Goal: Information Seeking & Learning: Learn about a topic

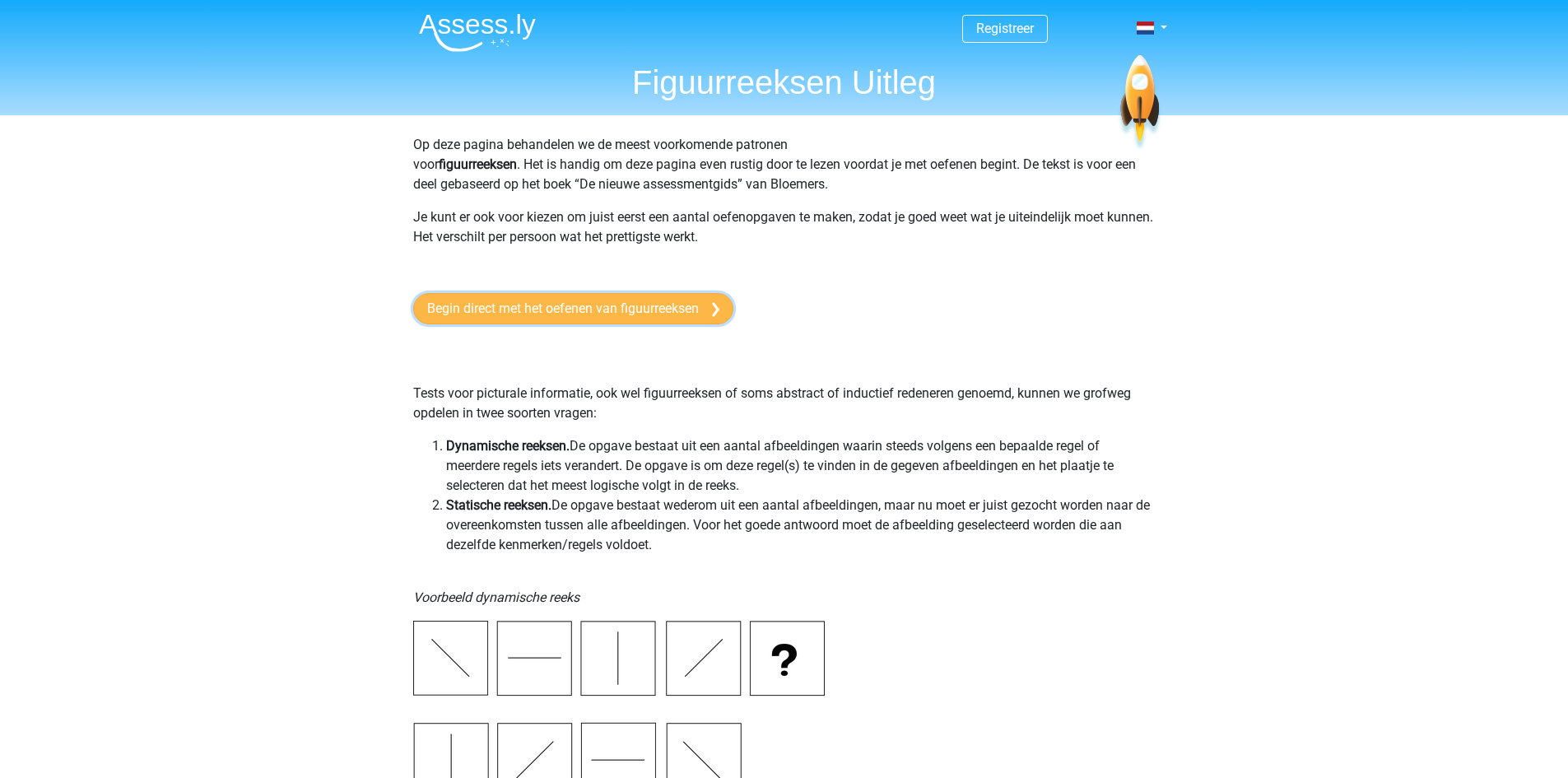
click at [648, 313] on link "Begin direct met het oefenen van figuurreeksen" at bounding box center [573, 308] width 320 height 31
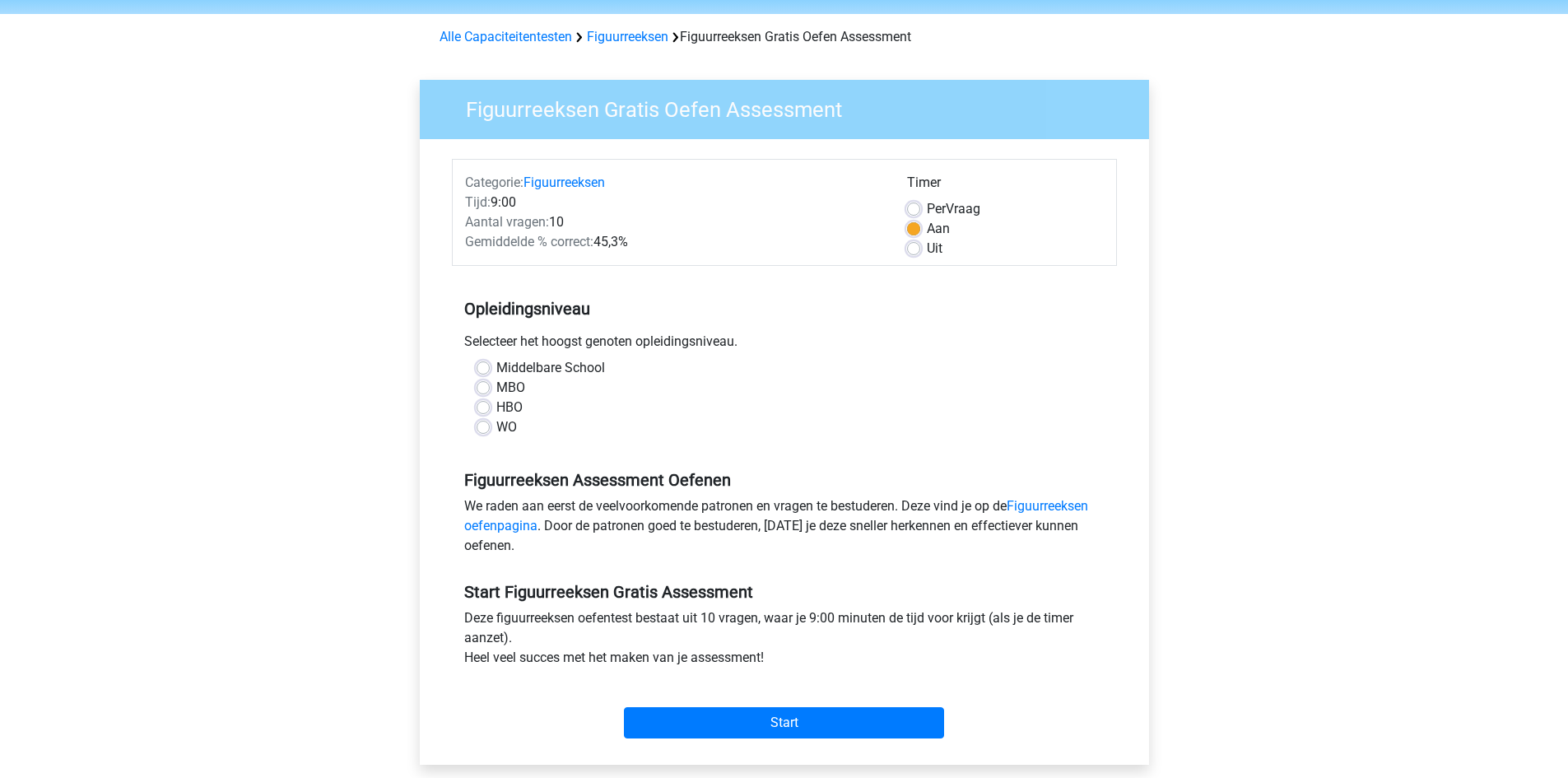
scroll to position [83, 0]
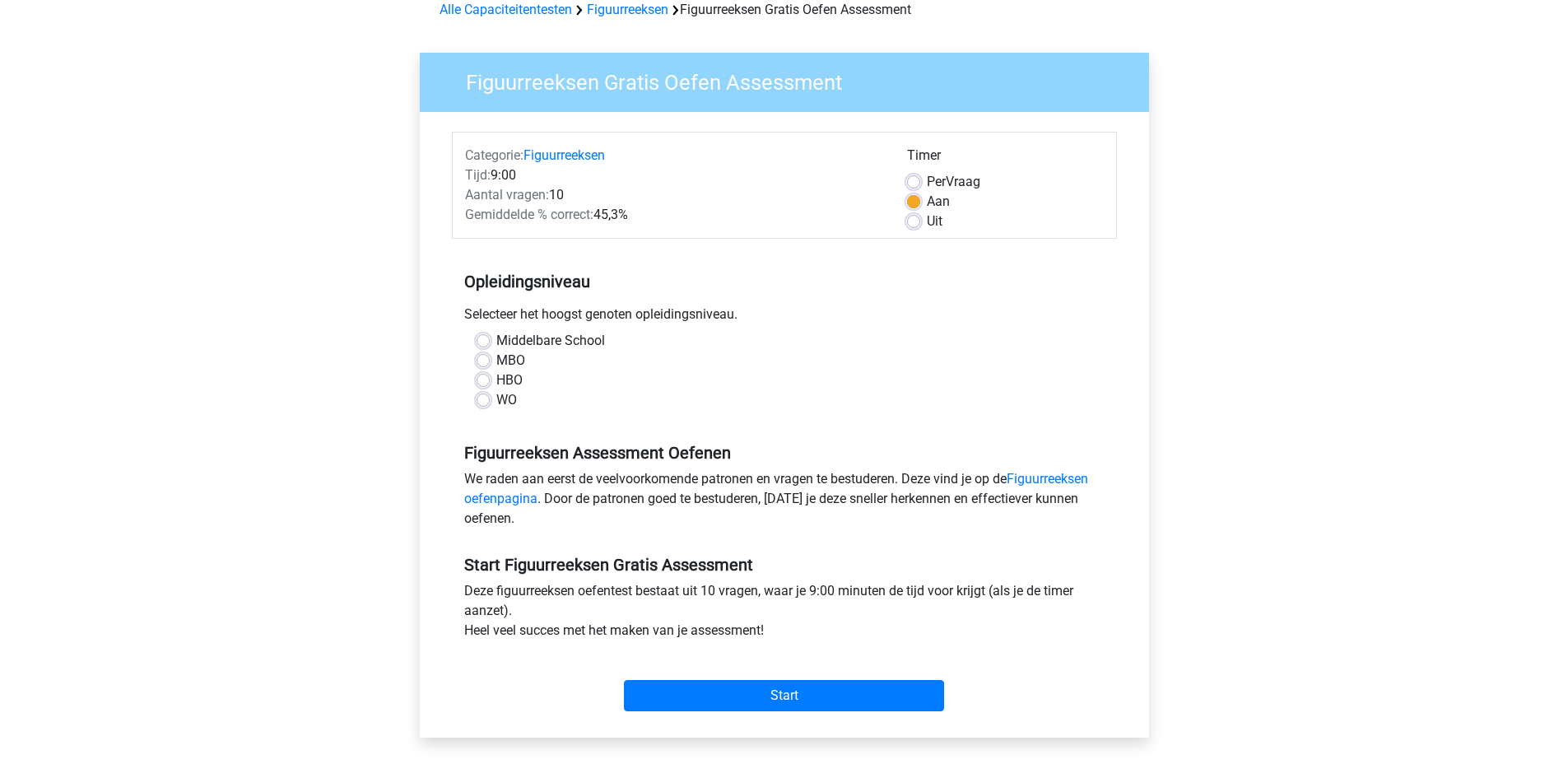
click at [496, 366] on label "MBO" at bounding box center [511, 360] width 29 height 20
click at [481, 366] on input "MBO" at bounding box center [483, 359] width 13 height 16
radio input "true"
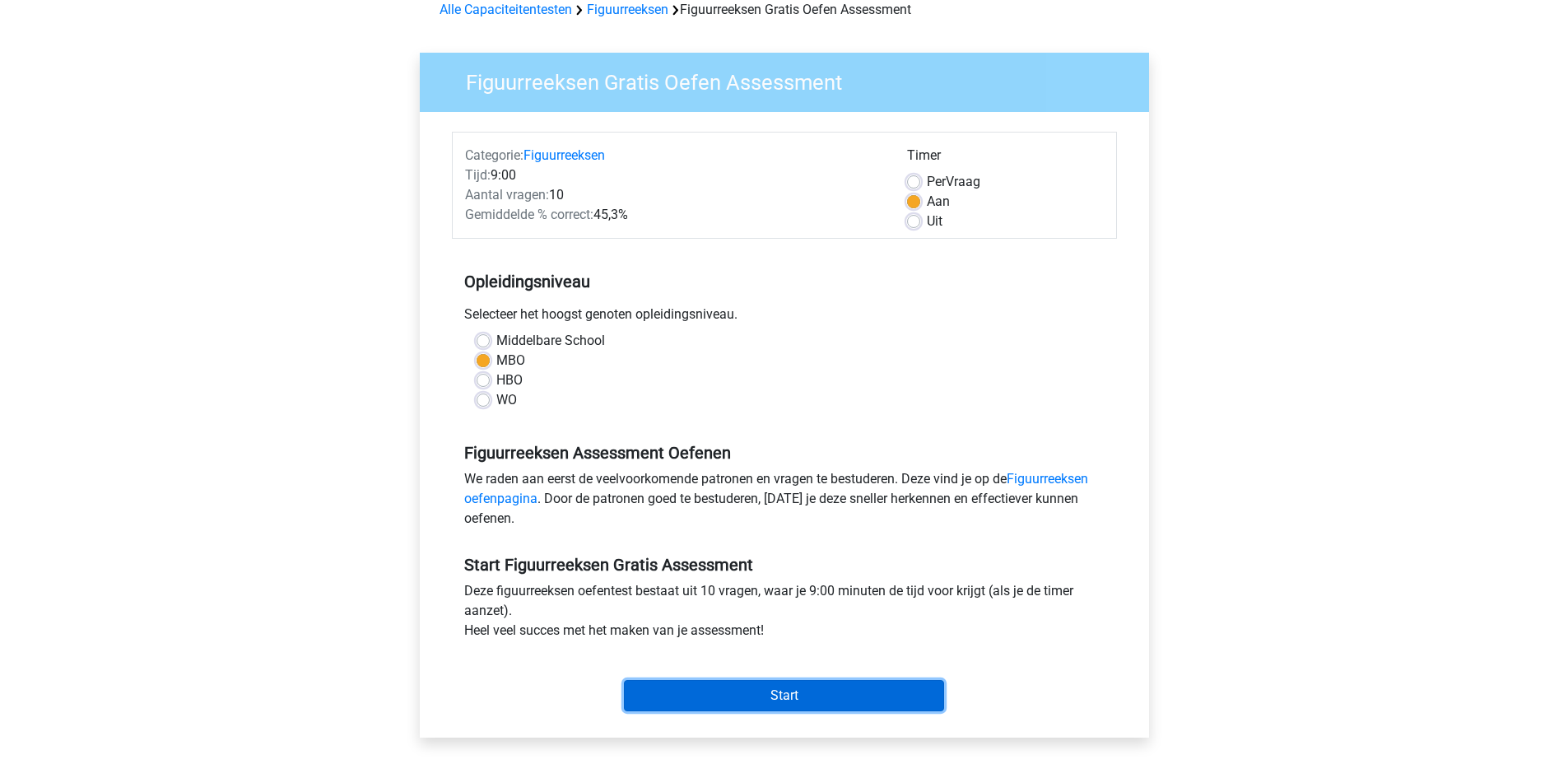
click at [647, 694] on input "Start" at bounding box center [784, 695] width 320 height 31
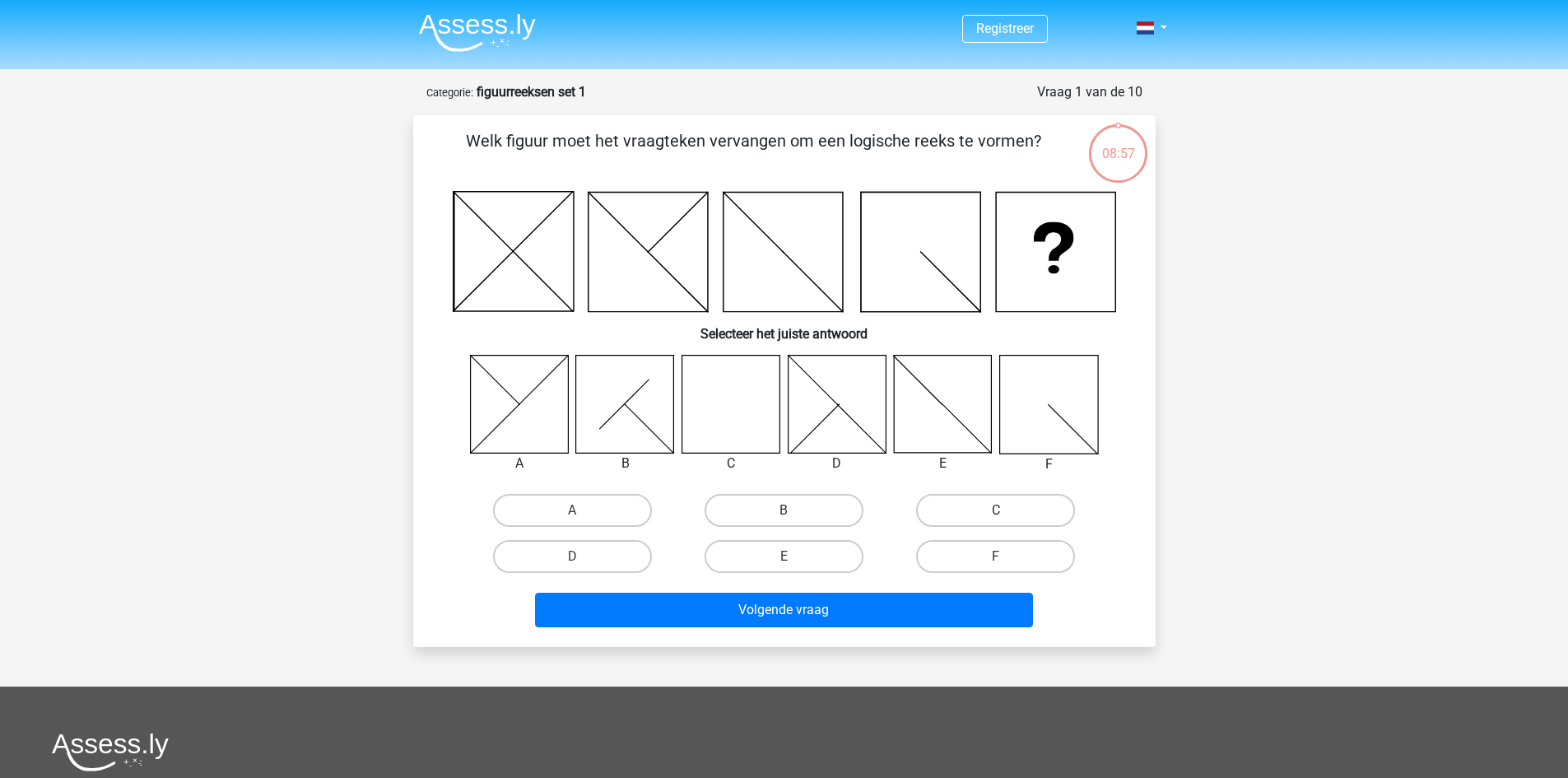
click at [982, 503] on label "C" at bounding box center [996, 510] width 159 height 33
click at [997, 511] on input "C" at bounding box center [1001, 515] width 10 height 10
radio input "true"
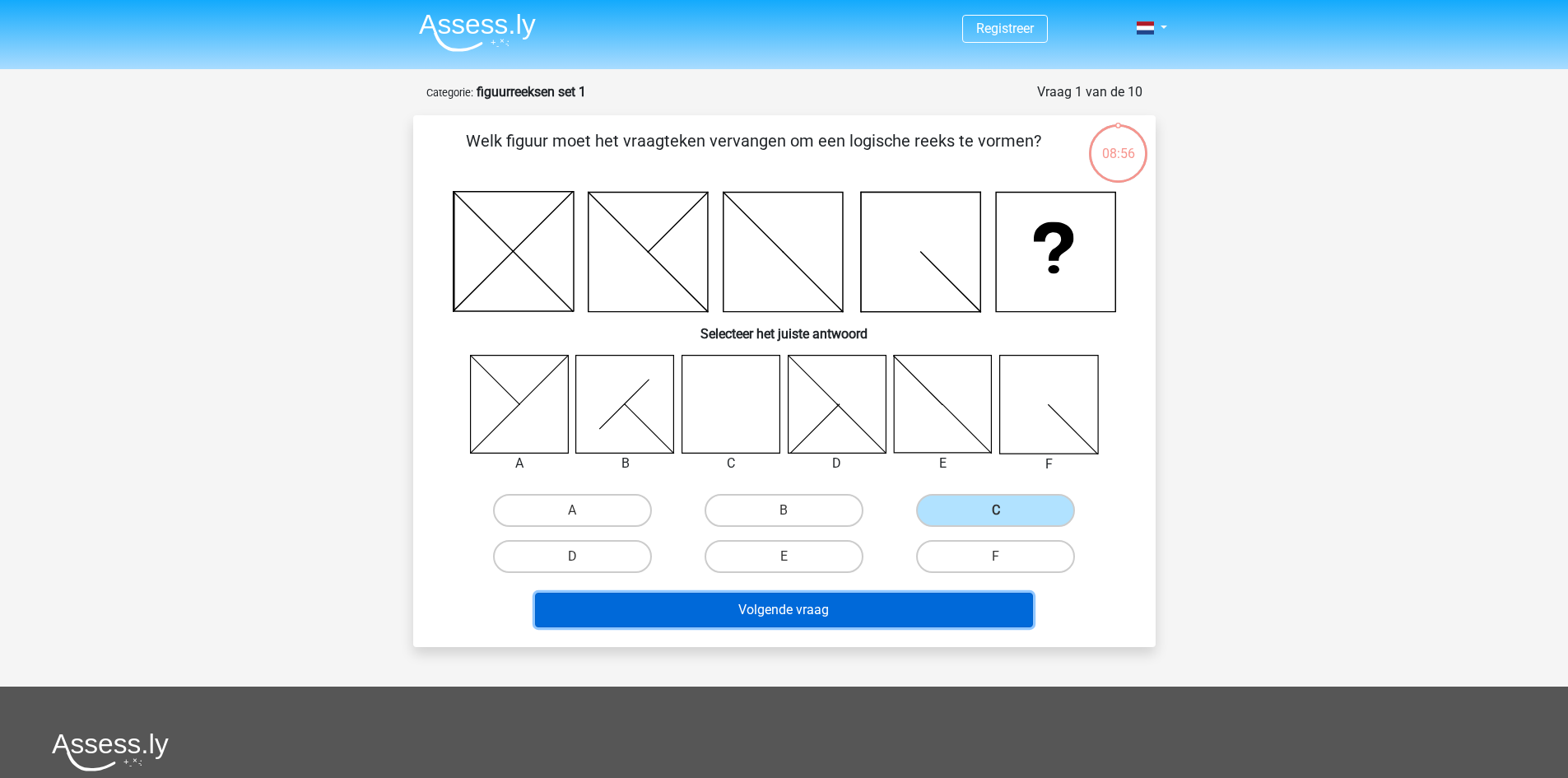
click at [914, 611] on button "Volgende vraag" at bounding box center [784, 610] width 498 height 34
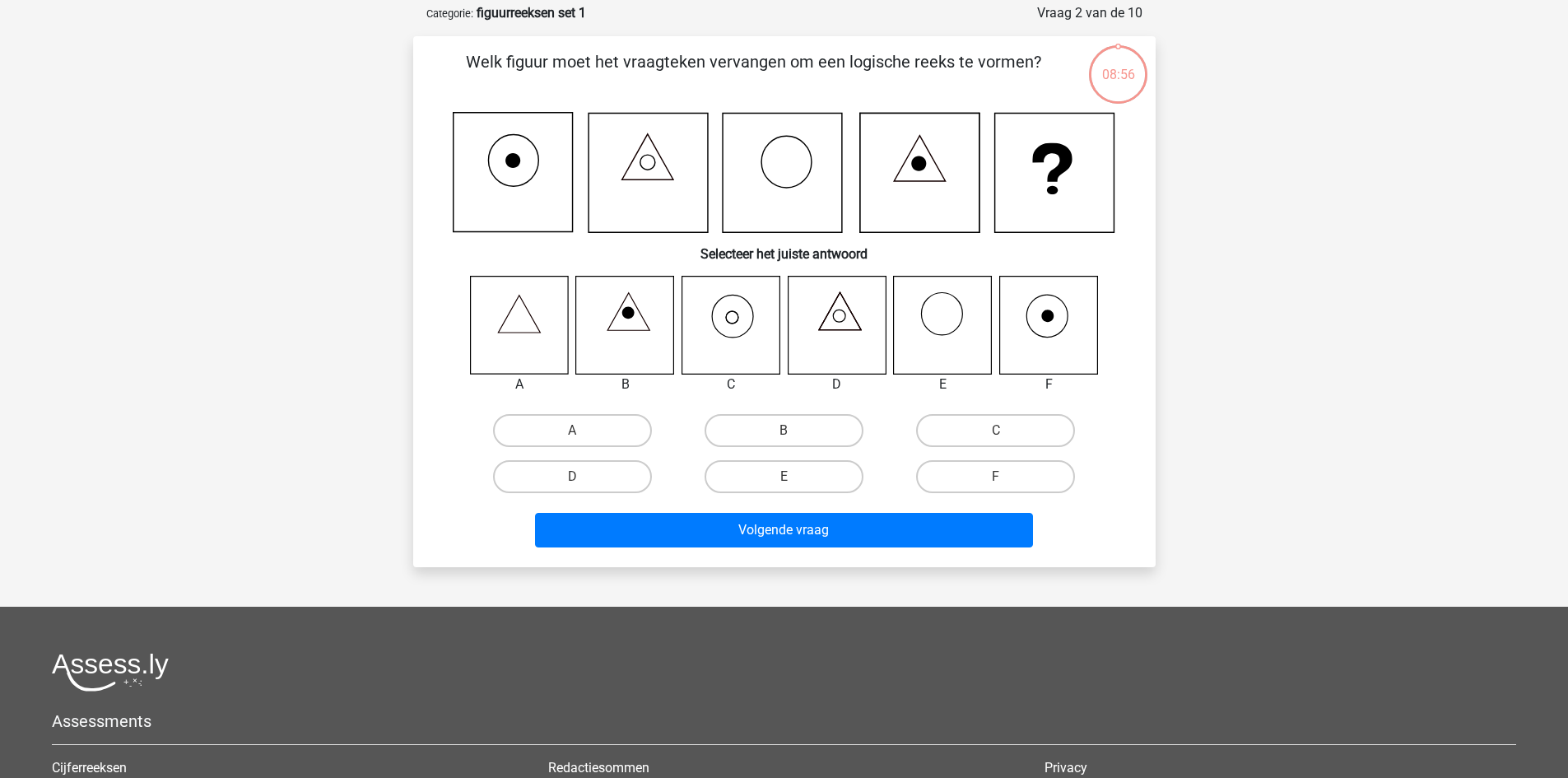
scroll to position [83, 0]
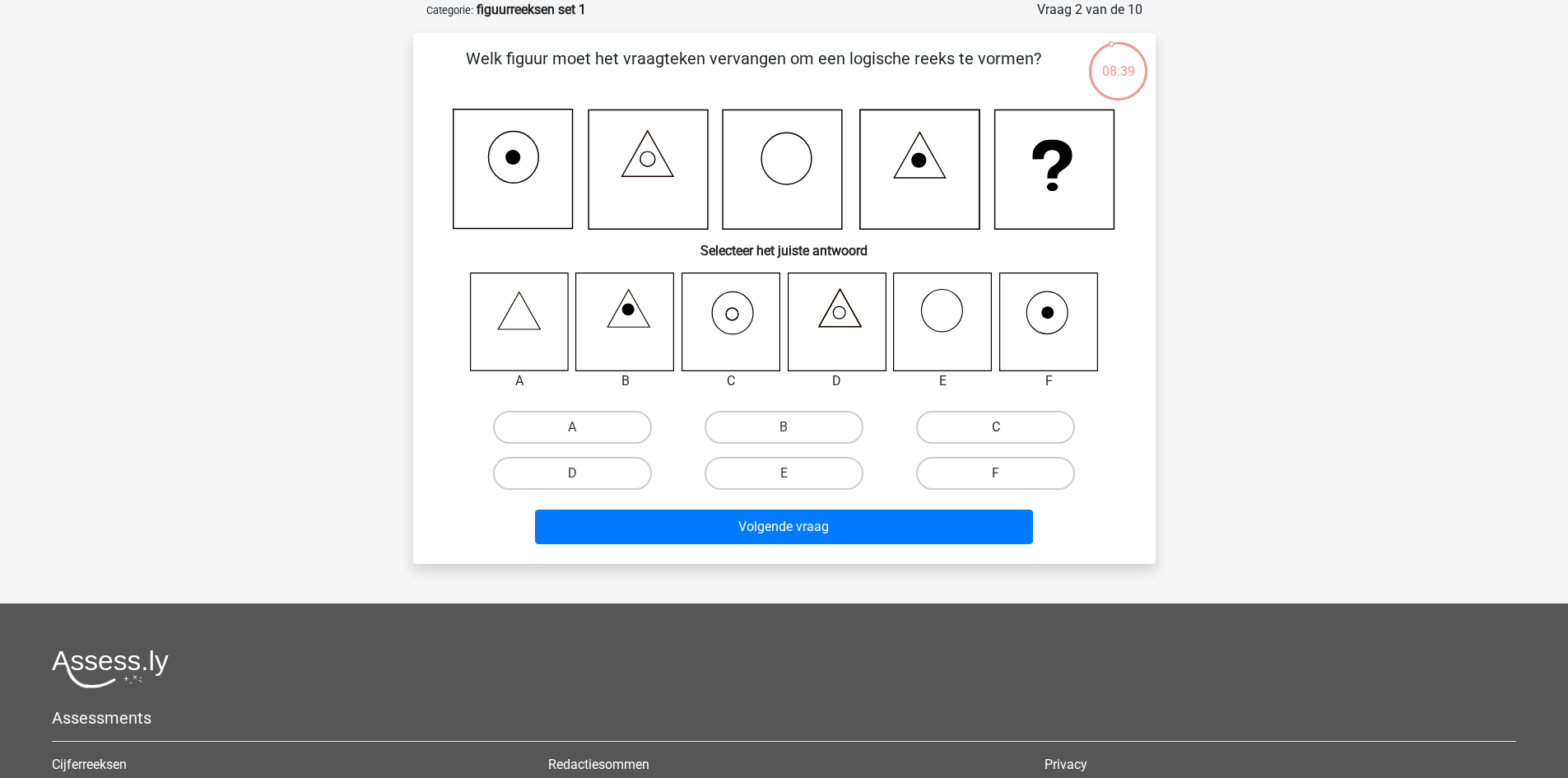
click at [1025, 425] on label "C" at bounding box center [996, 427] width 159 height 33
click at [1007, 427] on input "C" at bounding box center [1001, 432] width 10 height 10
radio input "true"
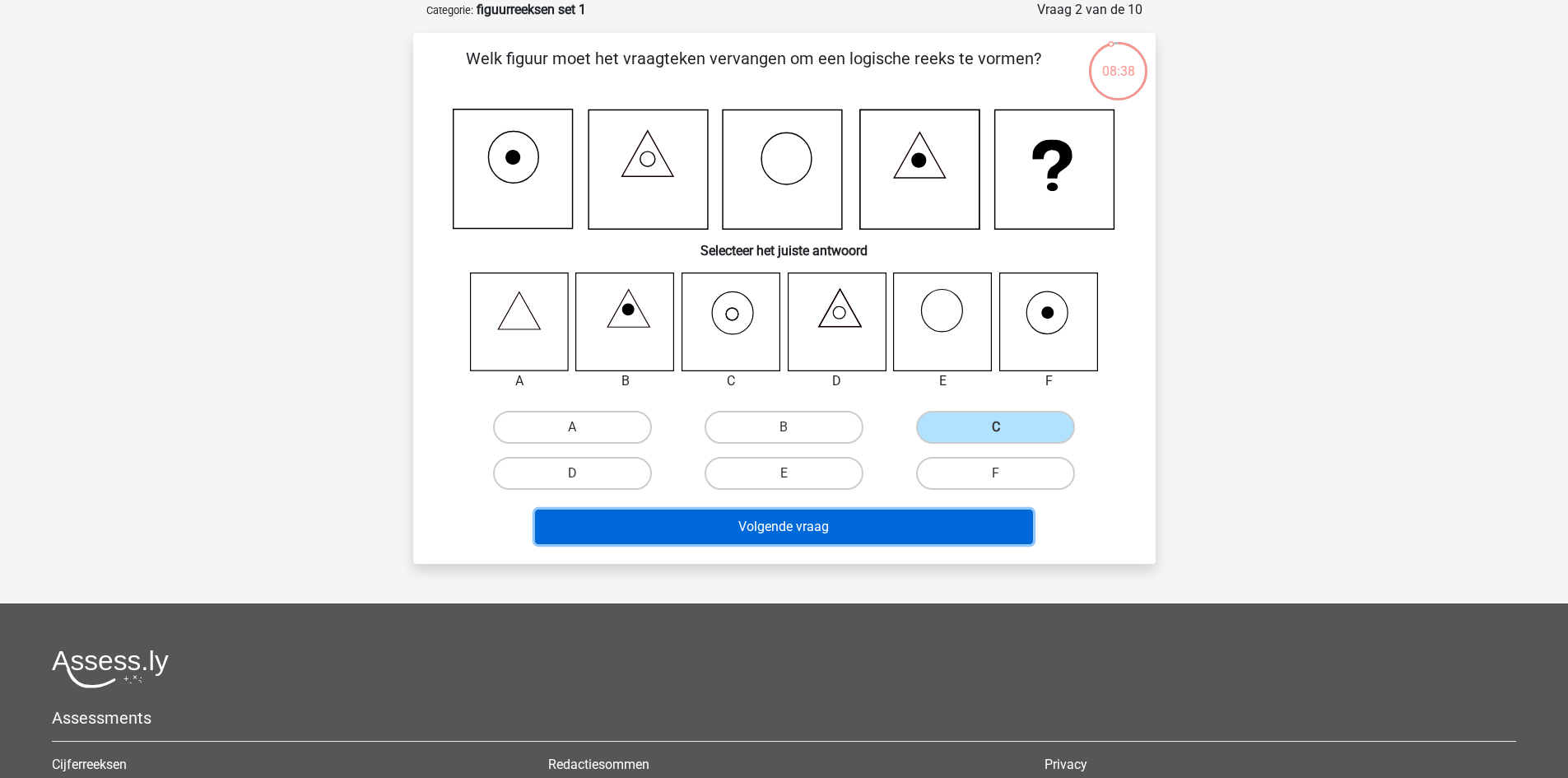
click at [913, 526] on button "Volgende vraag" at bounding box center [784, 527] width 498 height 34
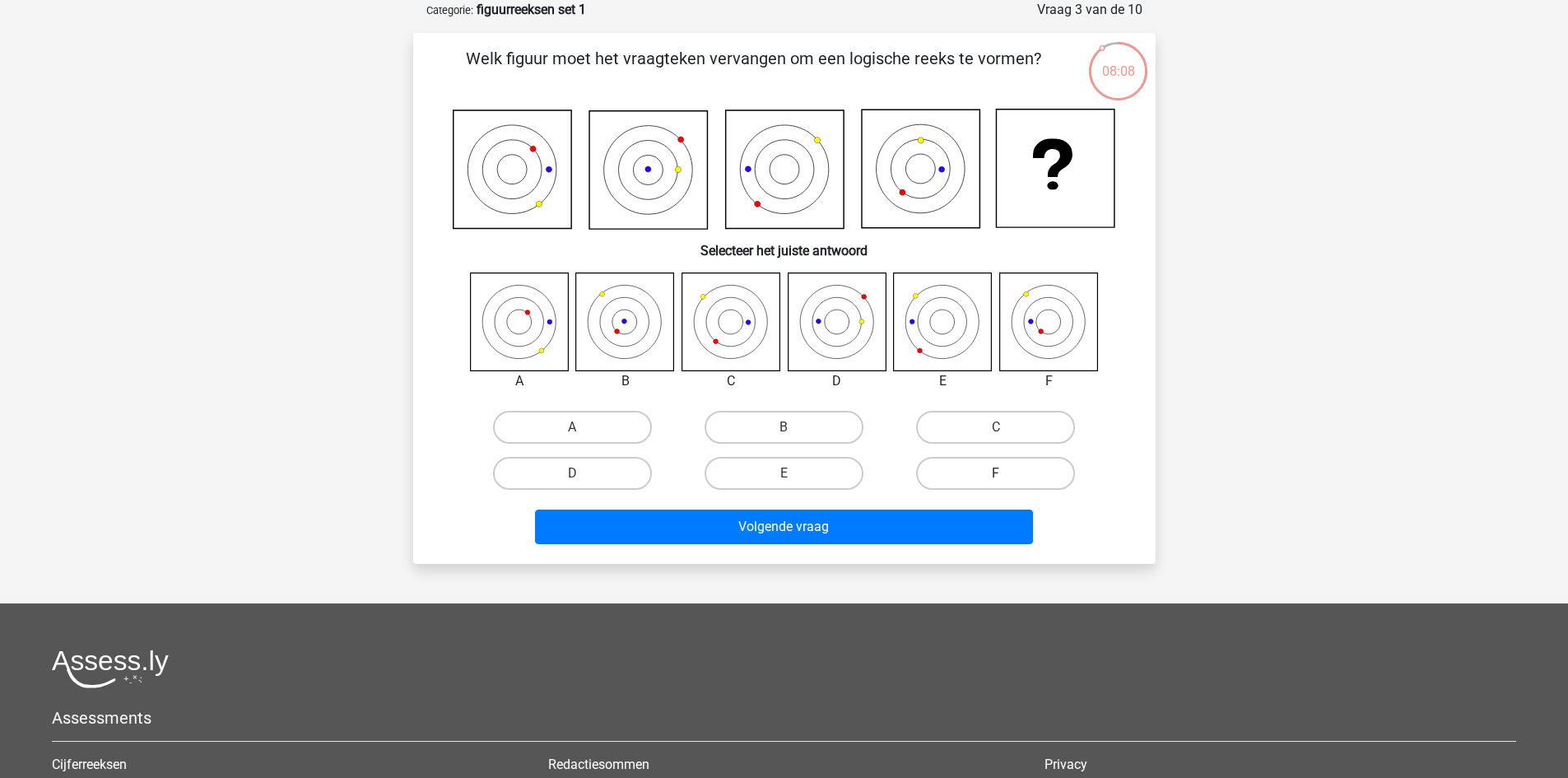
click at [996, 469] on label "F" at bounding box center [996, 474] width 159 height 33
click at [997, 474] on input "F" at bounding box center [1001, 478] width 10 height 10
radio input "true"
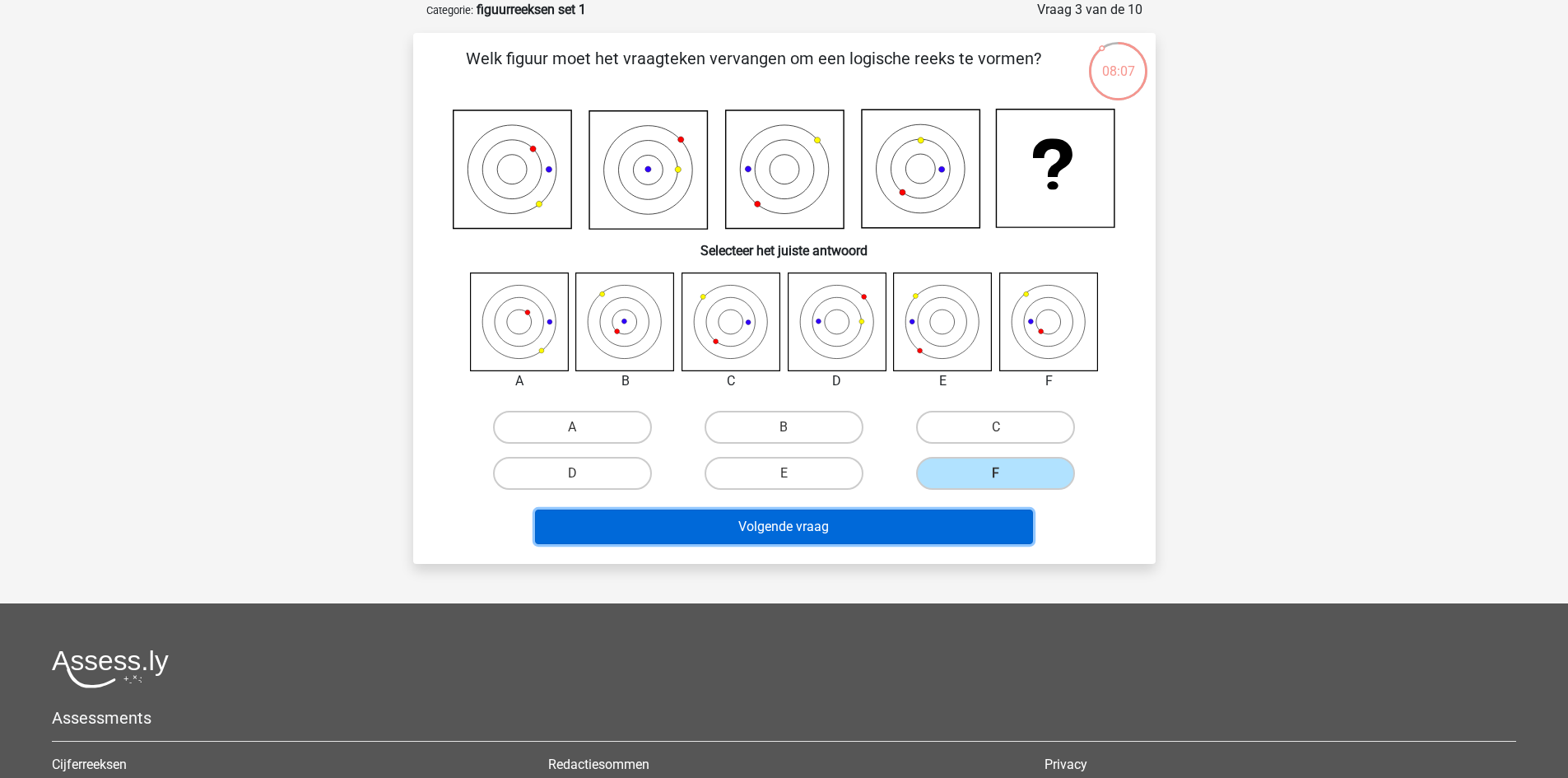
click at [921, 535] on button "Volgende vraag" at bounding box center [784, 527] width 498 height 34
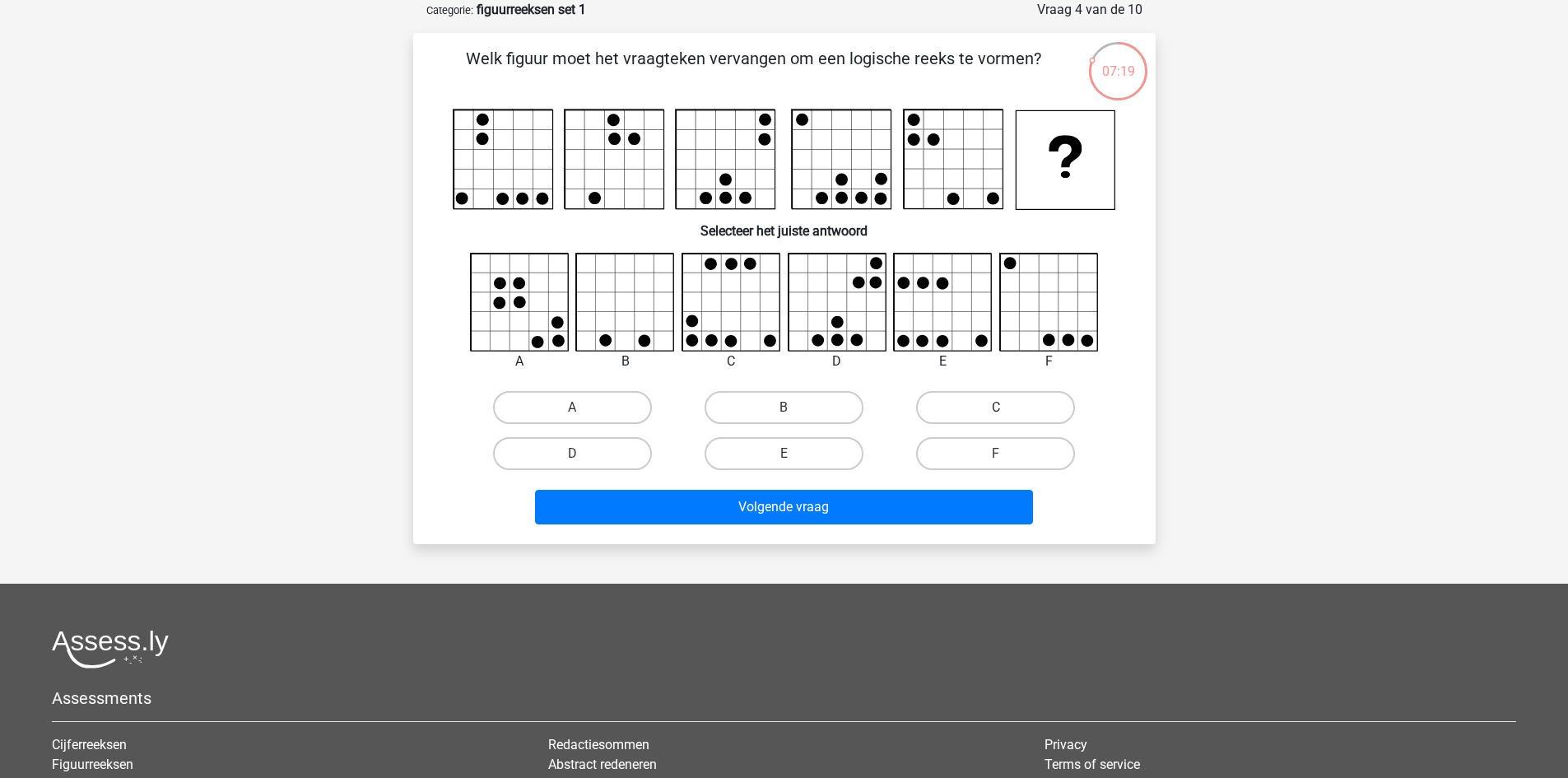
click at [982, 408] on label "C" at bounding box center [996, 407] width 159 height 33
click at [997, 408] on input "C" at bounding box center [1001, 413] width 10 height 10
radio input "true"
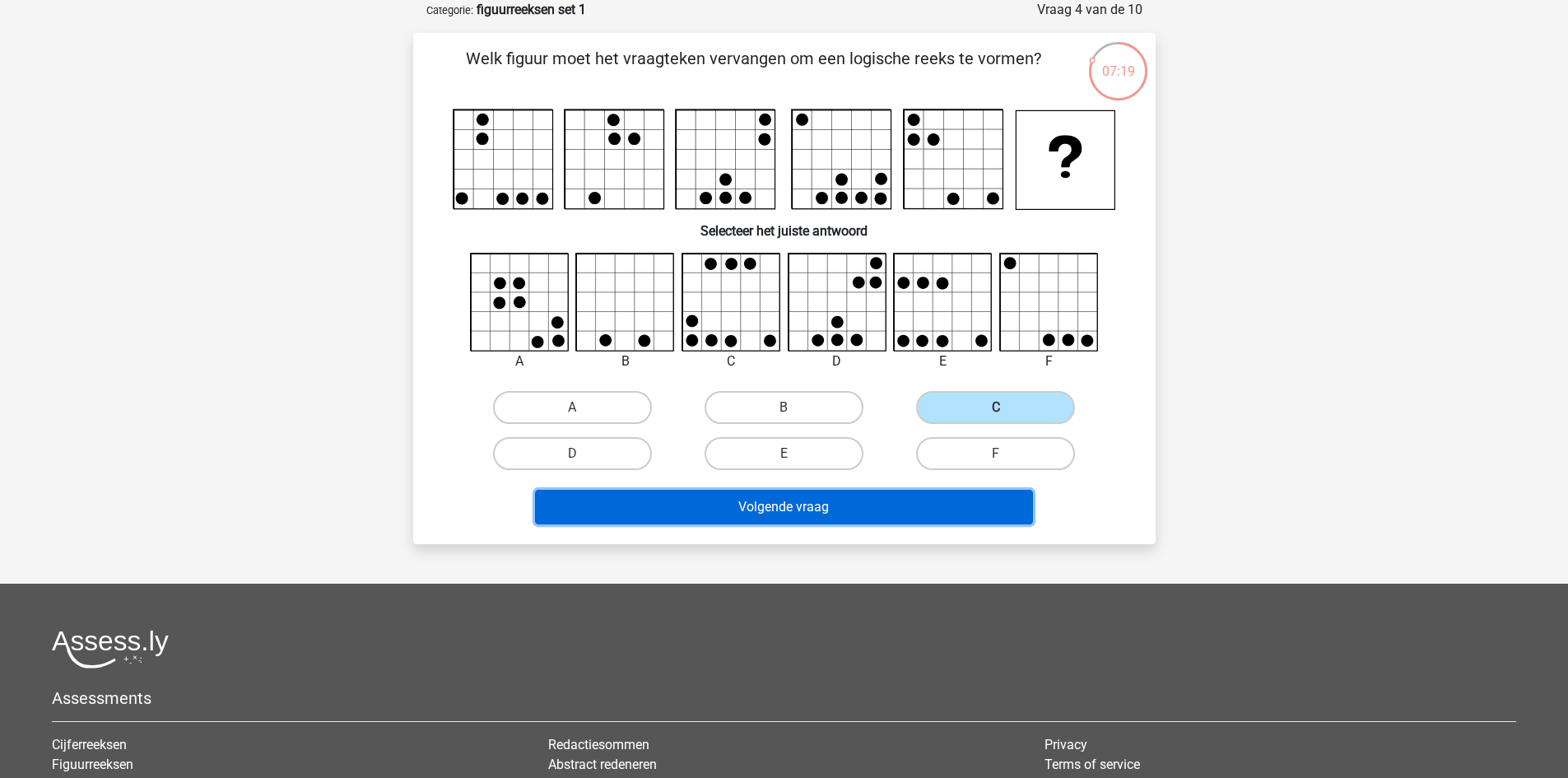
click at [936, 506] on button "Volgende vraag" at bounding box center [784, 507] width 498 height 34
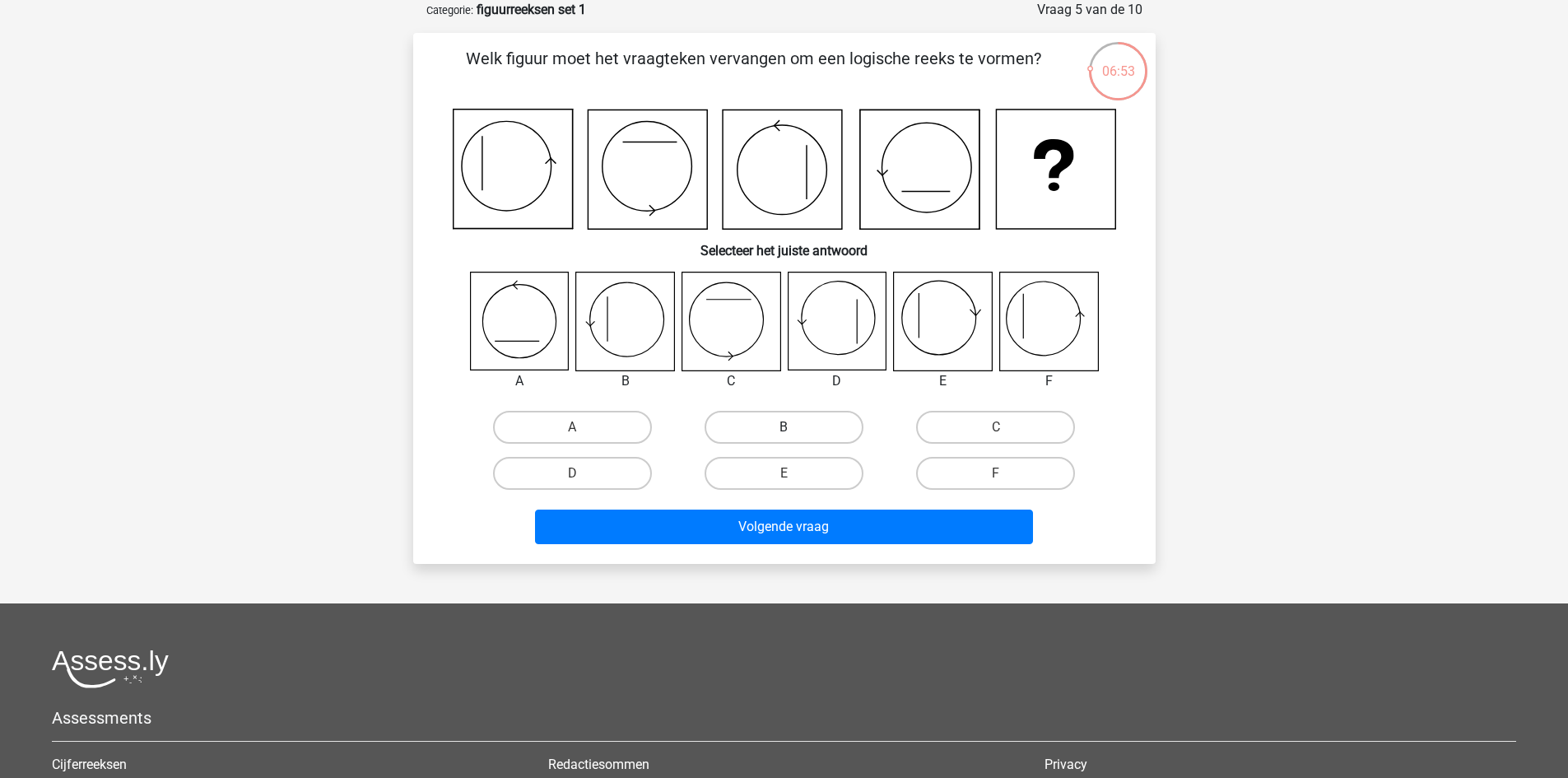
click at [803, 425] on label "B" at bounding box center [784, 427] width 159 height 33
click at [794, 427] on input "B" at bounding box center [788, 432] width 10 height 10
radio input "true"
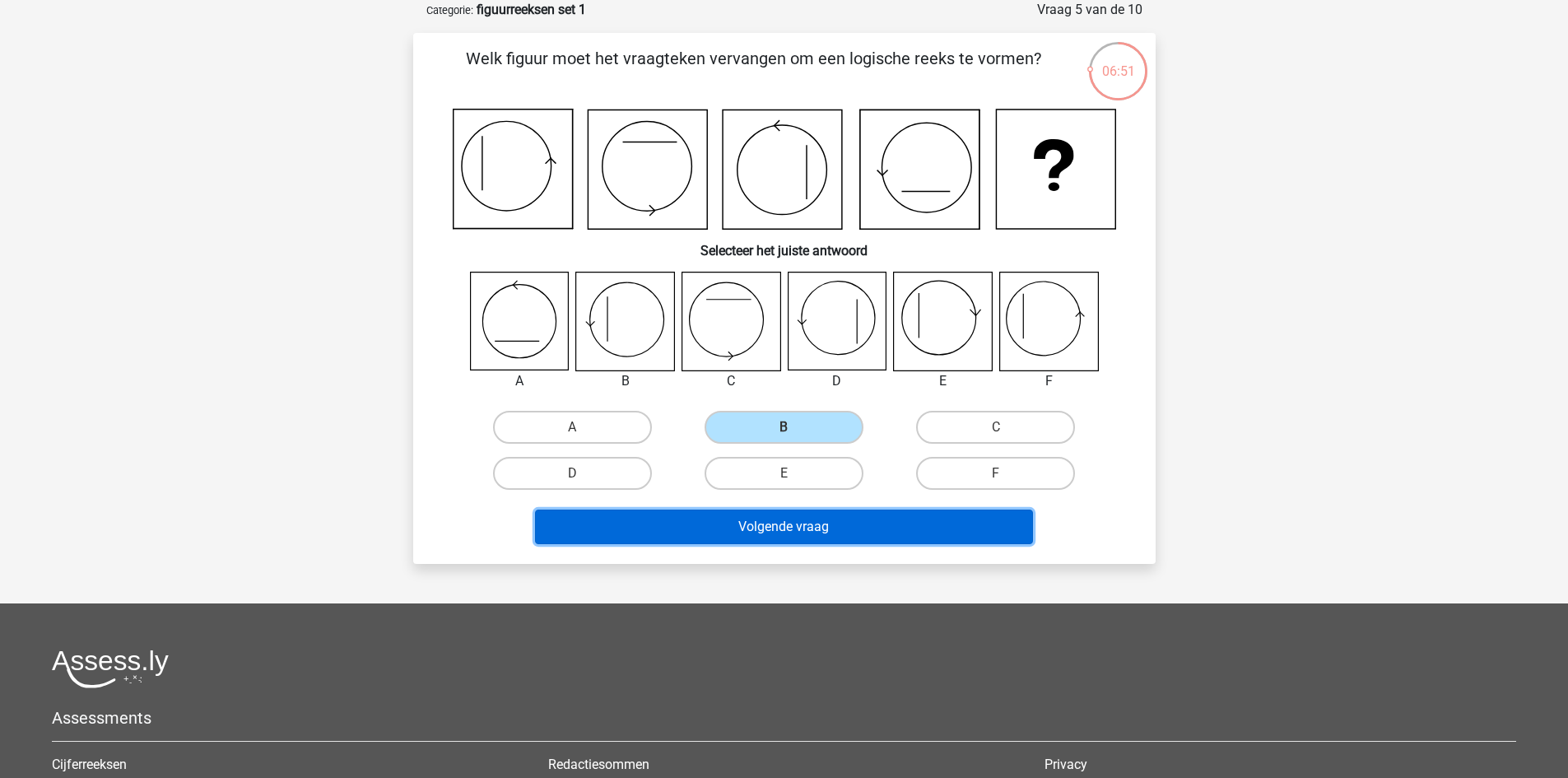
click at [845, 531] on button "Volgende vraag" at bounding box center [784, 527] width 498 height 34
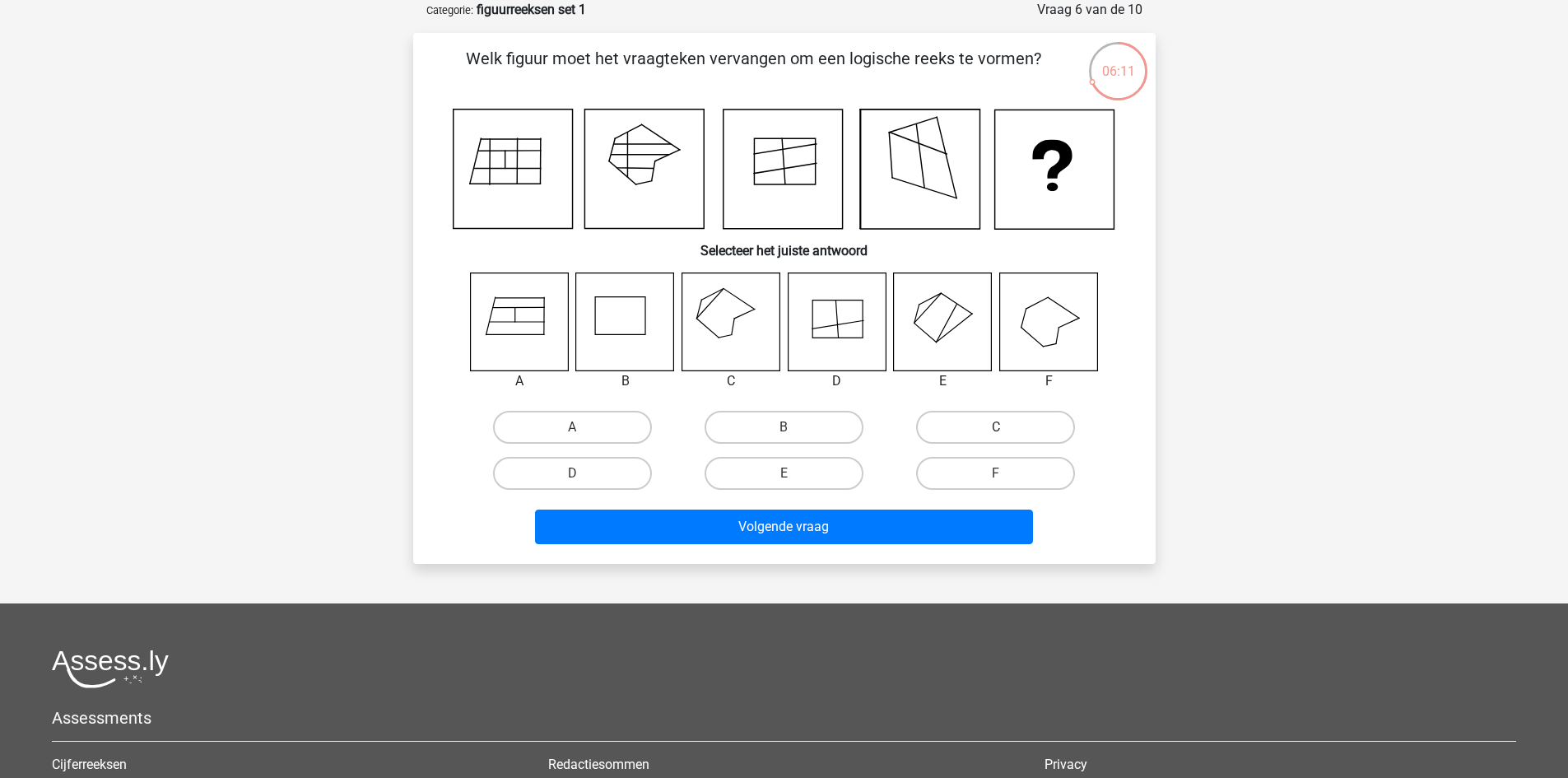
click at [986, 434] on label "C" at bounding box center [996, 427] width 159 height 33
click at [997, 434] on input "C" at bounding box center [1001, 432] width 10 height 10
radio input "true"
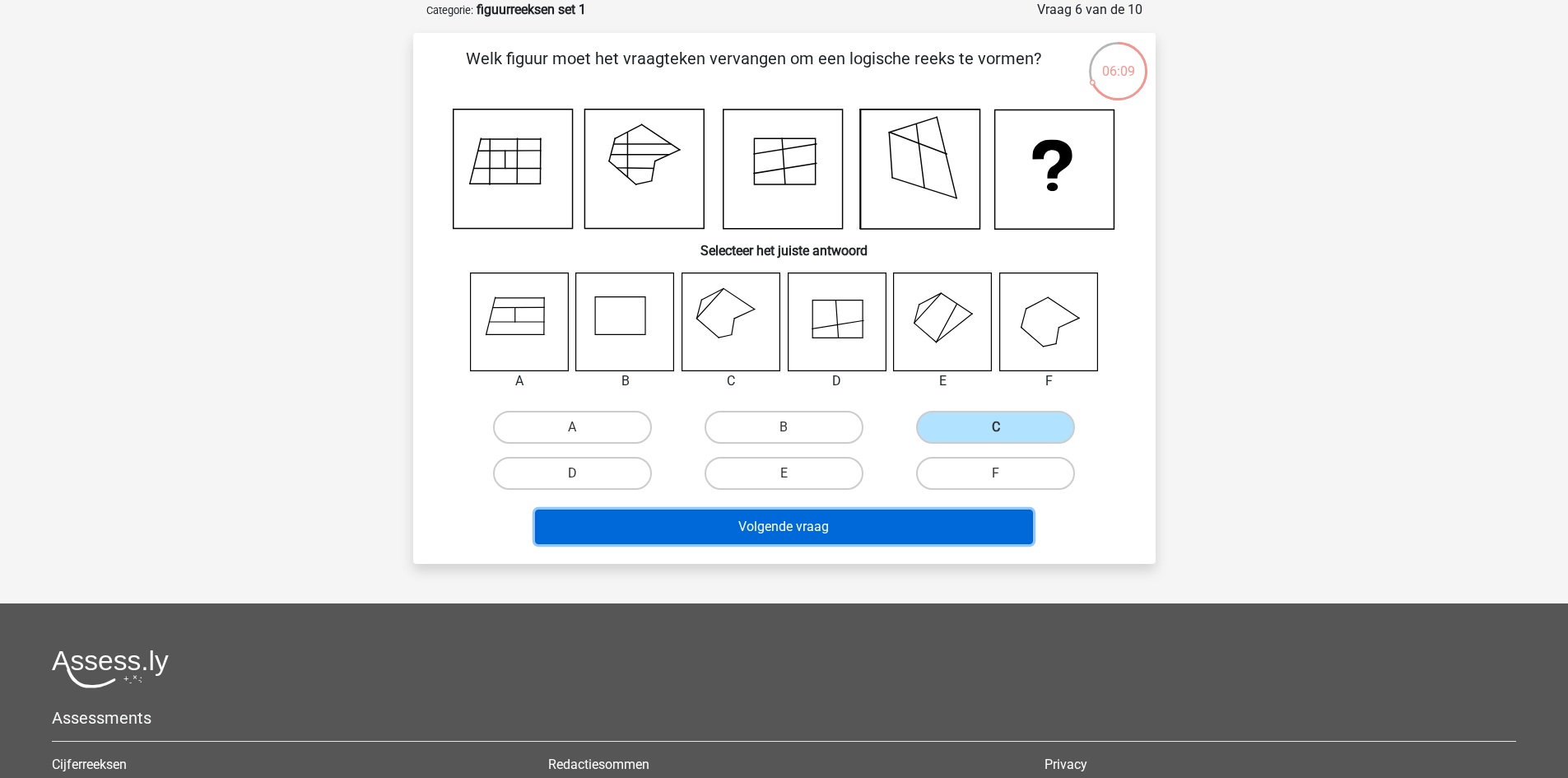
click at [821, 540] on button "Volgende vraag" at bounding box center [784, 527] width 498 height 34
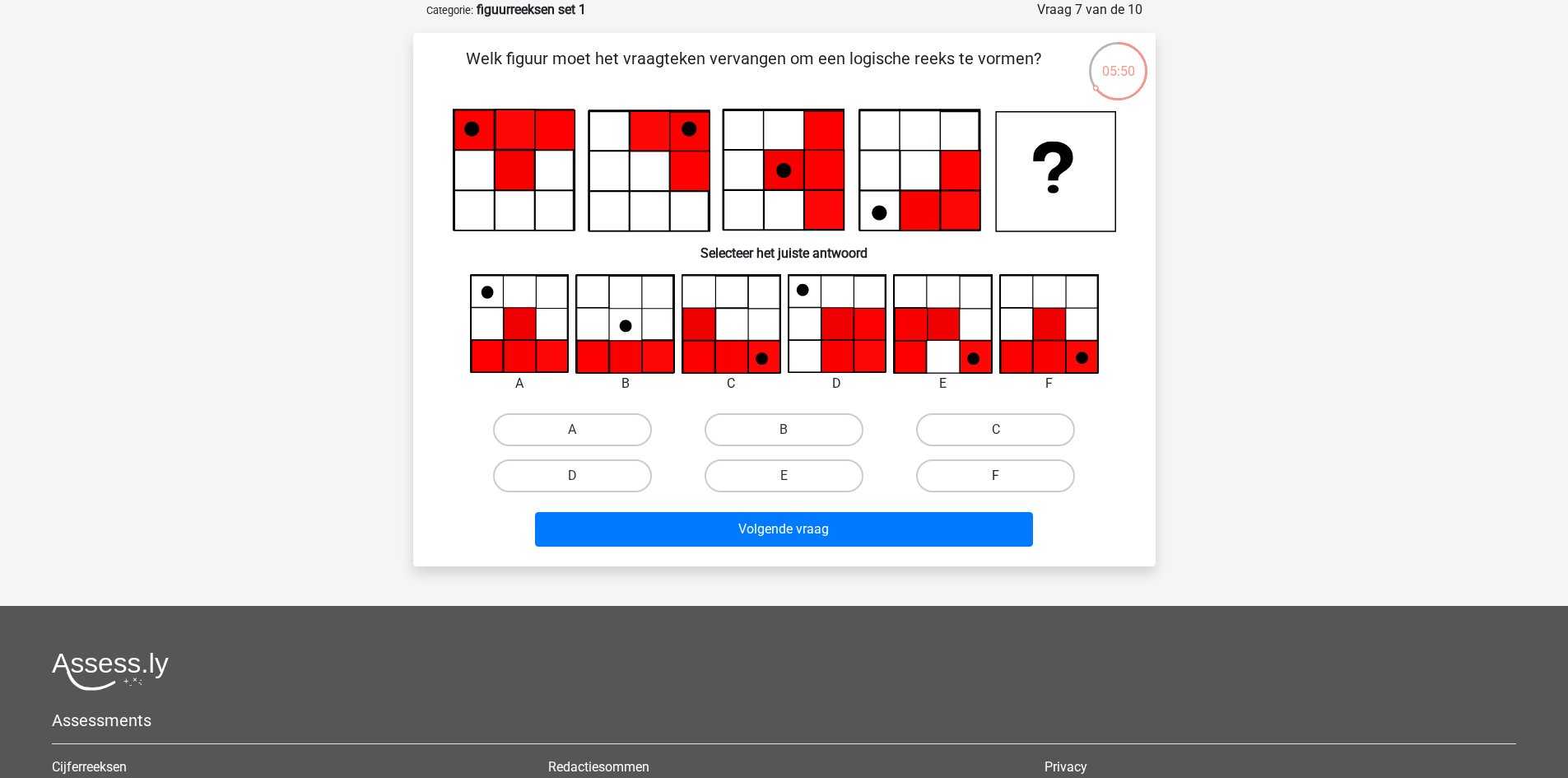
click at [975, 481] on label "F" at bounding box center [996, 476] width 159 height 33
click at [997, 481] on input "F" at bounding box center [1001, 480] width 10 height 10
radio input "true"
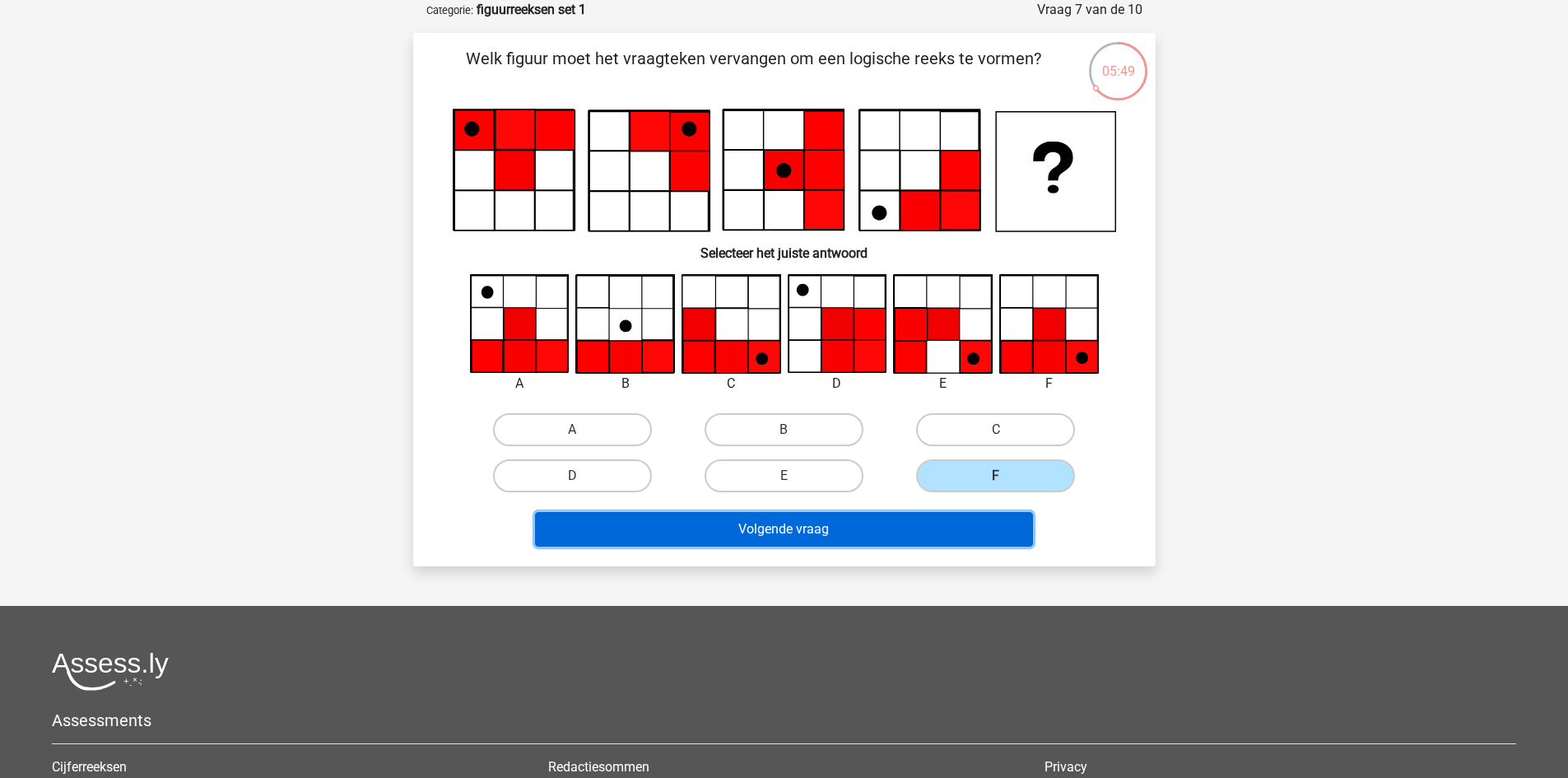
click at [915, 544] on button "Volgende vraag" at bounding box center [784, 530] width 498 height 34
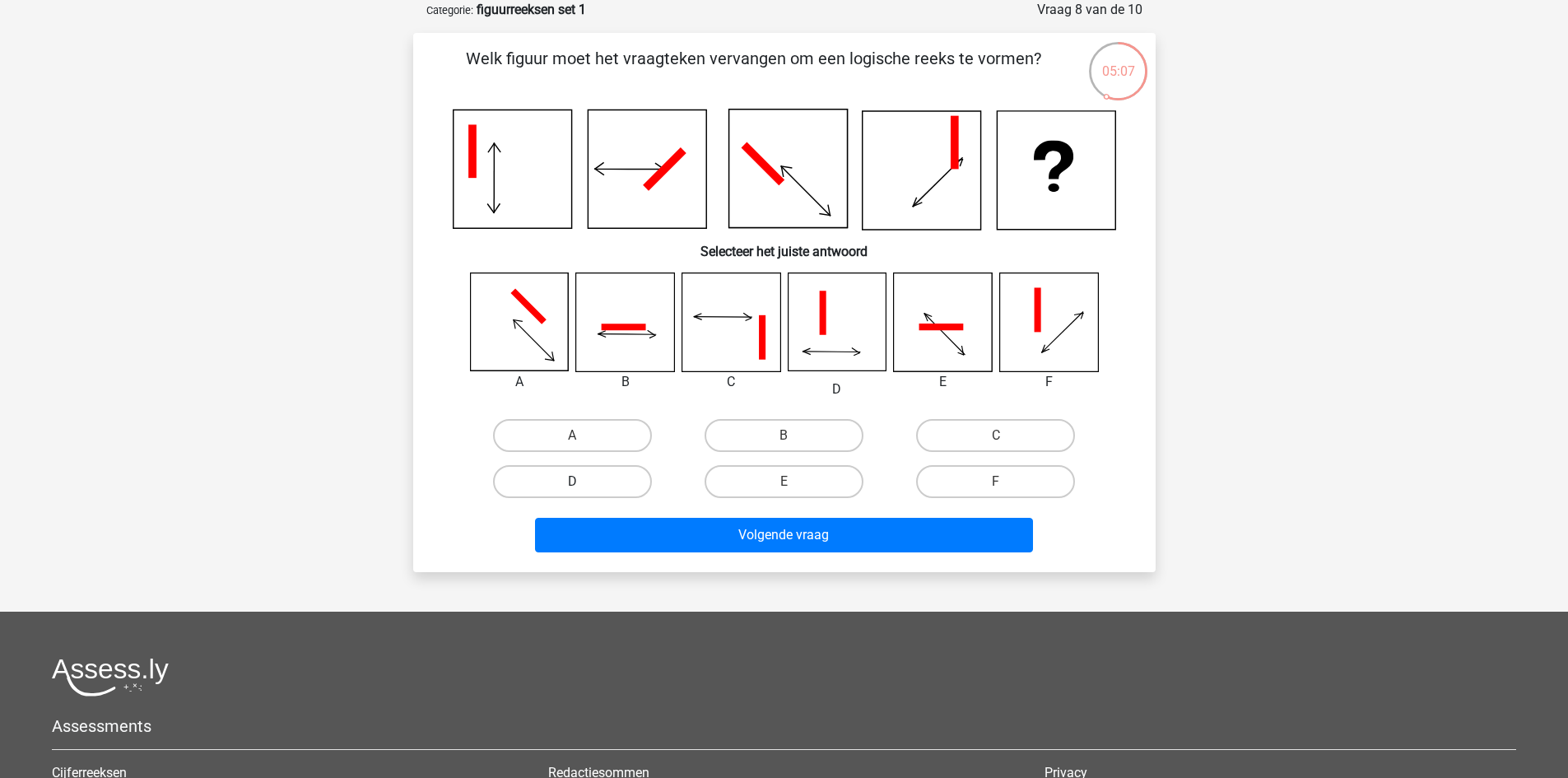
click at [590, 491] on label "D" at bounding box center [572, 481] width 159 height 33
click at [583, 491] on input "D" at bounding box center [577, 486] width 10 height 10
radio input "true"
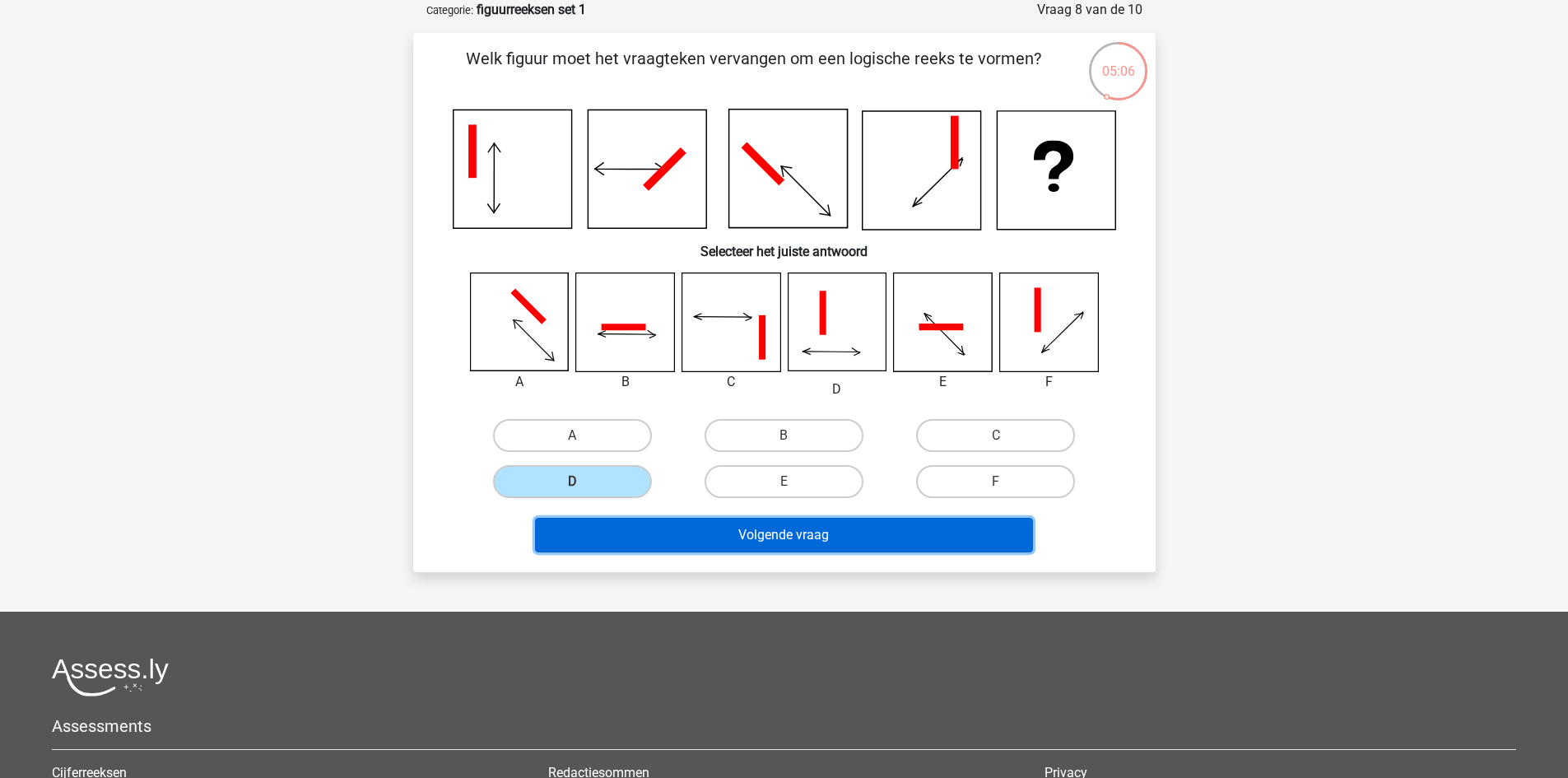
click at [638, 526] on button "Volgende vraag" at bounding box center [784, 535] width 498 height 34
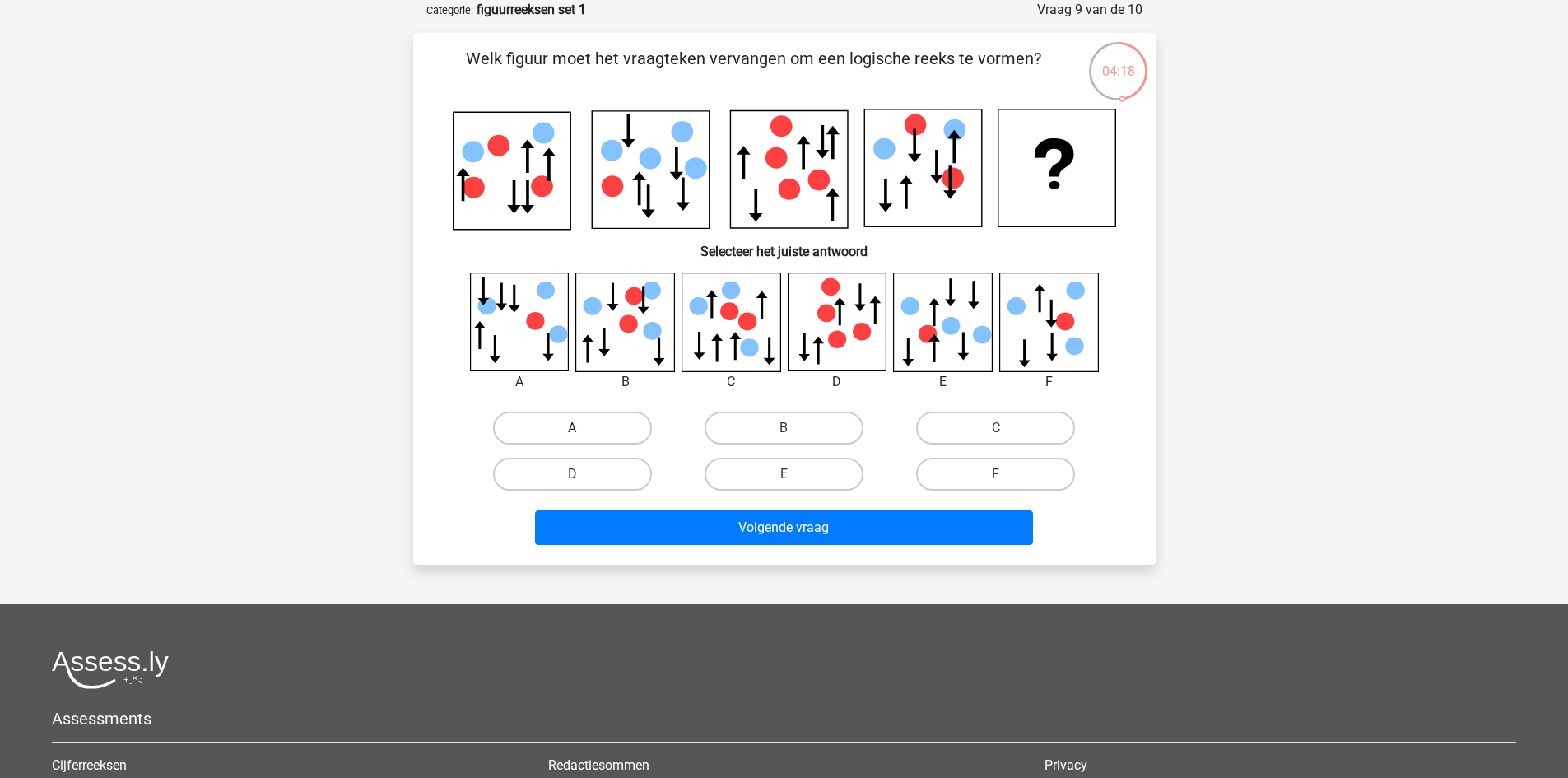
click at [549, 420] on label "A" at bounding box center [572, 428] width 159 height 33
click at [572, 428] on input "A" at bounding box center [577, 433] width 10 height 10
radio input "true"
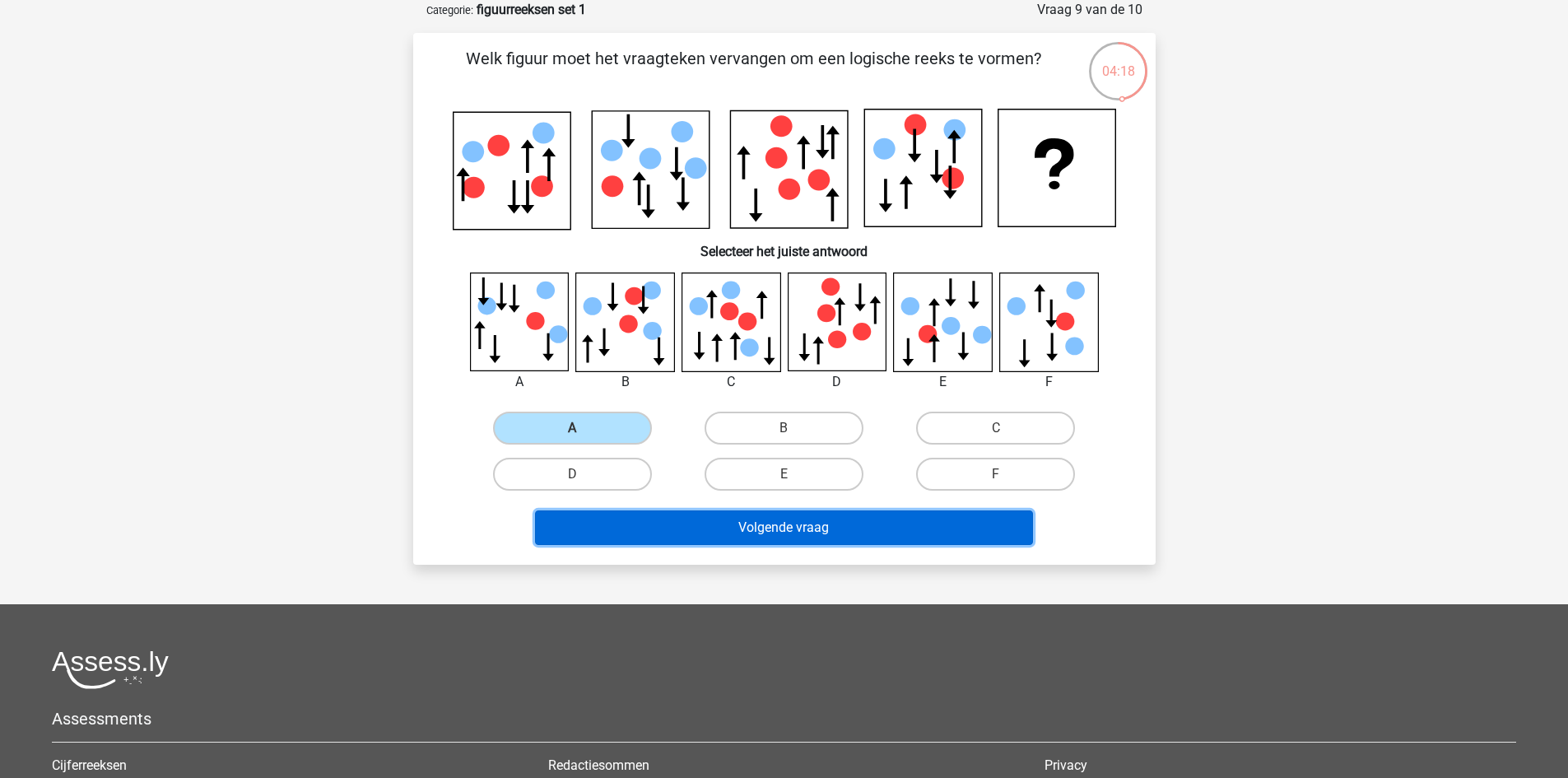
click at [653, 537] on button "Volgende vraag" at bounding box center [784, 528] width 498 height 34
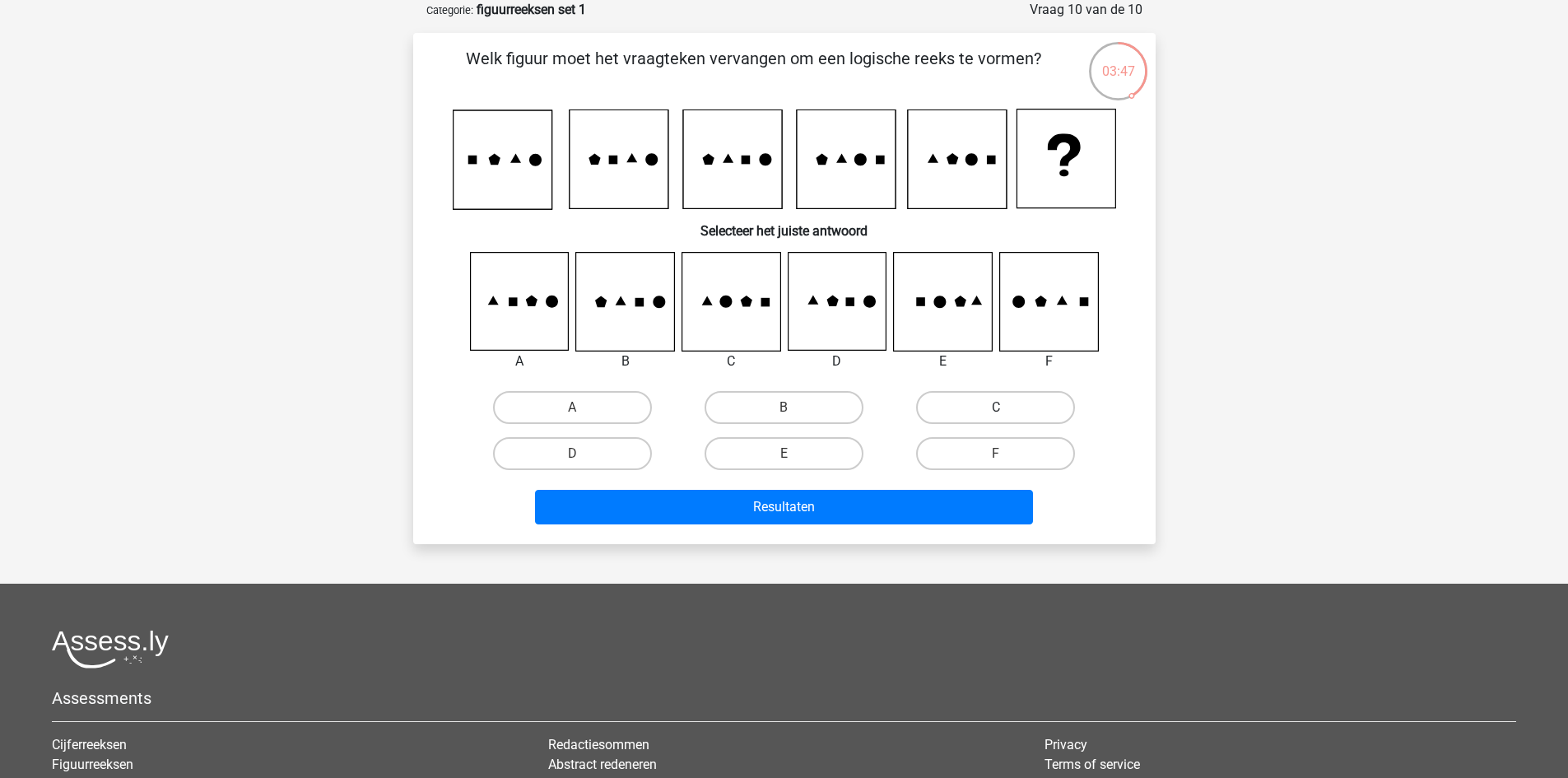
click at [978, 400] on label "C" at bounding box center [996, 407] width 159 height 33
click at [997, 408] on input "C" at bounding box center [1001, 413] width 10 height 10
radio input "true"
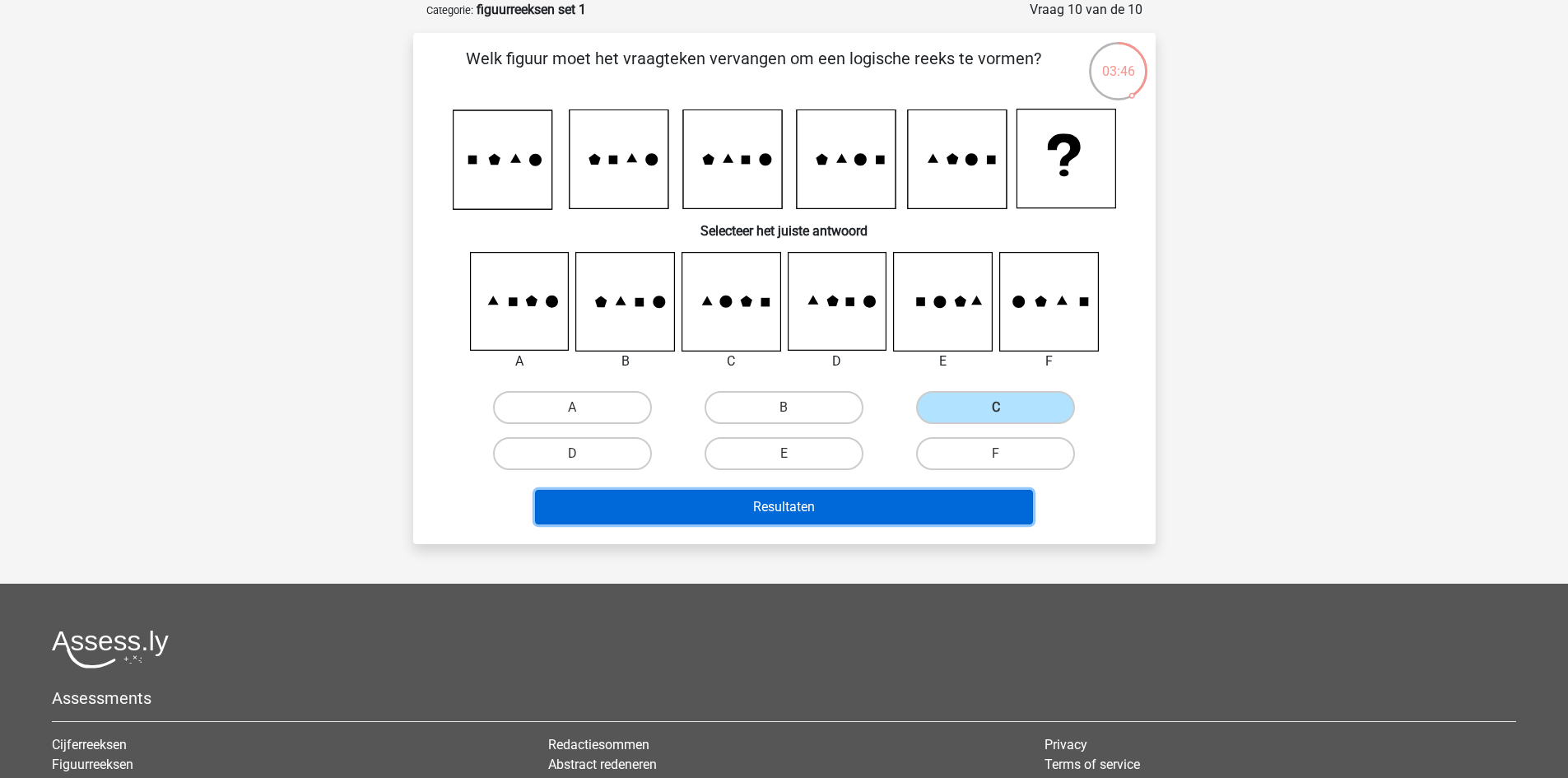
click at [904, 497] on button "Resultaten" at bounding box center [784, 507] width 498 height 34
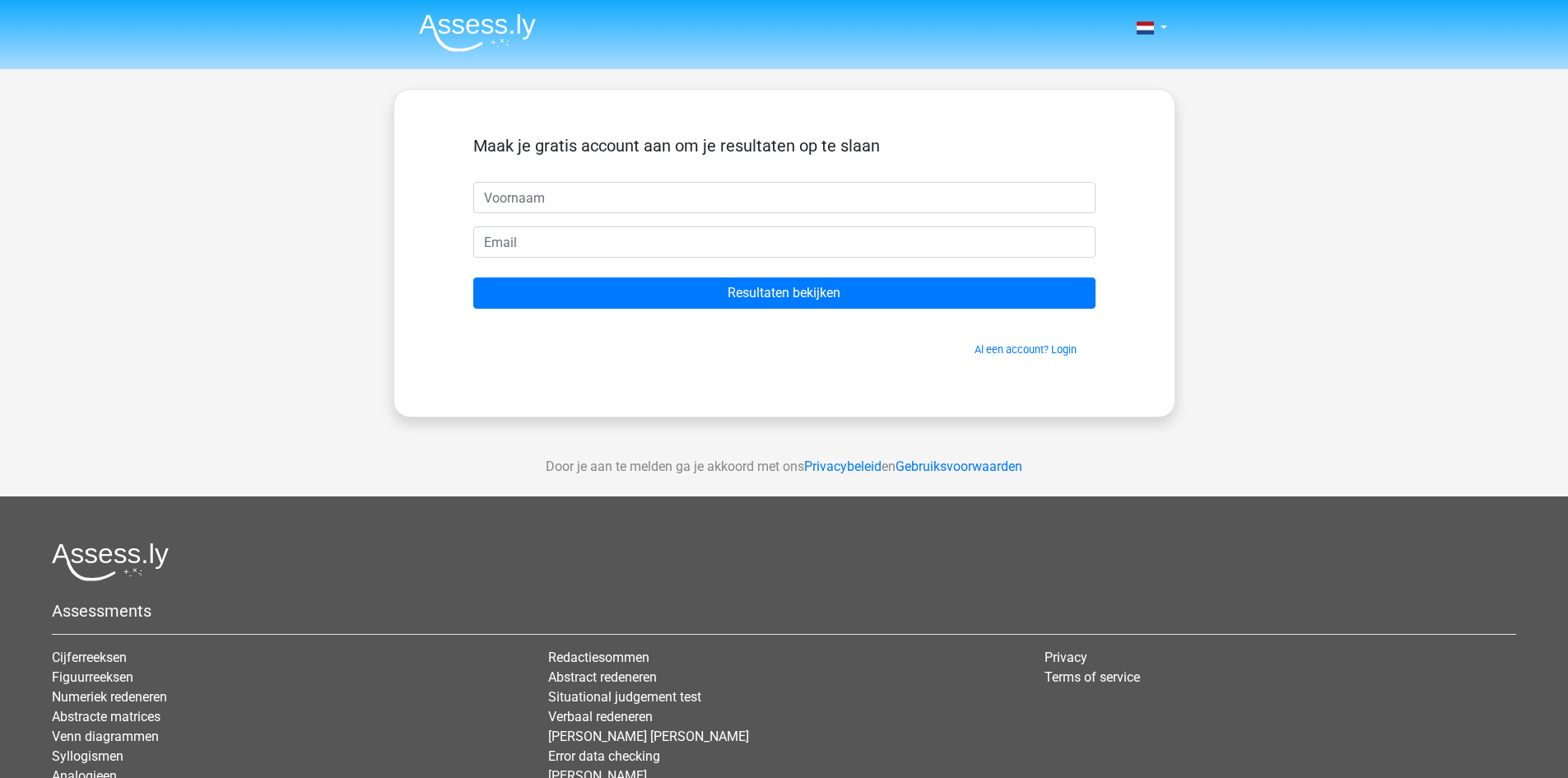
click at [741, 201] on input "text" at bounding box center [784, 197] width 623 height 31
click at [610, 200] on input "text" at bounding box center [784, 197] width 623 height 31
type input "G"
click at [623, 235] on input "email" at bounding box center [784, 242] width 623 height 31
click at [655, 246] on input "koekiemonstereeteenkoekje"hotmail.com" at bounding box center [784, 242] width 623 height 31
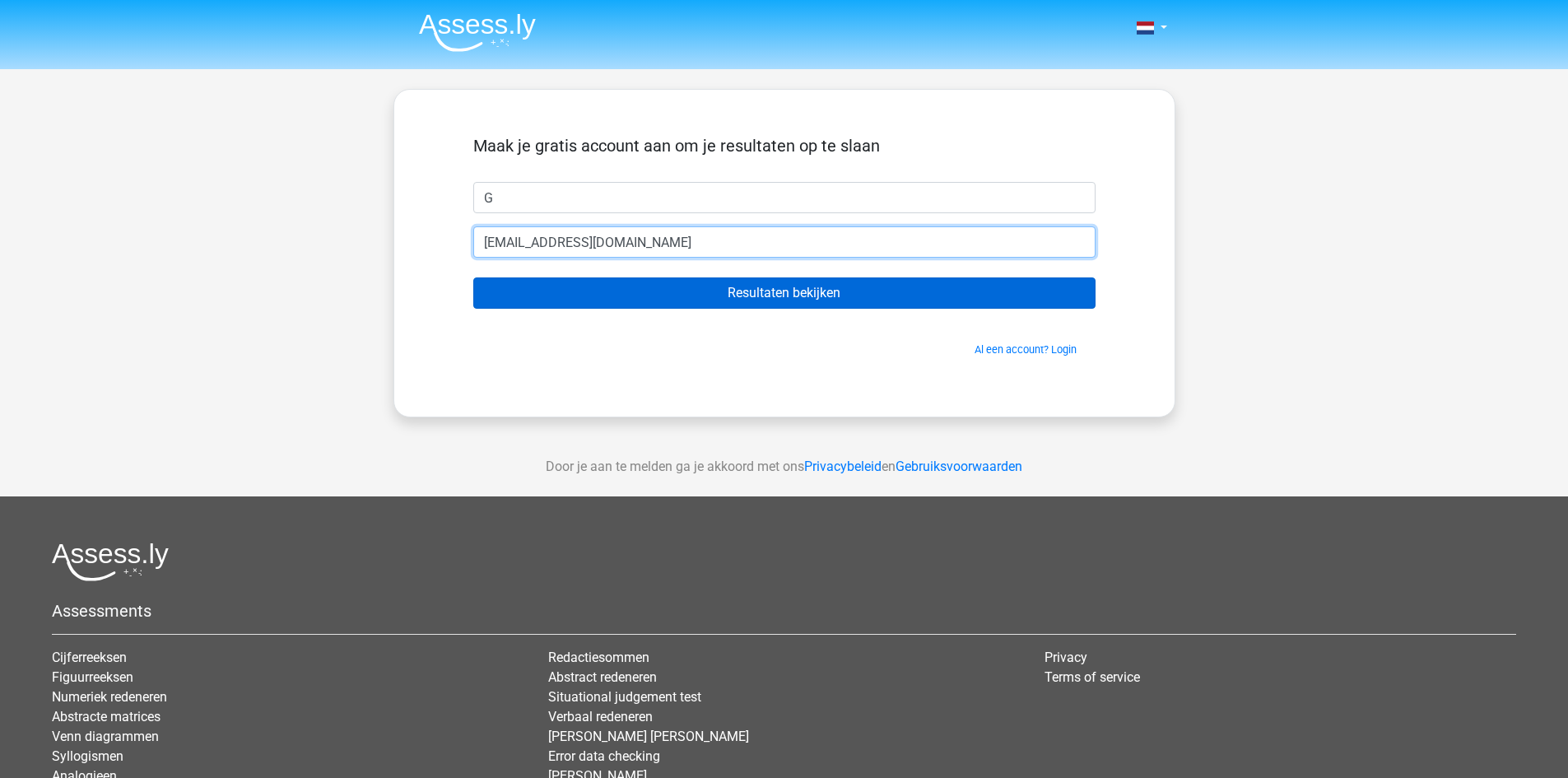
type input "koekiemonstereeteenkoekje@hotmail.com"
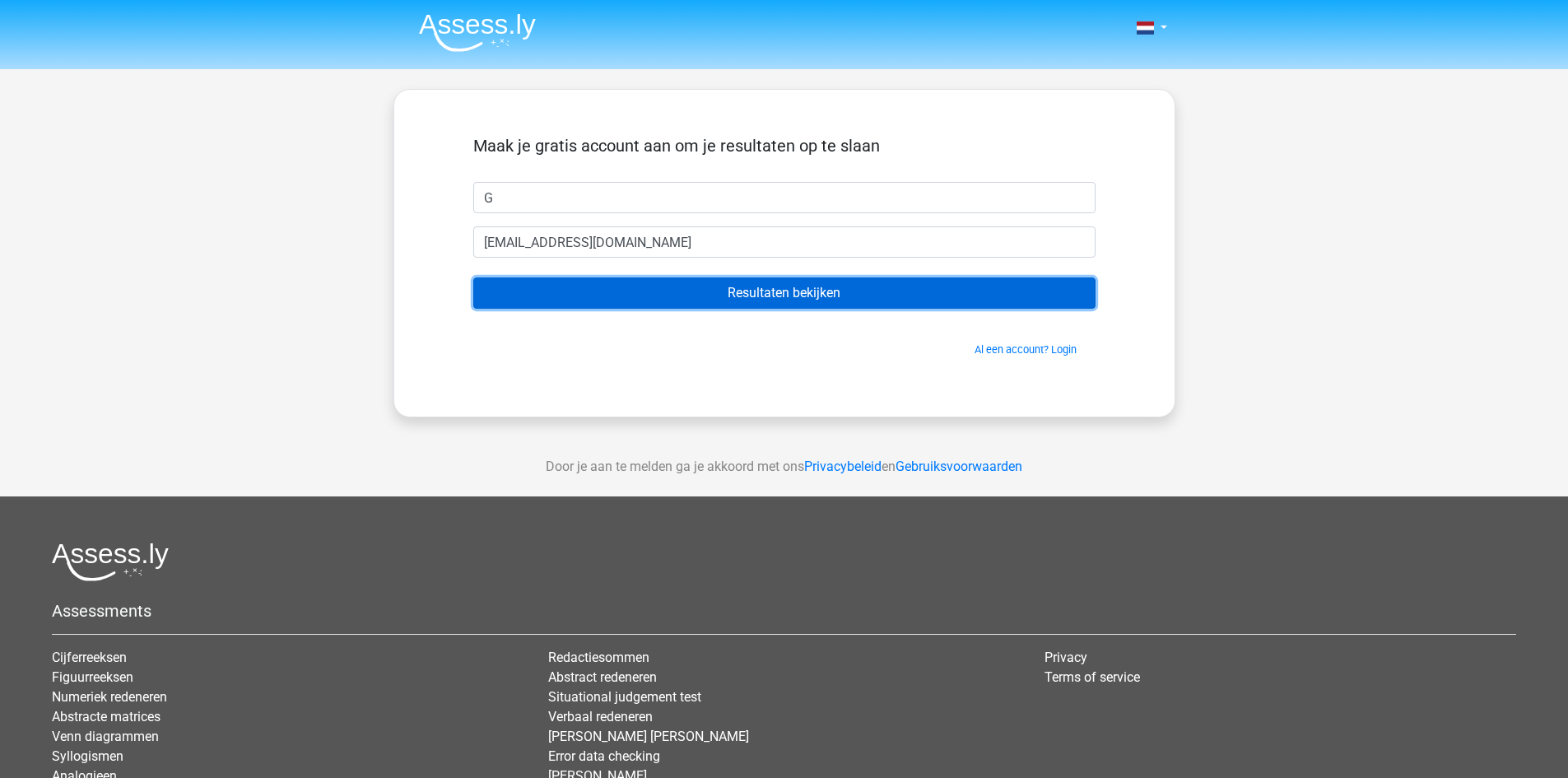
click at [737, 296] on input "Resultaten bekijken" at bounding box center [784, 293] width 623 height 31
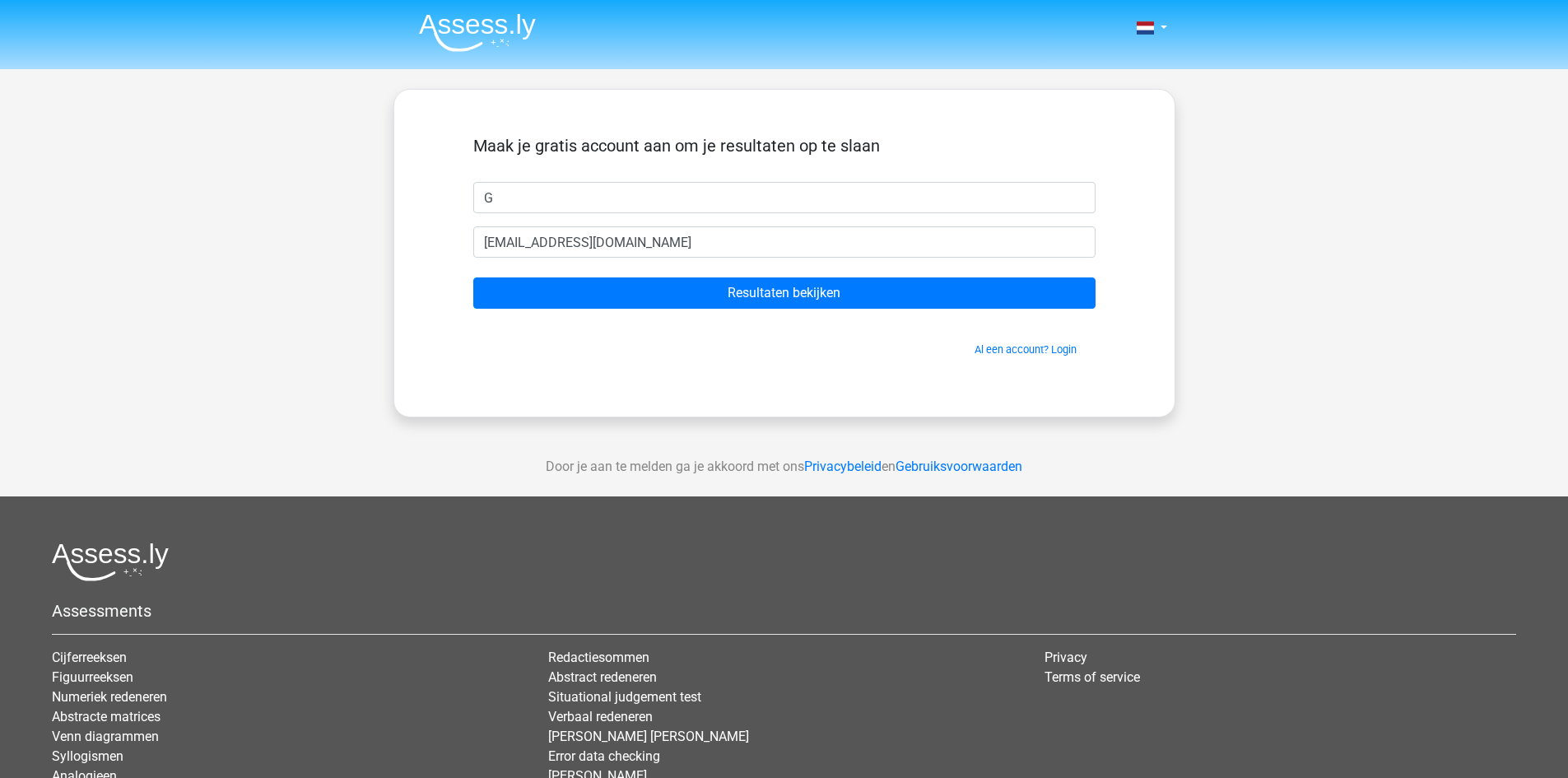
click at [519, 31] on img at bounding box center [477, 32] width 117 height 39
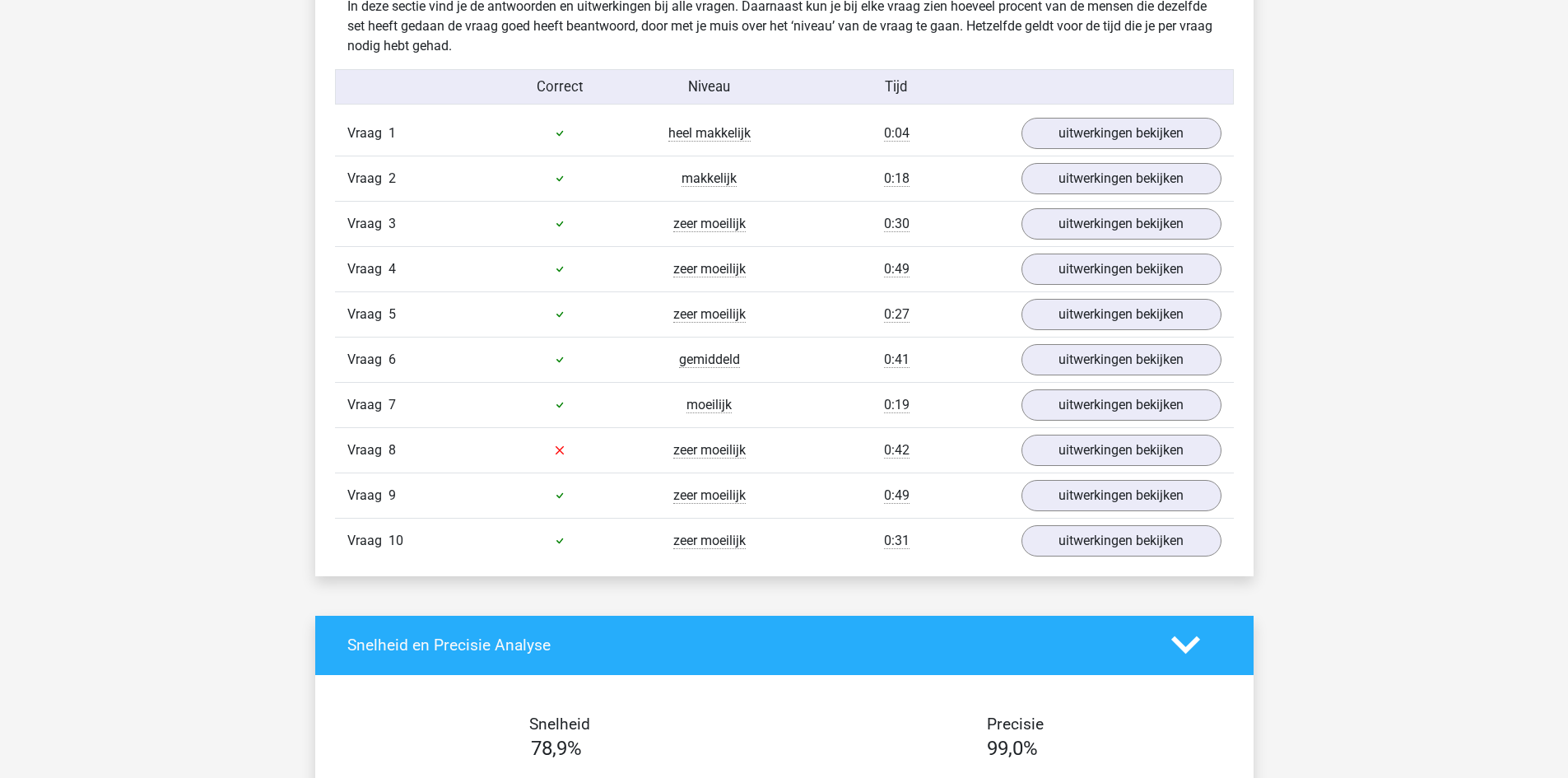
scroll to position [1317, 0]
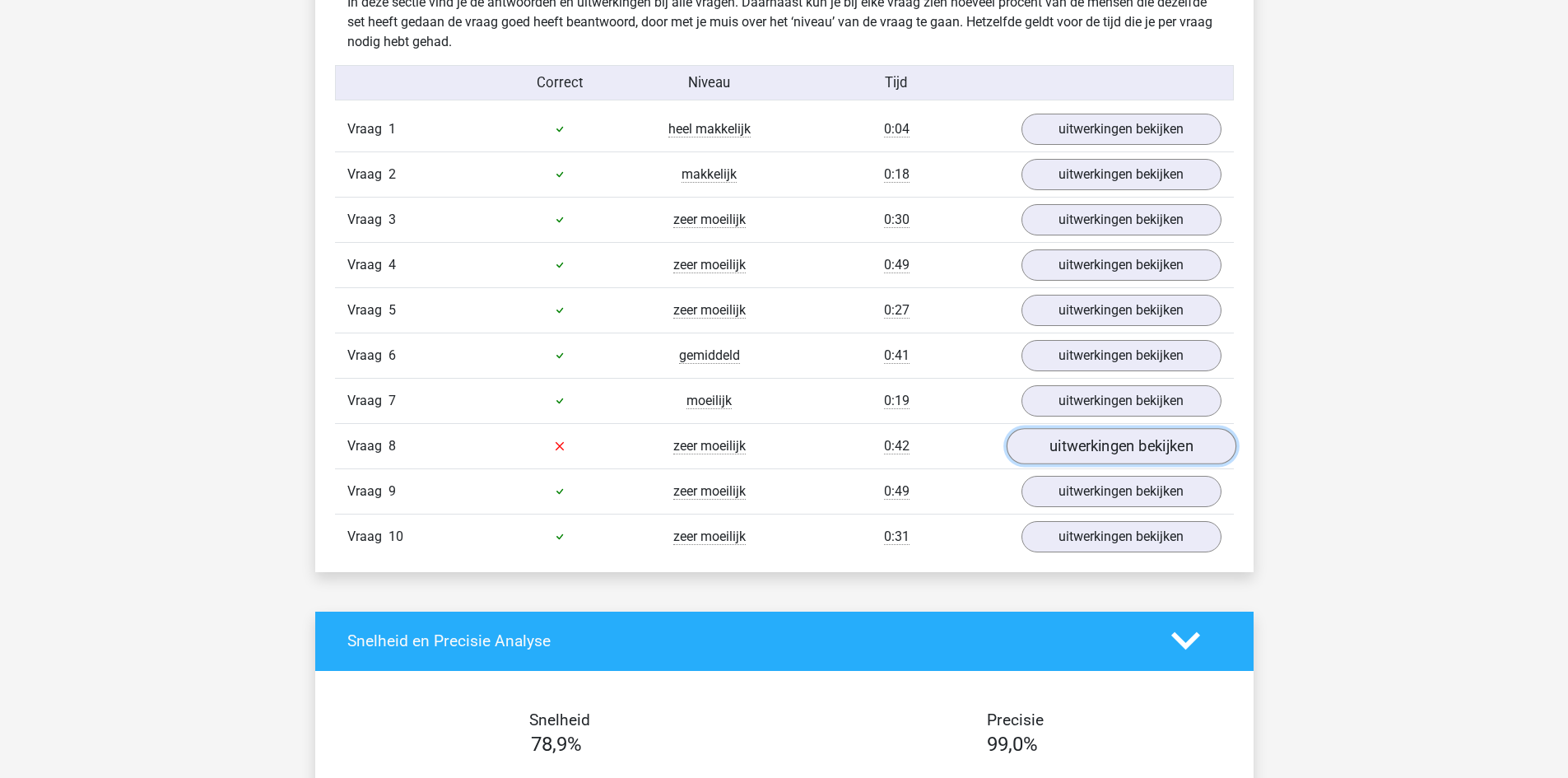
click at [1052, 452] on link "uitwerkingen bekijken" at bounding box center [1121, 446] width 230 height 36
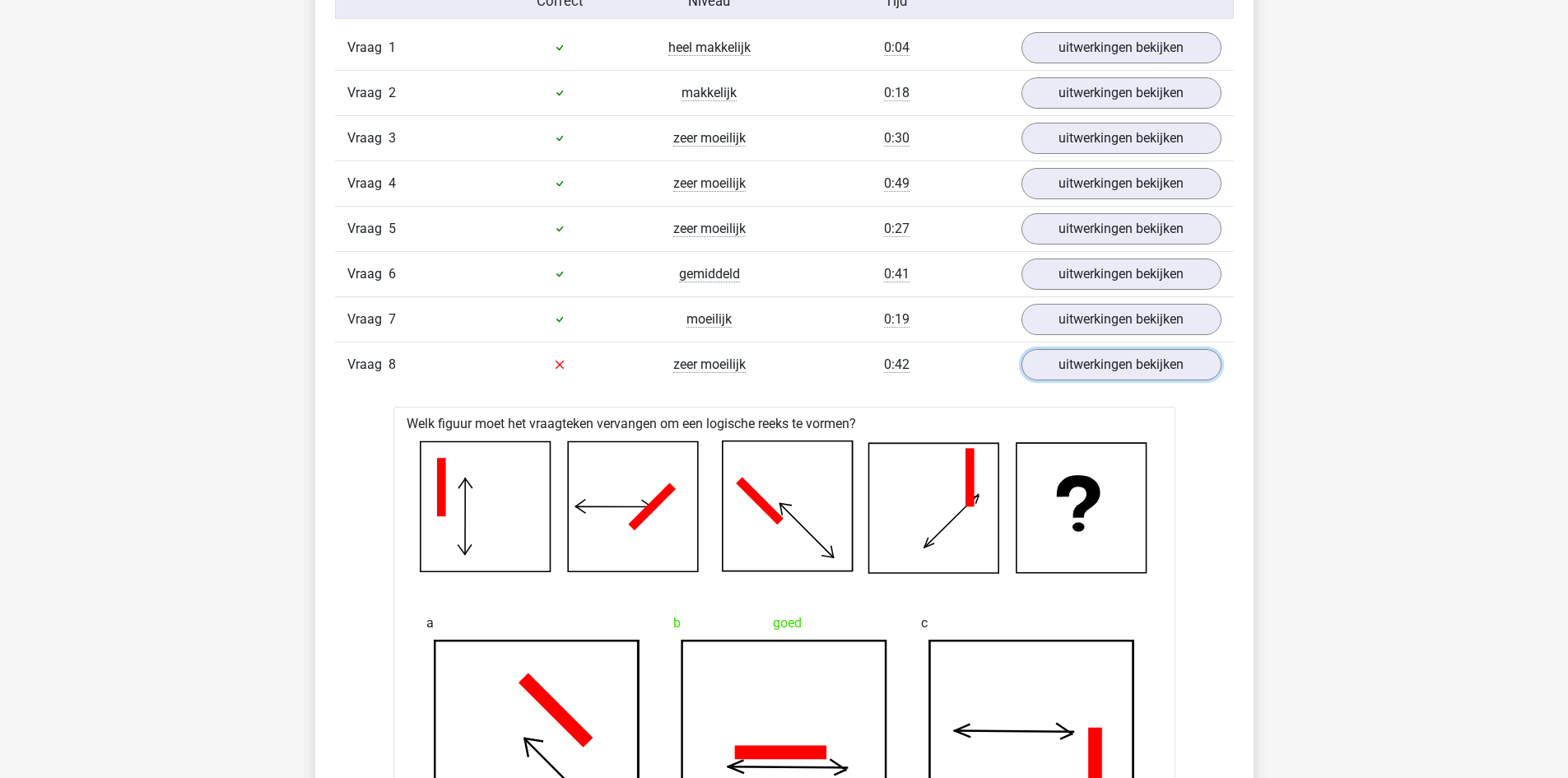
scroll to position [1400, 0]
click at [1191, 40] on link "uitwerkingen bekijken" at bounding box center [1121, 47] width 230 height 36
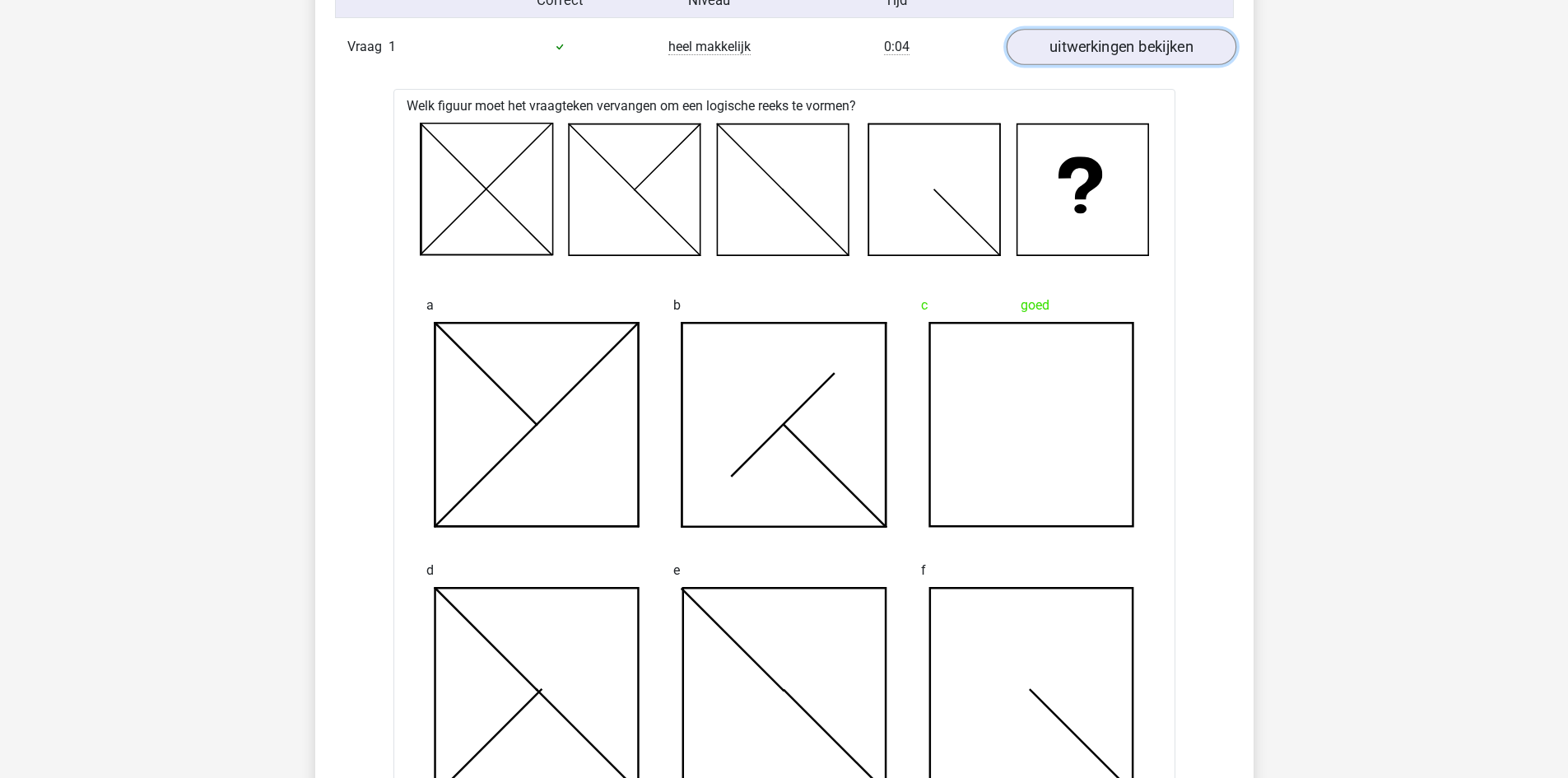
click at [1191, 40] on link "uitwerkingen bekijken" at bounding box center [1121, 47] width 230 height 36
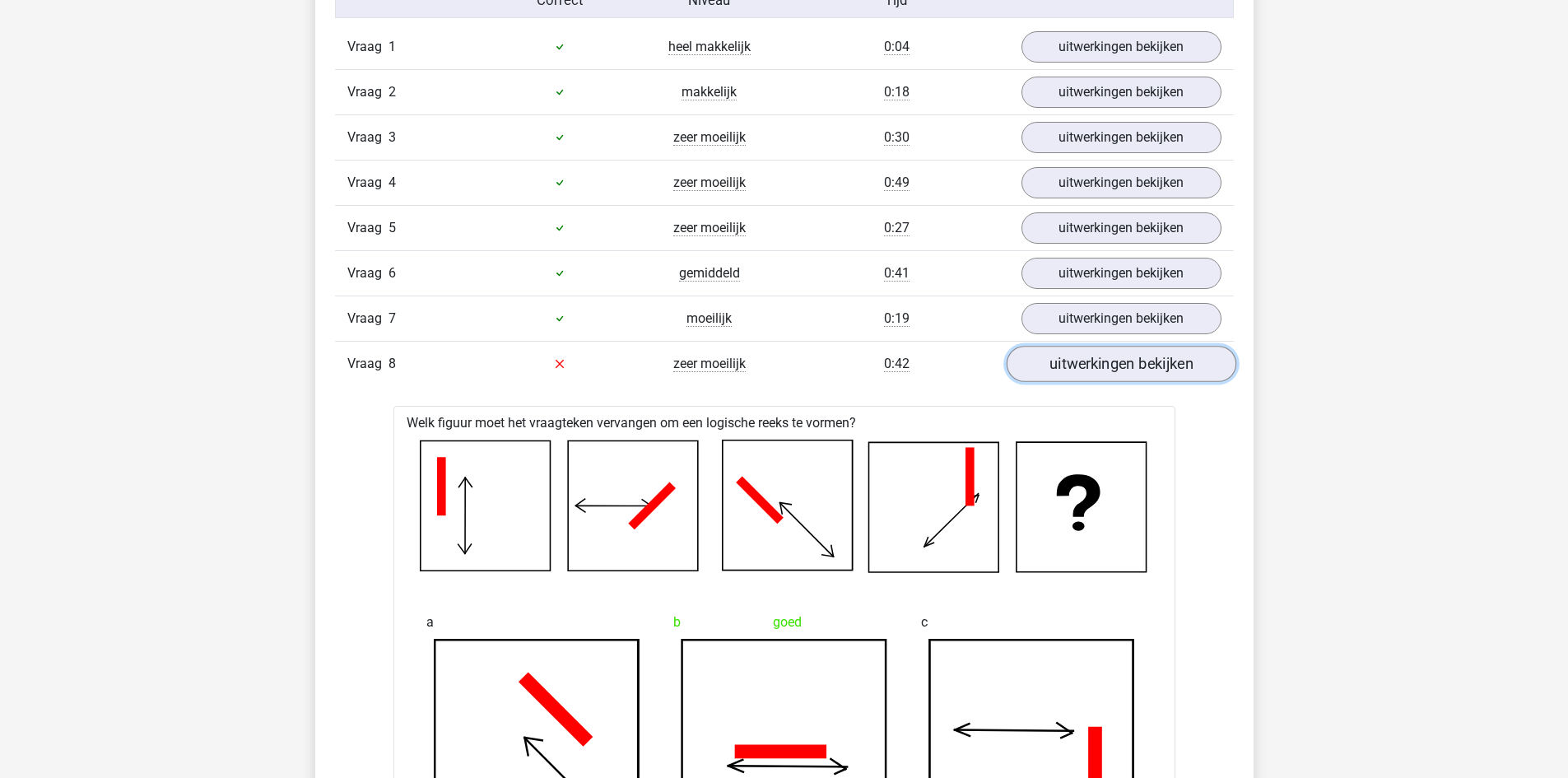
click at [1140, 366] on link "uitwerkingen bekijken" at bounding box center [1121, 364] width 230 height 36
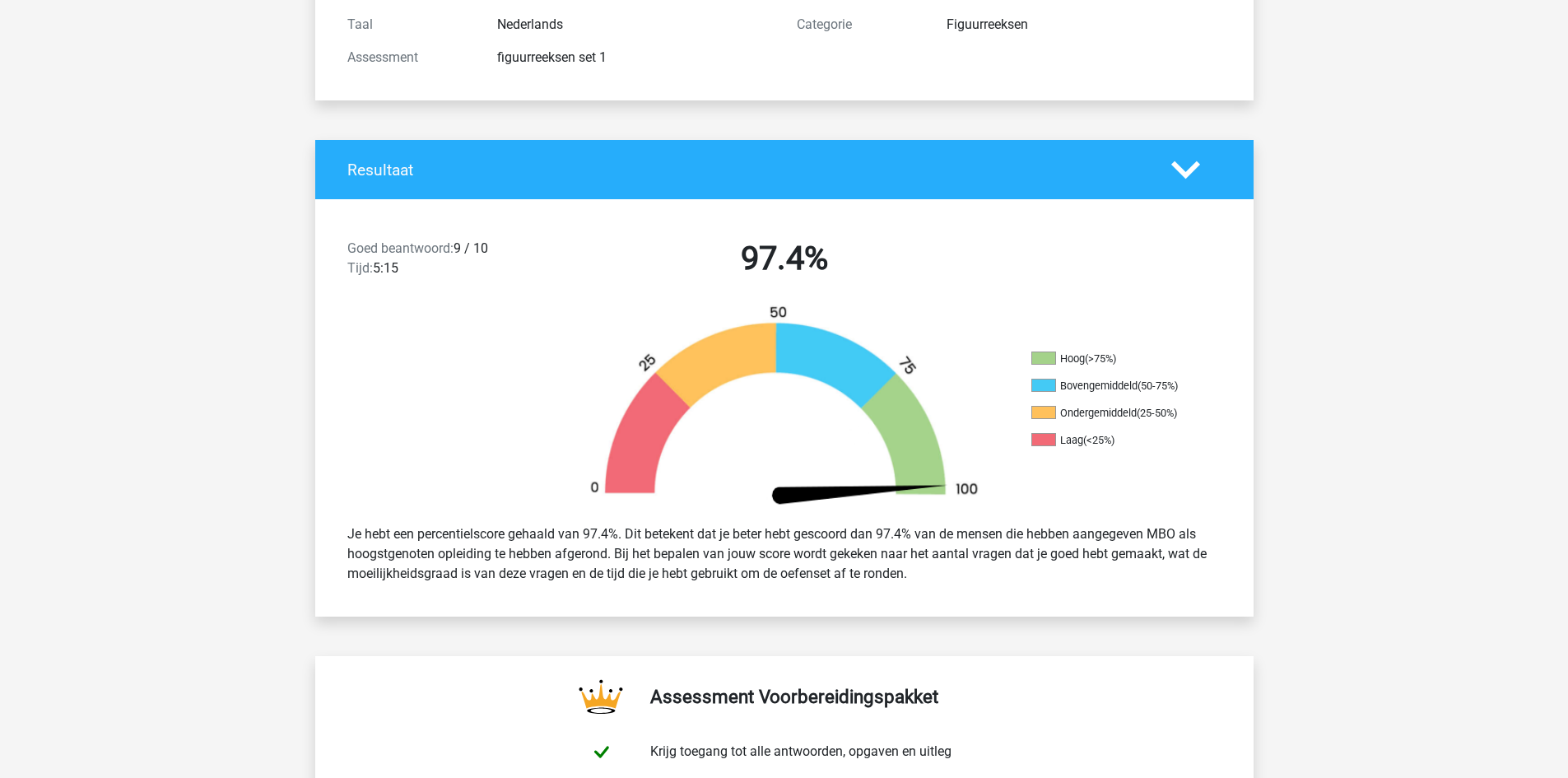
scroll to position [0, 0]
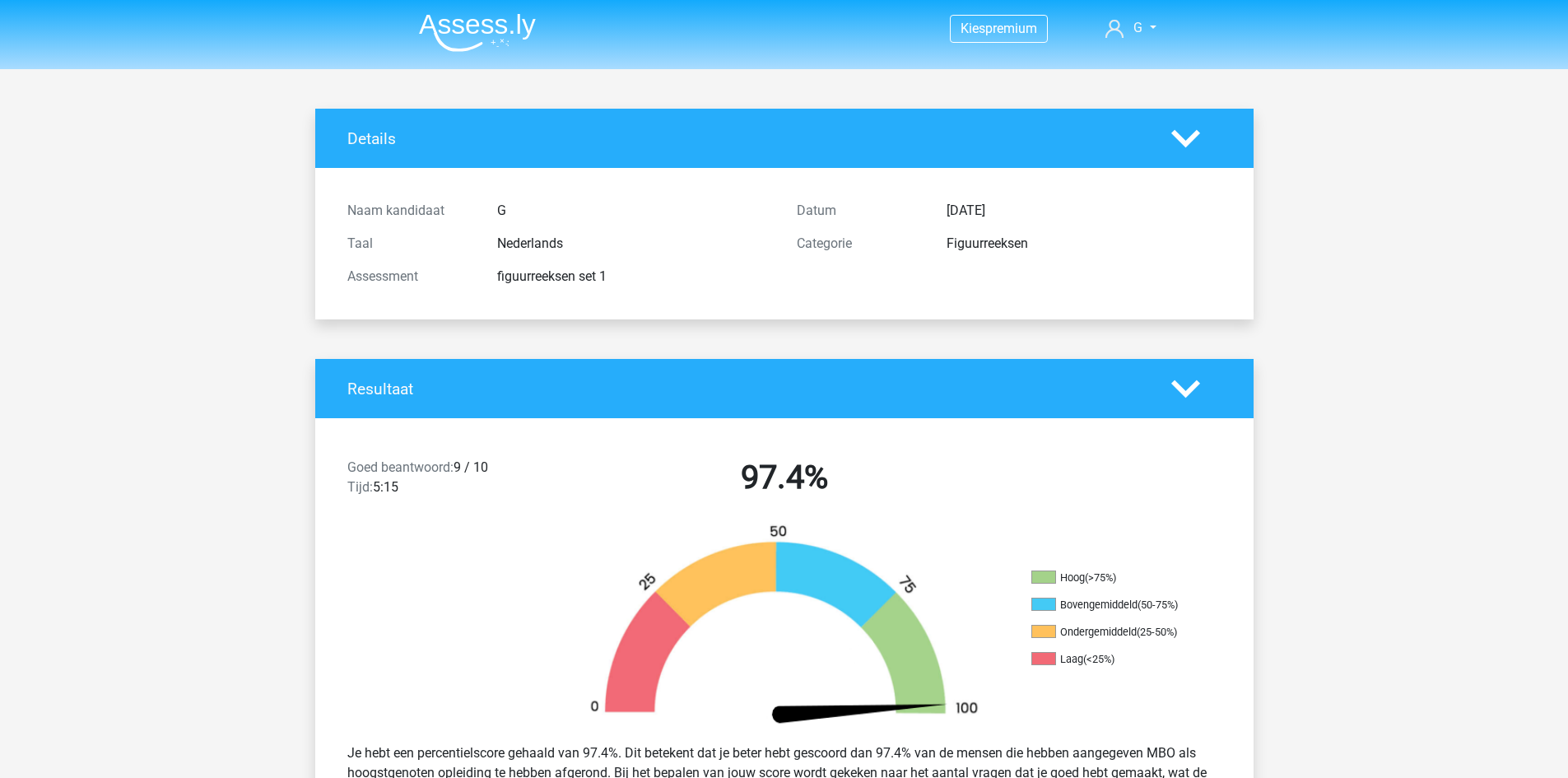
drag, startPoint x: 711, startPoint y: 8, endPoint x: 702, endPoint y: 8, distance: 9.0
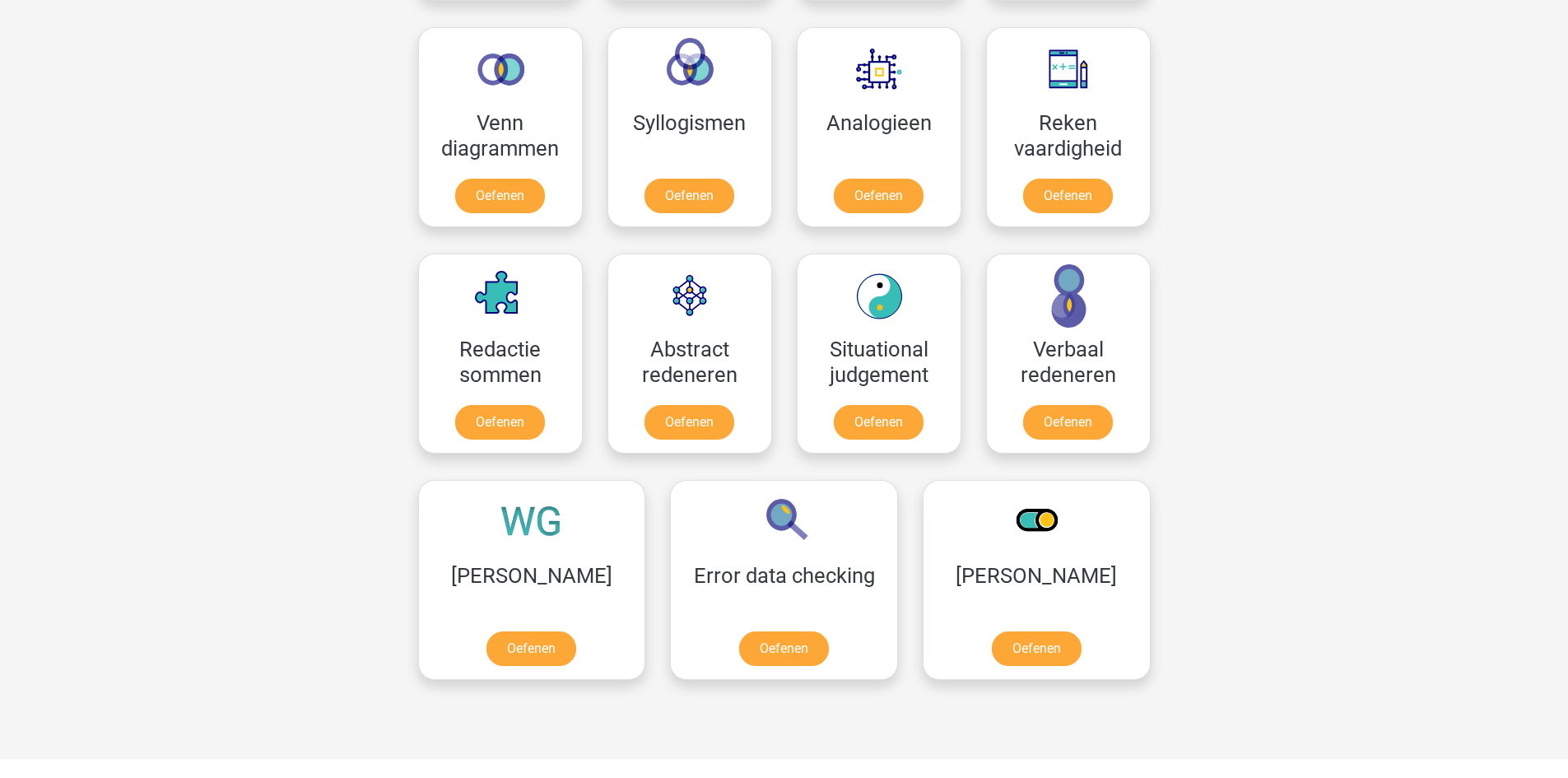
scroll to position [988, 0]
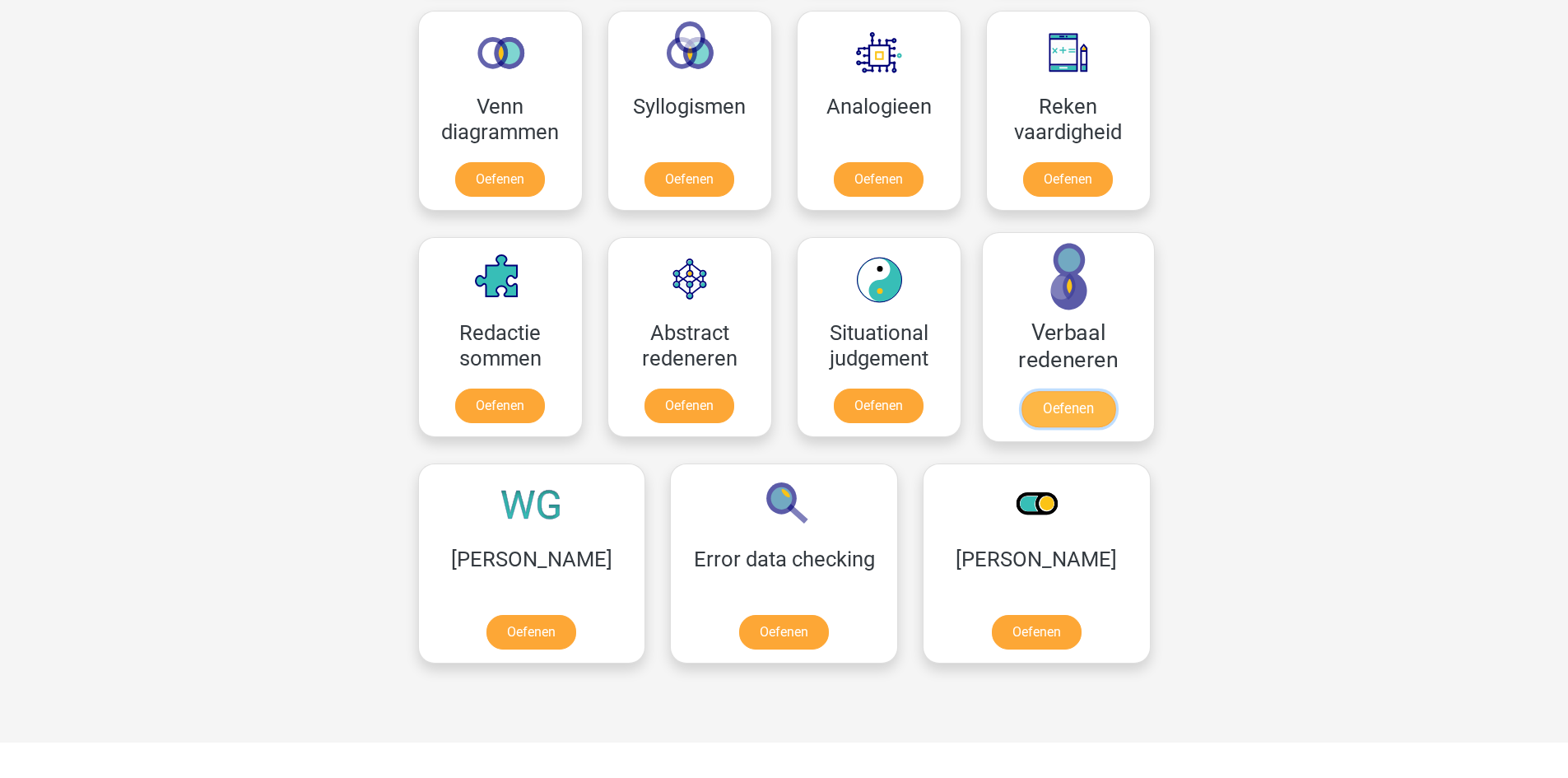
click at [1073, 408] on link "Oefenen" at bounding box center [1068, 409] width 94 height 36
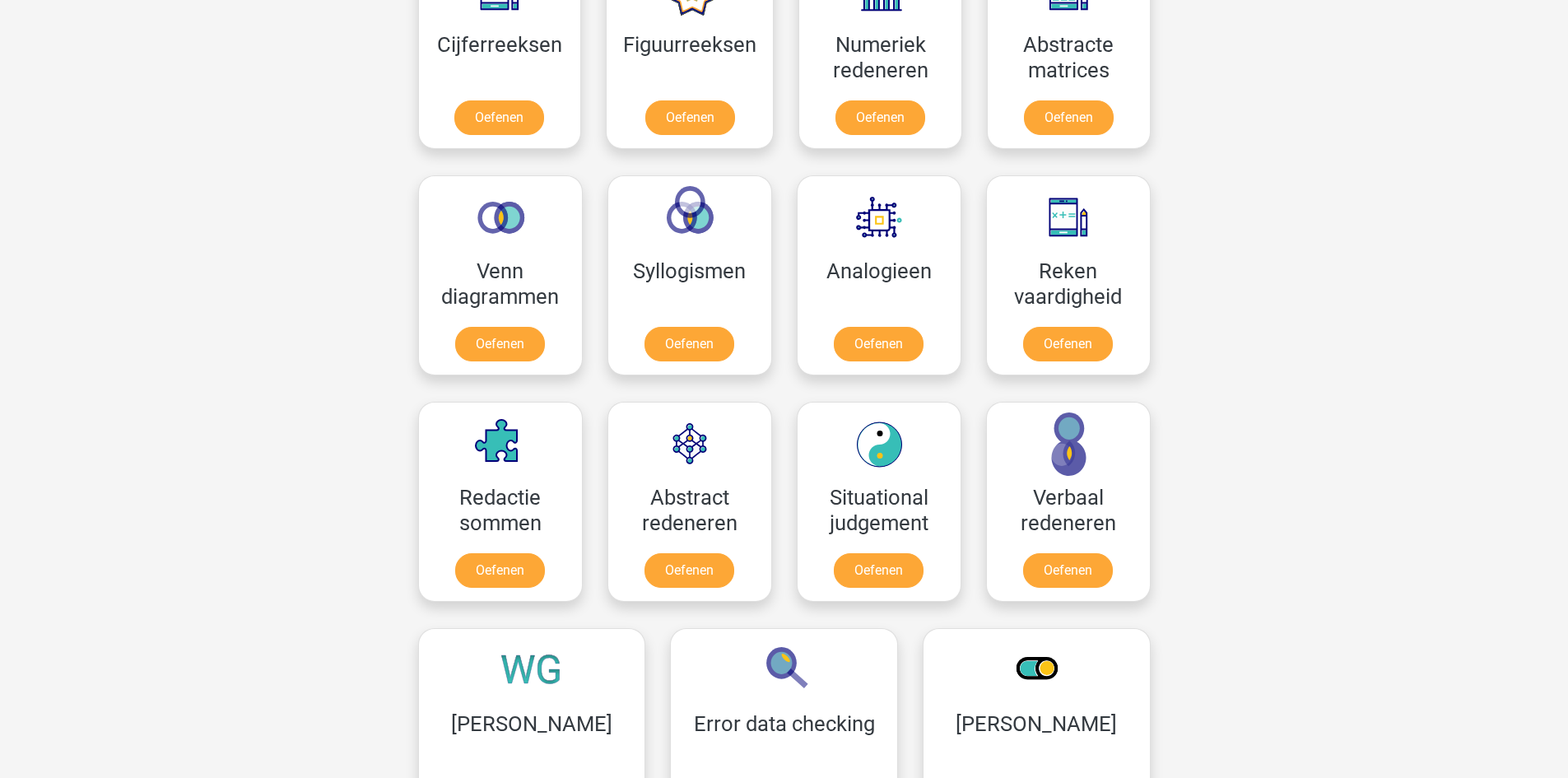
scroll to position [741, 0]
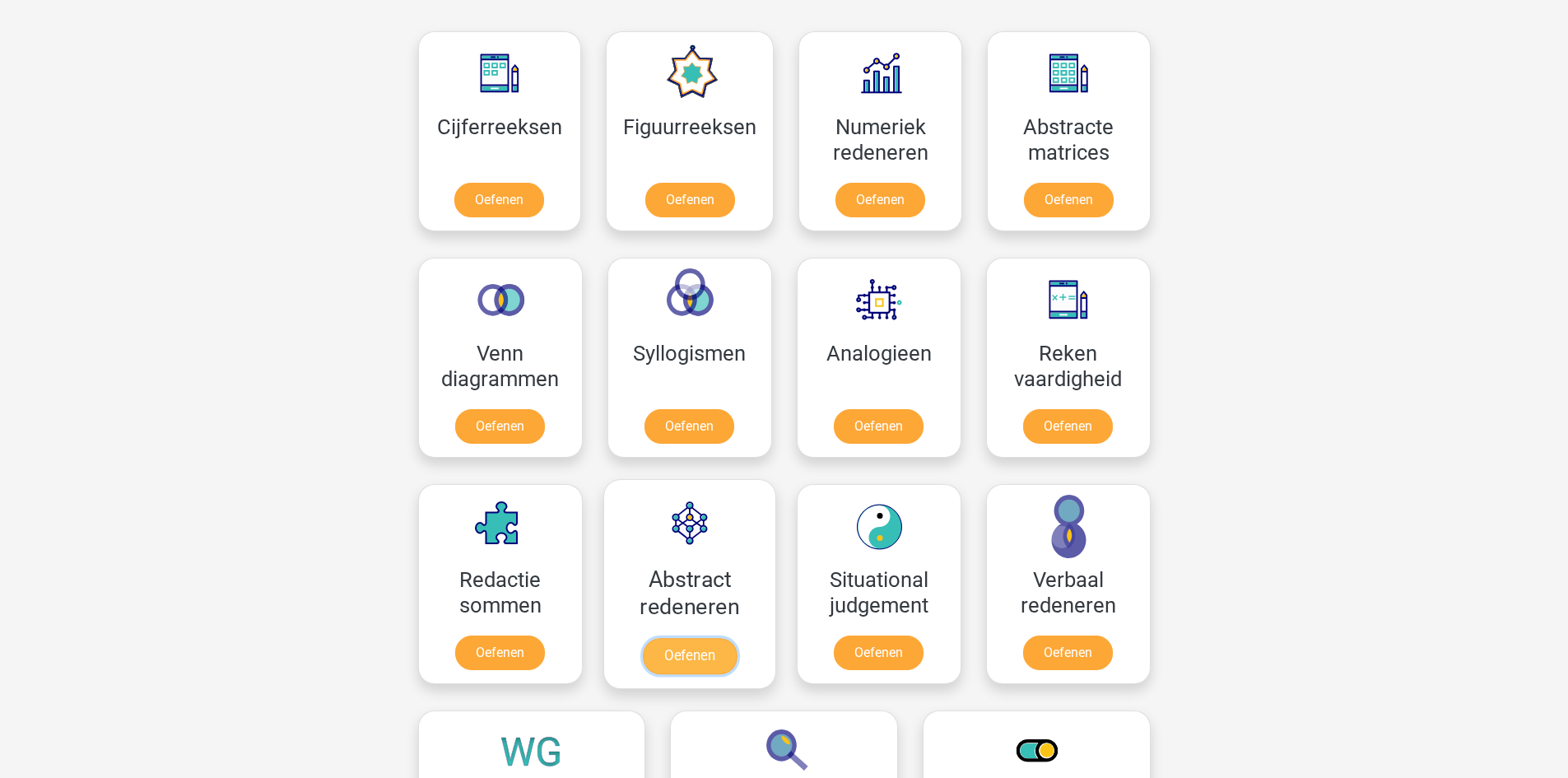
click at [687, 648] on link "Oefenen" at bounding box center [688, 656] width 94 height 36
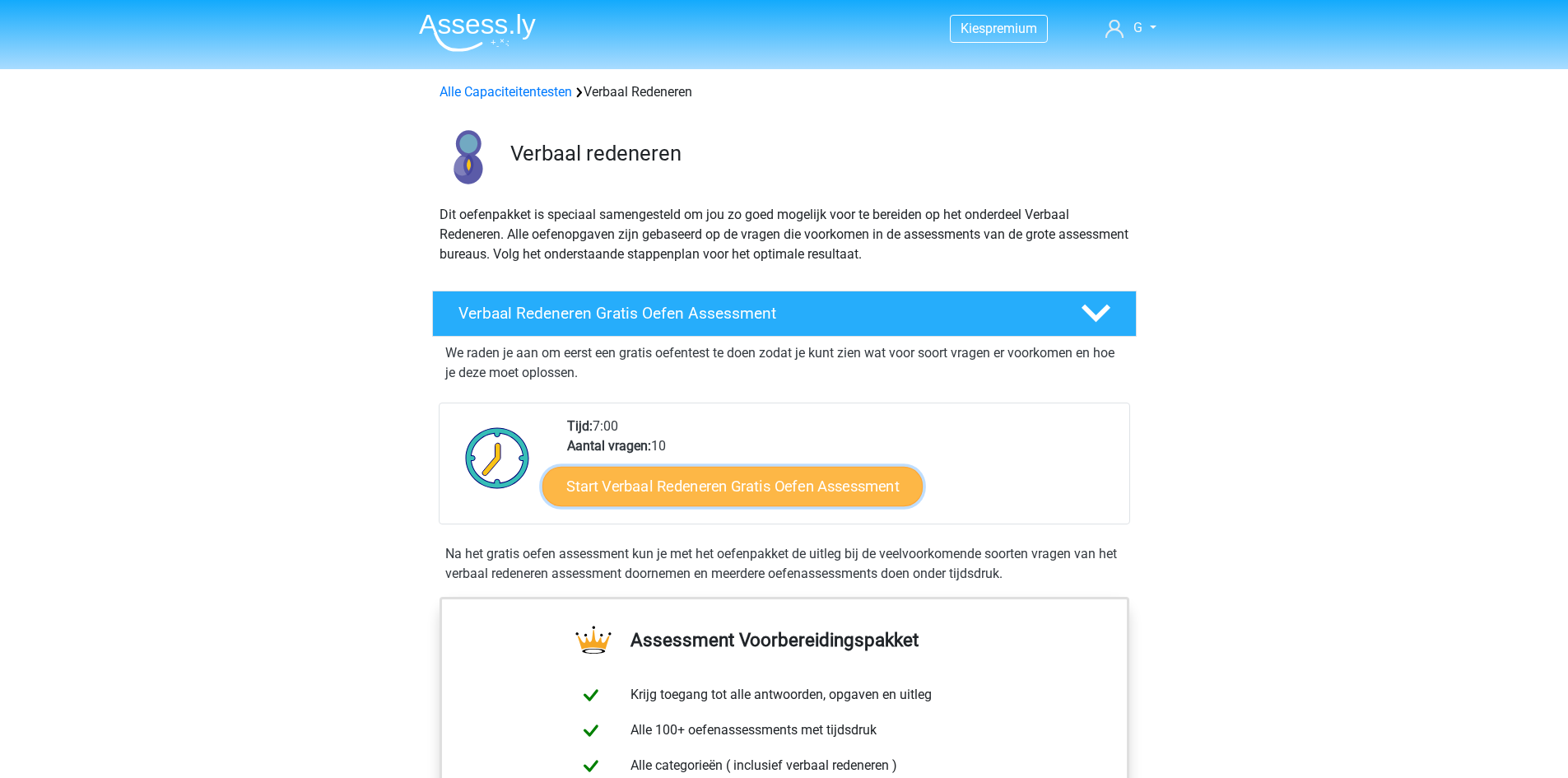
click at [772, 485] on link "Start Verbaal Redeneren Gratis Oefen Assessment" at bounding box center [733, 487] width 380 height 40
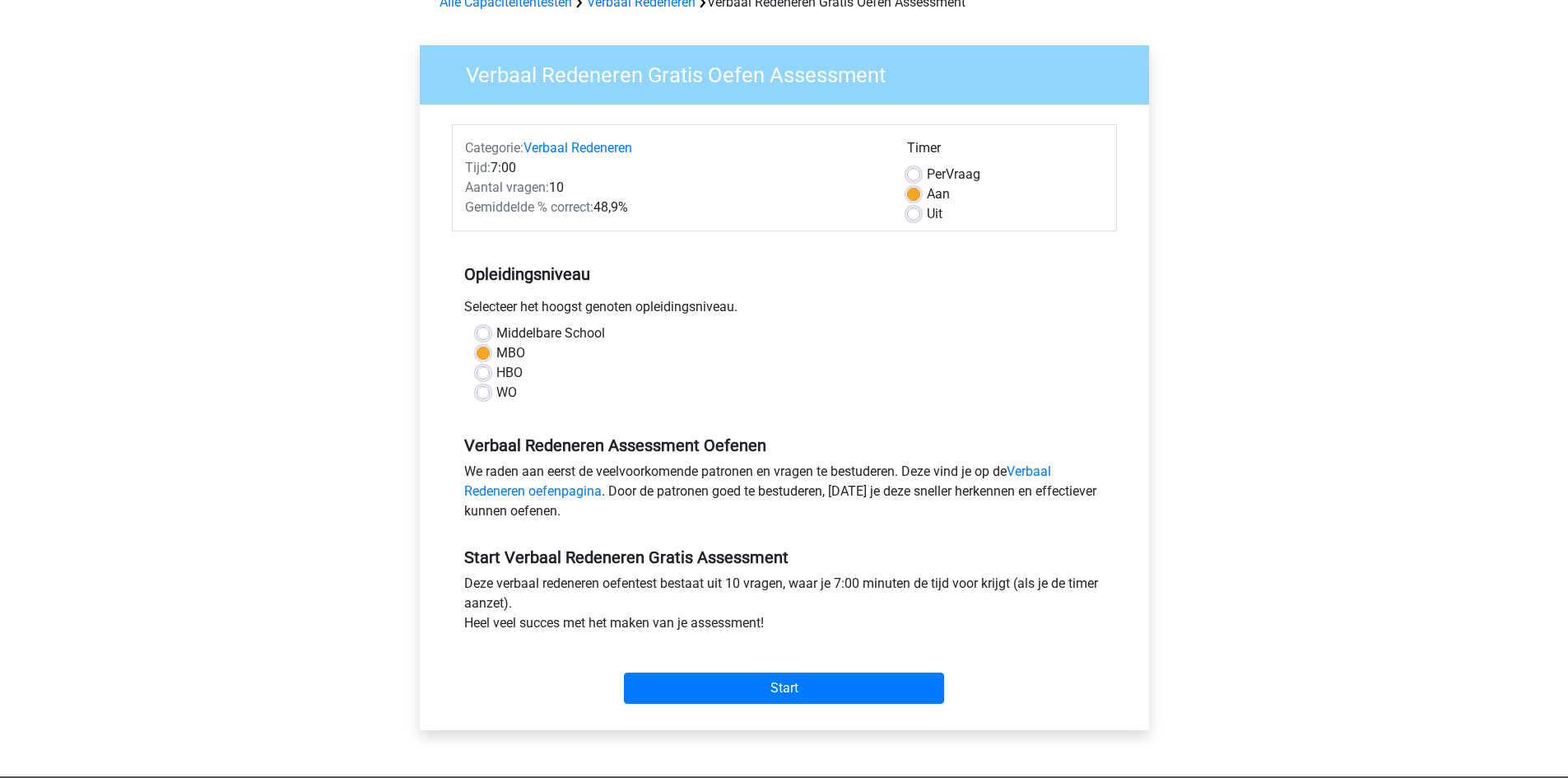
scroll to position [165, 0]
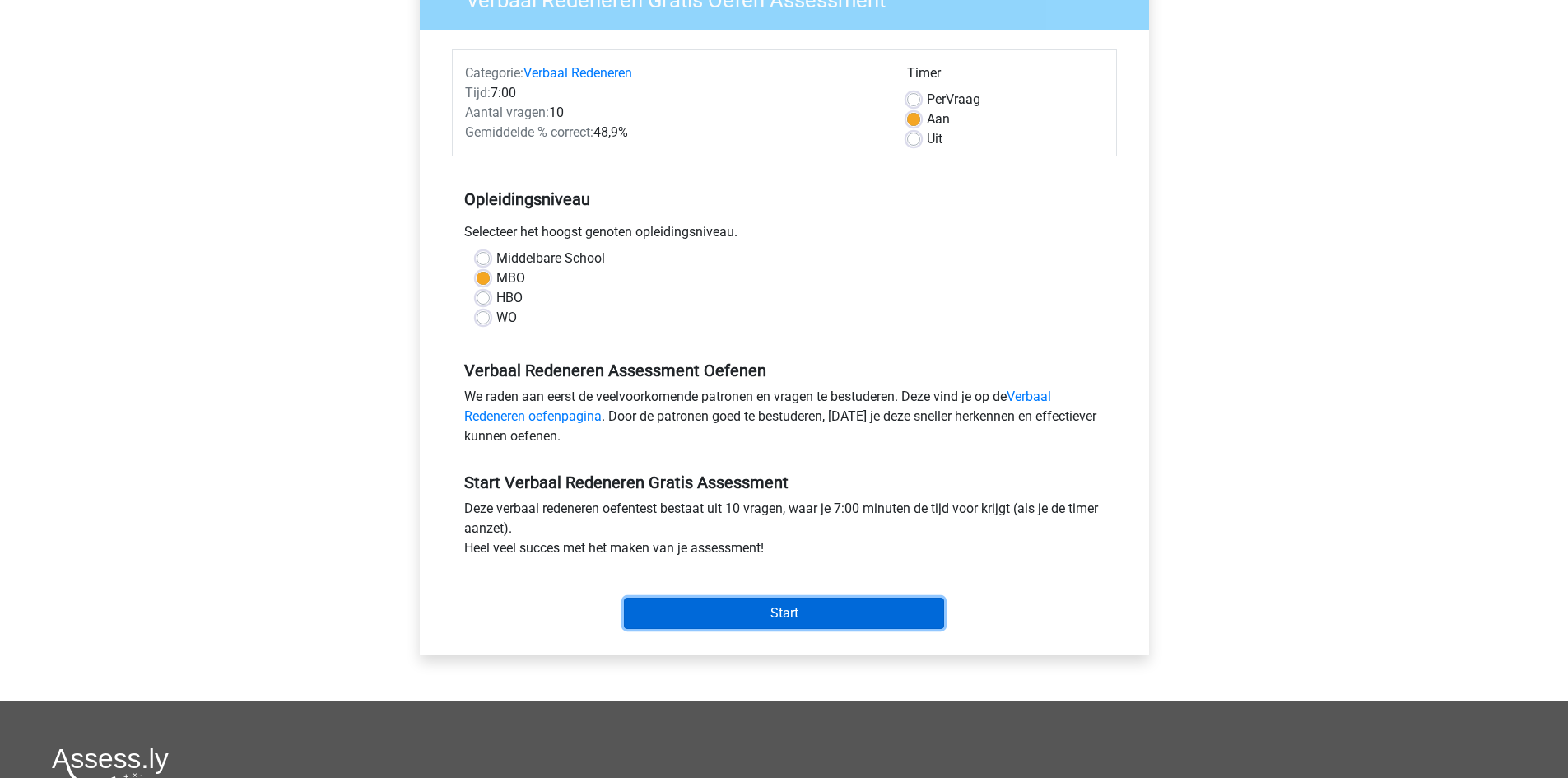
click at [731, 604] on input "Start" at bounding box center [784, 613] width 320 height 31
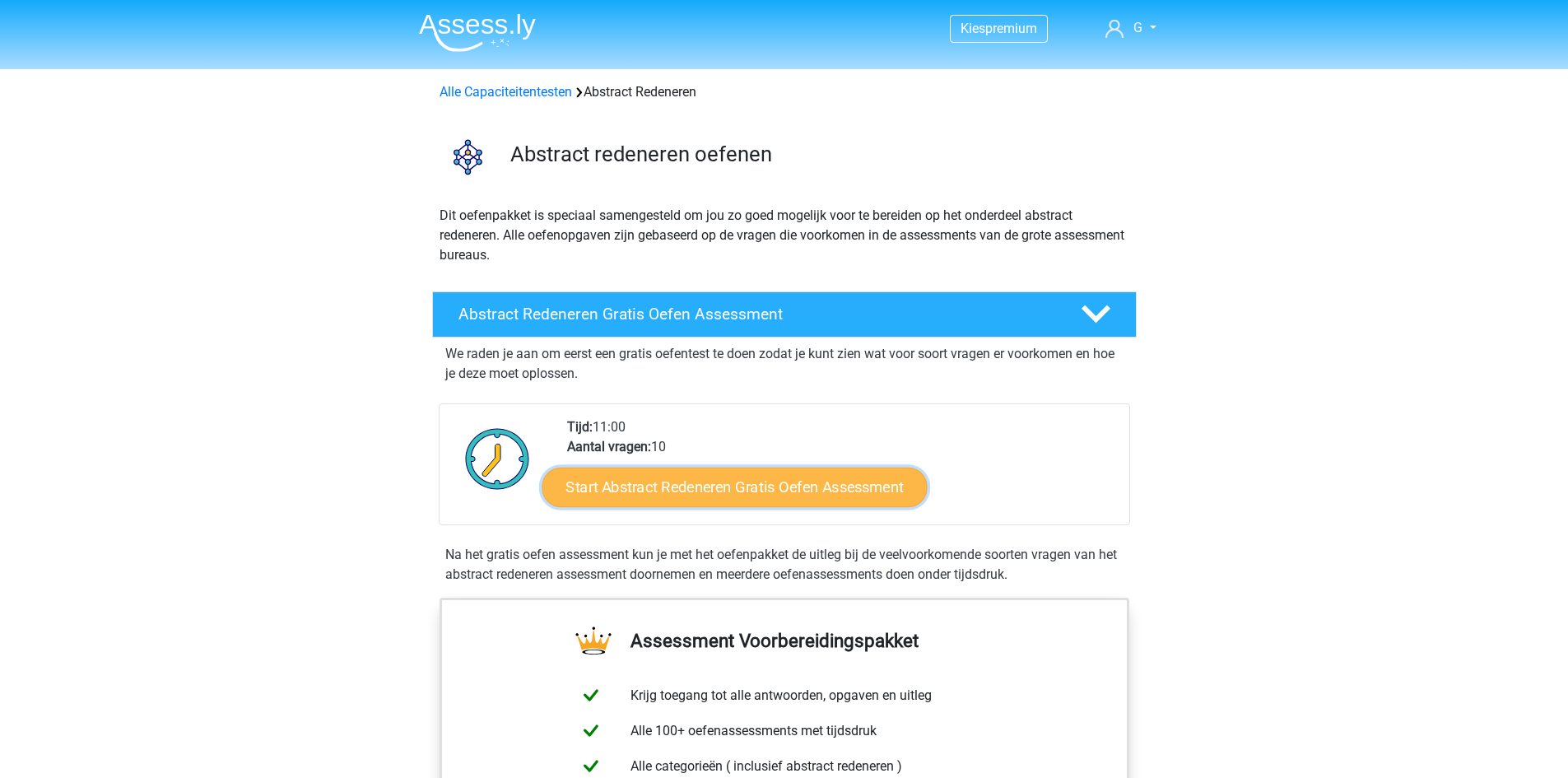
click at [670, 482] on link "Start Abstract Redeneren Gratis Oefen Assessment" at bounding box center [734, 487] width 385 height 40
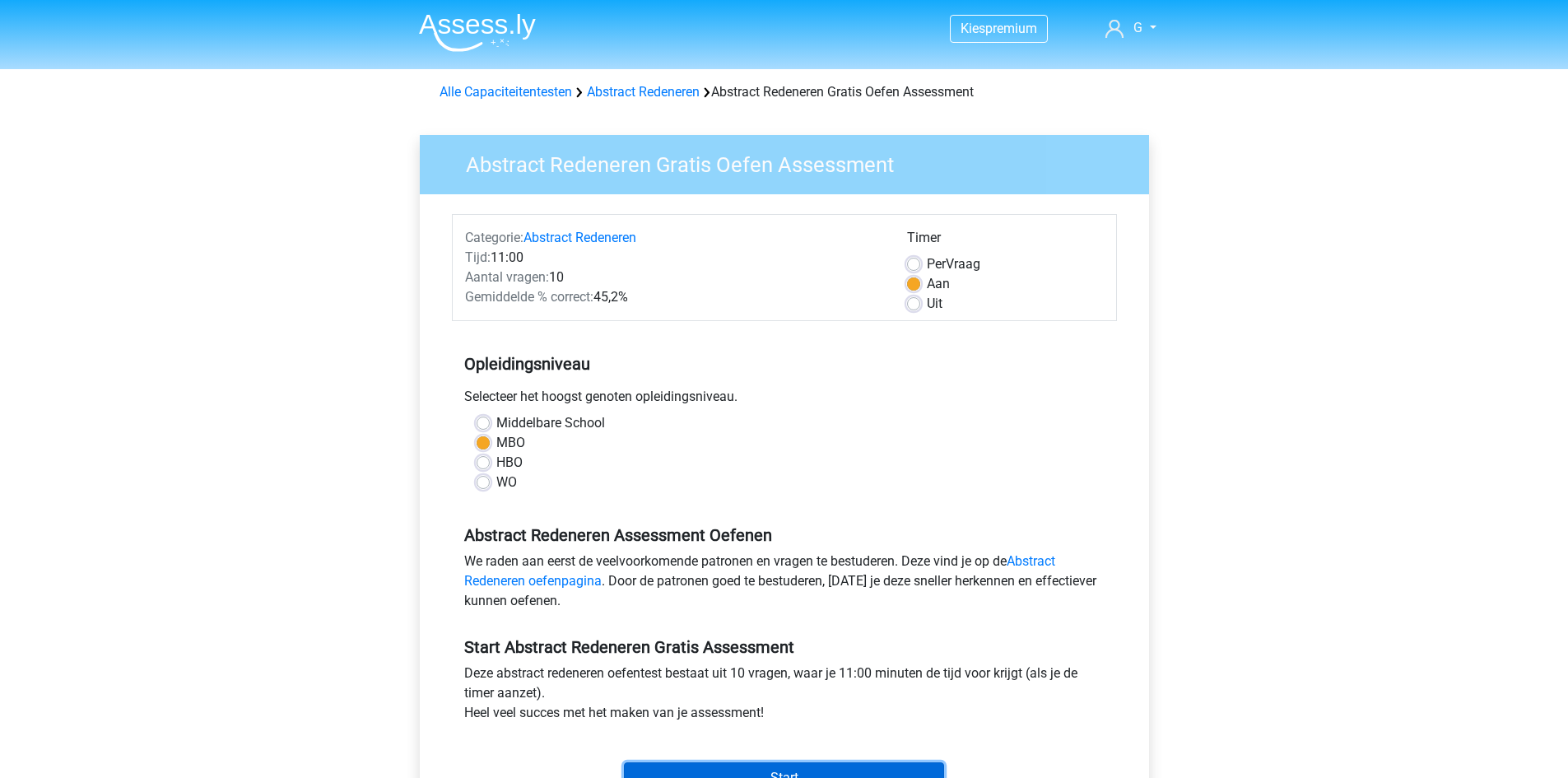
click at [831, 768] on input "Start" at bounding box center [784, 778] width 320 height 31
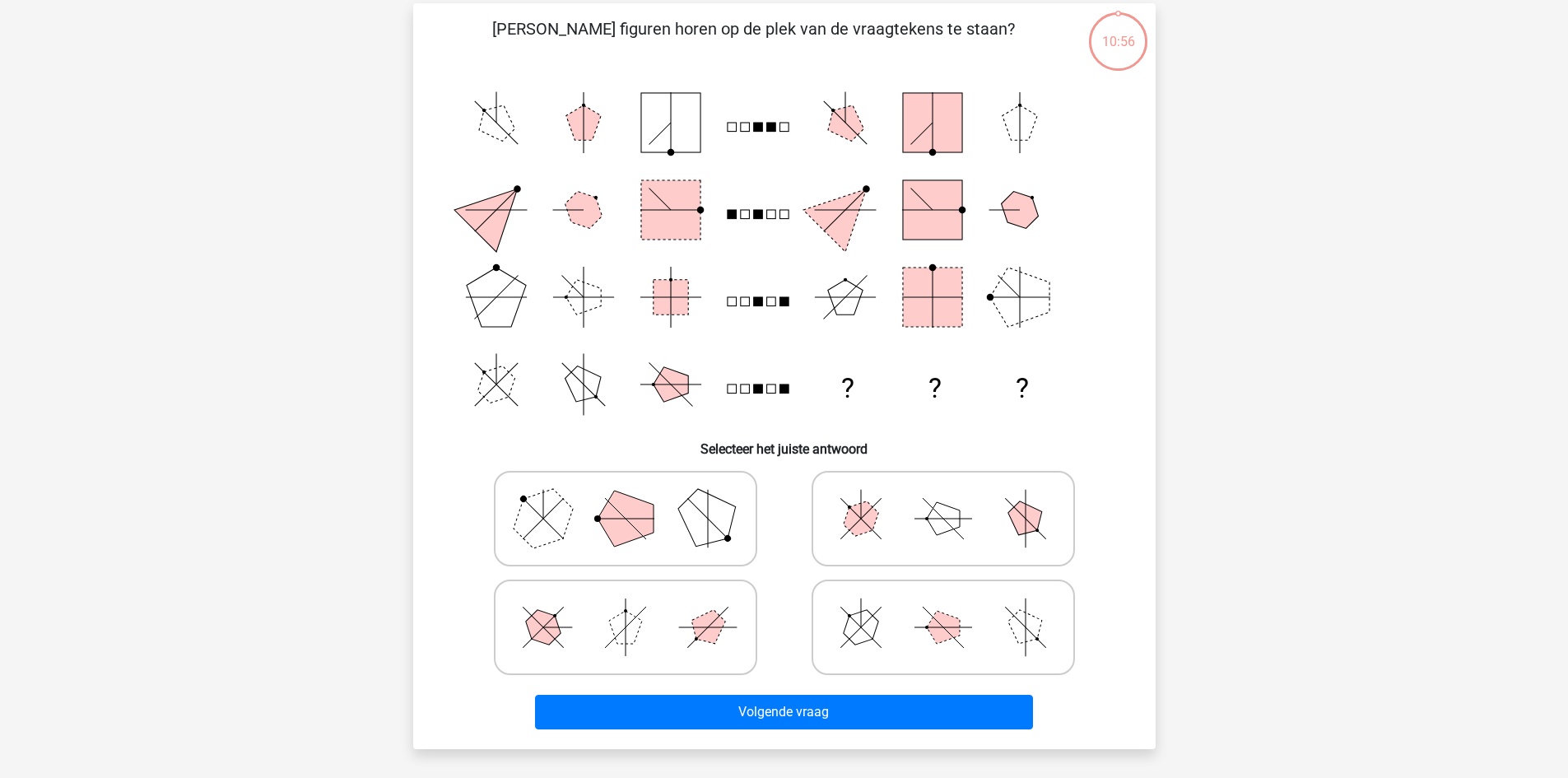
scroll to position [83, 0]
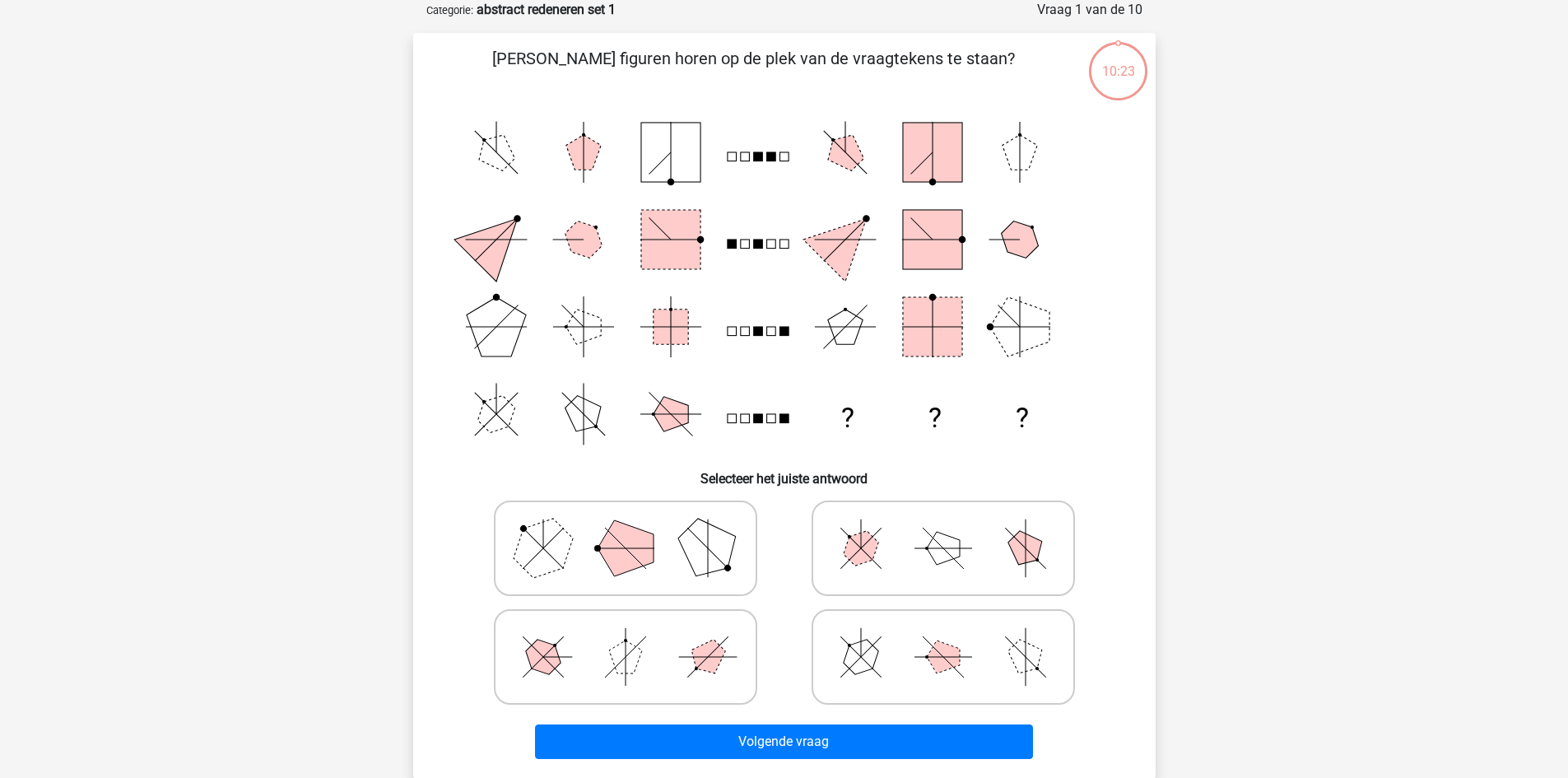
click at [598, 548] on circle at bounding box center [597, 548] width 7 height 7
click at [626, 528] on input "radio" at bounding box center [630, 522] width 10 height 10
radio input "true"
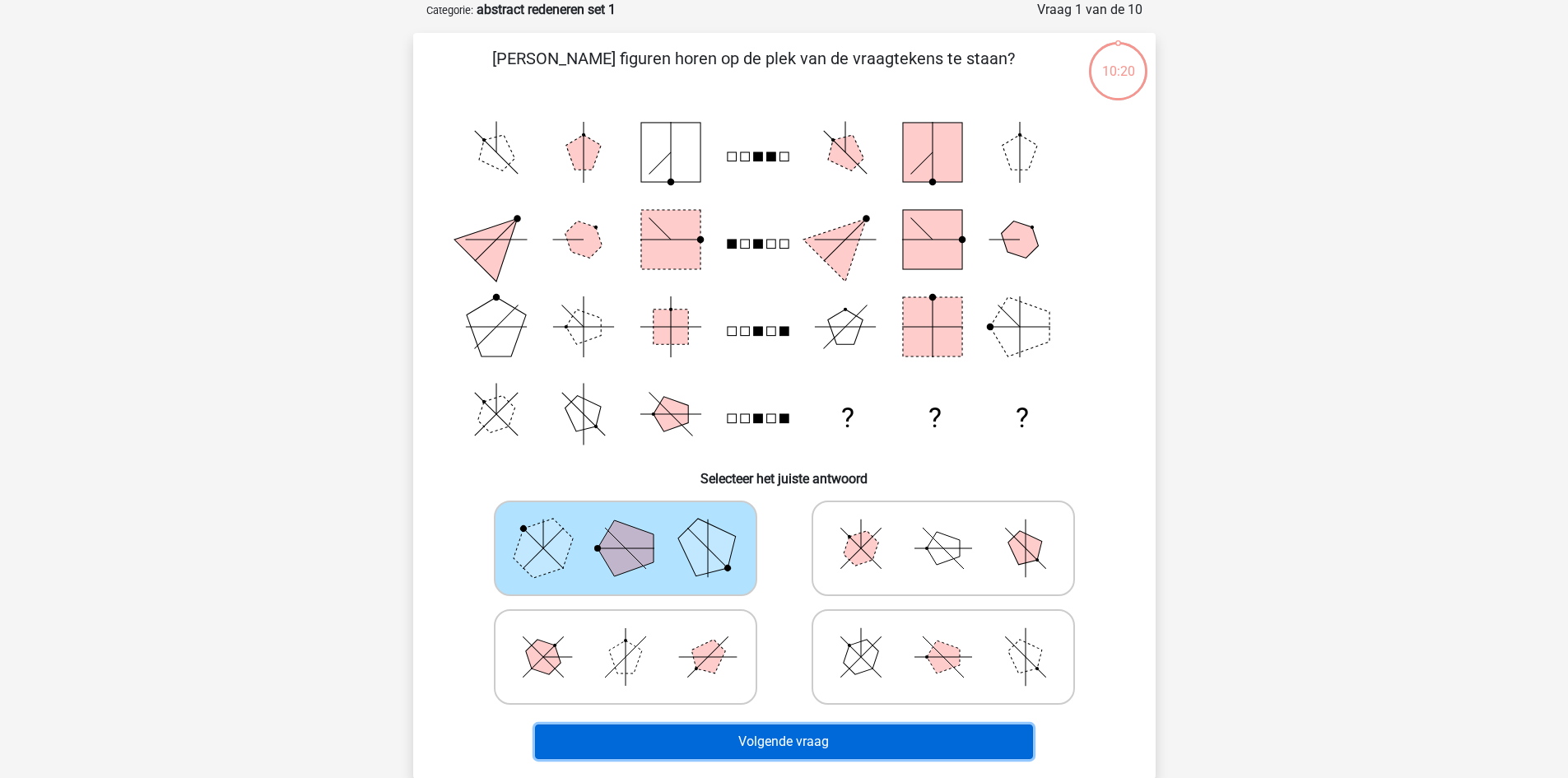
click at [679, 734] on button "Volgende vraag" at bounding box center [784, 742] width 498 height 34
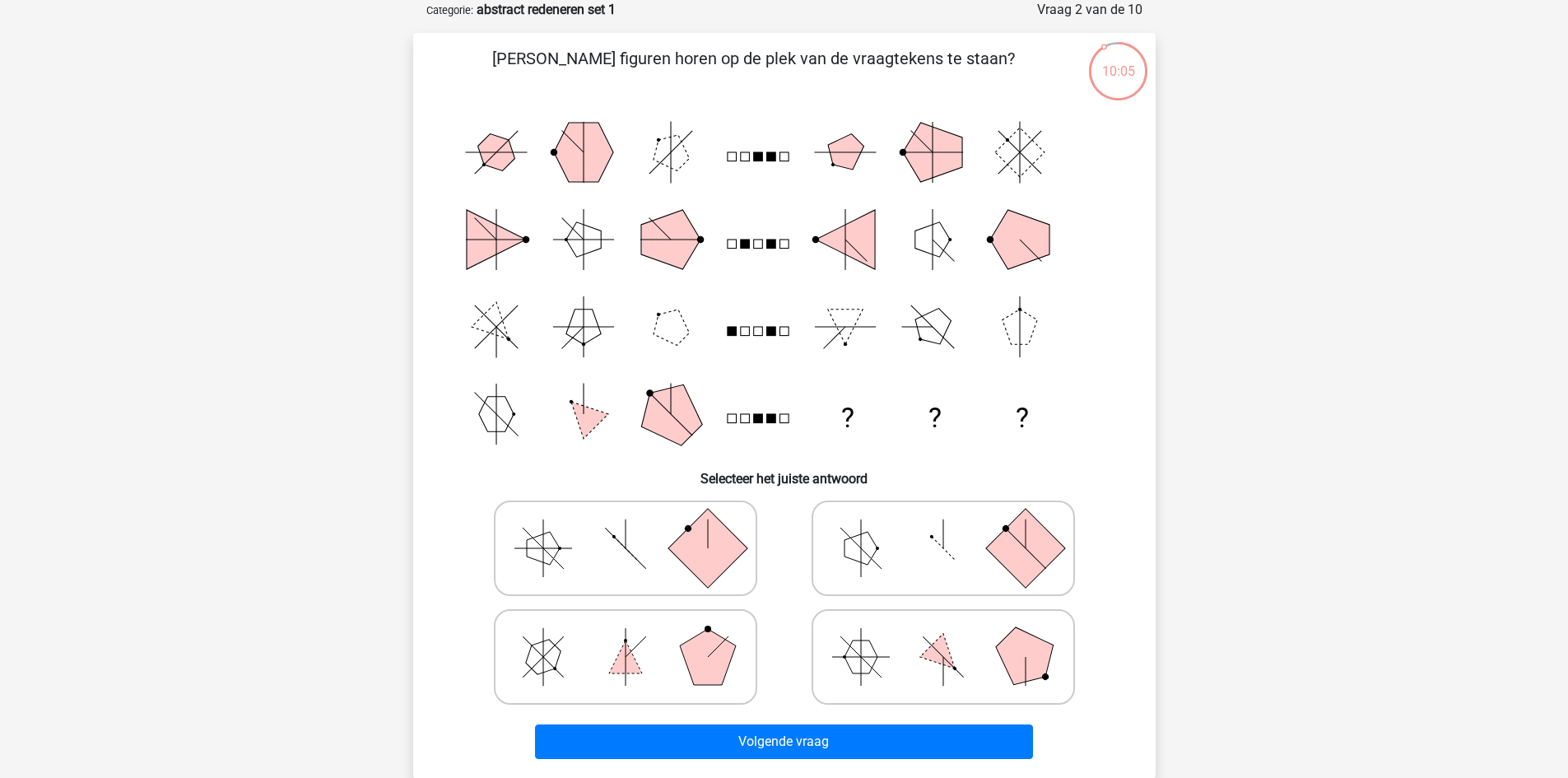
click at [865, 671] on polygon at bounding box center [861, 657] width 33 height 33
click at [943, 636] on input "radio" at bounding box center [948, 631] width 10 height 10
radio input "true"
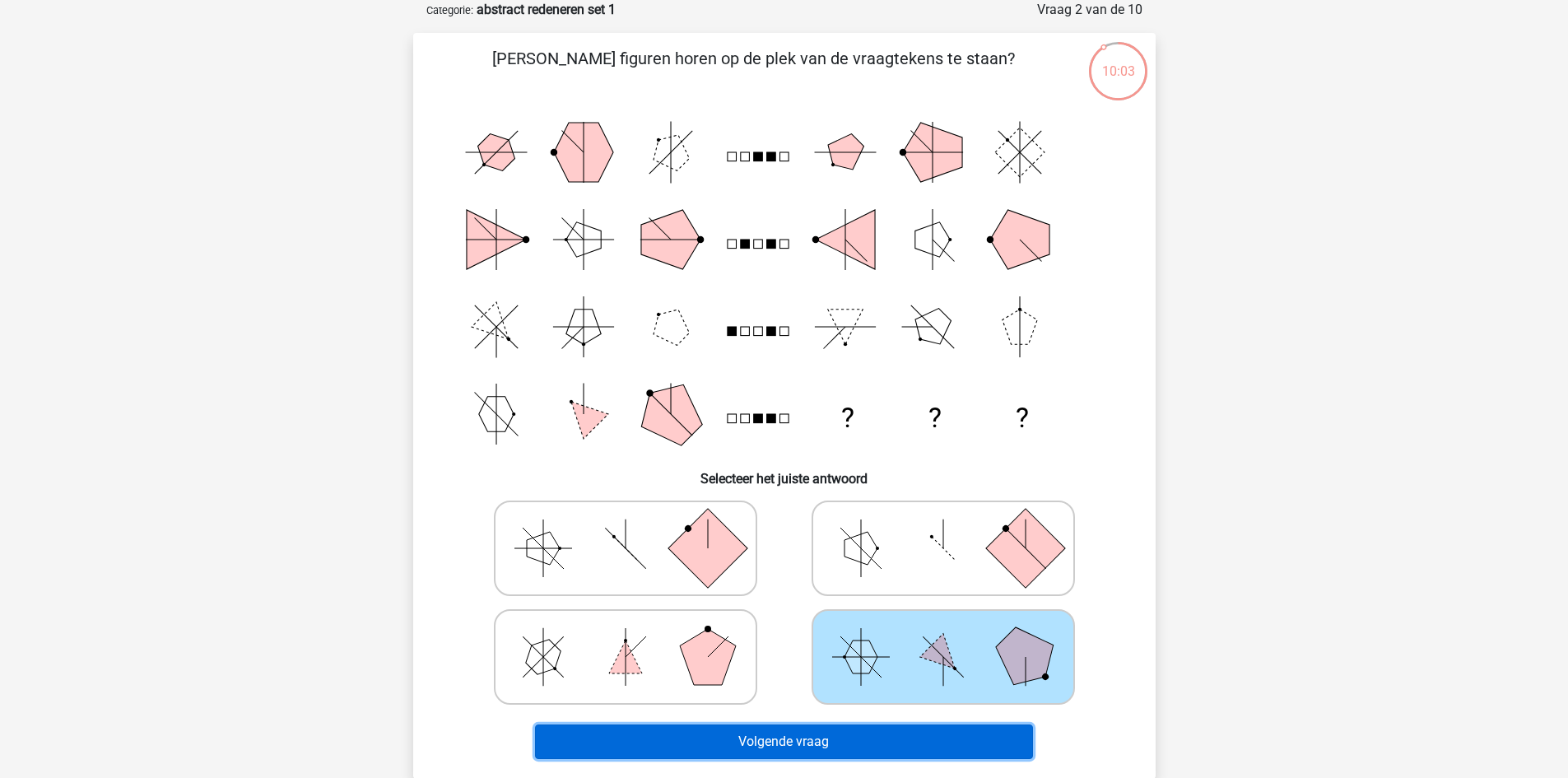
click at [863, 742] on button "Volgende vraag" at bounding box center [784, 742] width 498 height 34
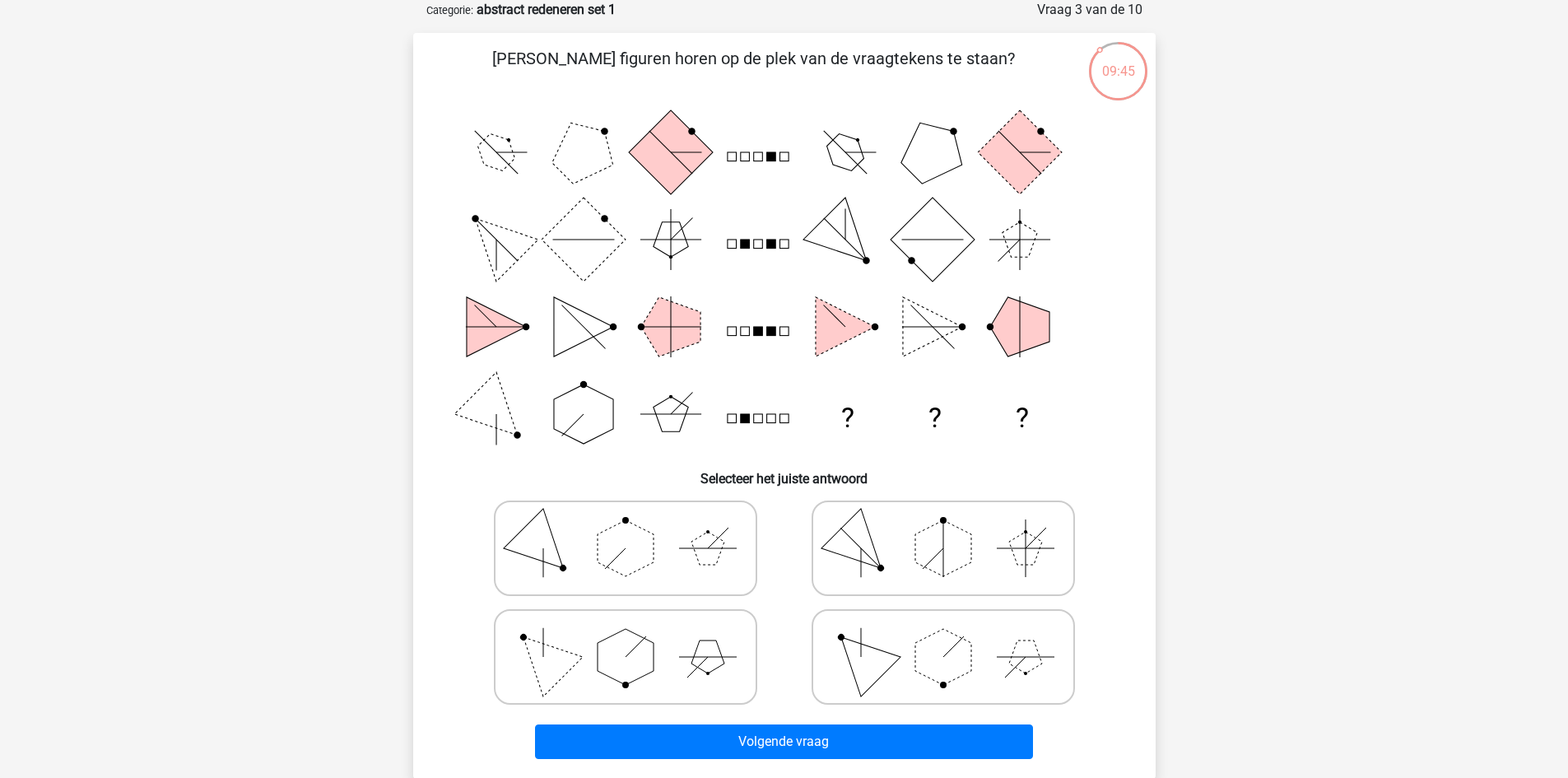
click at [556, 547] on icon at bounding box center [626, 548] width 247 height 83
click at [626, 528] on input "radio" at bounding box center [630, 522] width 10 height 10
radio input "true"
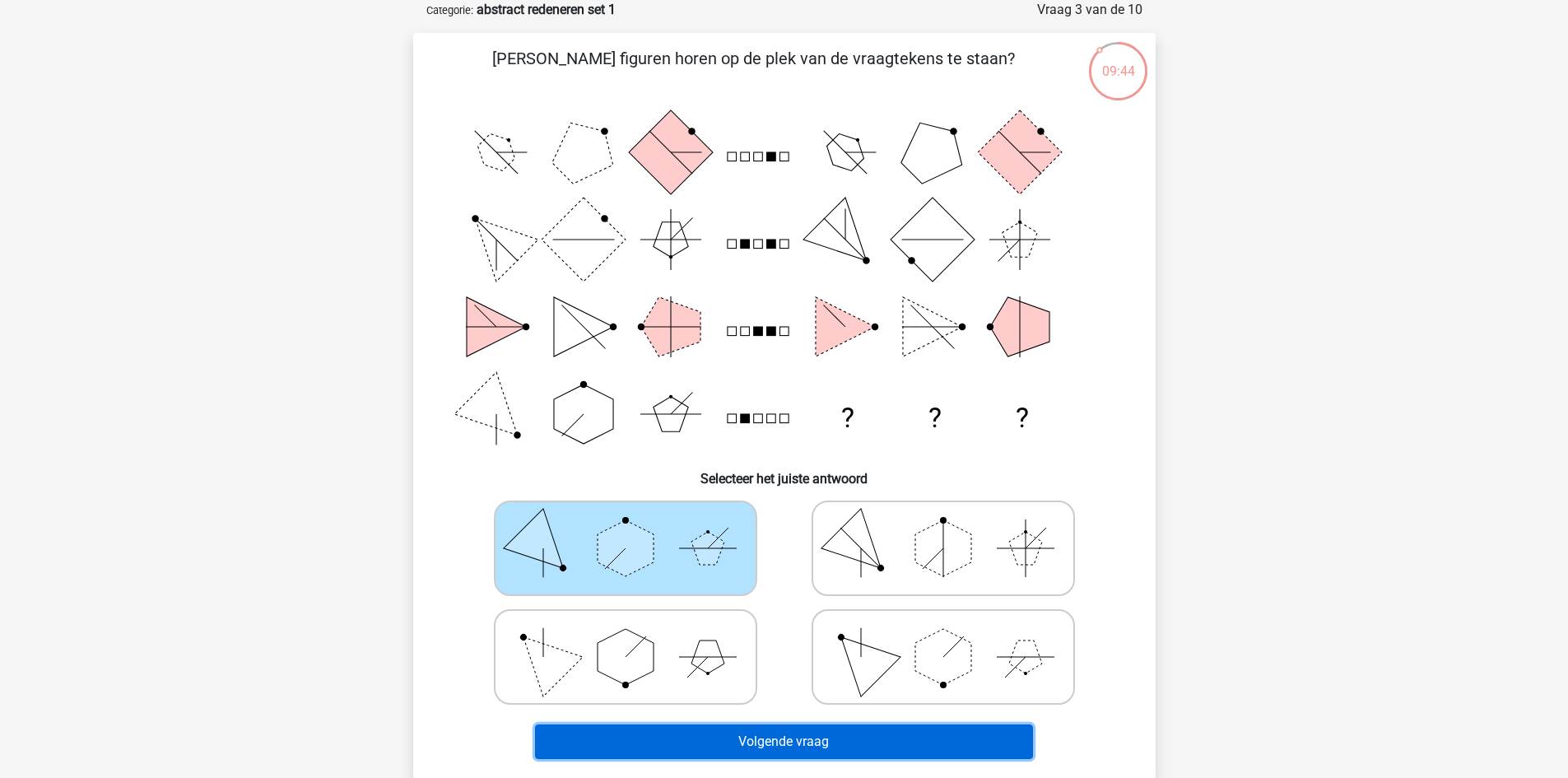
click at [841, 753] on button "Volgende vraag" at bounding box center [784, 742] width 498 height 34
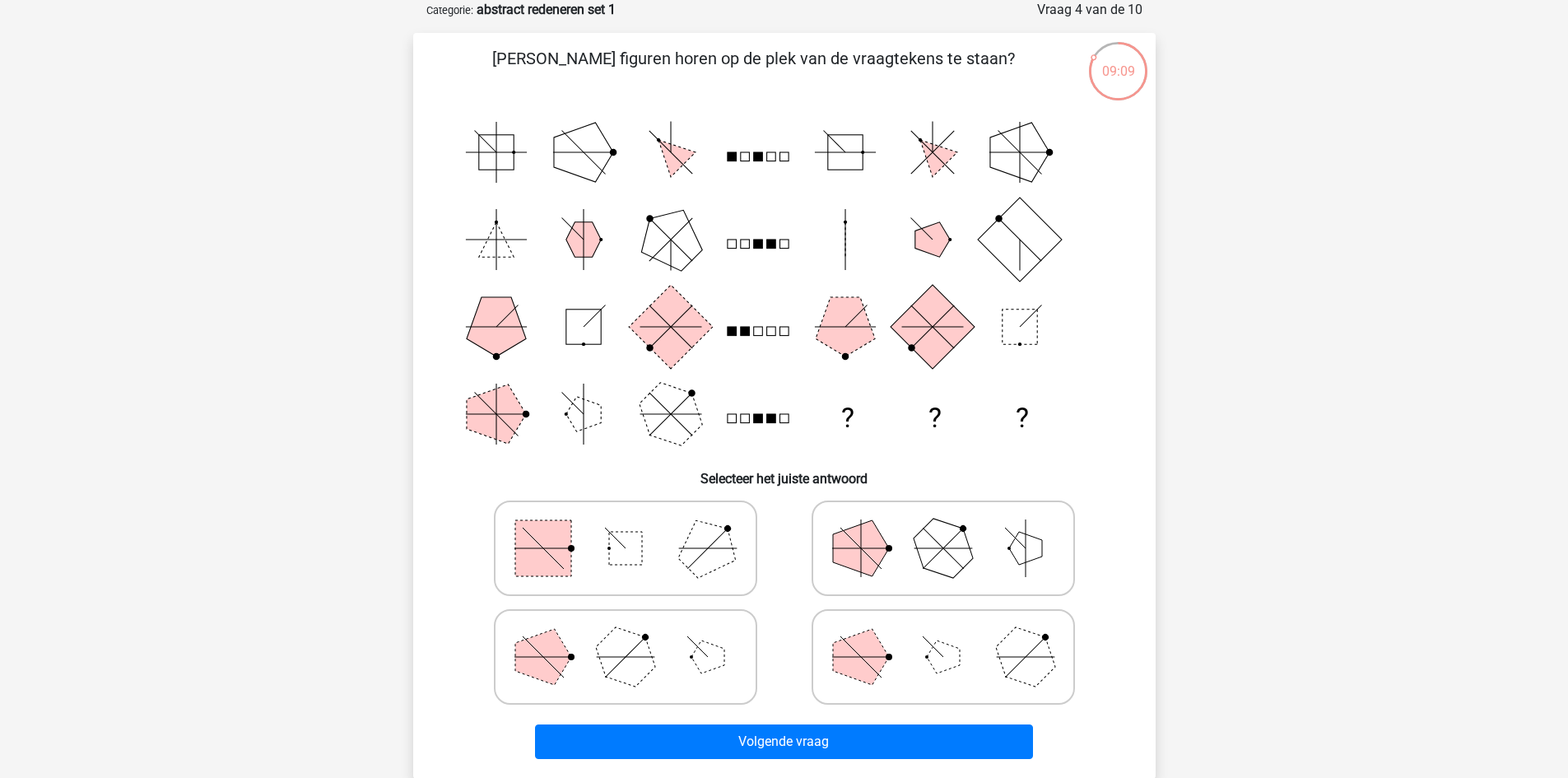
click at [953, 644] on icon at bounding box center [943, 657] width 247 height 83
click at [953, 636] on input "radio" at bounding box center [948, 631] width 10 height 10
radio input "true"
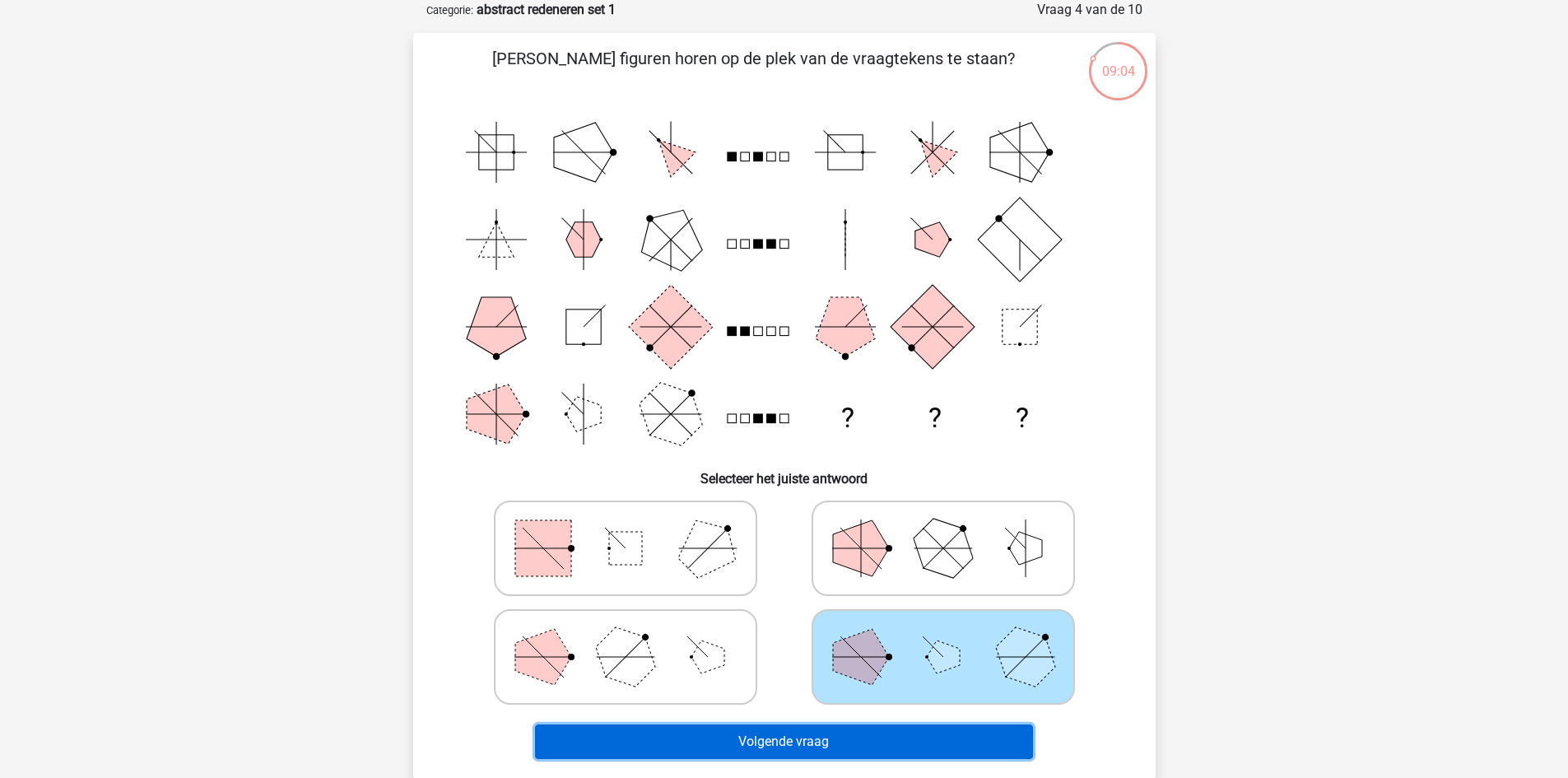
click at [777, 754] on button "Volgende vraag" at bounding box center [784, 742] width 498 height 34
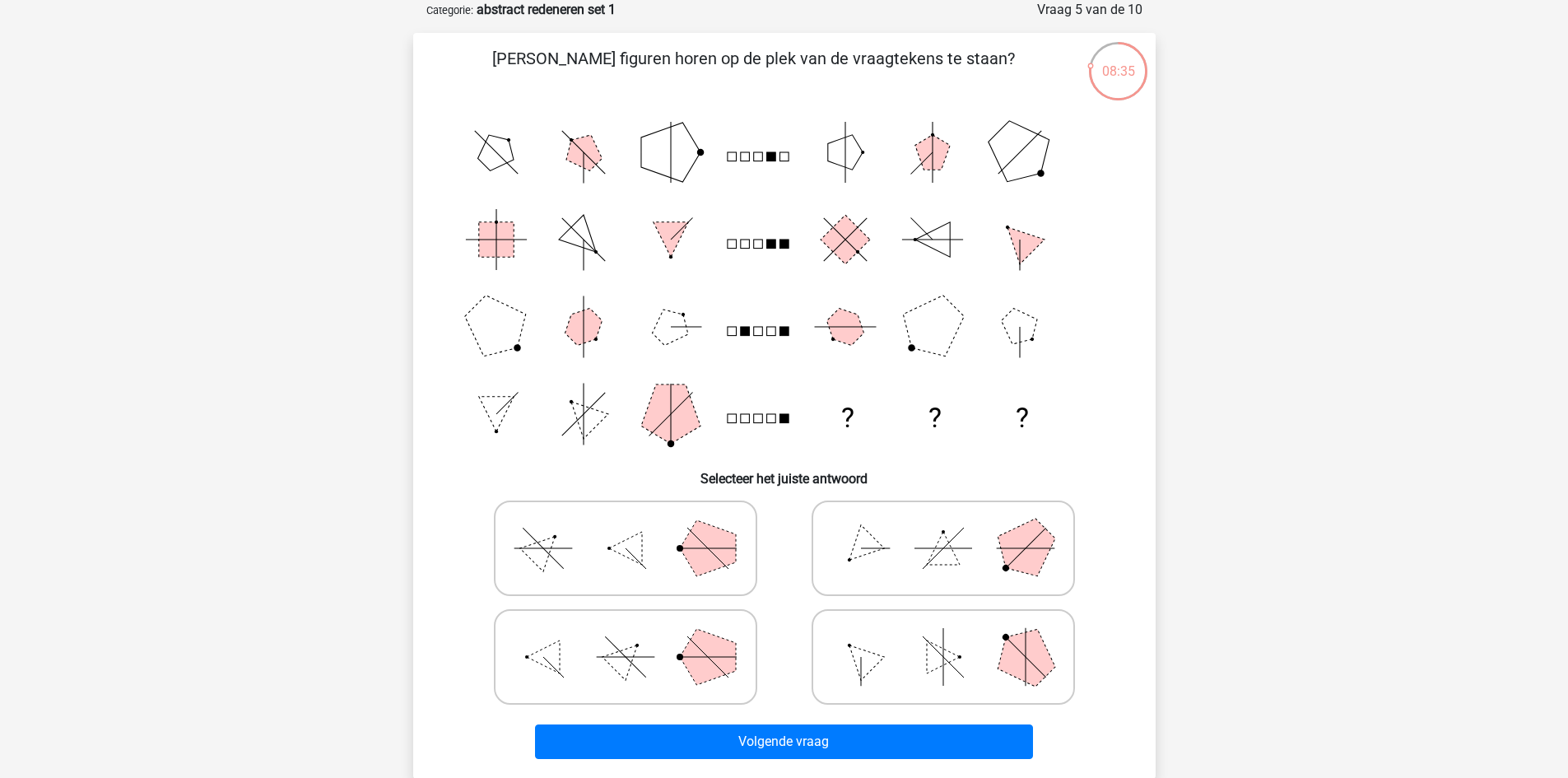
click at [653, 684] on icon at bounding box center [626, 657] width 247 height 83
click at [636, 636] on input "radio" at bounding box center [630, 631] width 10 height 10
radio input "true"
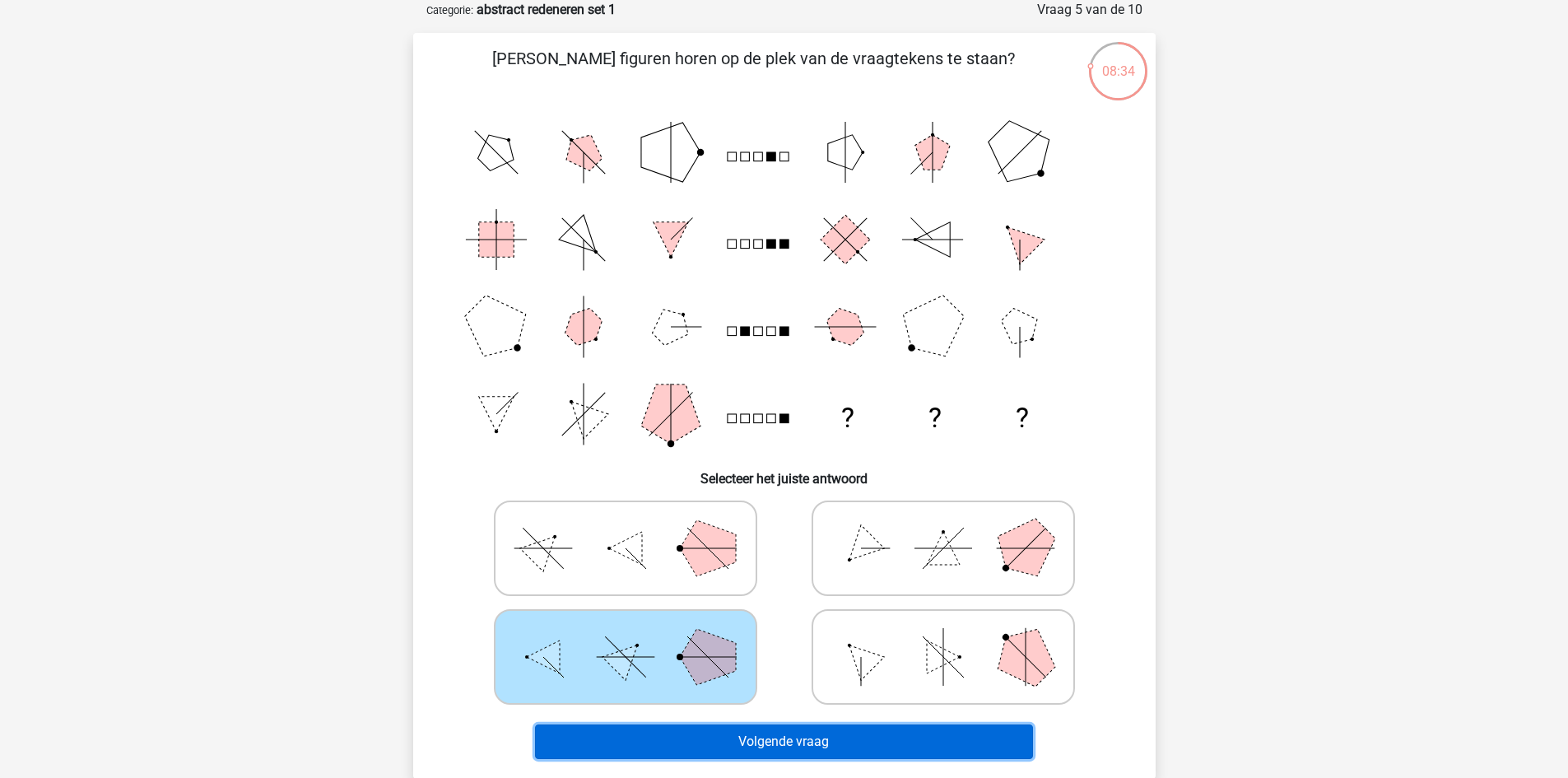
click at [782, 736] on button "Volgende vraag" at bounding box center [784, 742] width 498 height 34
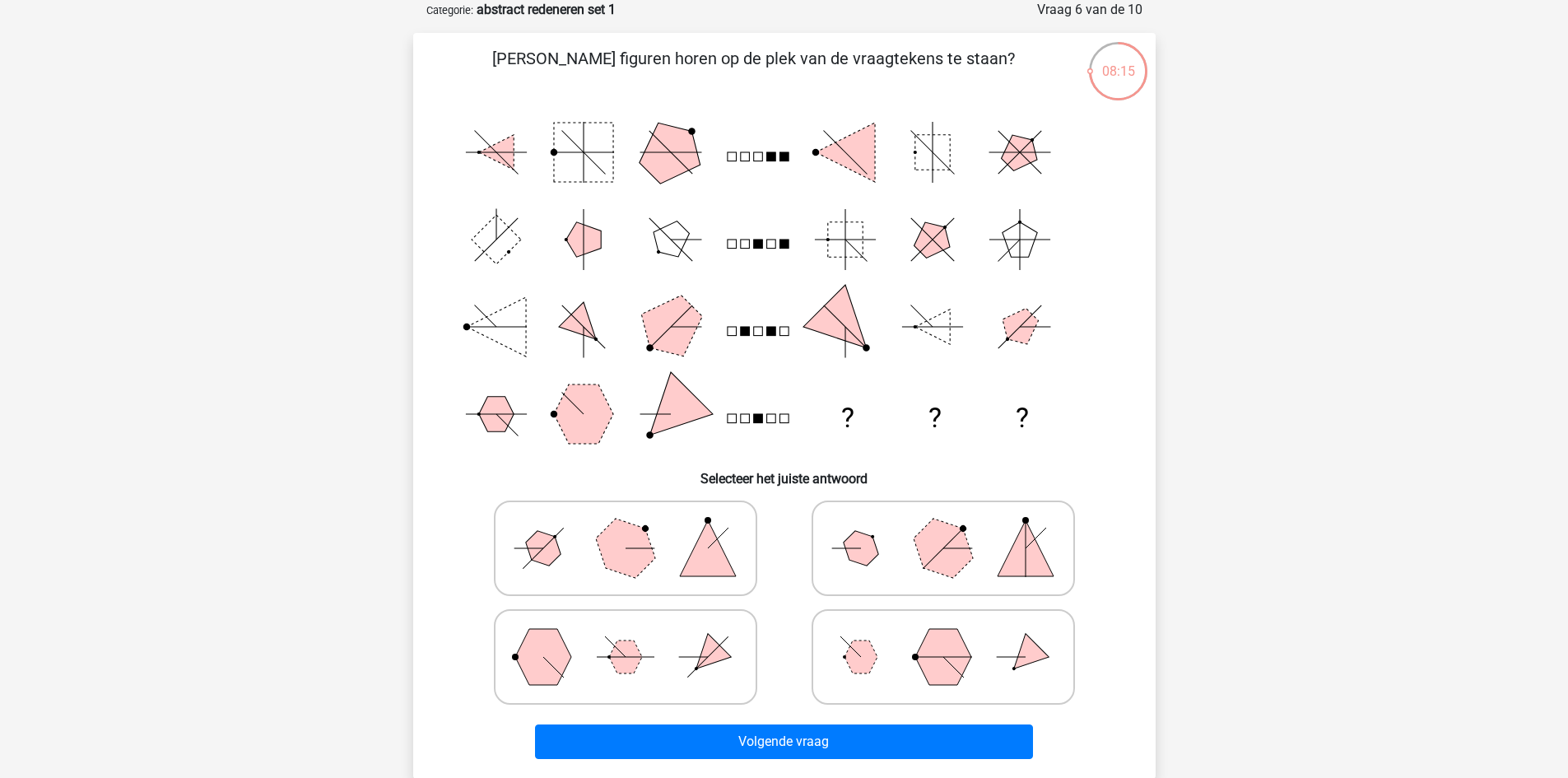
click at [954, 656] on polygon at bounding box center [943, 656] width 56 height 56
click at [954, 636] on input "radio" at bounding box center [948, 631] width 10 height 10
radio input "true"
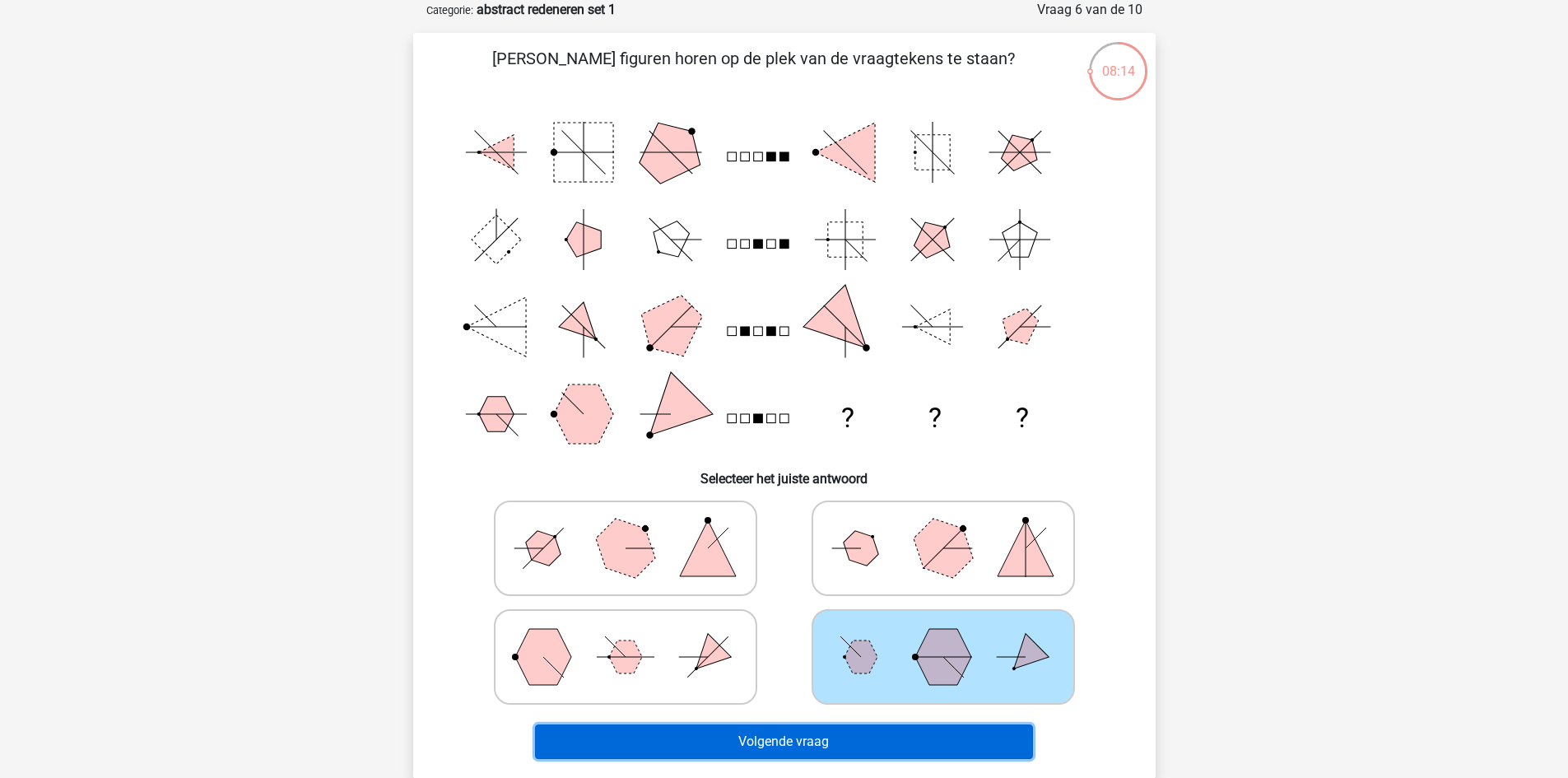
click at [916, 725] on button "Volgende vraag" at bounding box center [784, 742] width 498 height 34
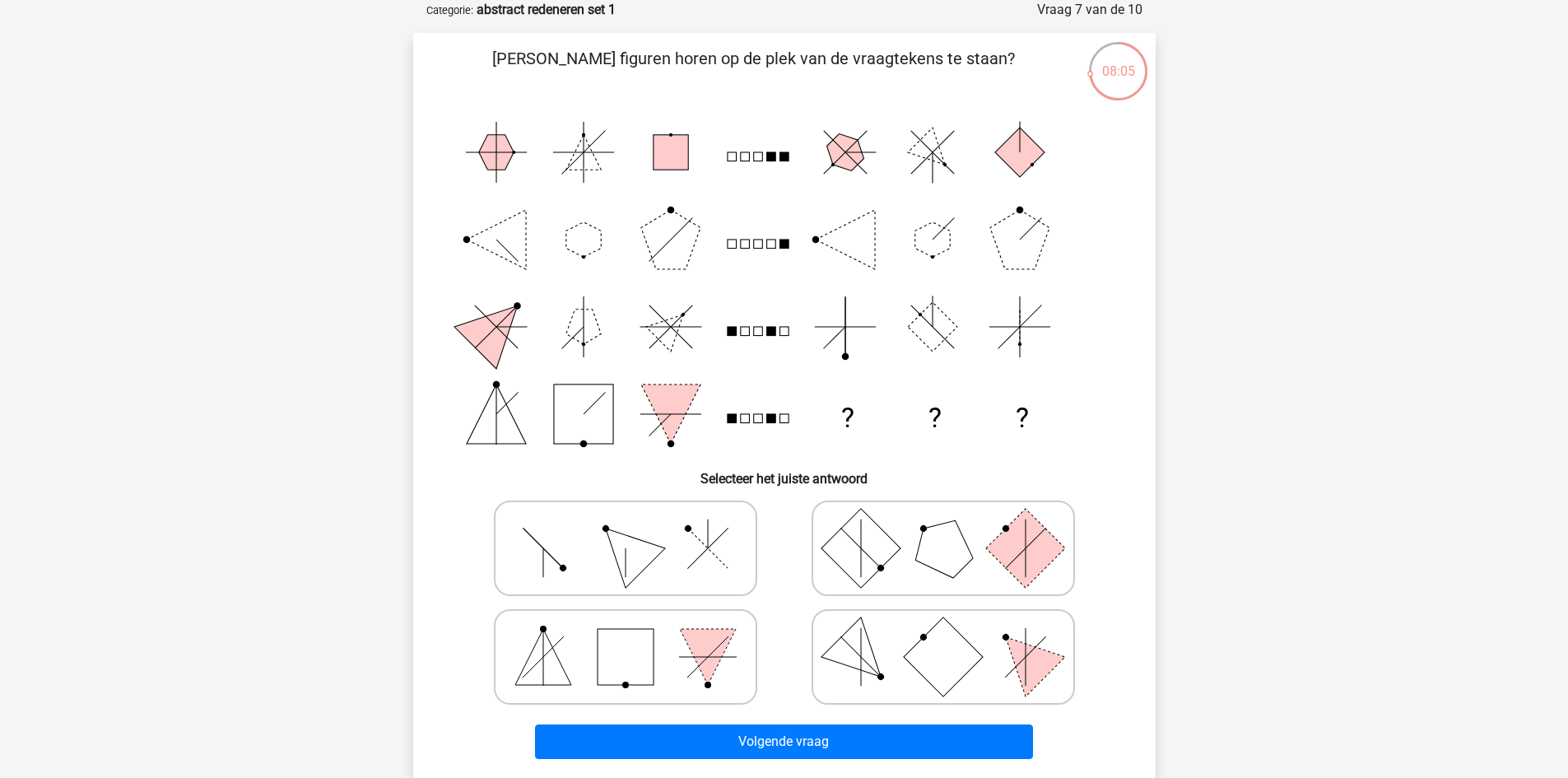
click at [581, 554] on icon at bounding box center [626, 548] width 247 height 83
click at [626, 528] on input "radio" at bounding box center [630, 522] width 10 height 10
radio input "true"
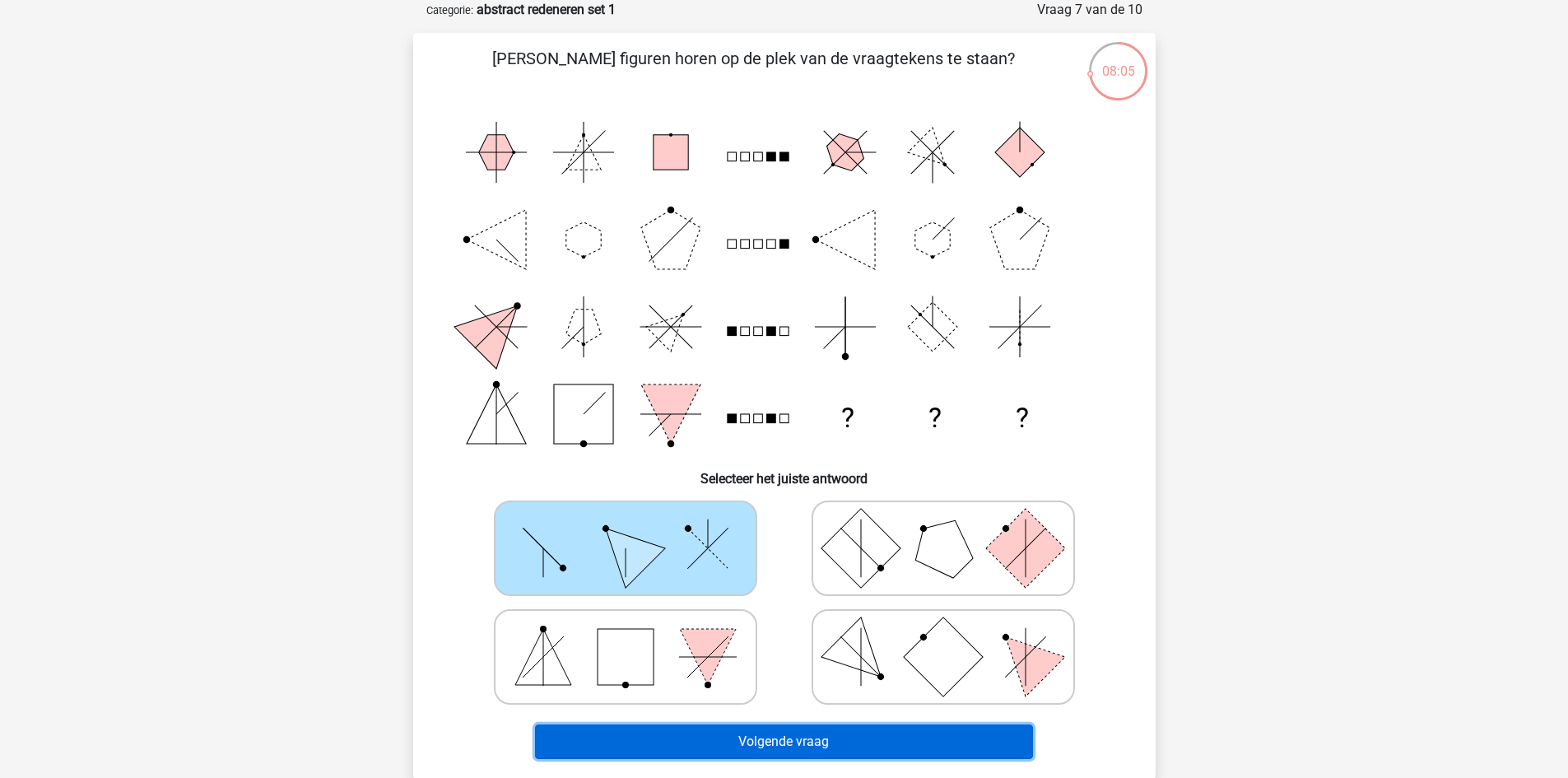
click at [730, 753] on button "Volgende vraag" at bounding box center [784, 742] width 498 height 34
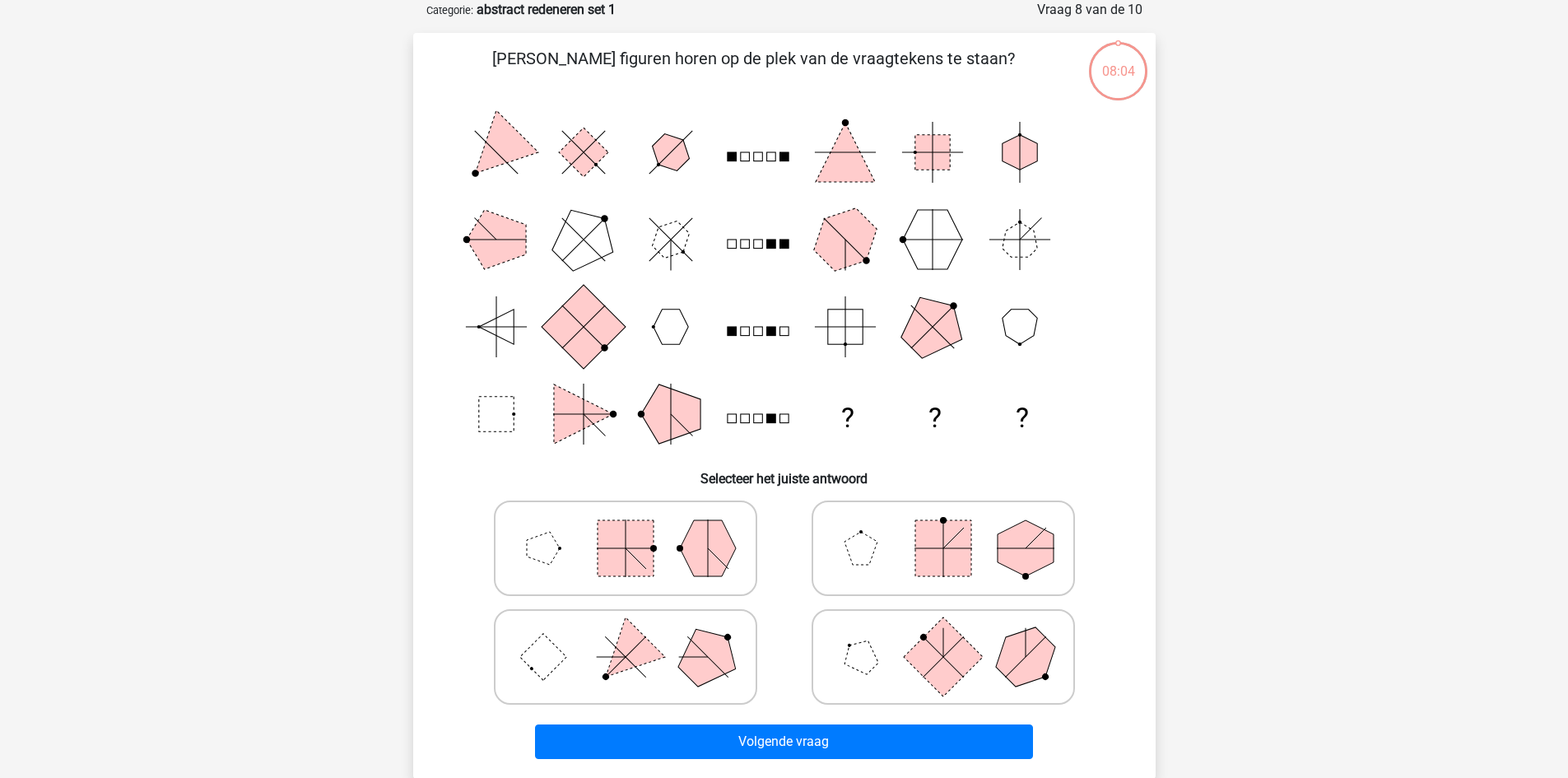
click at [689, 603] on div at bounding box center [626, 657] width 318 height 108
click at [696, 575] on polygon at bounding box center [707, 548] width 56 height 56
click at [636, 528] on input "radio" at bounding box center [630, 522] width 10 height 10
radio input "true"
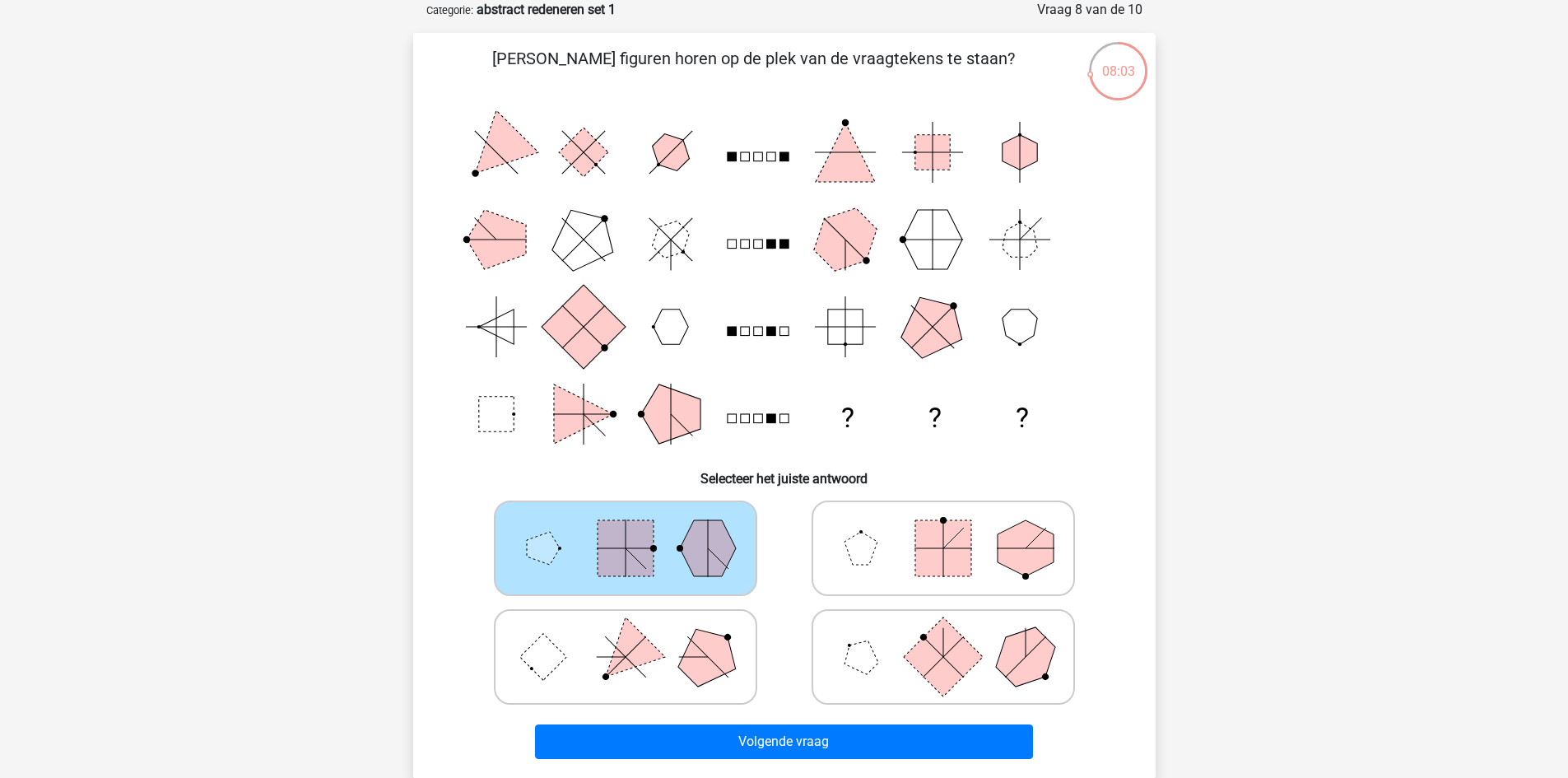
click at [710, 763] on div "Volgende vraag" at bounding box center [784, 745] width 635 height 41
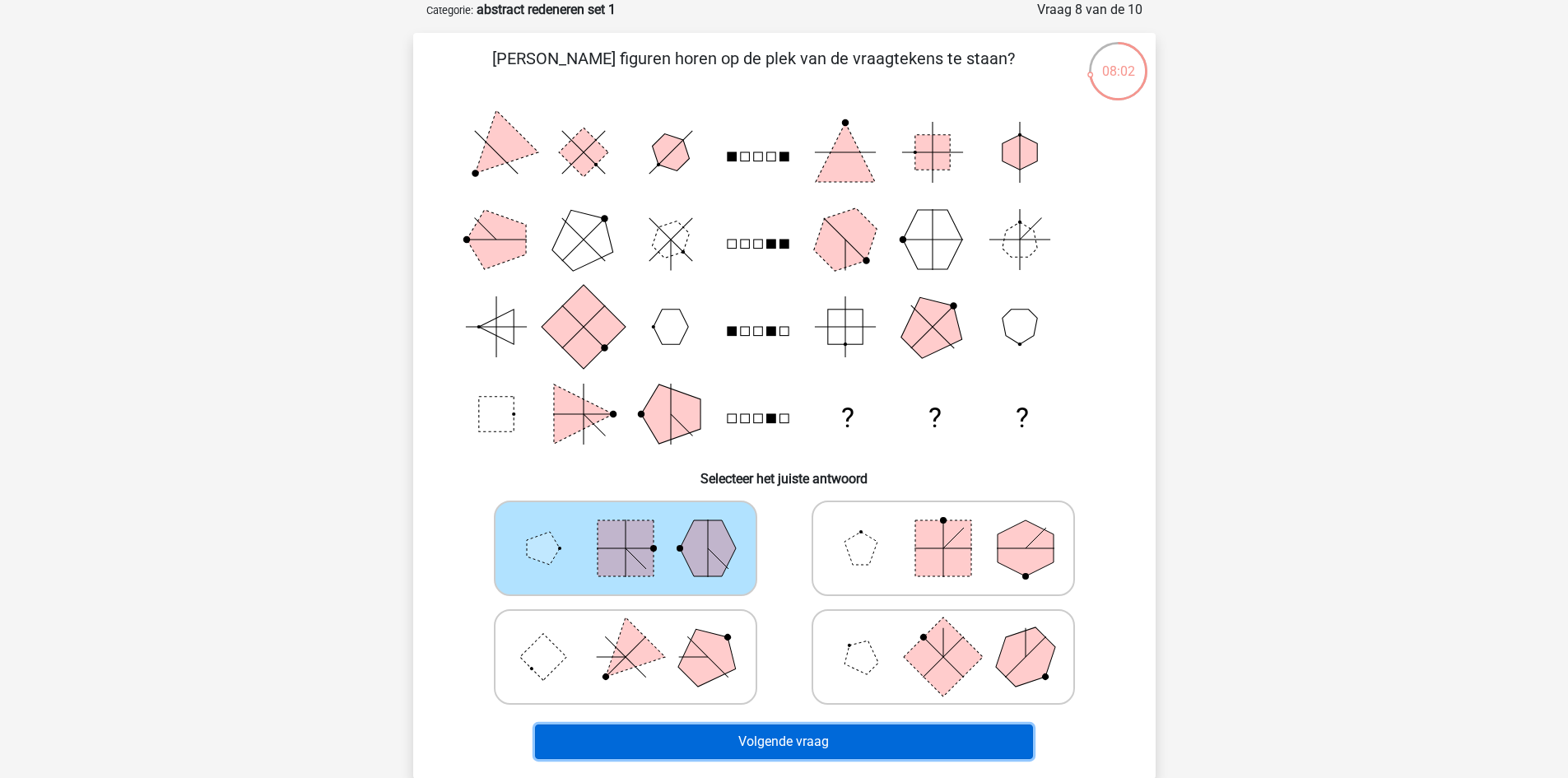
click at [714, 751] on button "Volgende vraag" at bounding box center [784, 742] width 498 height 34
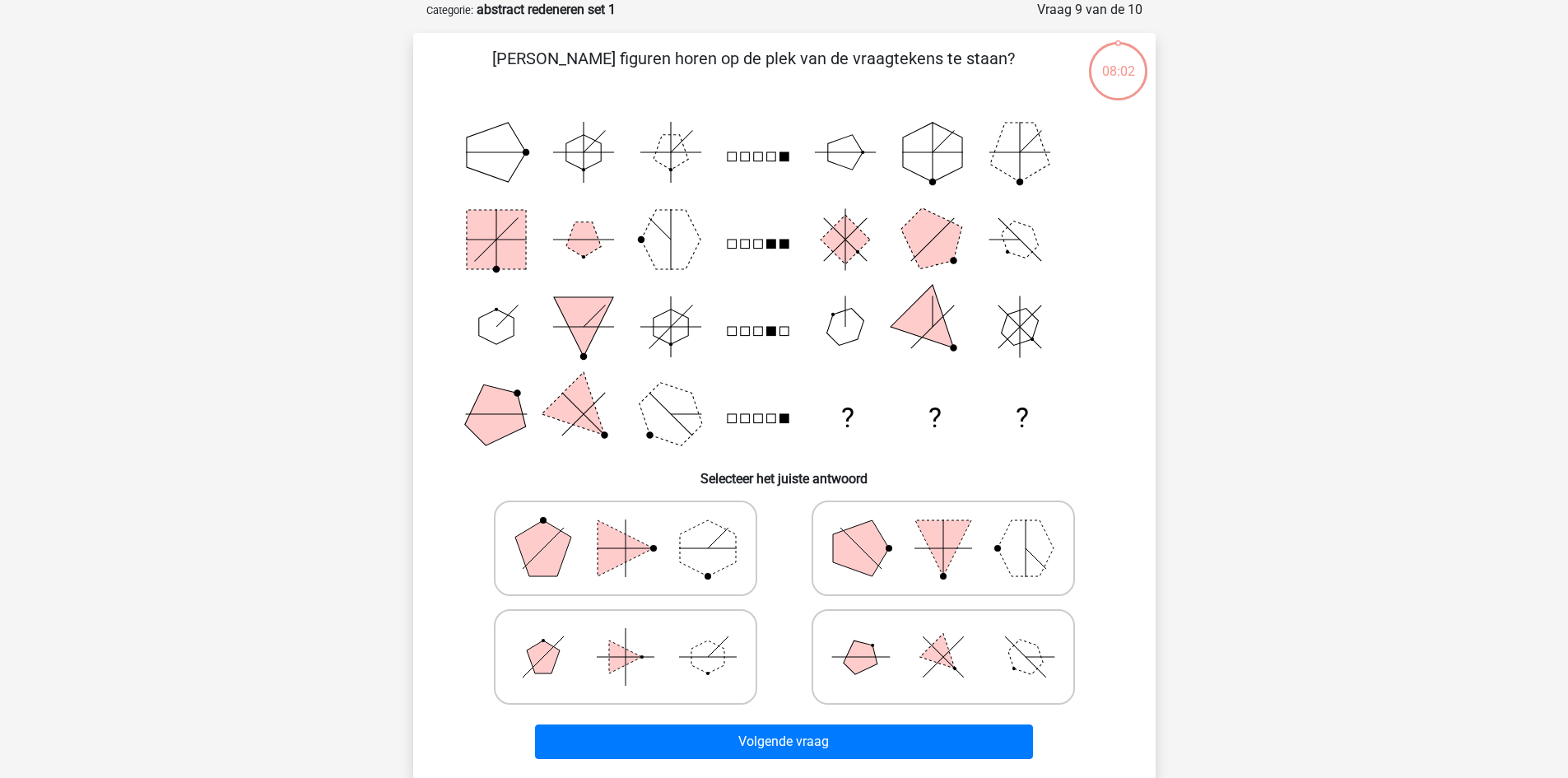
click at [668, 563] on icon at bounding box center [626, 548] width 247 height 83
click at [636, 528] on input "radio" at bounding box center [630, 522] width 10 height 10
radio input "true"
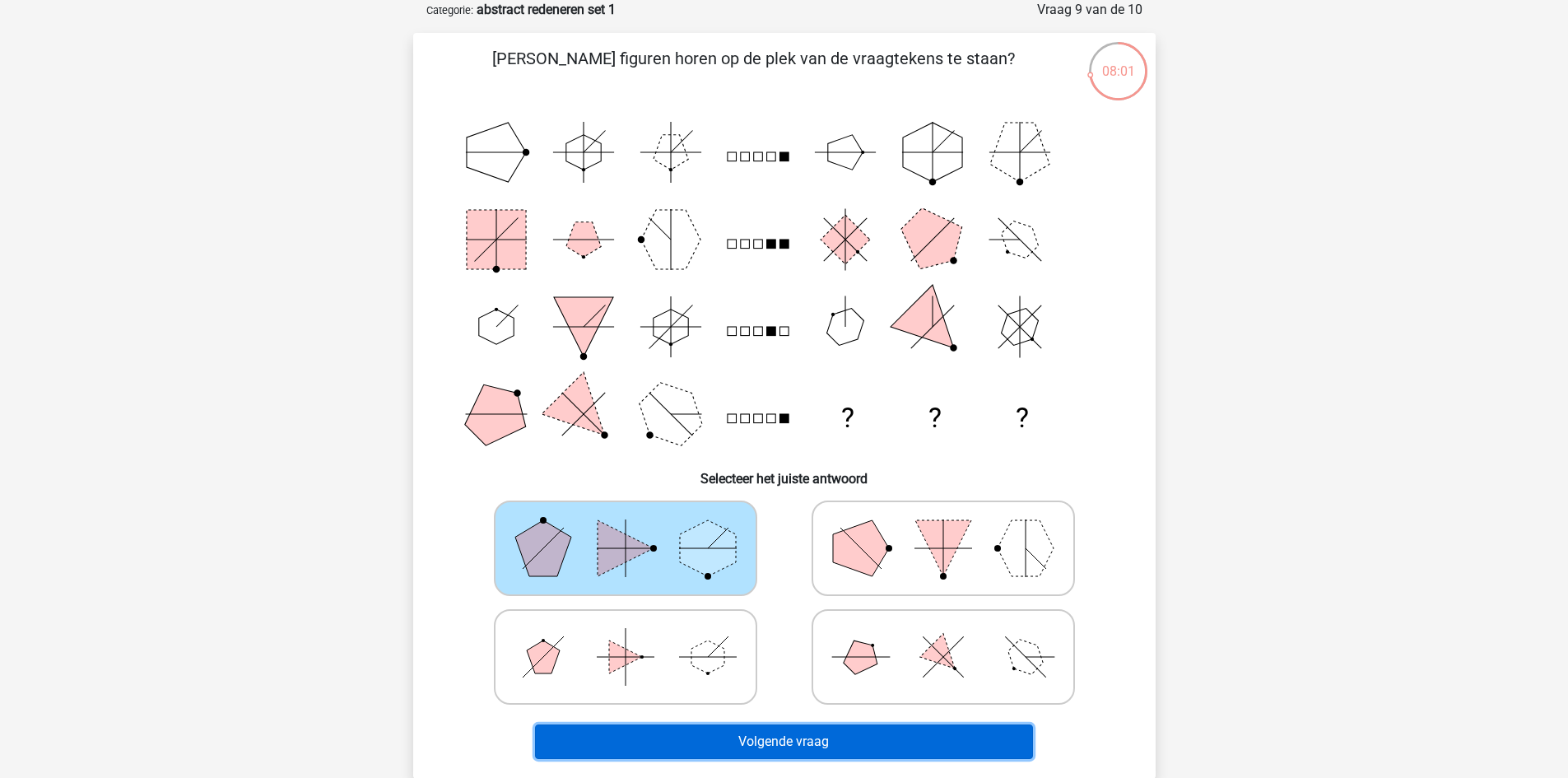
click at [694, 730] on button "Volgende vraag" at bounding box center [784, 742] width 498 height 34
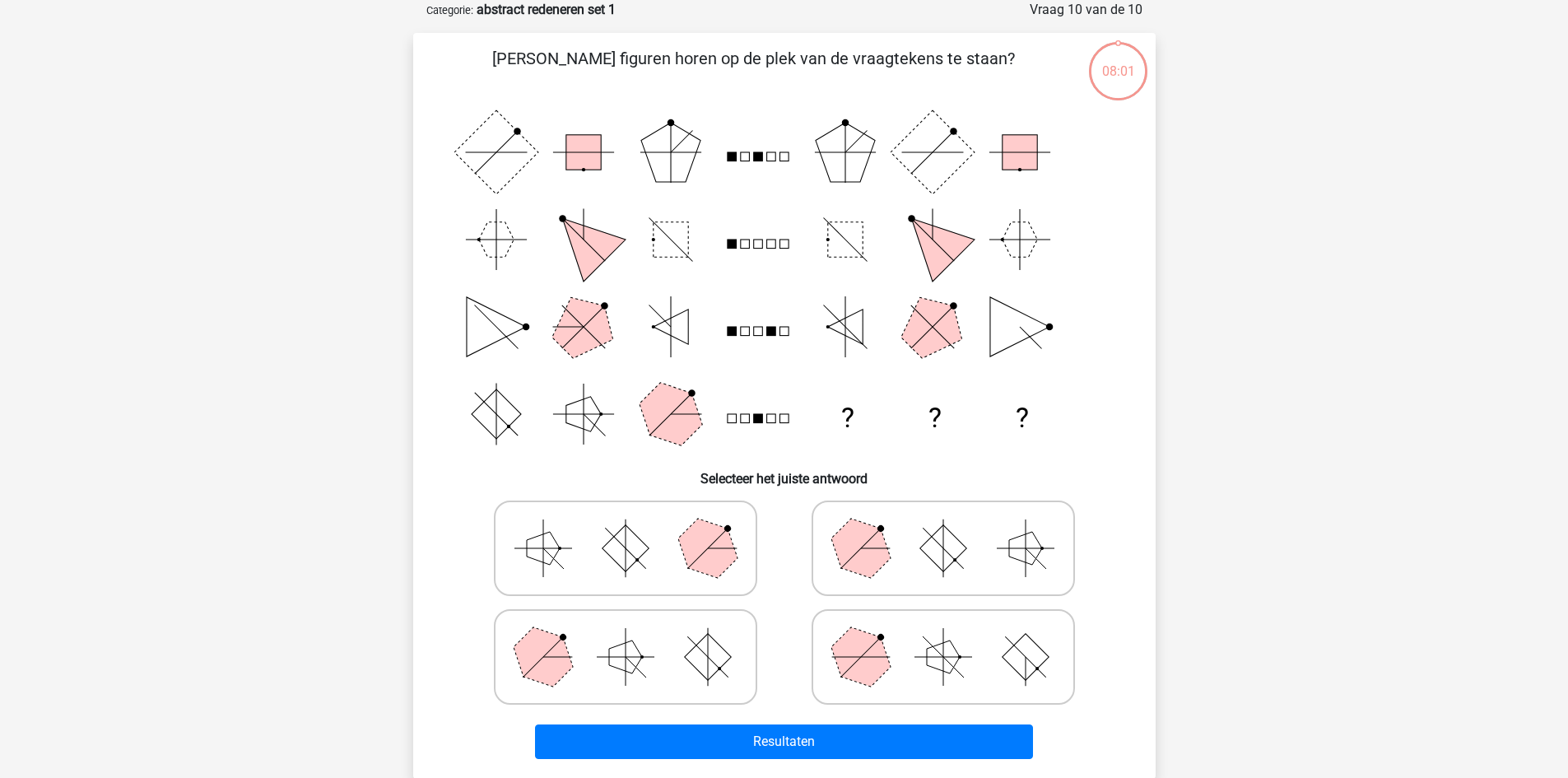
click at [703, 576] on icon at bounding box center [626, 548] width 247 height 83
click at [636, 528] on input "radio" at bounding box center [630, 522] width 10 height 10
radio input "true"
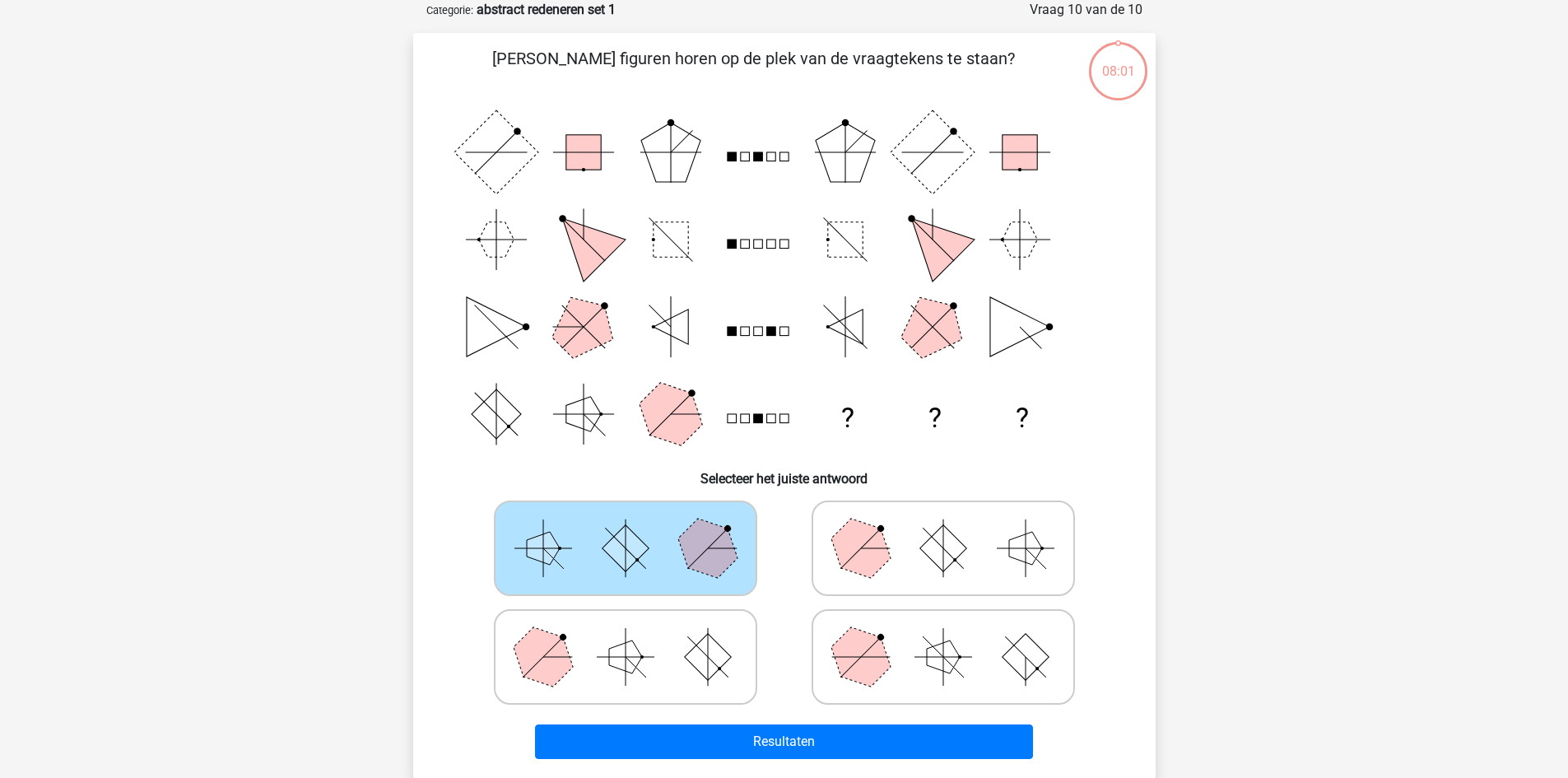
click at [728, 704] on label at bounding box center [625, 657] width 263 height 95
click at [636, 636] on input "radio" at bounding box center [630, 631] width 10 height 10
radio input "true"
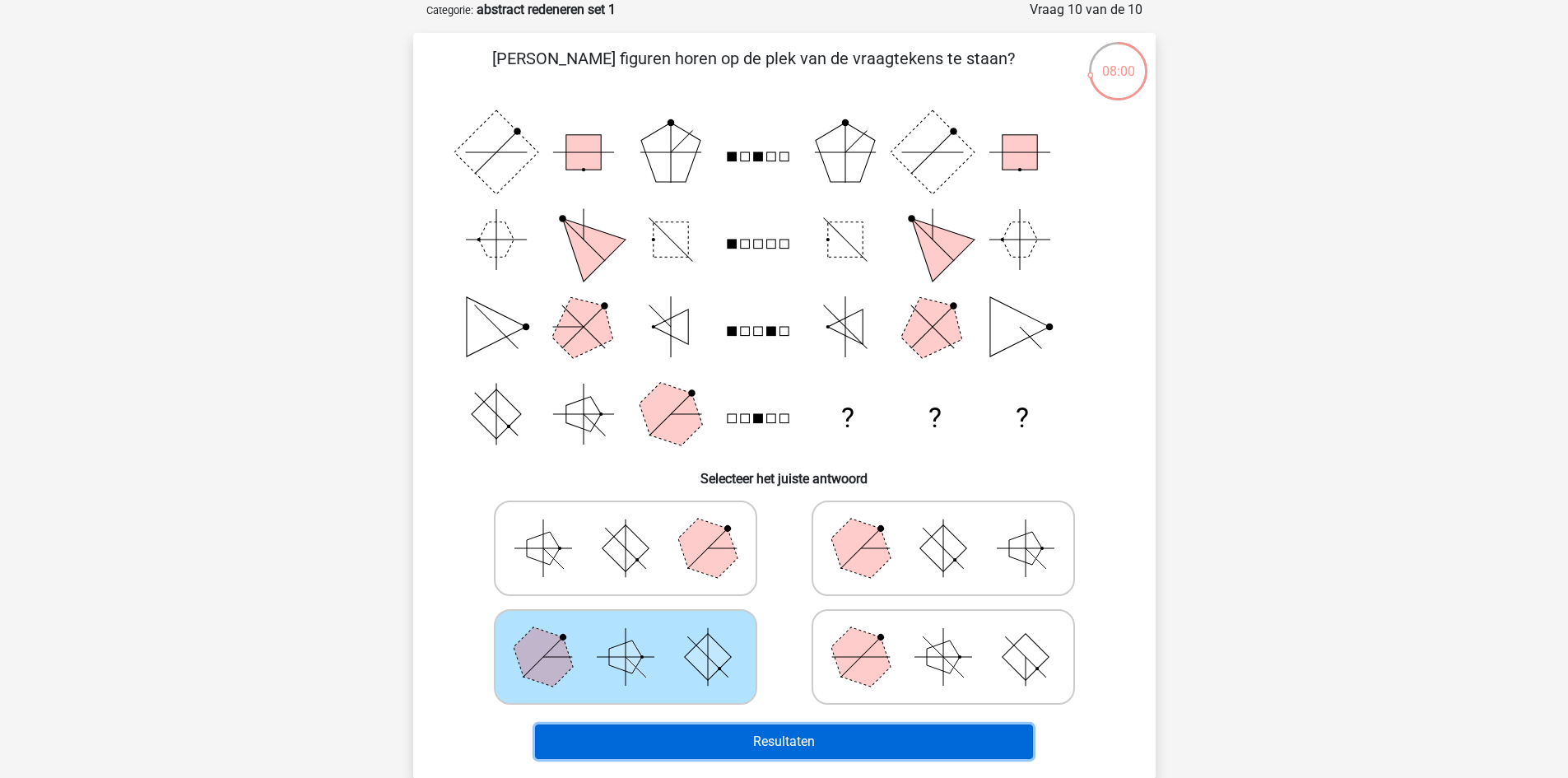
click at [724, 739] on button "Resultaten" at bounding box center [784, 742] width 498 height 34
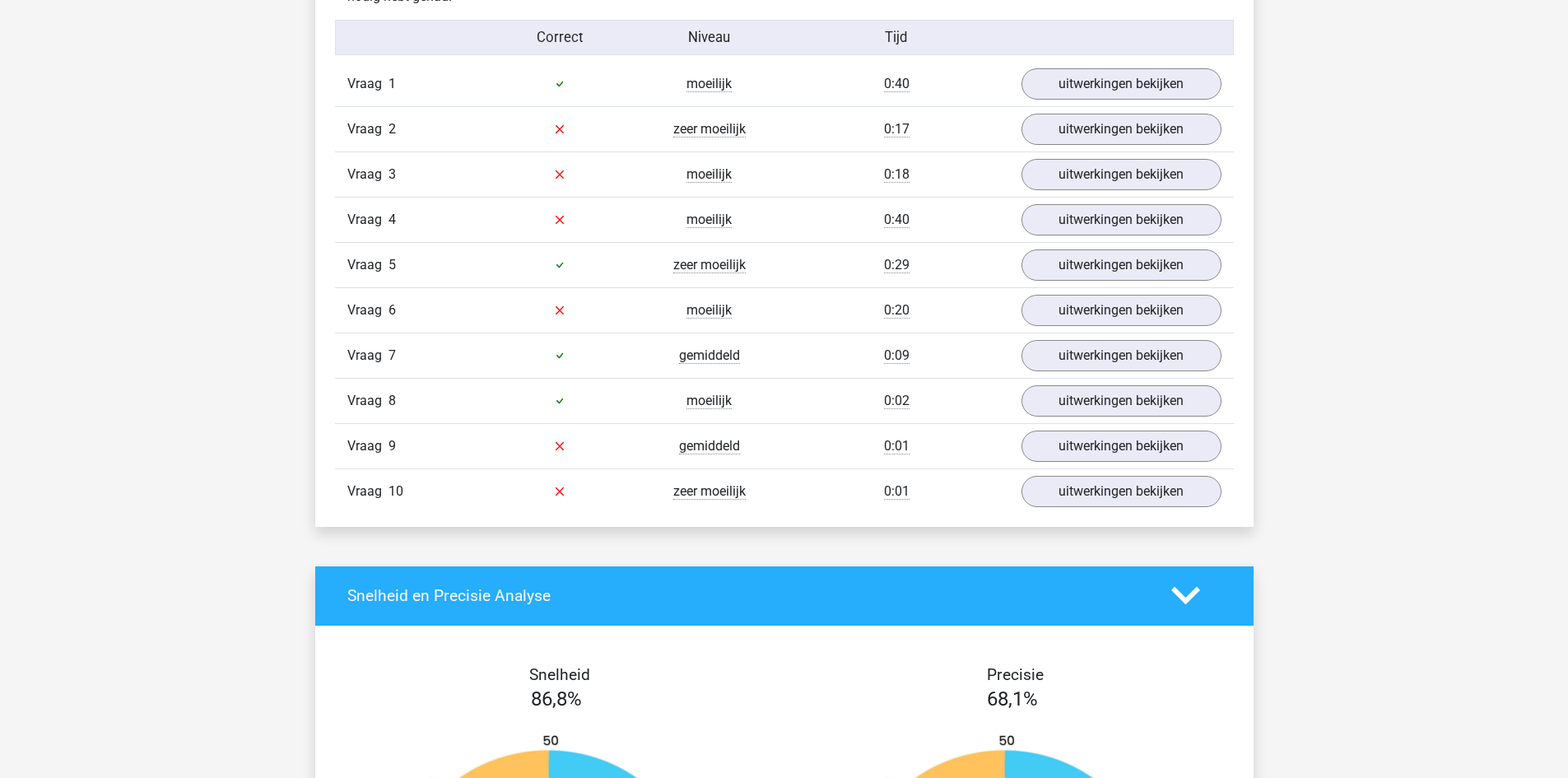
scroll to position [1153, 0]
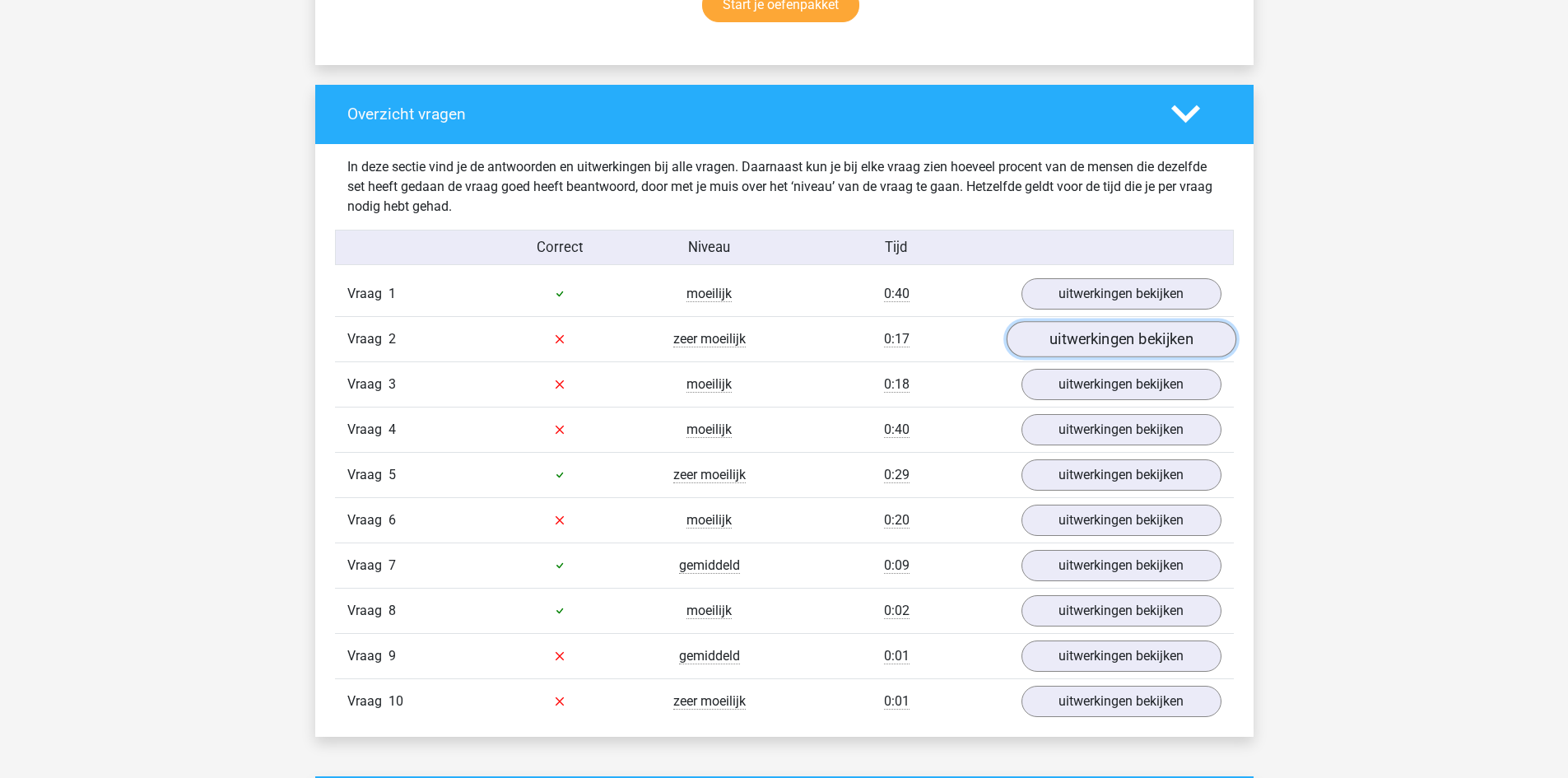
click at [1086, 328] on link "uitwerkingen bekijken" at bounding box center [1121, 340] width 230 height 36
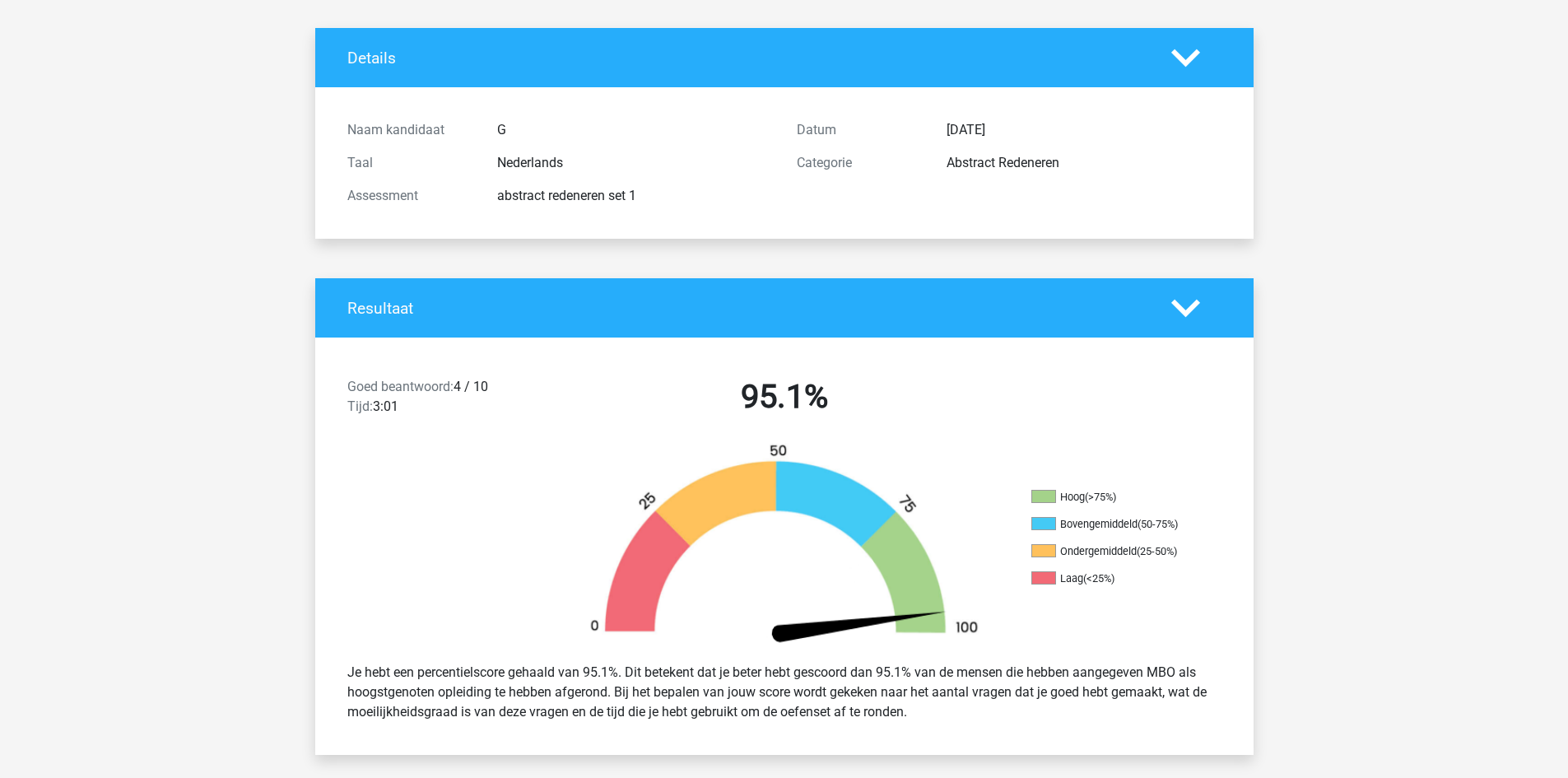
scroll to position [0, 0]
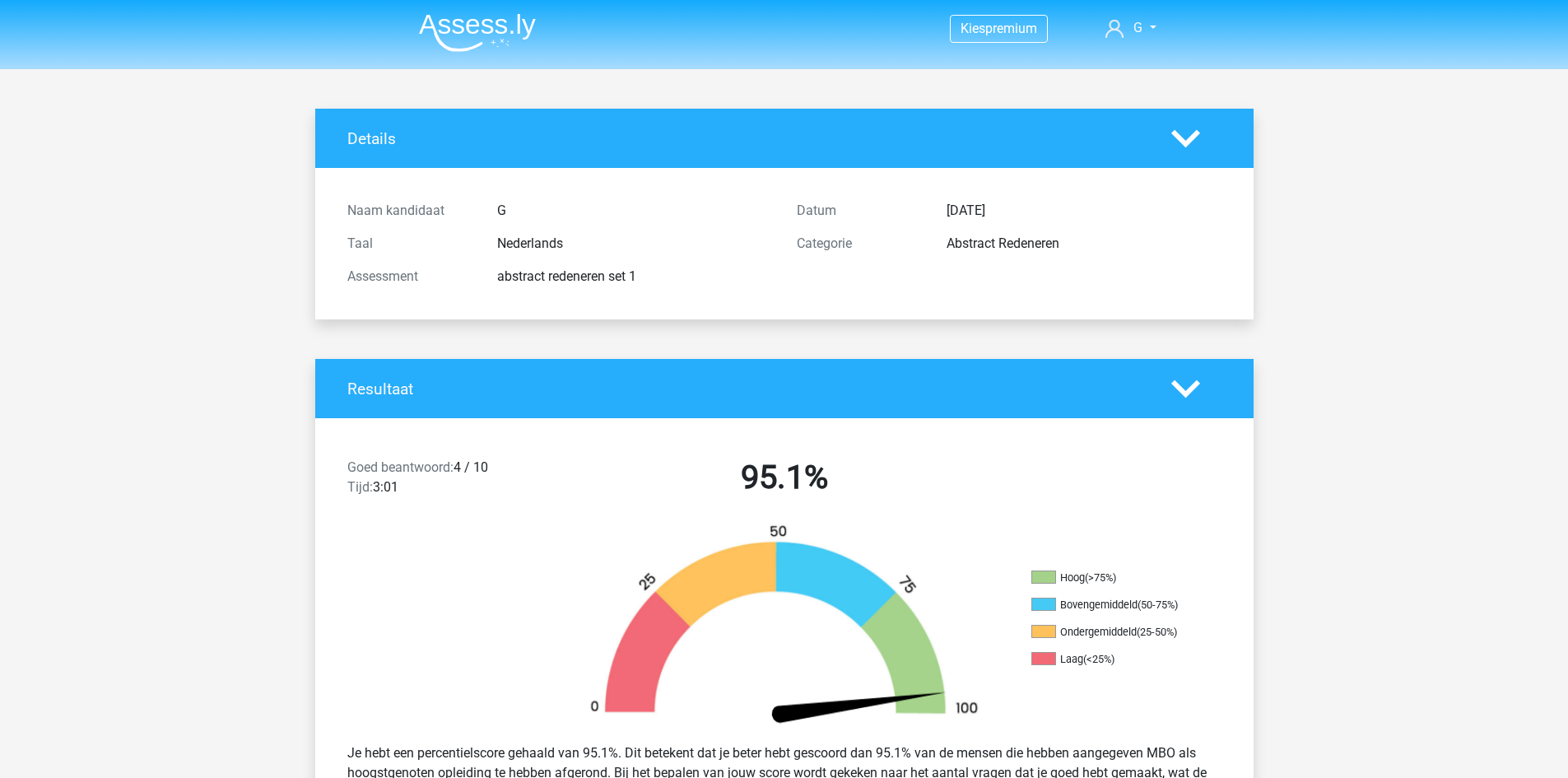
click at [469, 27] on img at bounding box center [477, 32] width 117 height 39
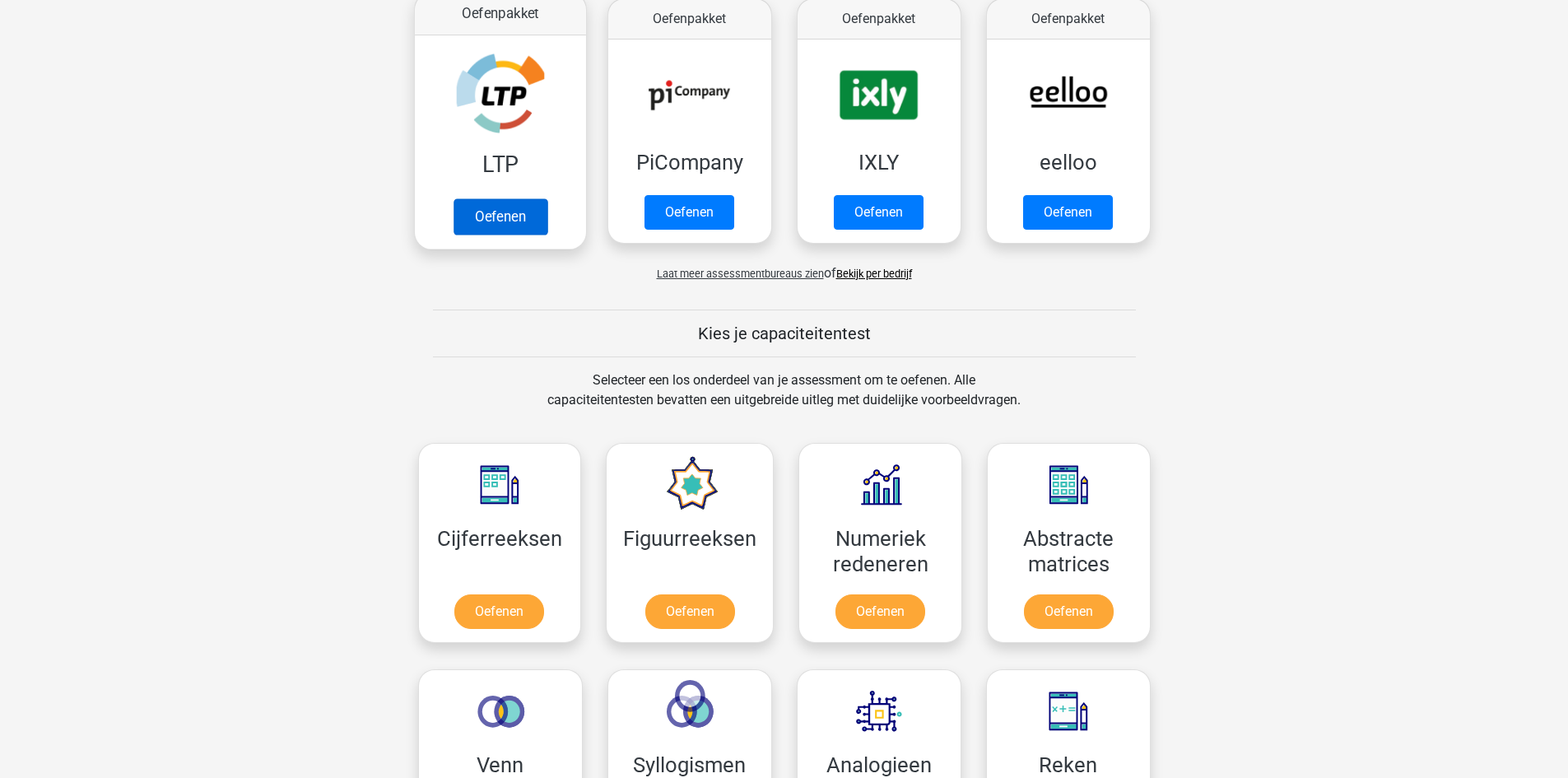
scroll to position [659, 0]
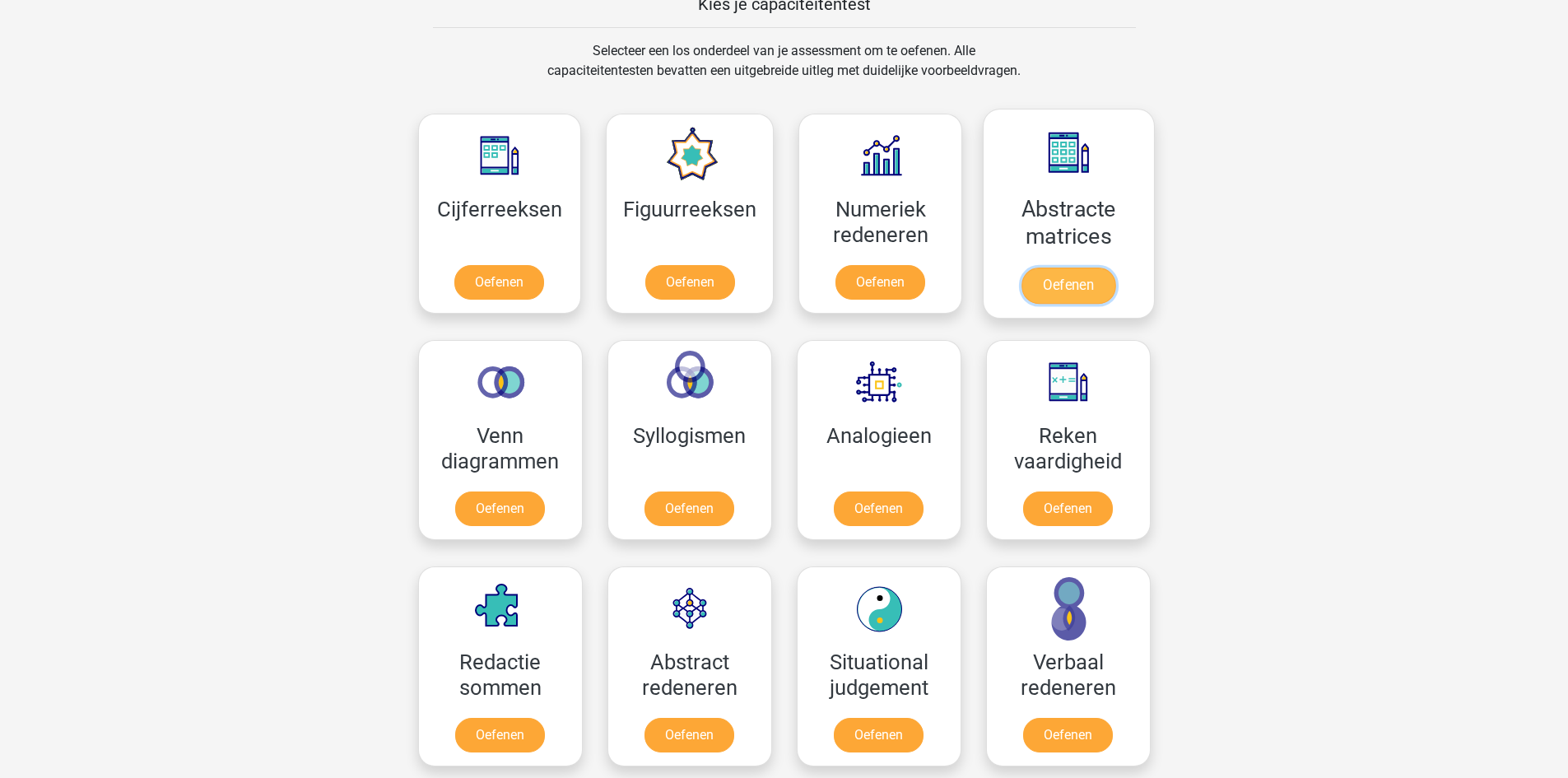
click at [1023, 267] on link "Oefenen" at bounding box center [1068, 285] width 94 height 36
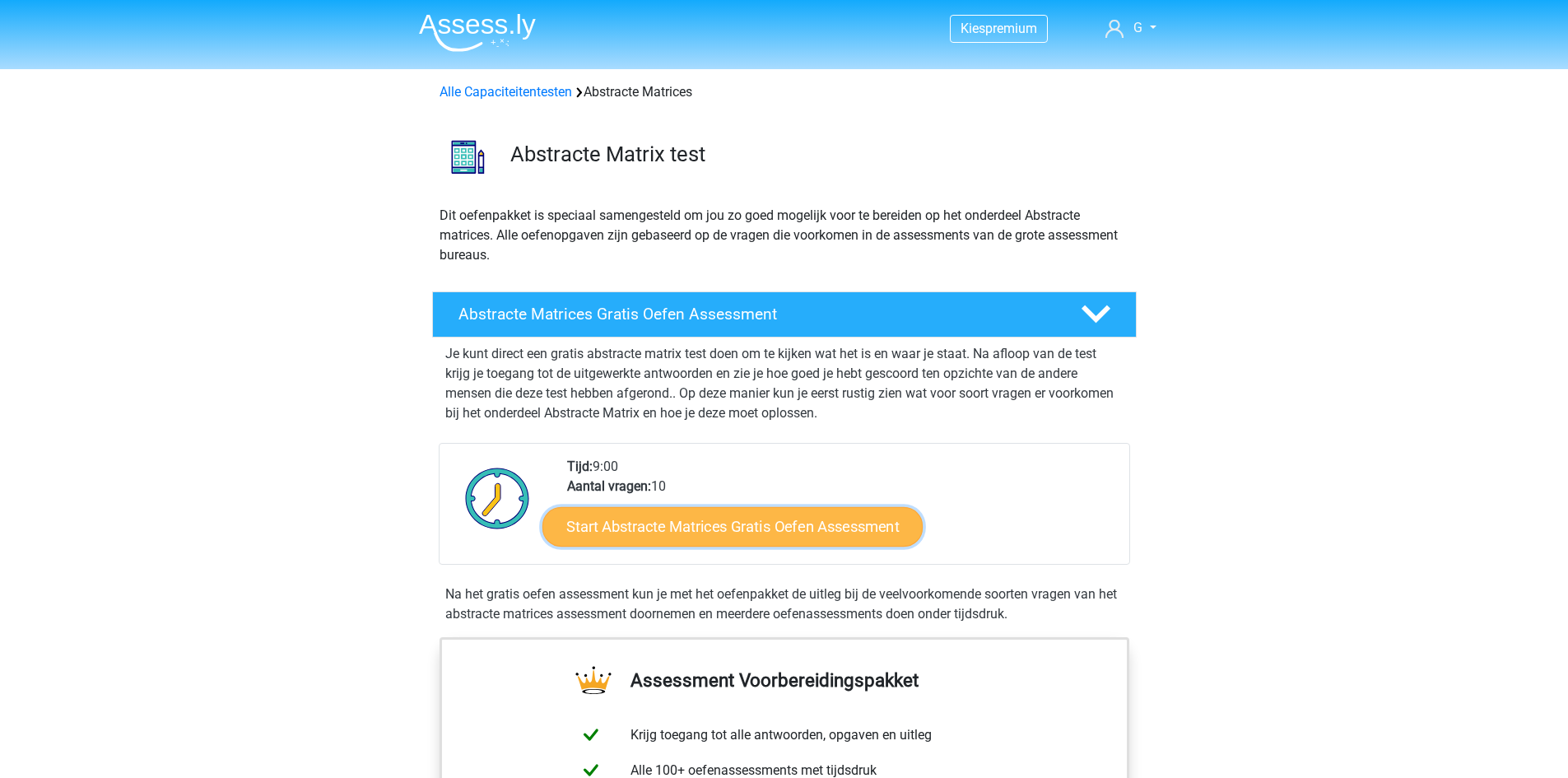
click at [766, 517] on link "Start Abstracte Matrices Gratis Oefen Assessment" at bounding box center [733, 526] width 380 height 40
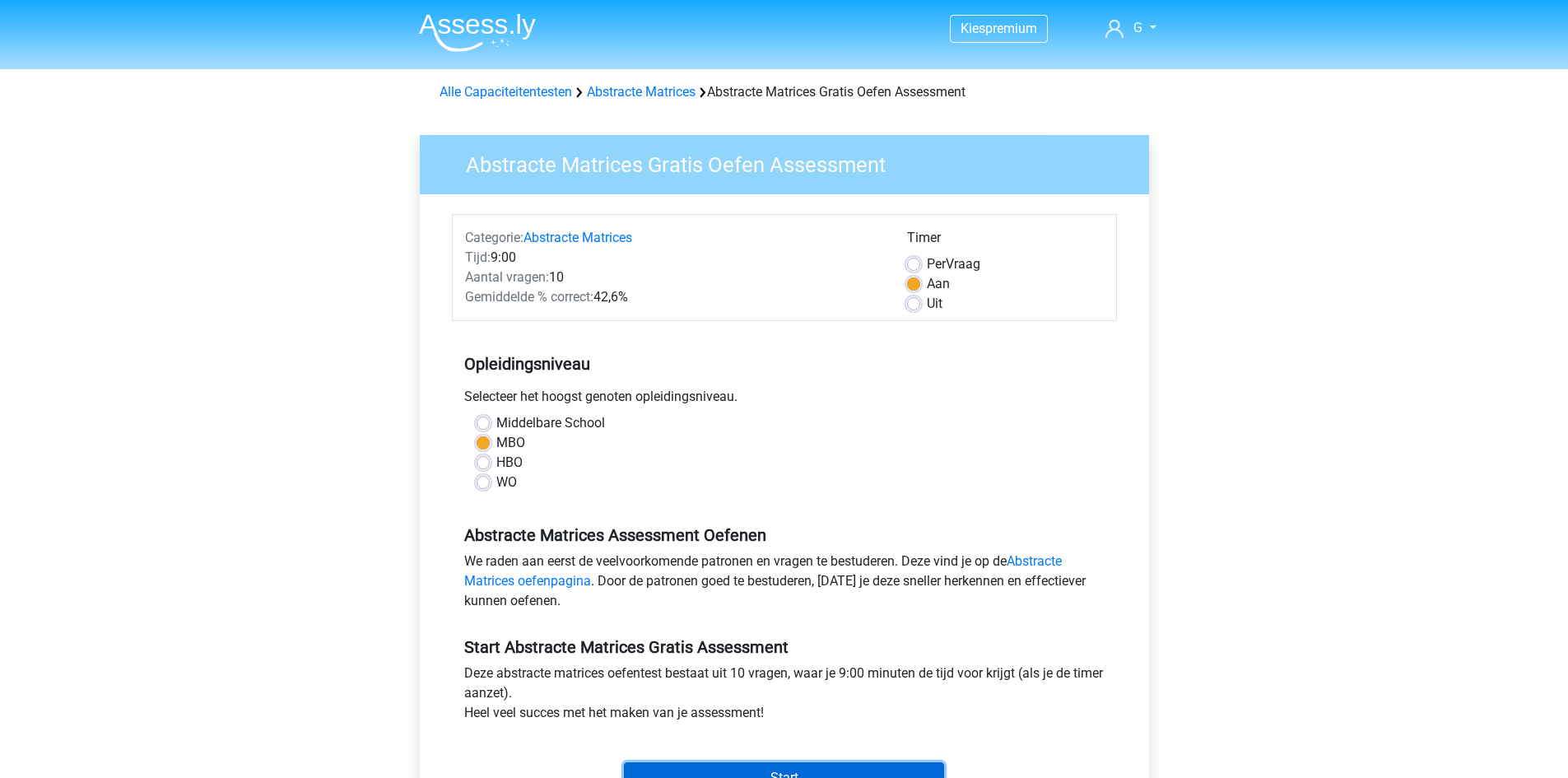
click at [745, 766] on input "Start" at bounding box center [784, 778] width 320 height 31
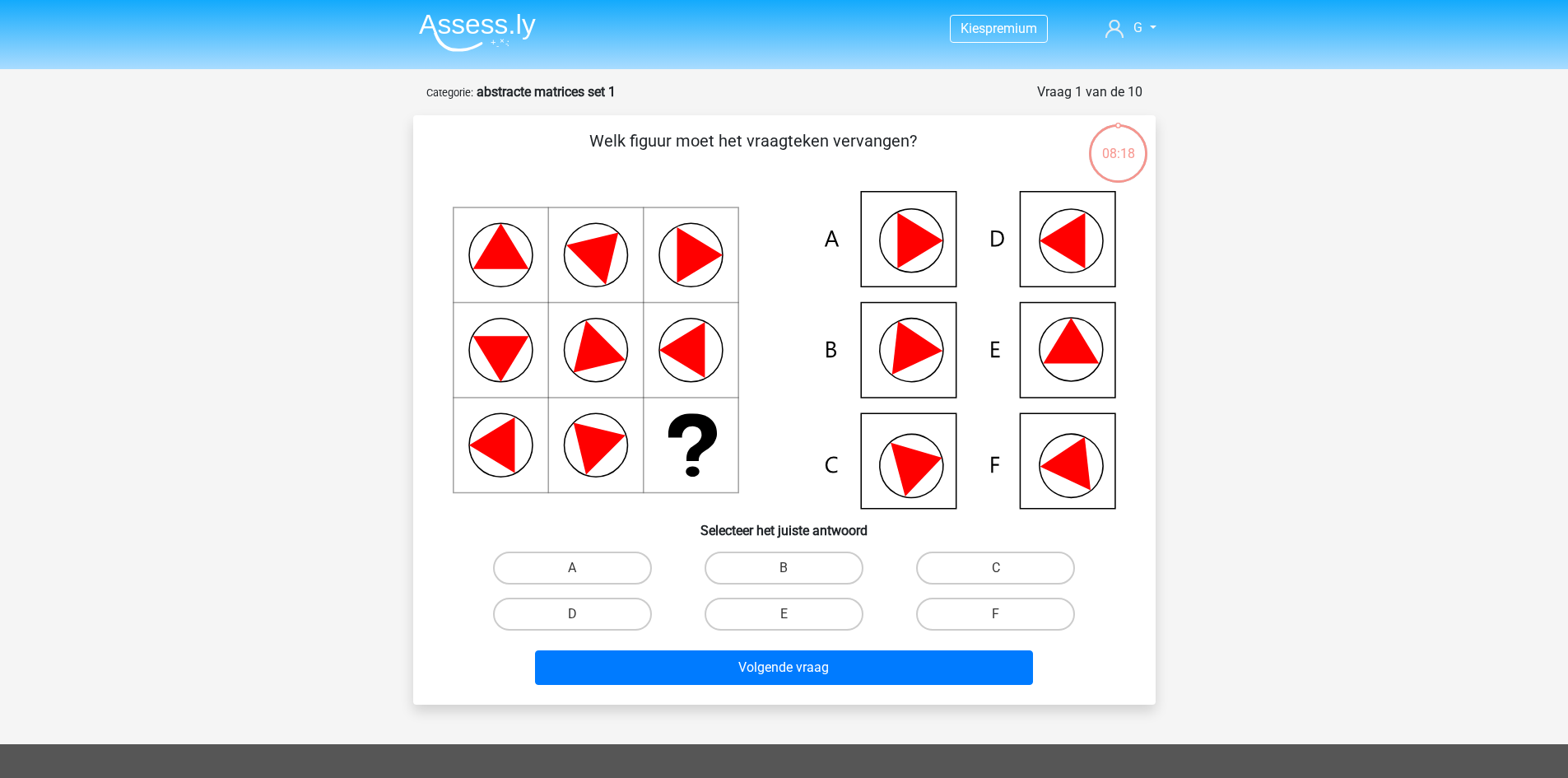
click at [1032, 353] on icon at bounding box center [784, 350] width 664 height 318
click at [1066, 371] on icon at bounding box center [784, 350] width 664 height 318
click at [782, 629] on label "E" at bounding box center [784, 614] width 159 height 33
click at [784, 625] on input "E" at bounding box center [788, 619] width 10 height 10
radio input "true"
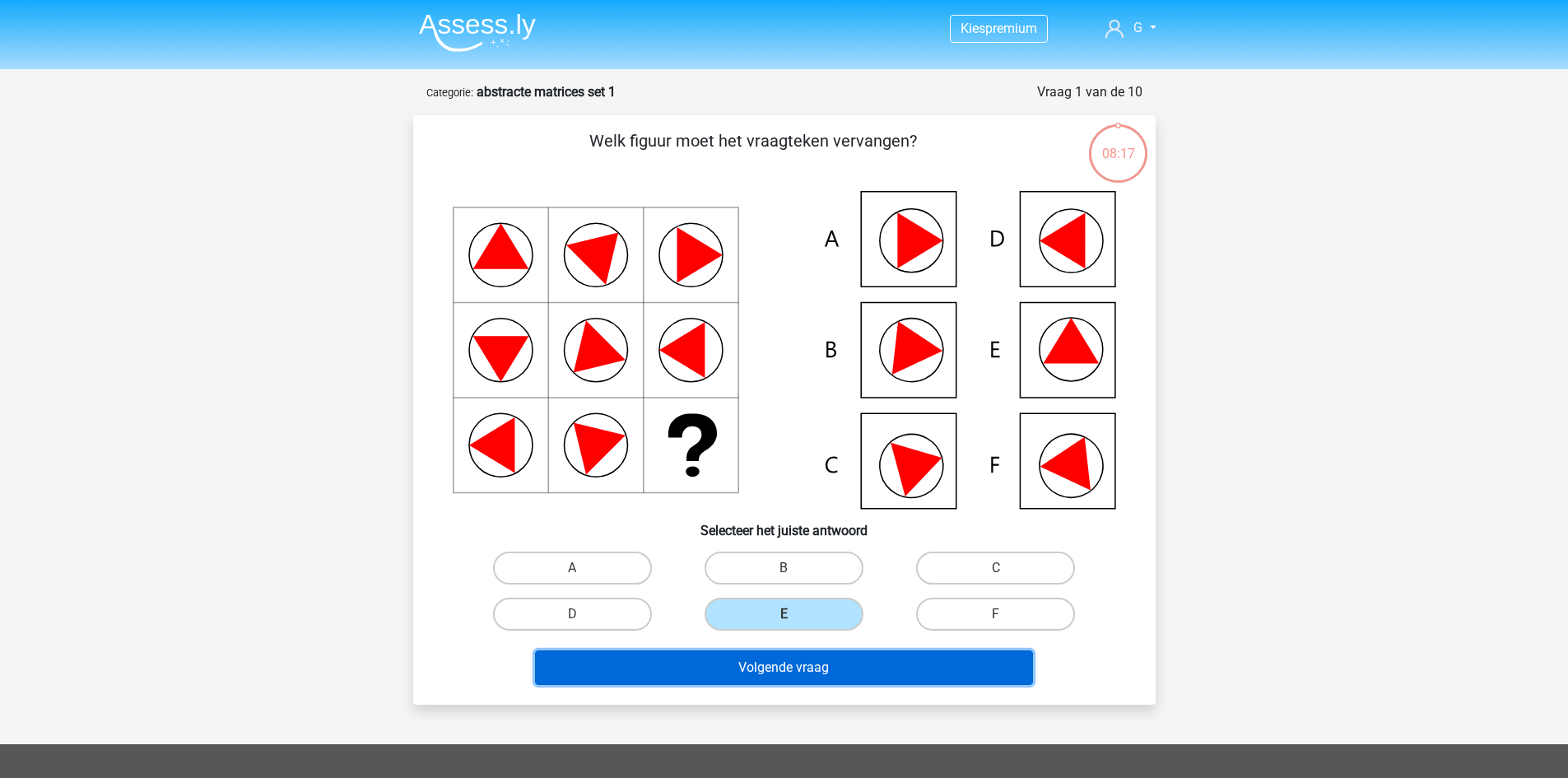
click at [775, 663] on button "Volgende vraag" at bounding box center [784, 668] width 498 height 34
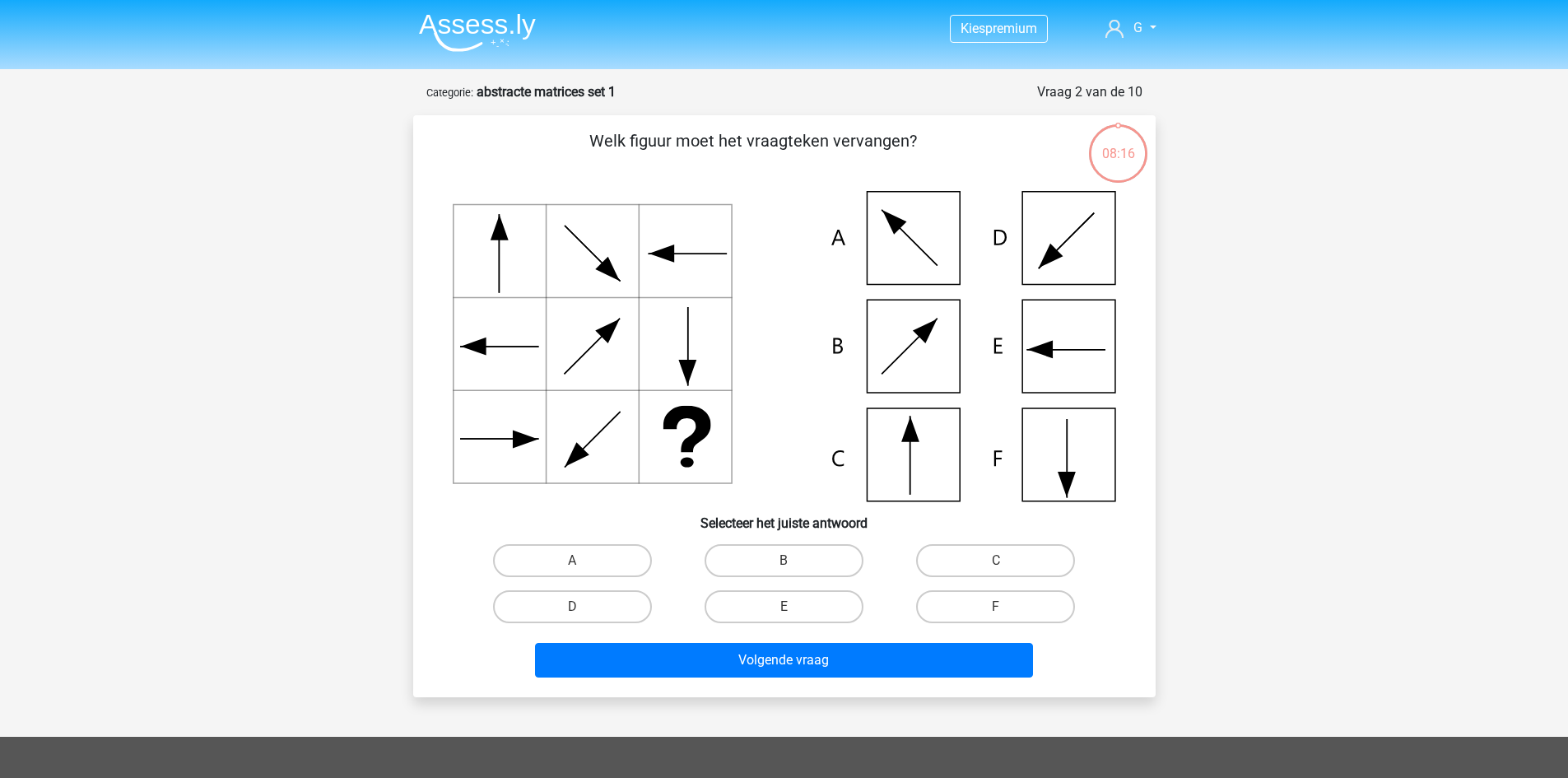
scroll to position [83, 0]
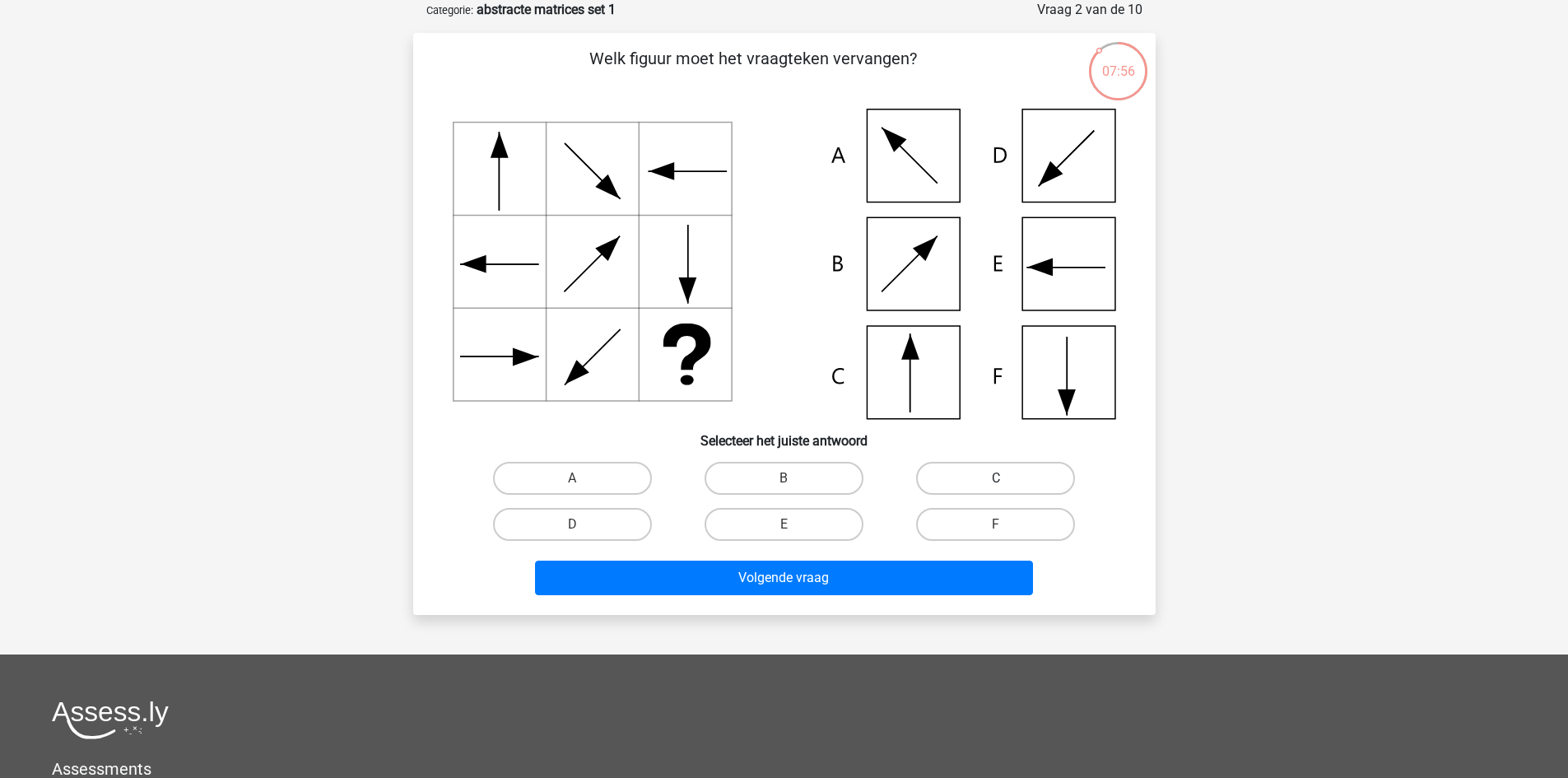
click at [1031, 475] on label "C" at bounding box center [996, 478] width 159 height 33
click at [1007, 478] on input "C" at bounding box center [1001, 483] width 10 height 10
radio input "true"
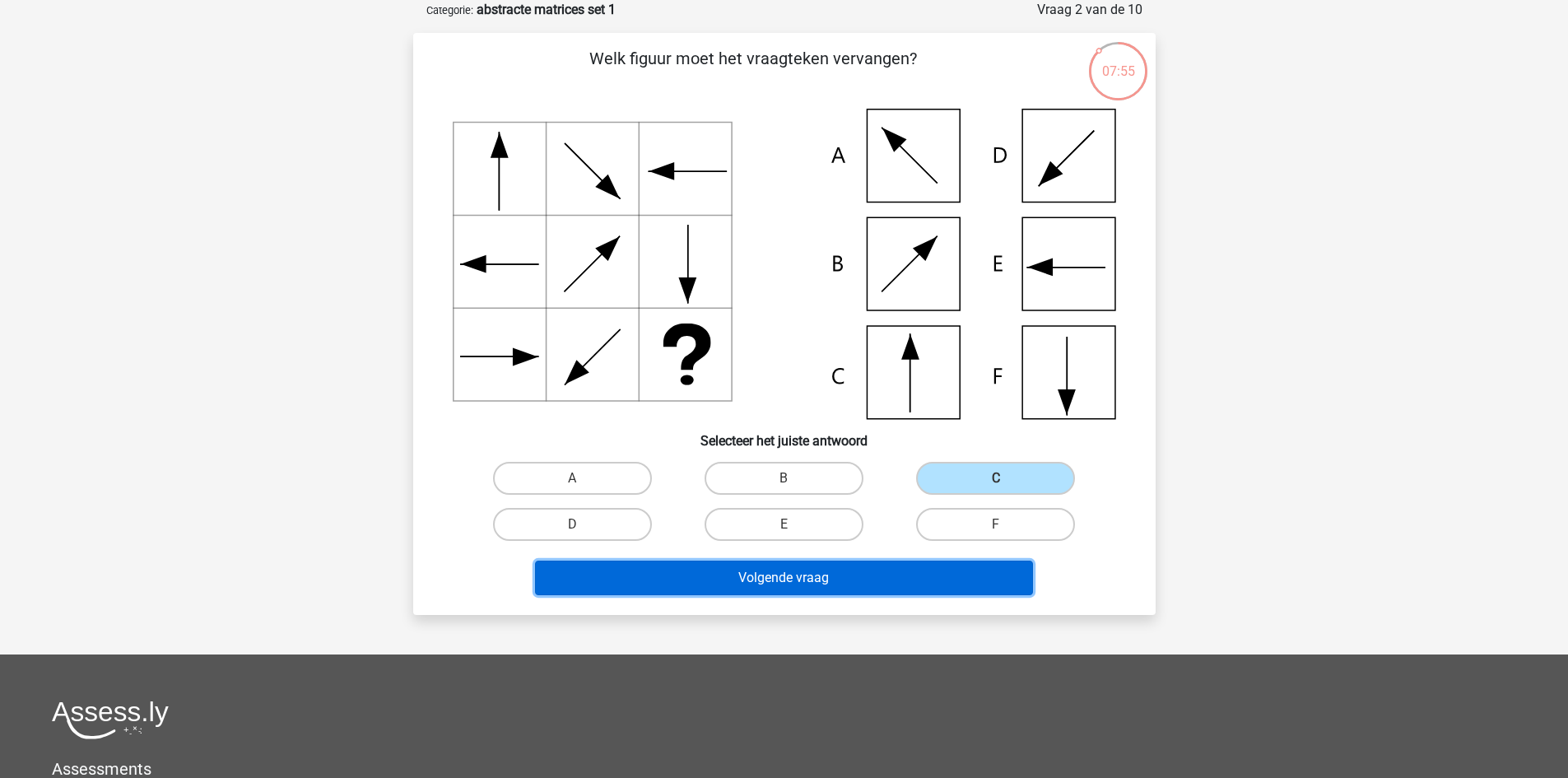
click at [872, 586] on button "Volgende vraag" at bounding box center [784, 578] width 498 height 34
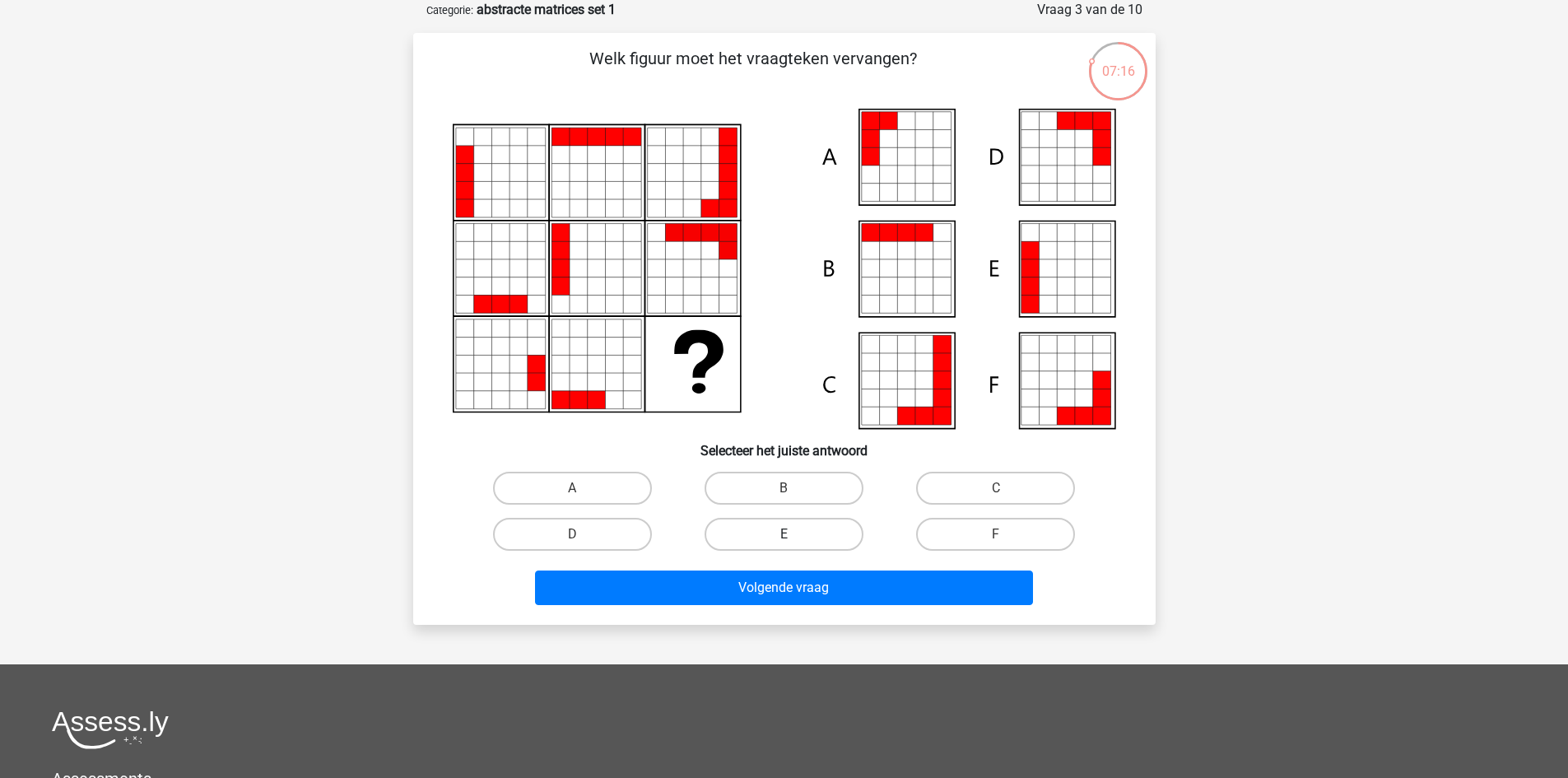
click at [845, 539] on label "E" at bounding box center [784, 535] width 159 height 33
click at [794, 539] on input "E" at bounding box center [788, 539] width 10 height 10
radio input "true"
click at [859, 612] on div "Welk figuur moet het vraagteken vervangen?" at bounding box center [784, 329] width 743 height 592
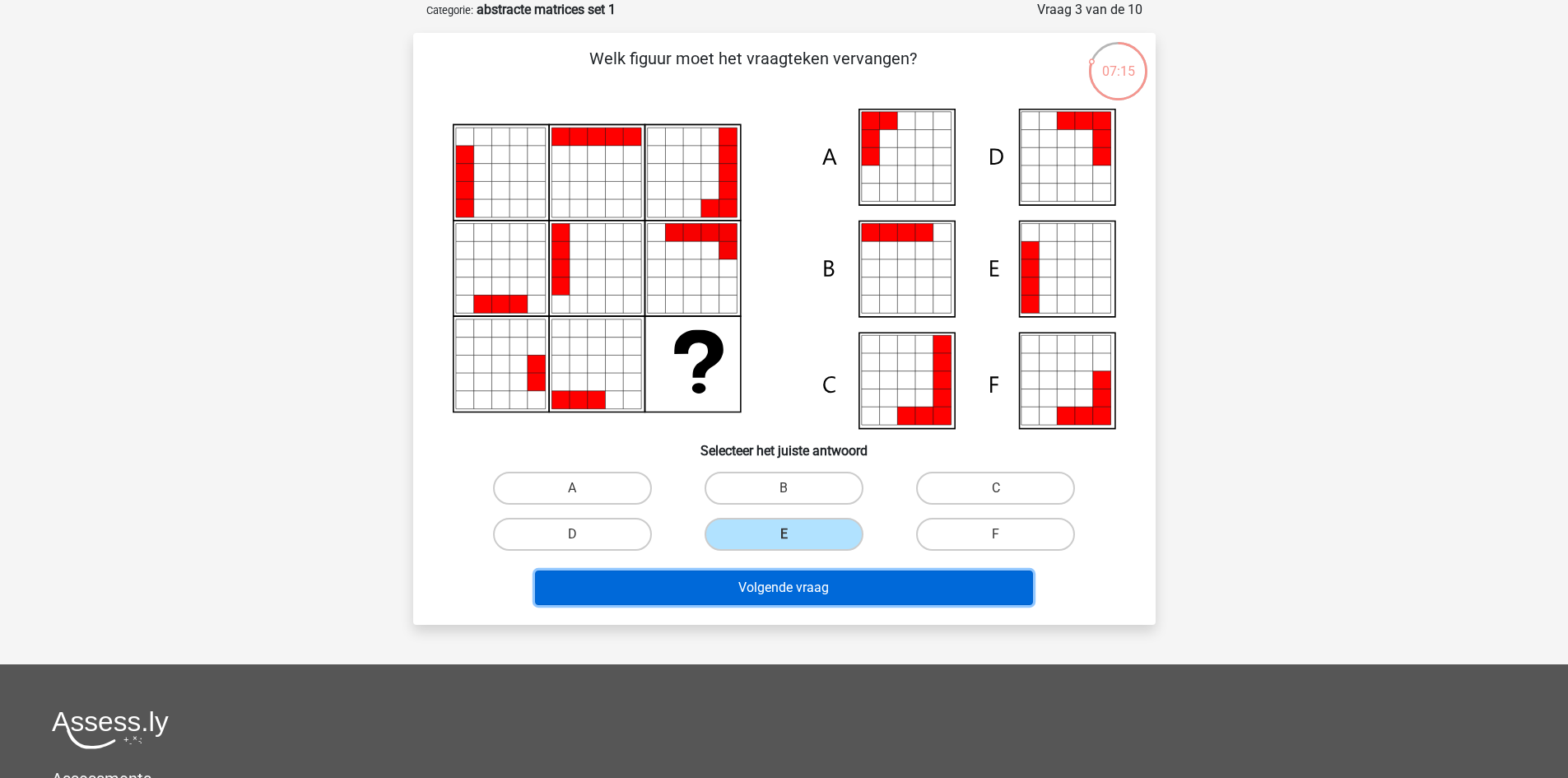
click at [863, 599] on button "Volgende vraag" at bounding box center [784, 588] width 498 height 34
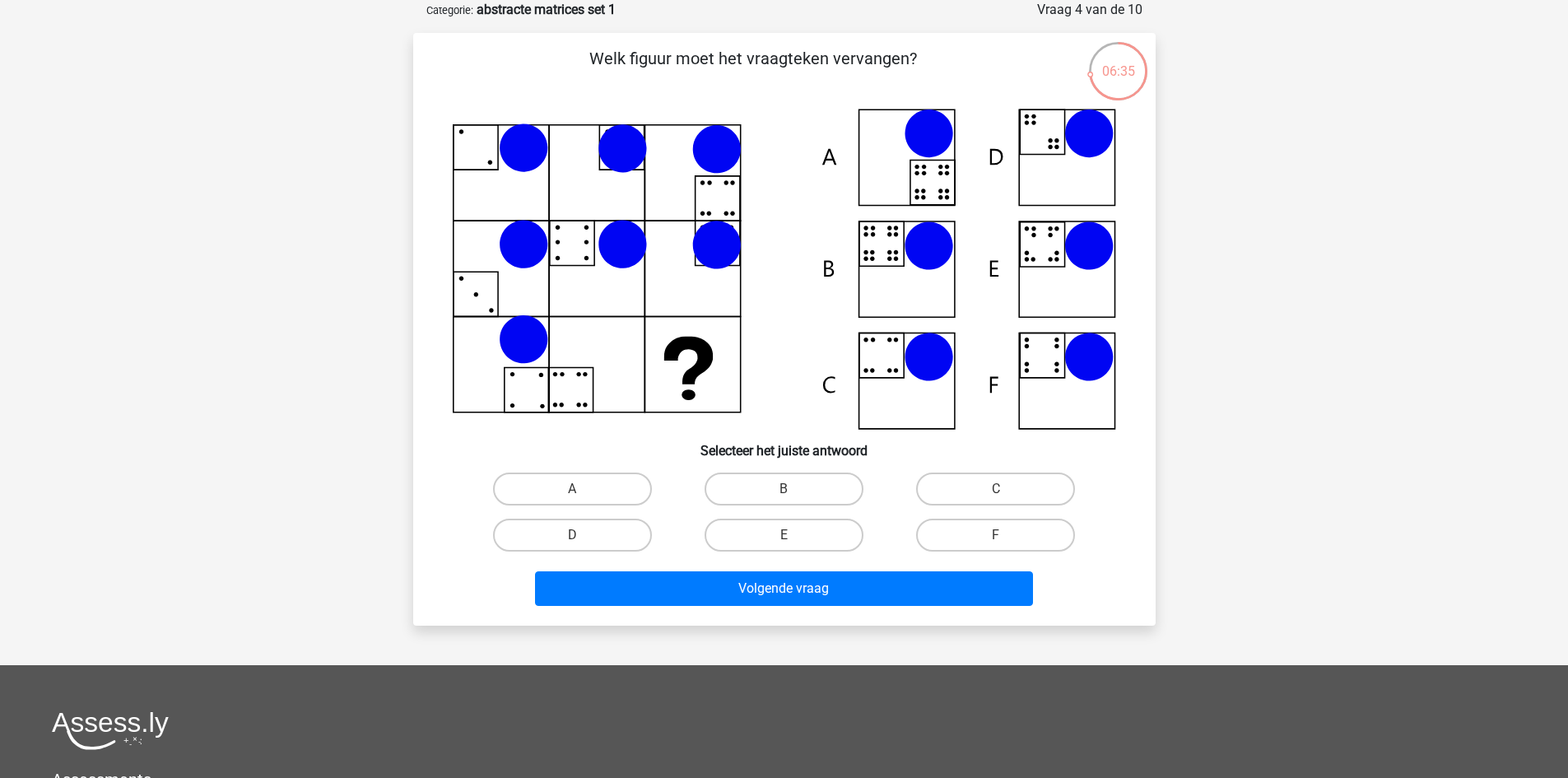
click at [790, 496] on input "B" at bounding box center [788, 494] width 10 height 10
radio input "true"
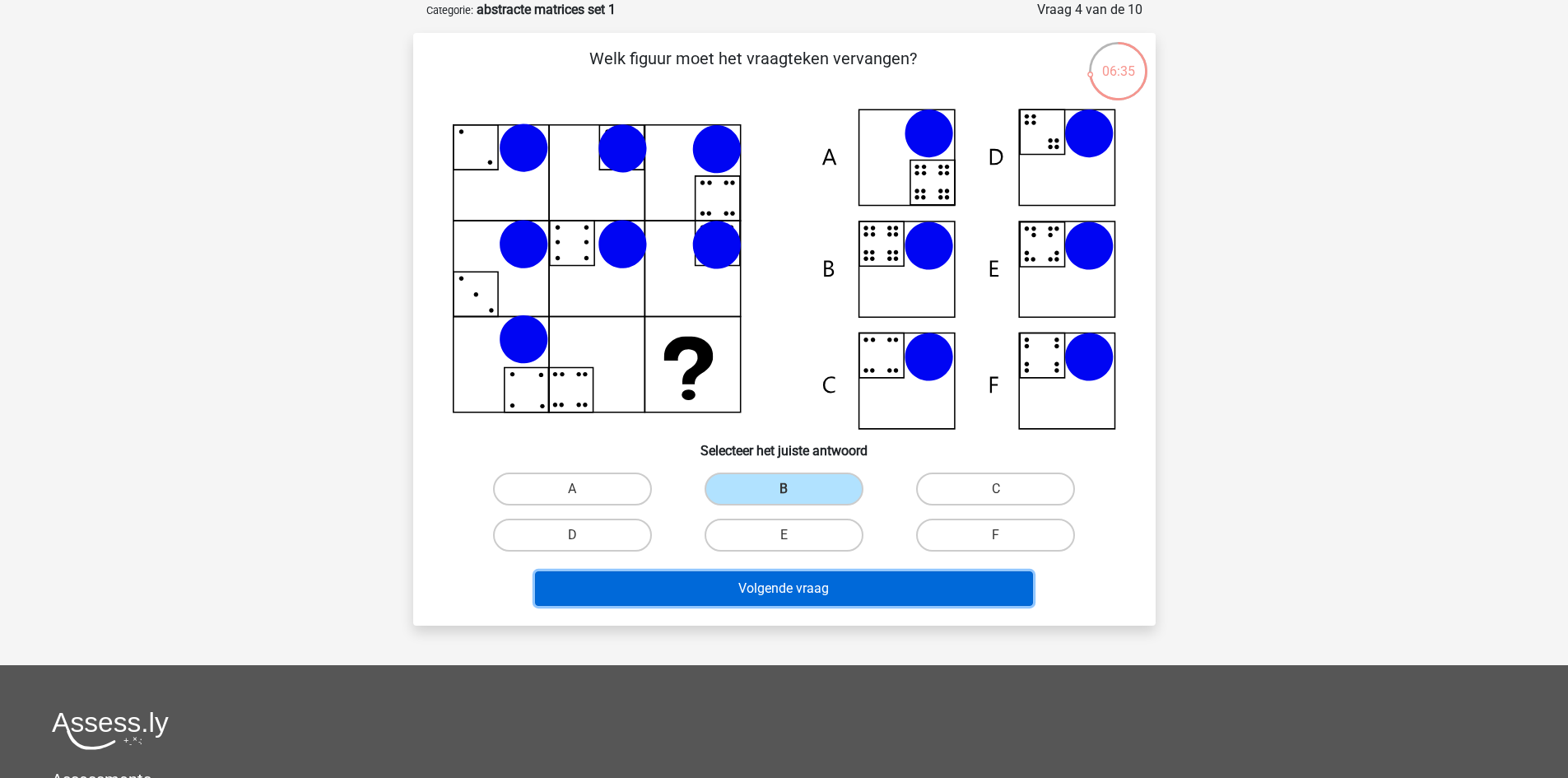
click at [801, 581] on button "Volgende vraag" at bounding box center [784, 589] width 498 height 34
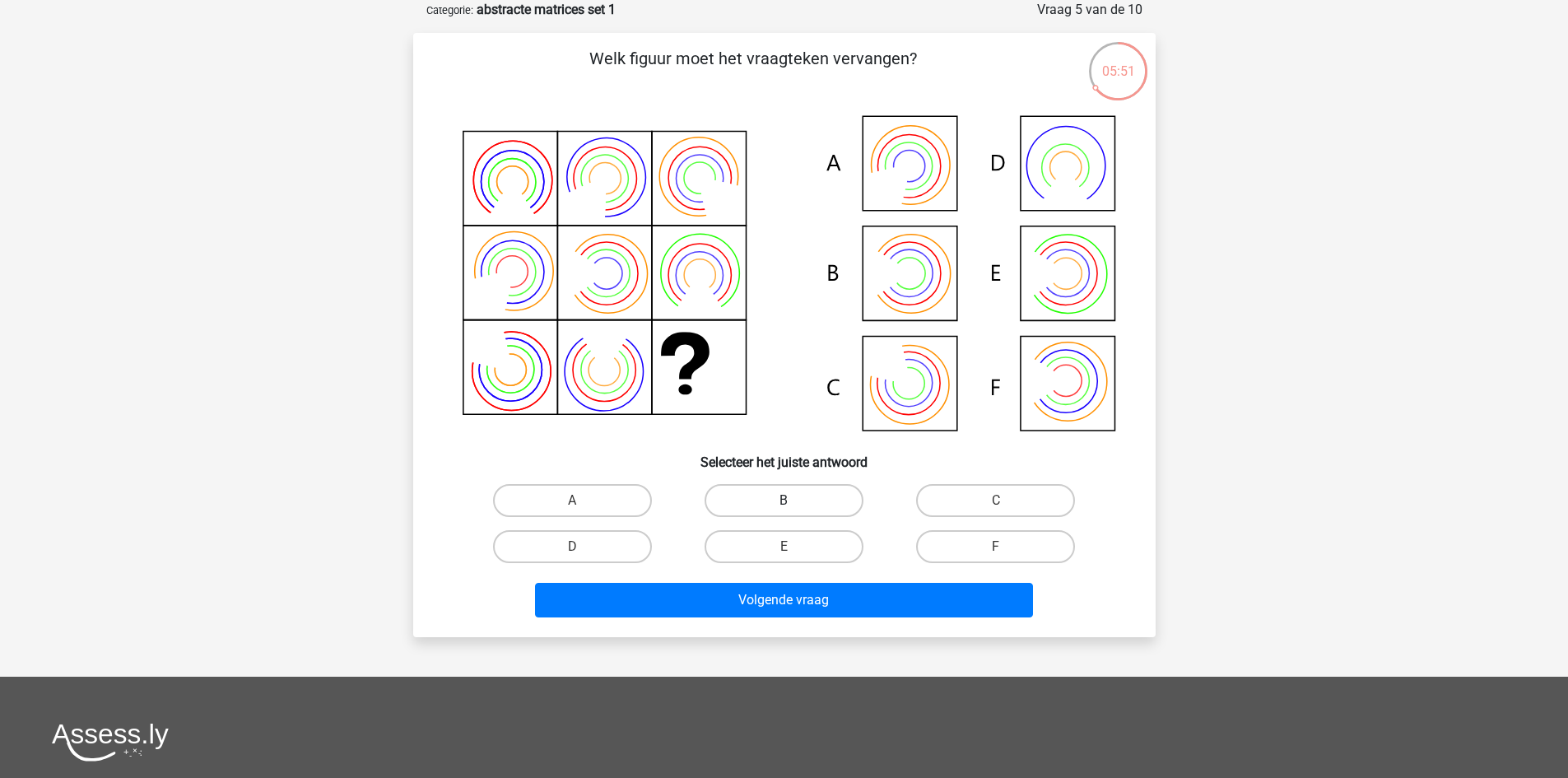
click at [749, 516] on label "B" at bounding box center [784, 500] width 159 height 33
click at [784, 512] on input "B" at bounding box center [788, 505] width 10 height 10
radio input "true"
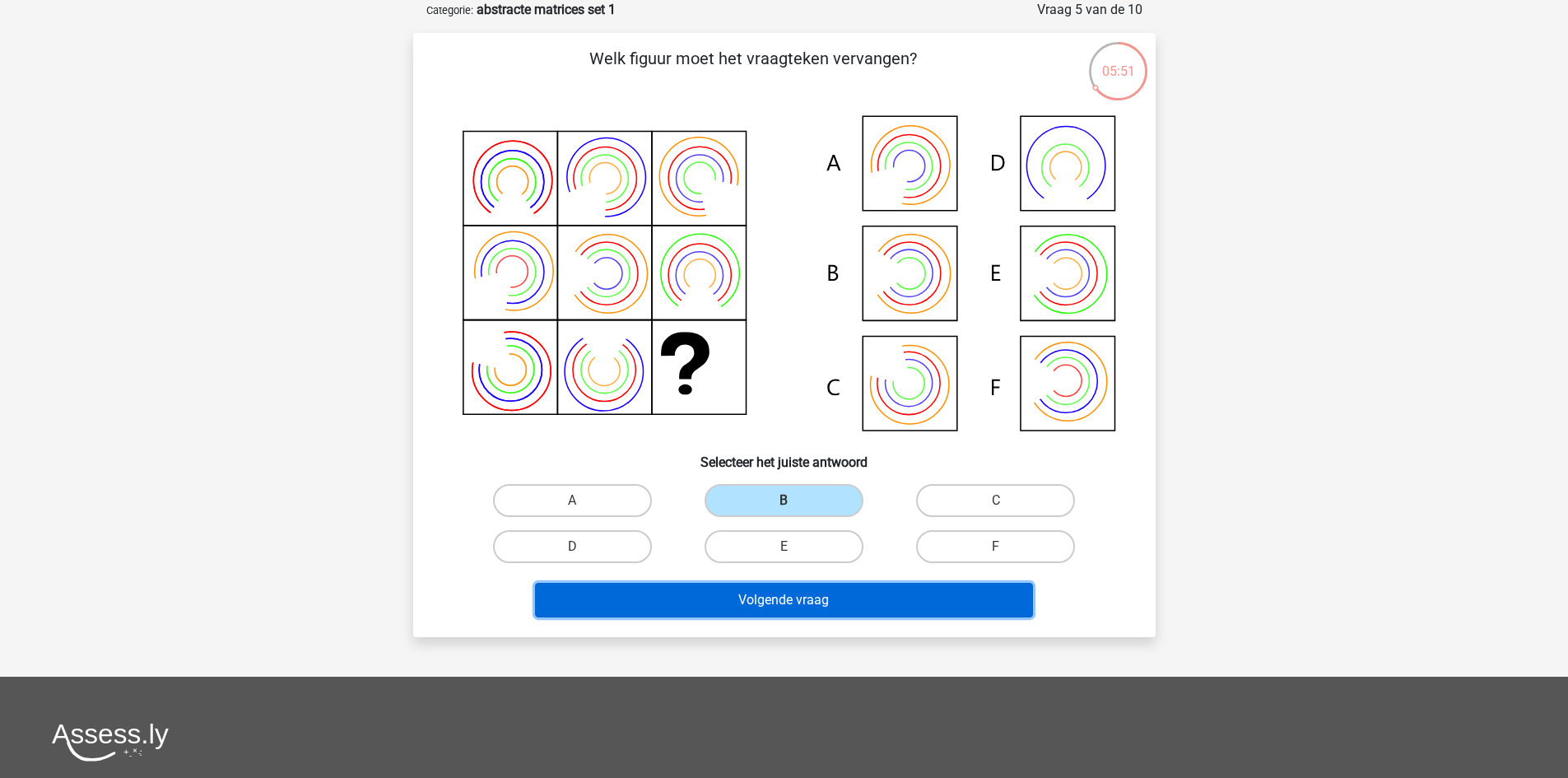
click at [783, 614] on button "Volgende vraag" at bounding box center [784, 600] width 498 height 34
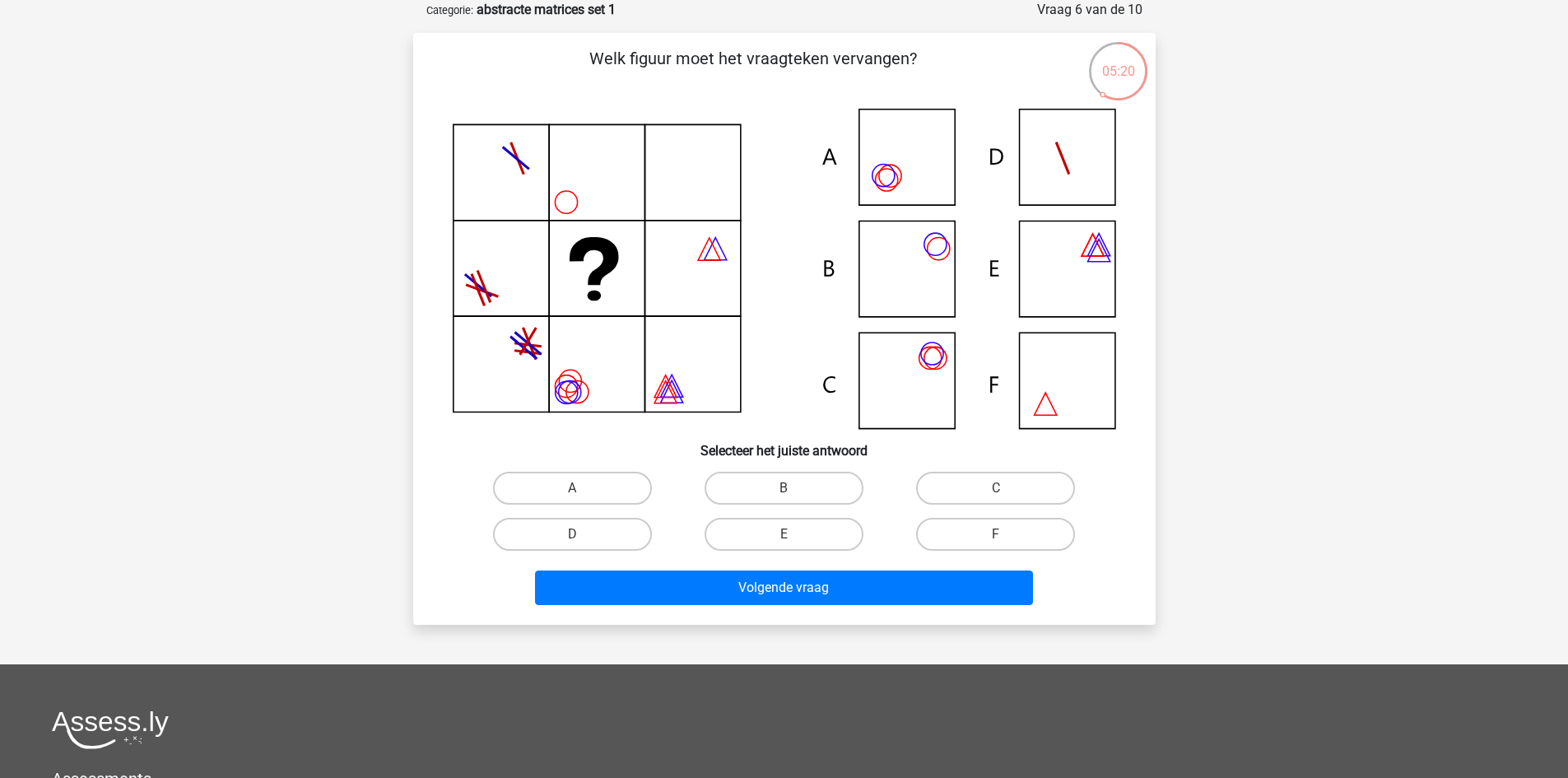
click at [671, 489] on div "C" at bounding box center [572, 488] width 199 height 33
click at [1057, 485] on label "C" at bounding box center [996, 488] width 159 height 33
click at [1007, 488] on input "C" at bounding box center [1001, 493] width 10 height 10
radio input "true"
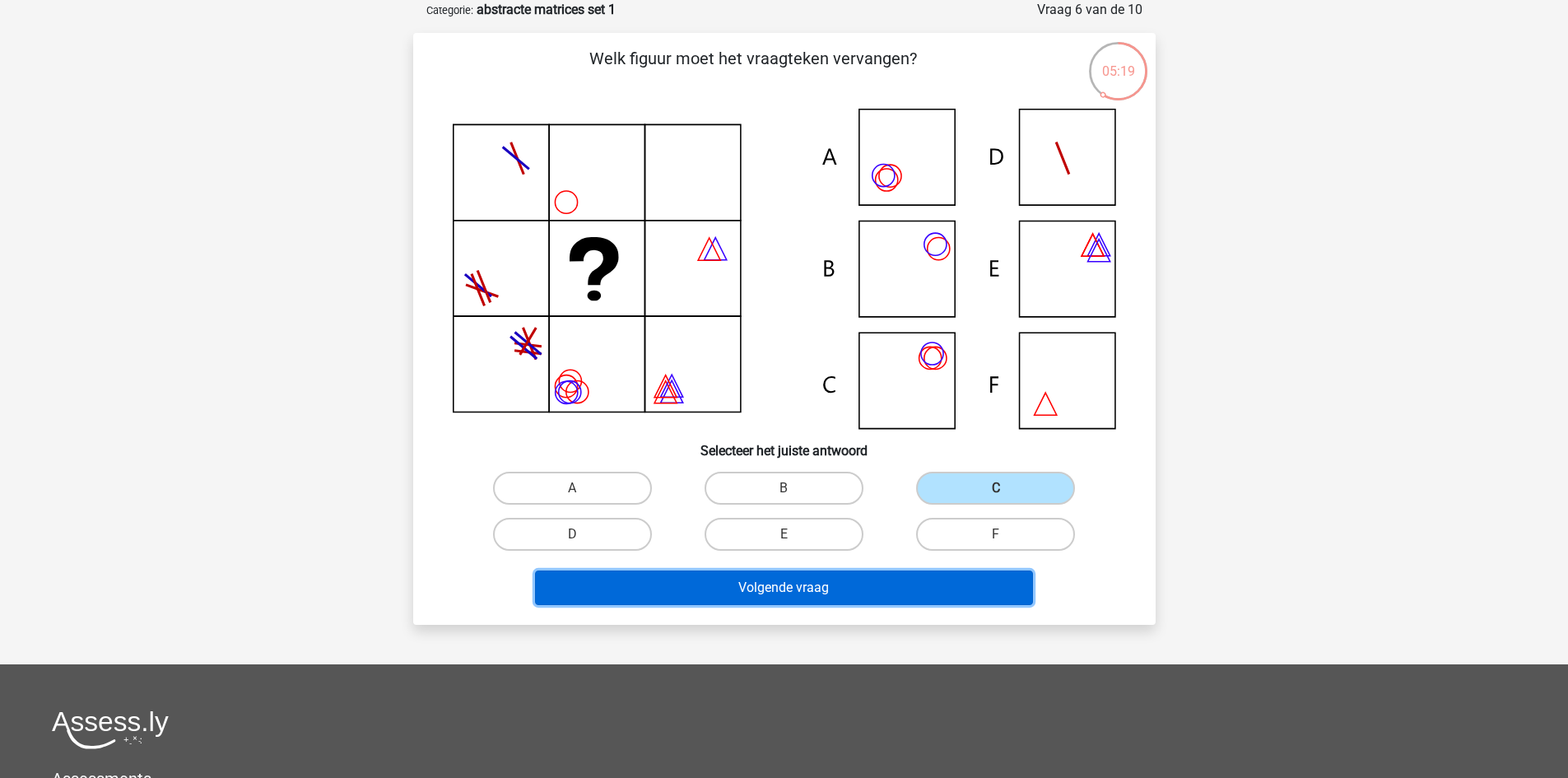
click at [982, 594] on button "Volgende vraag" at bounding box center [784, 588] width 498 height 34
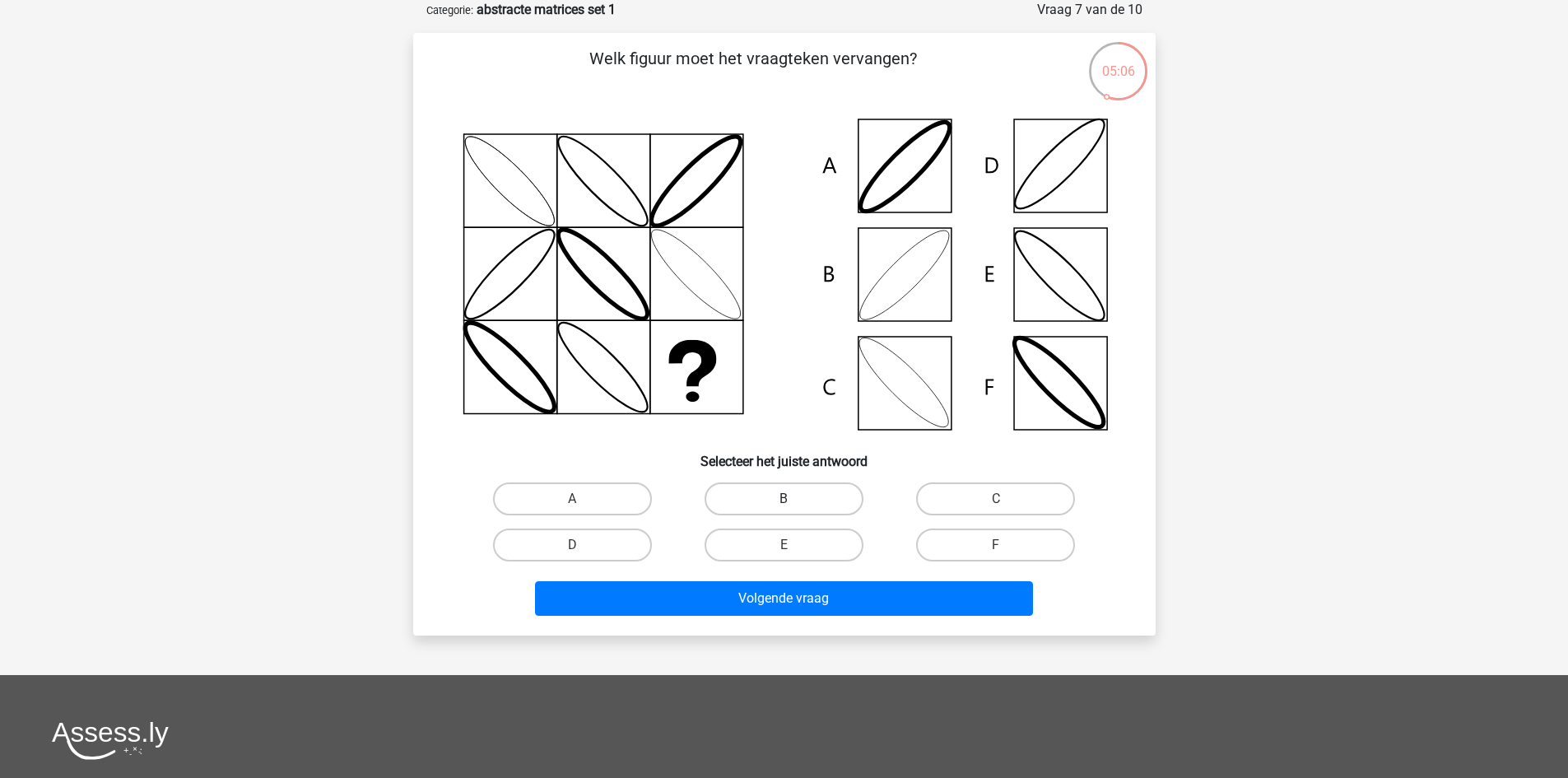
click at [828, 486] on label "B" at bounding box center [784, 498] width 159 height 33
click at [794, 499] on input "B" at bounding box center [788, 504] width 10 height 10
radio input "true"
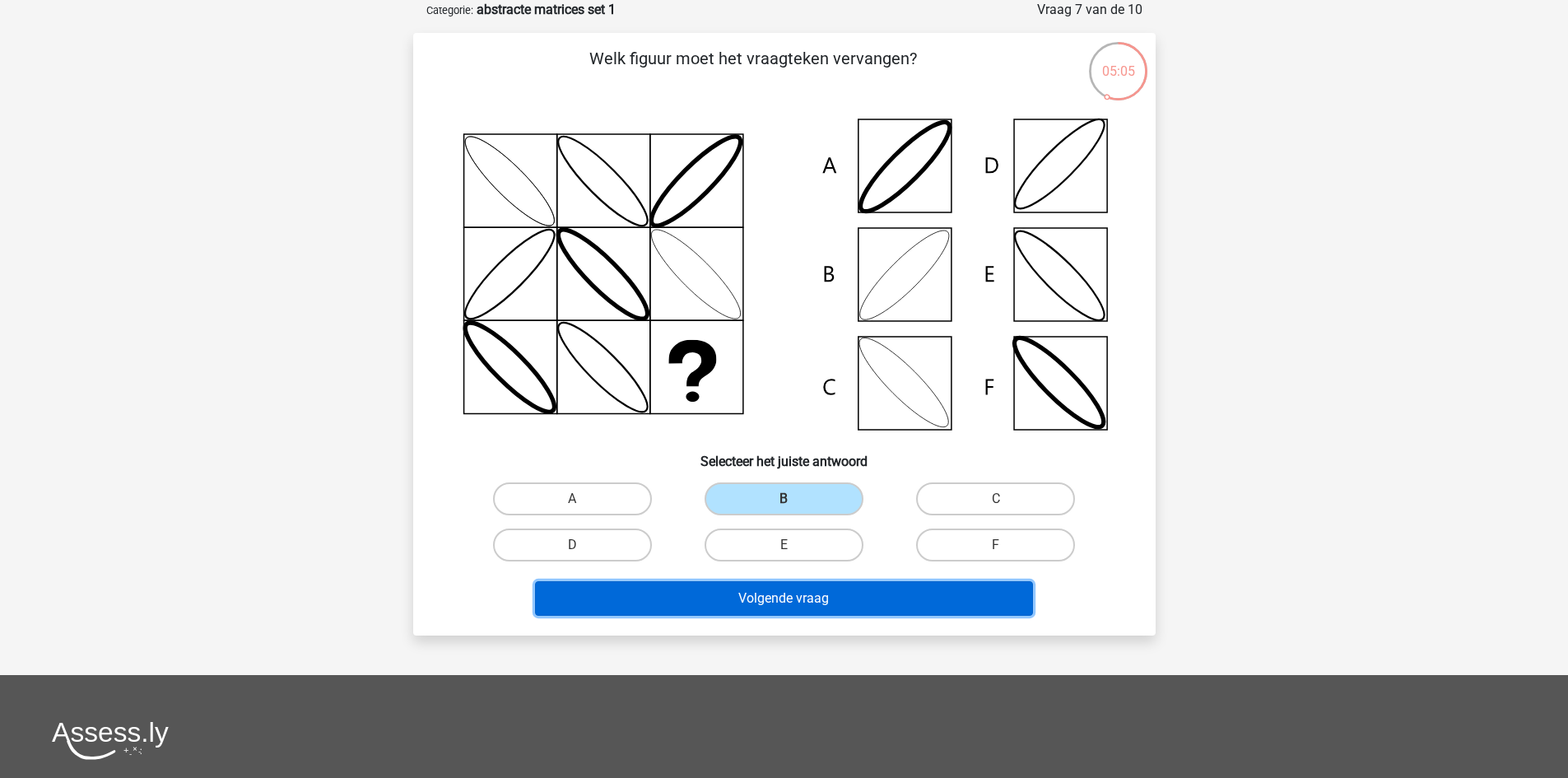
click at [841, 607] on button "Volgende vraag" at bounding box center [784, 598] width 498 height 34
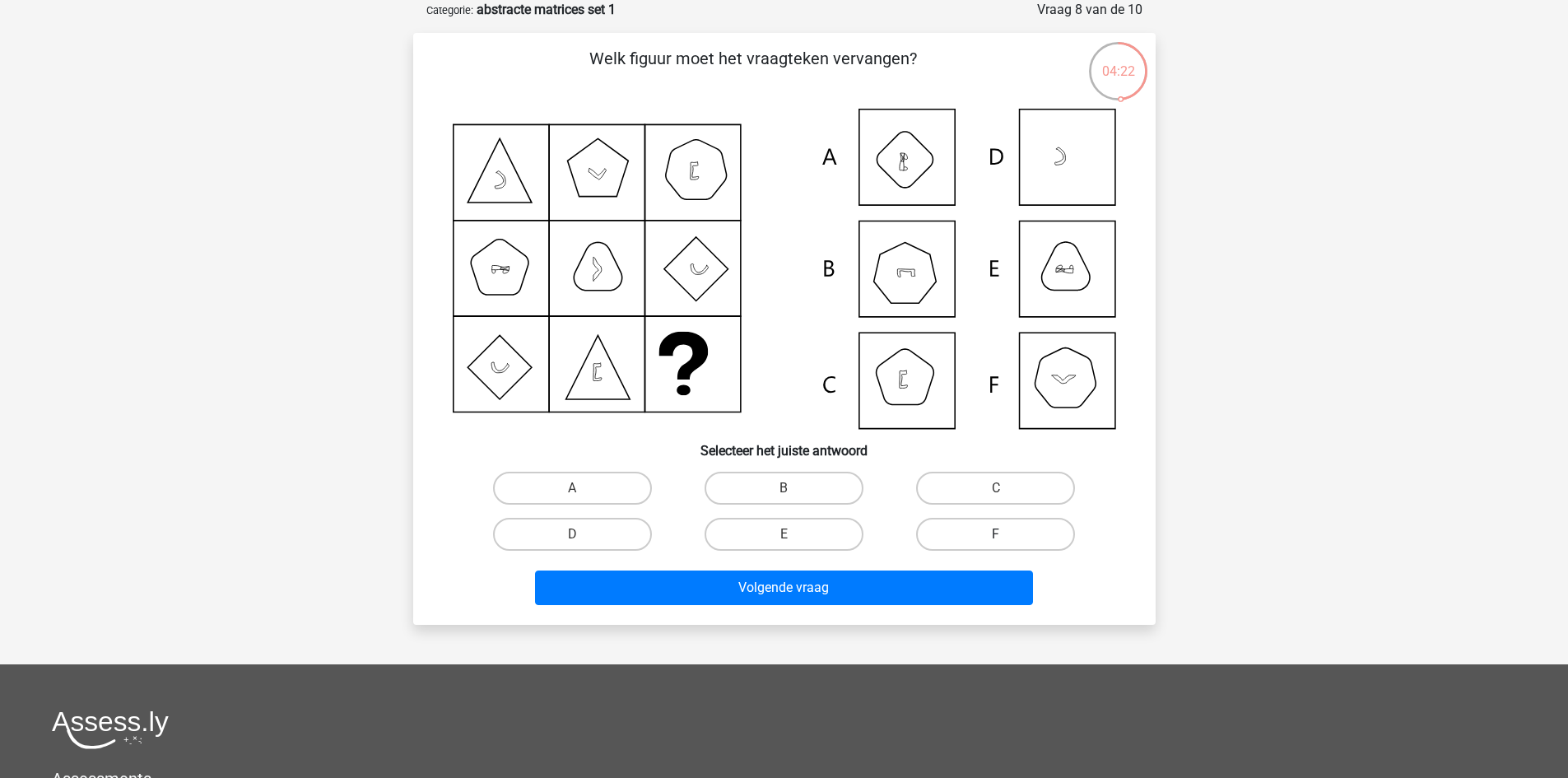
click at [966, 522] on label "F" at bounding box center [996, 535] width 159 height 33
click at [997, 535] on input "F" at bounding box center [1001, 539] width 10 height 10
radio input "true"
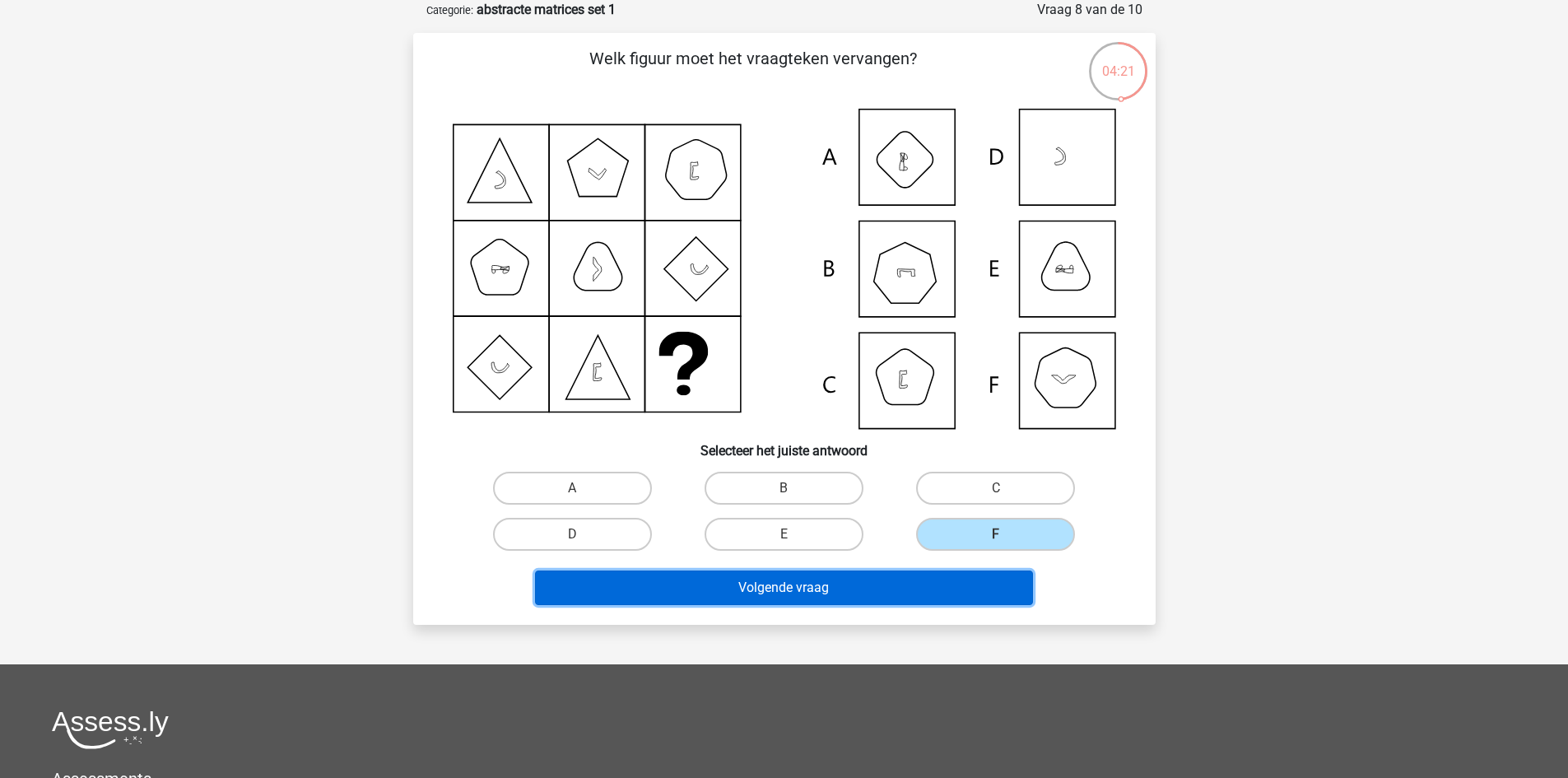
click at [904, 580] on button "Volgende vraag" at bounding box center [784, 588] width 498 height 34
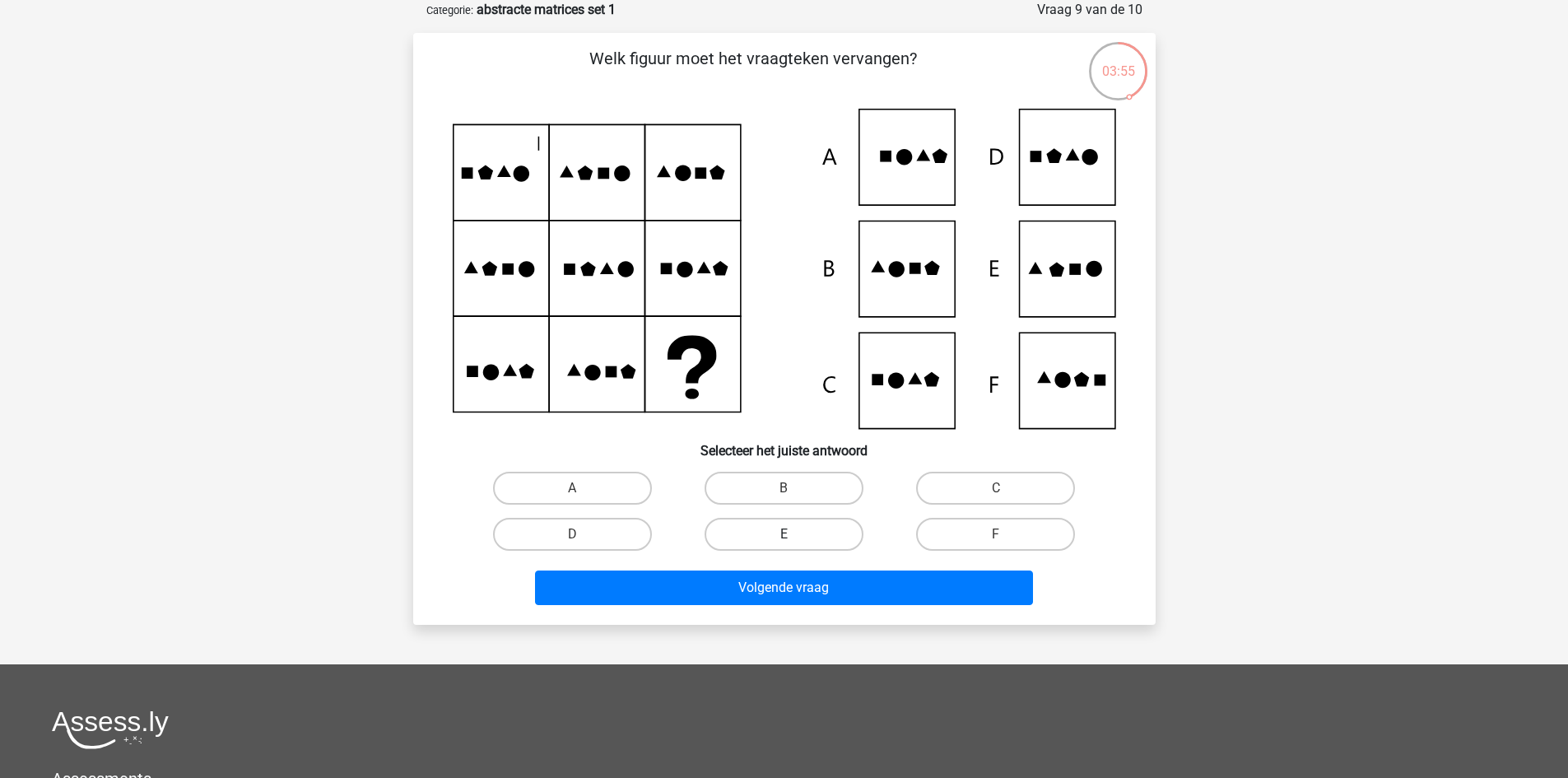
click at [818, 534] on label "E" at bounding box center [784, 535] width 159 height 33
click at [794, 535] on input "E" at bounding box center [788, 539] width 10 height 10
radio input "true"
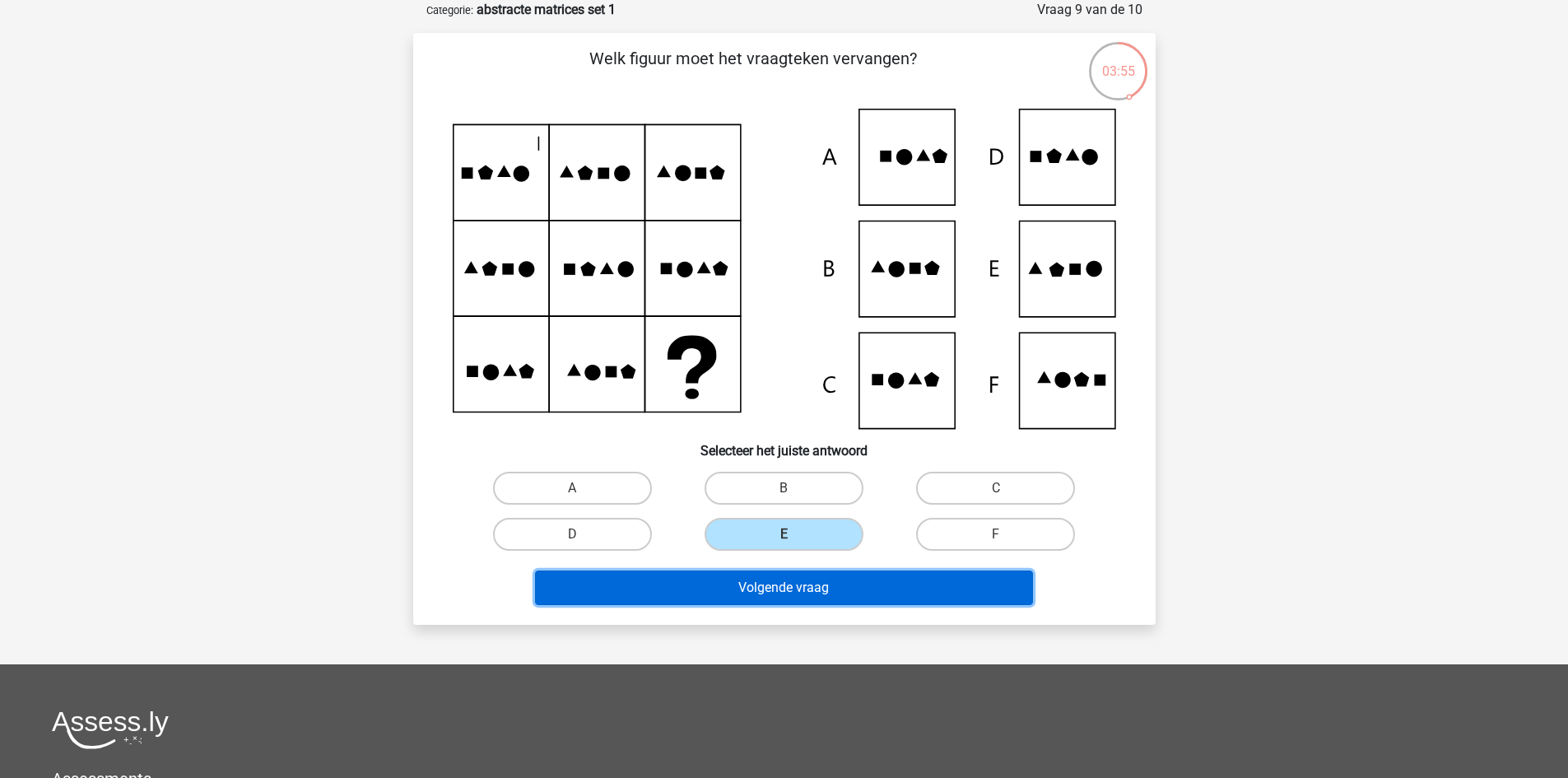
click at [819, 592] on button "Volgende vraag" at bounding box center [784, 588] width 498 height 34
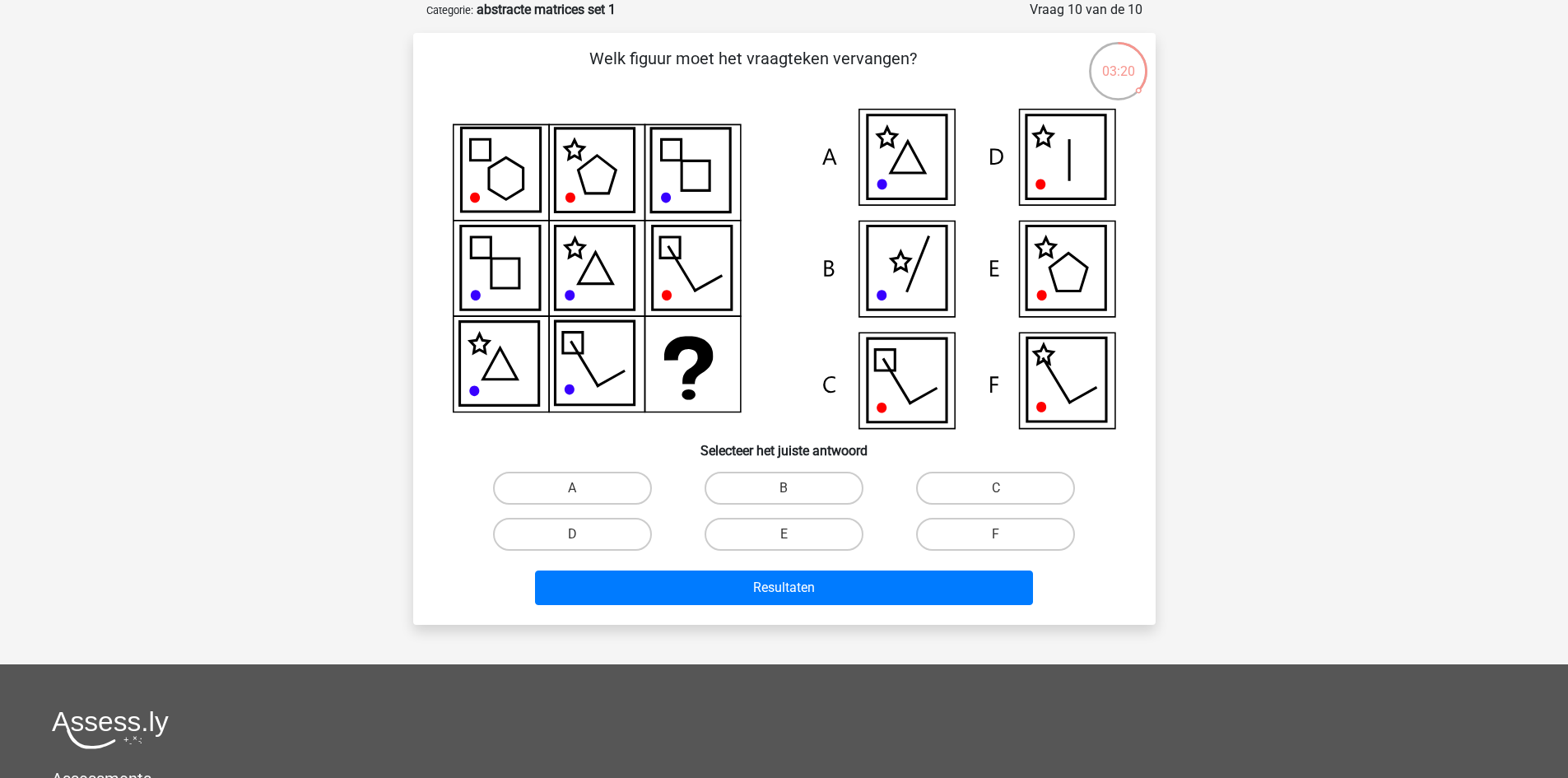
click at [1062, 250] on icon at bounding box center [1066, 268] width 79 height 84
click at [783, 533] on label "E" at bounding box center [784, 535] width 159 height 33
click at [784, 535] on input "E" at bounding box center [788, 539] width 10 height 10
radio input "true"
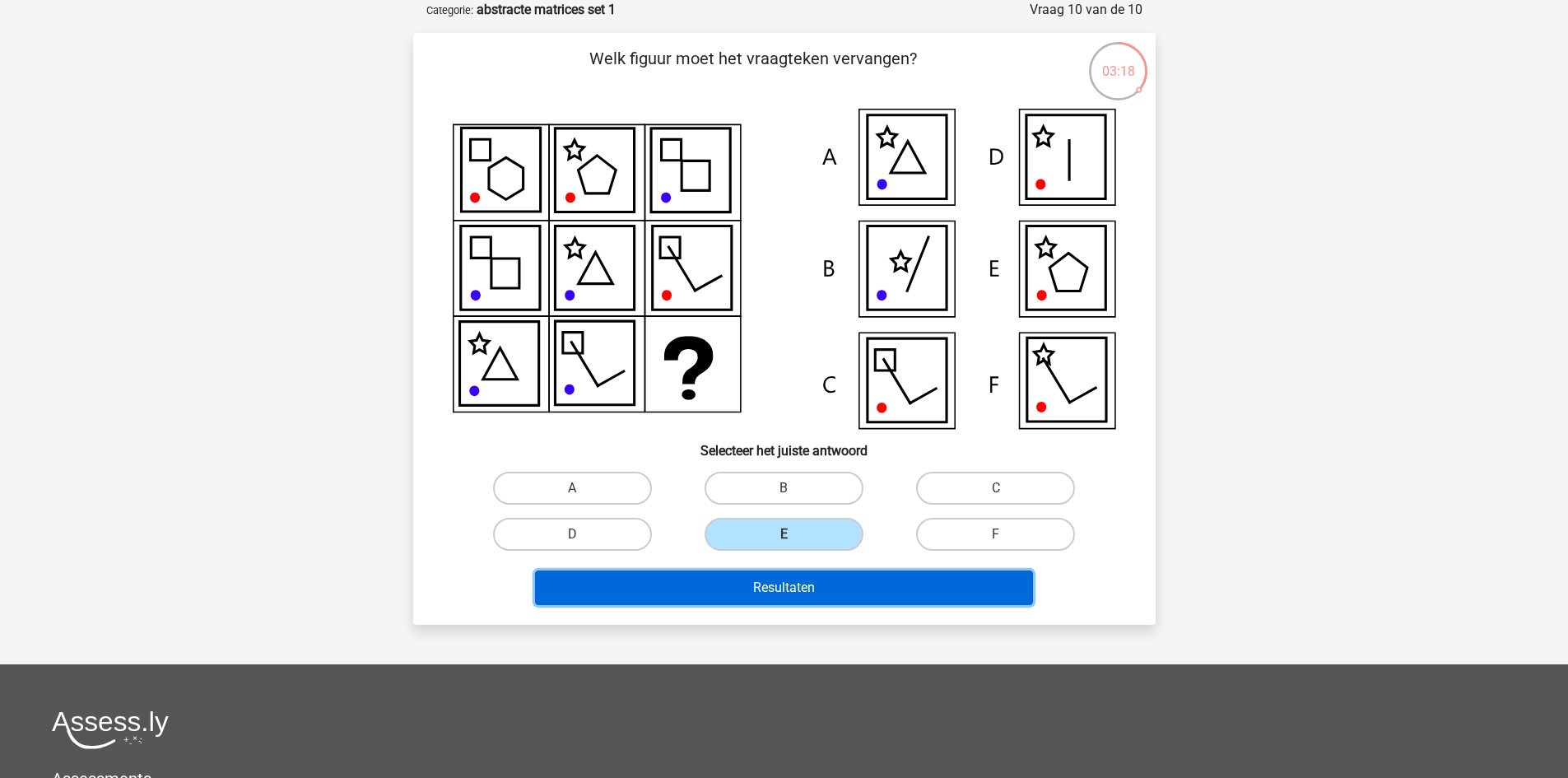
click at [778, 580] on button "Resultaten" at bounding box center [784, 588] width 498 height 34
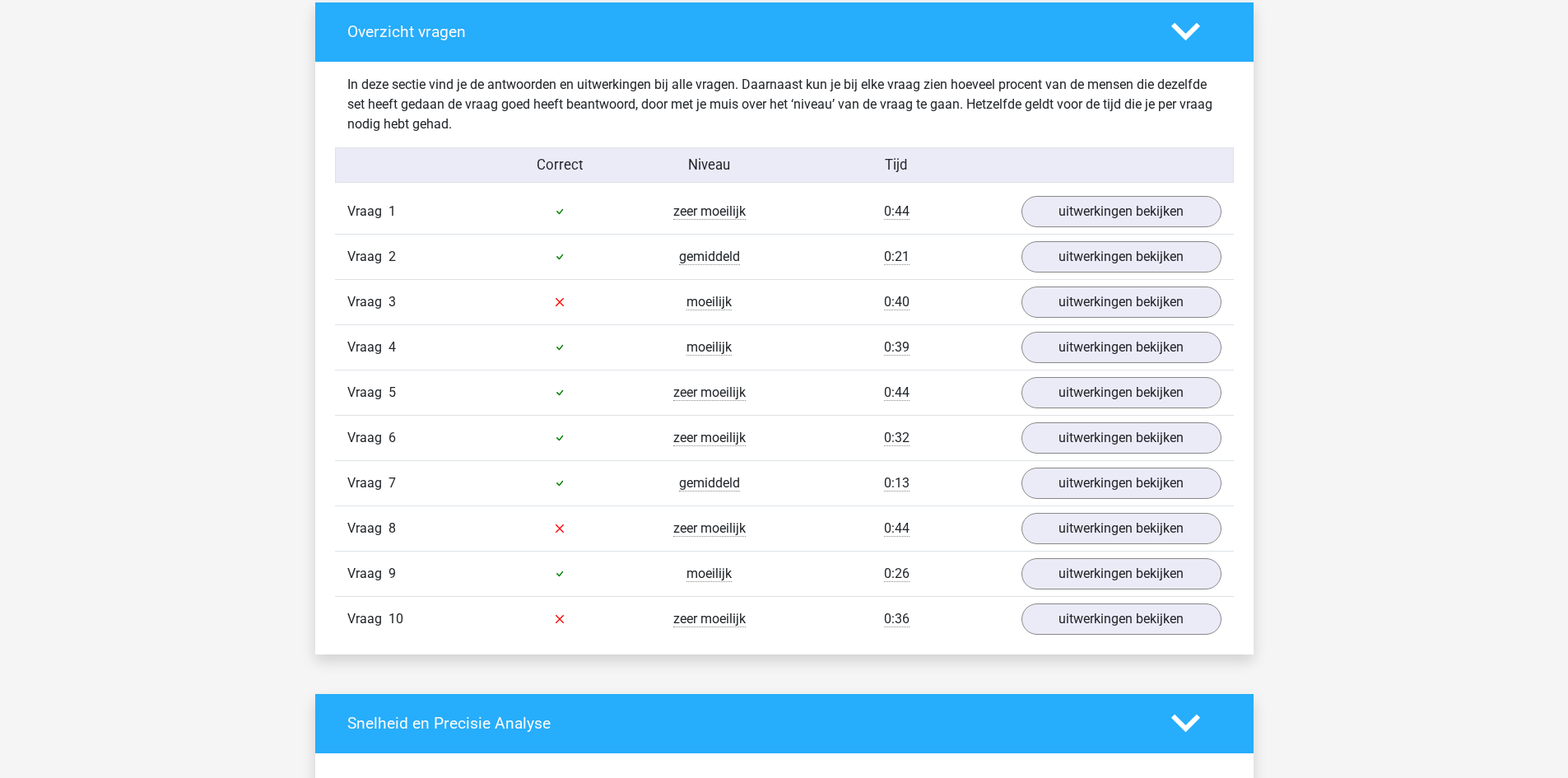
scroll to position [1317, 0]
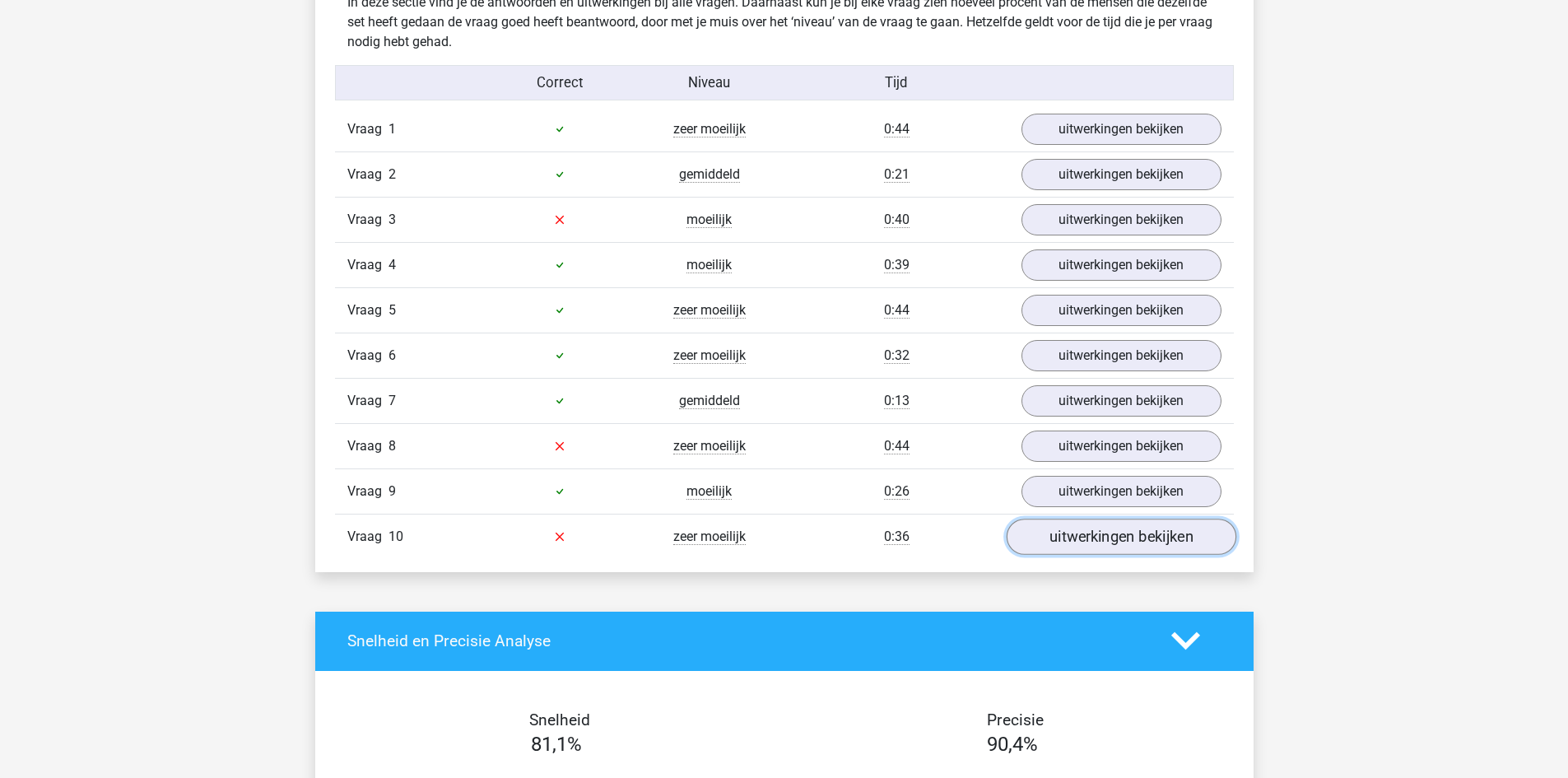
click at [1121, 542] on link "uitwerkingen bekijken" at bounding box center [1121, 536] width 230 height 36
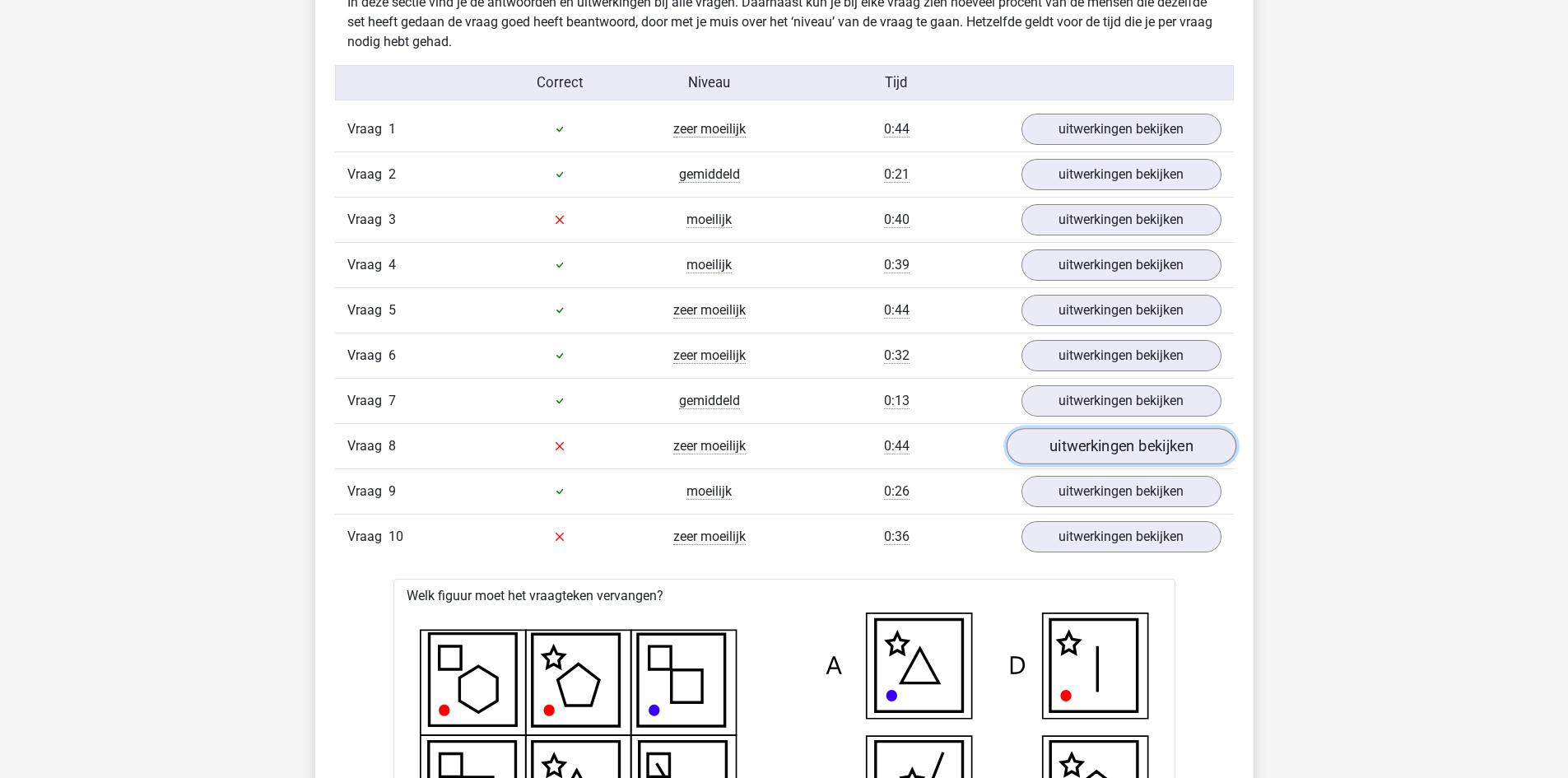
click at [1036, 448] on link "uitwerkingen bekijken" at bounding box center [1121, 446] width 230 height 36
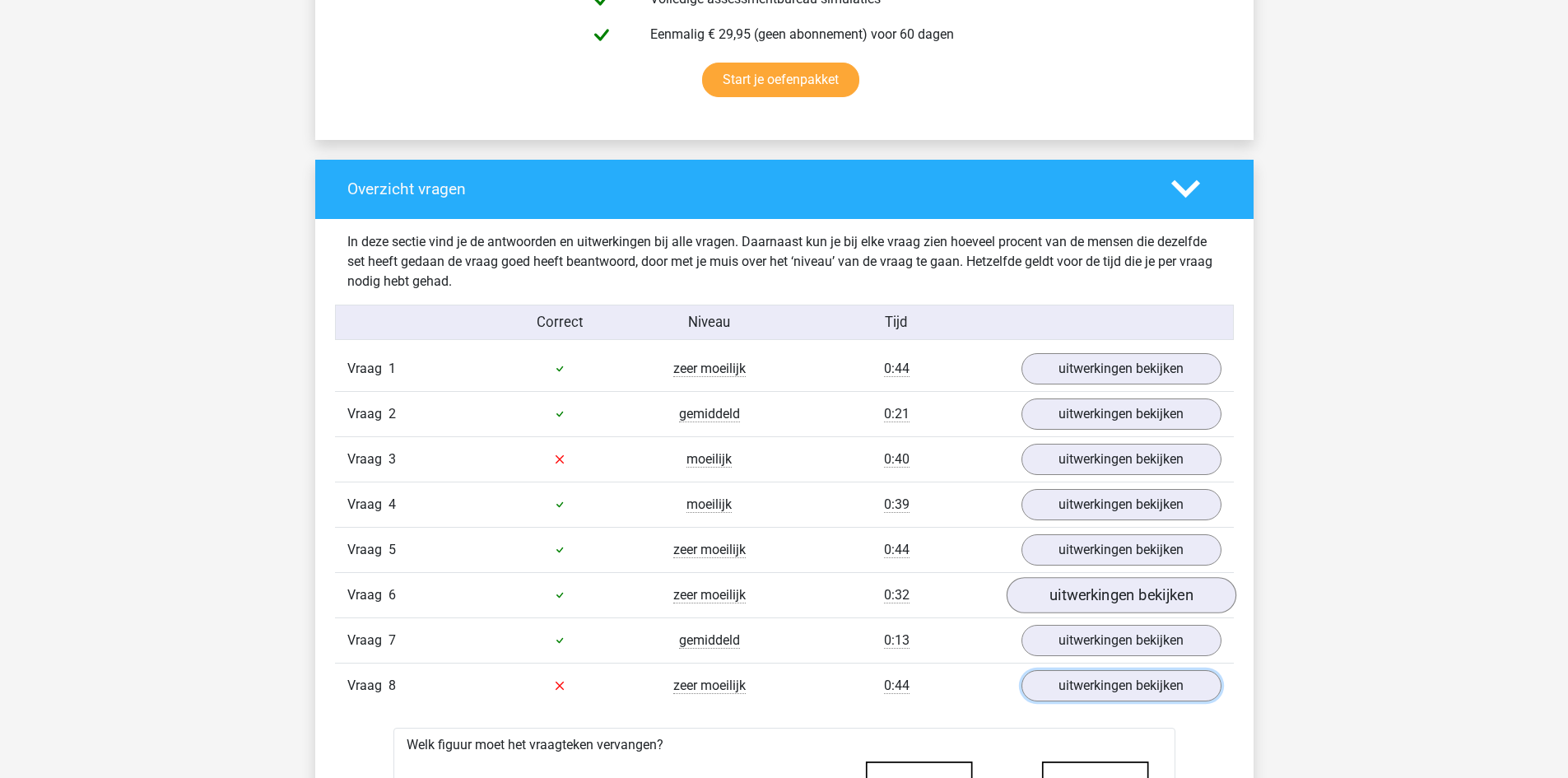
scroll to position [1071, 0]
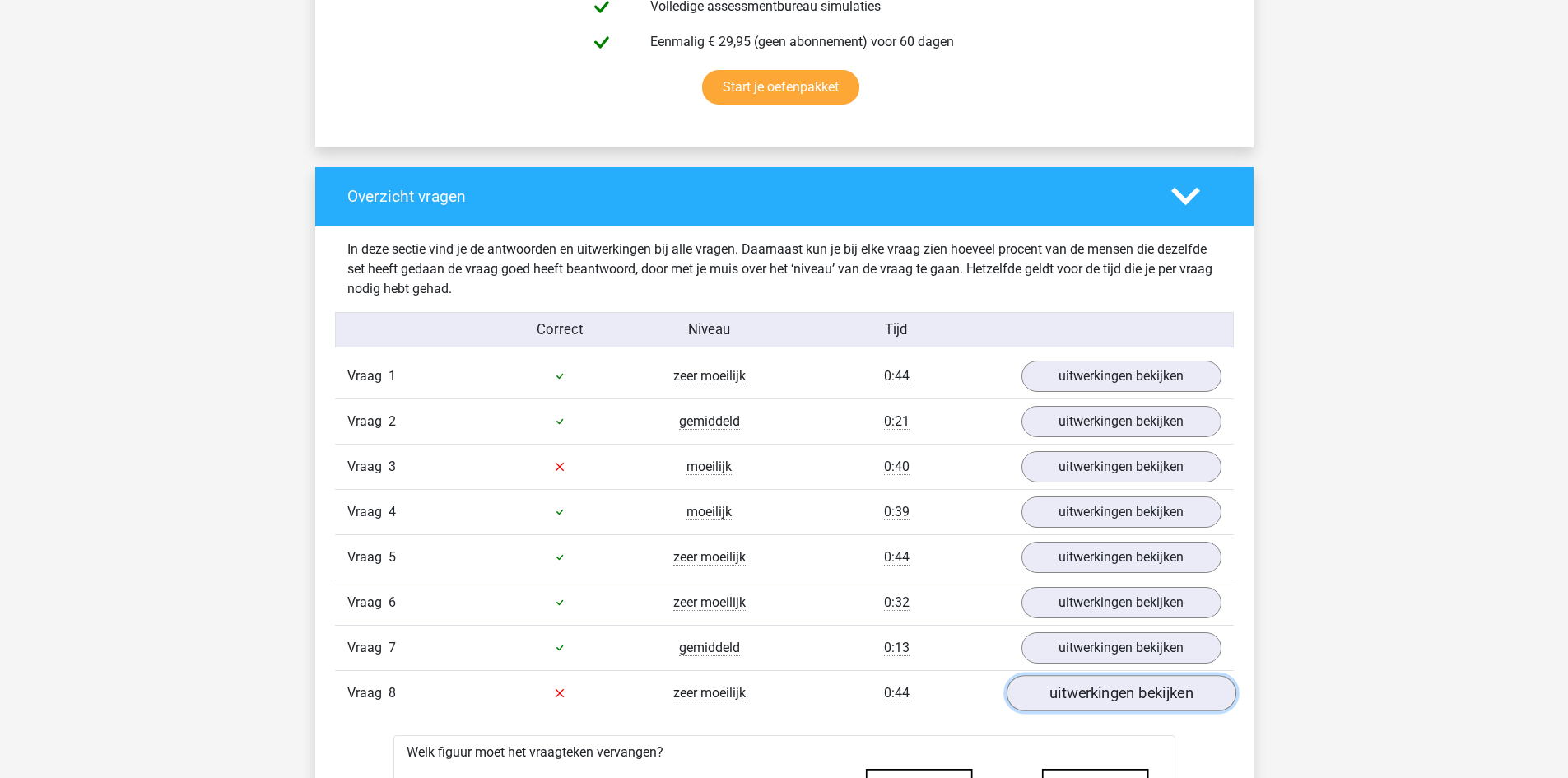
click at [1086, 690] on link "uitwerkingen bekijken" at bounding box center [1121, 693] width 230 height 36
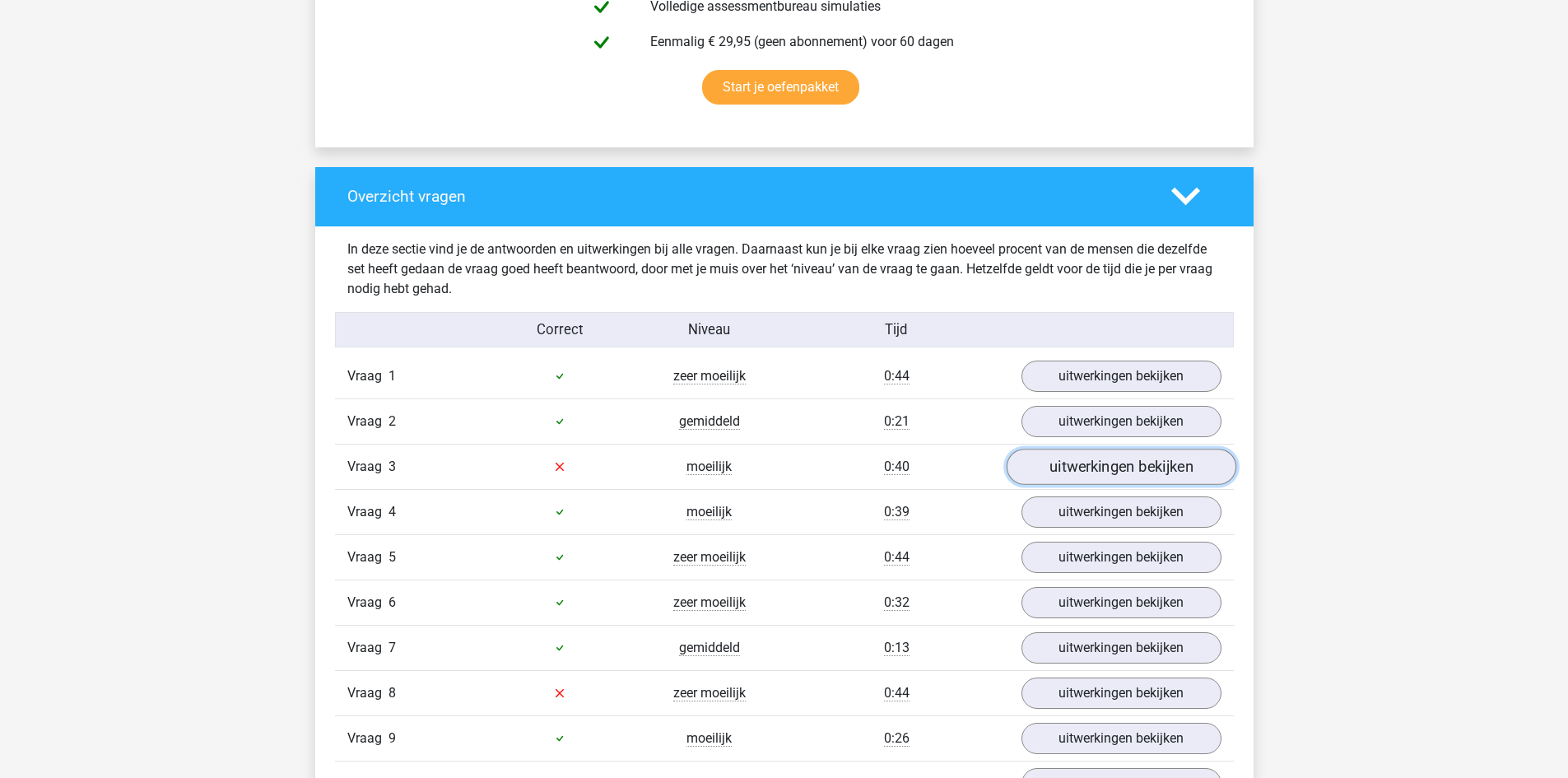
click at [1083, 463] on link "uitwerkingen bekijken" at bounding box center [1121, 467] width 230 height 36
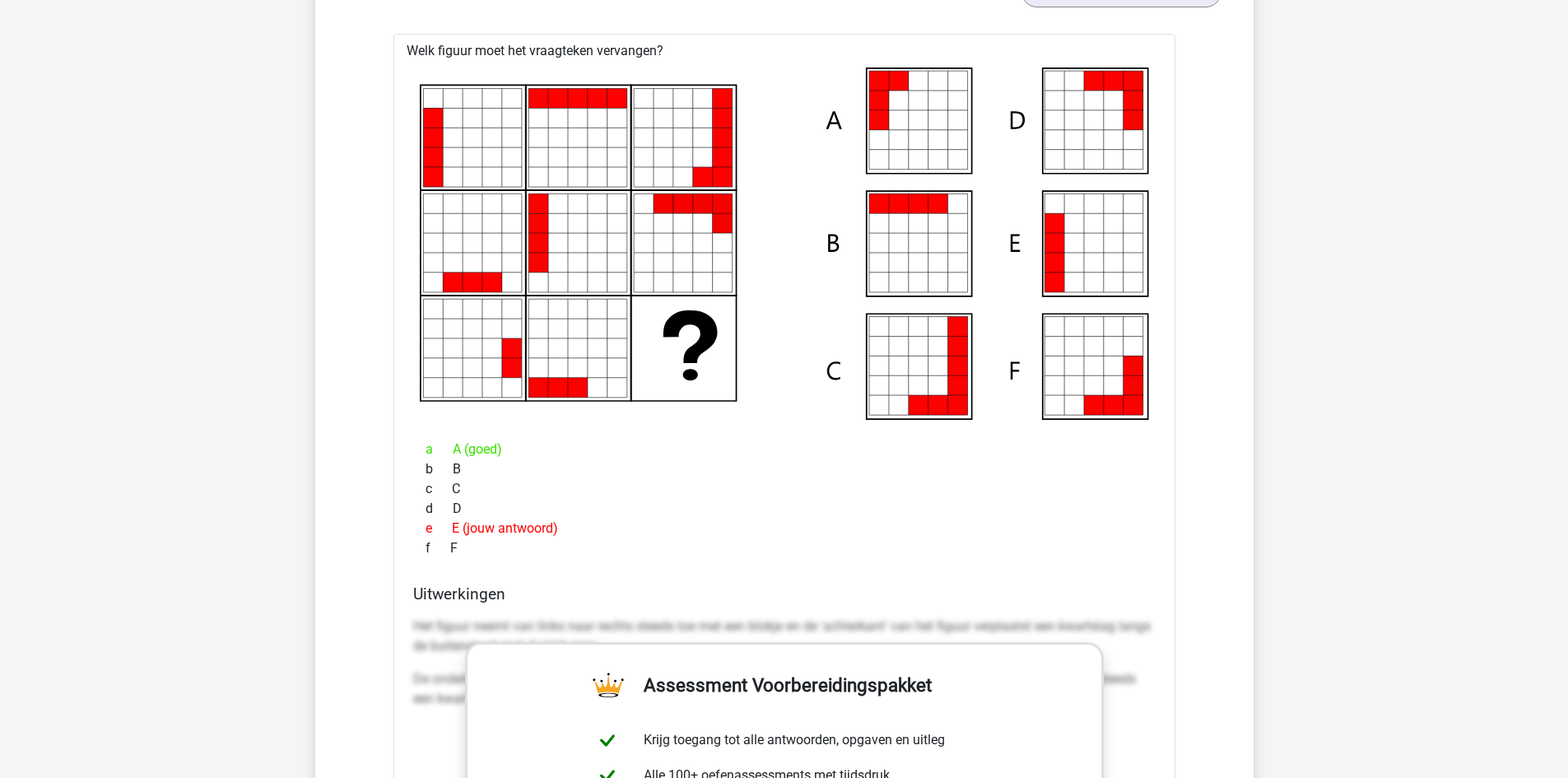
scroll to position [1565, 0]
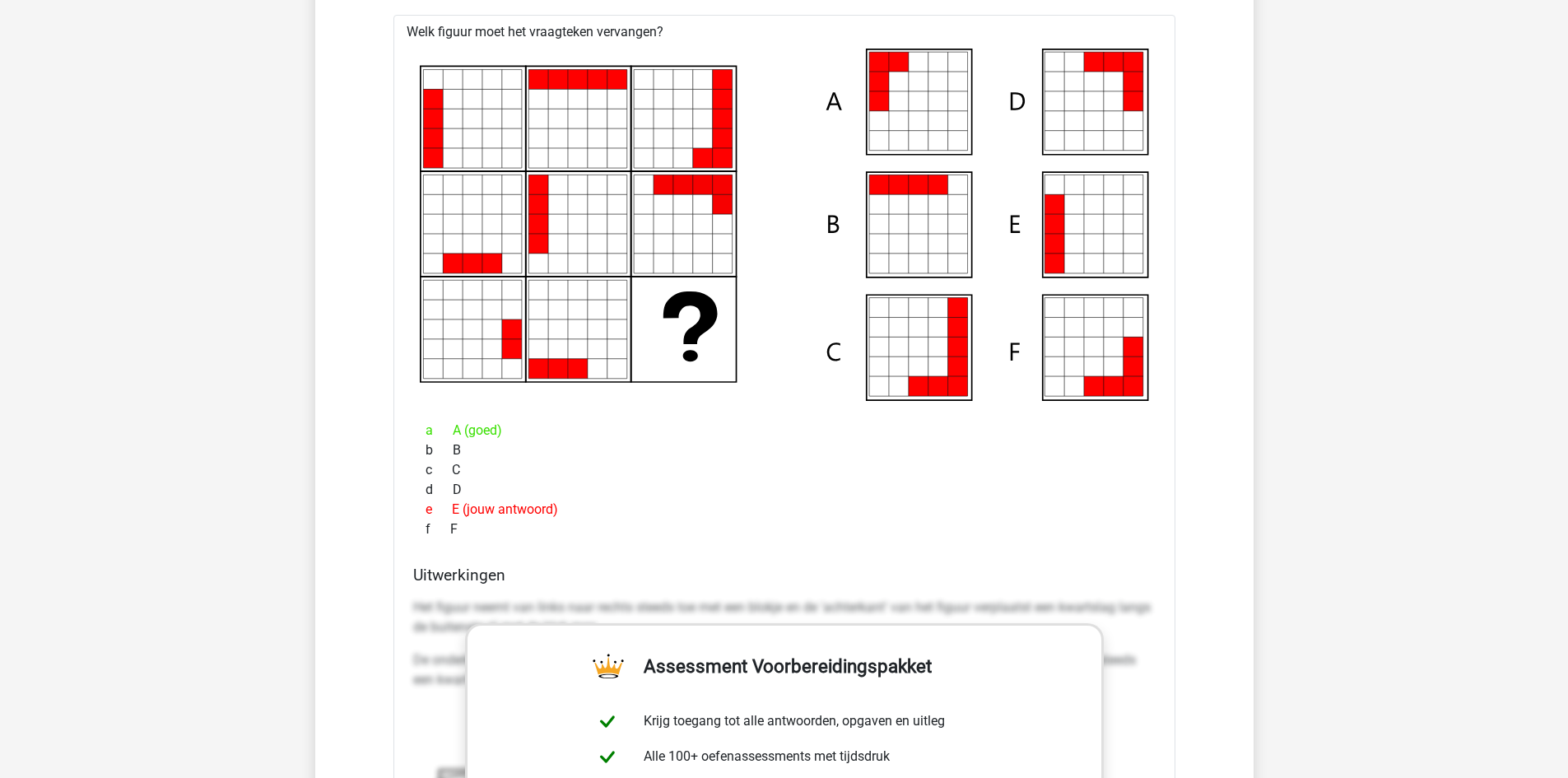
drag, startPoint x: 550, startPoint y: 501, endPoint x: 1092, endPoint y: 514, distance: 542.2
click at [1092, 514] on div "e E (jouw antwoord)" at bounding box center [784, 510] width 743 height 20
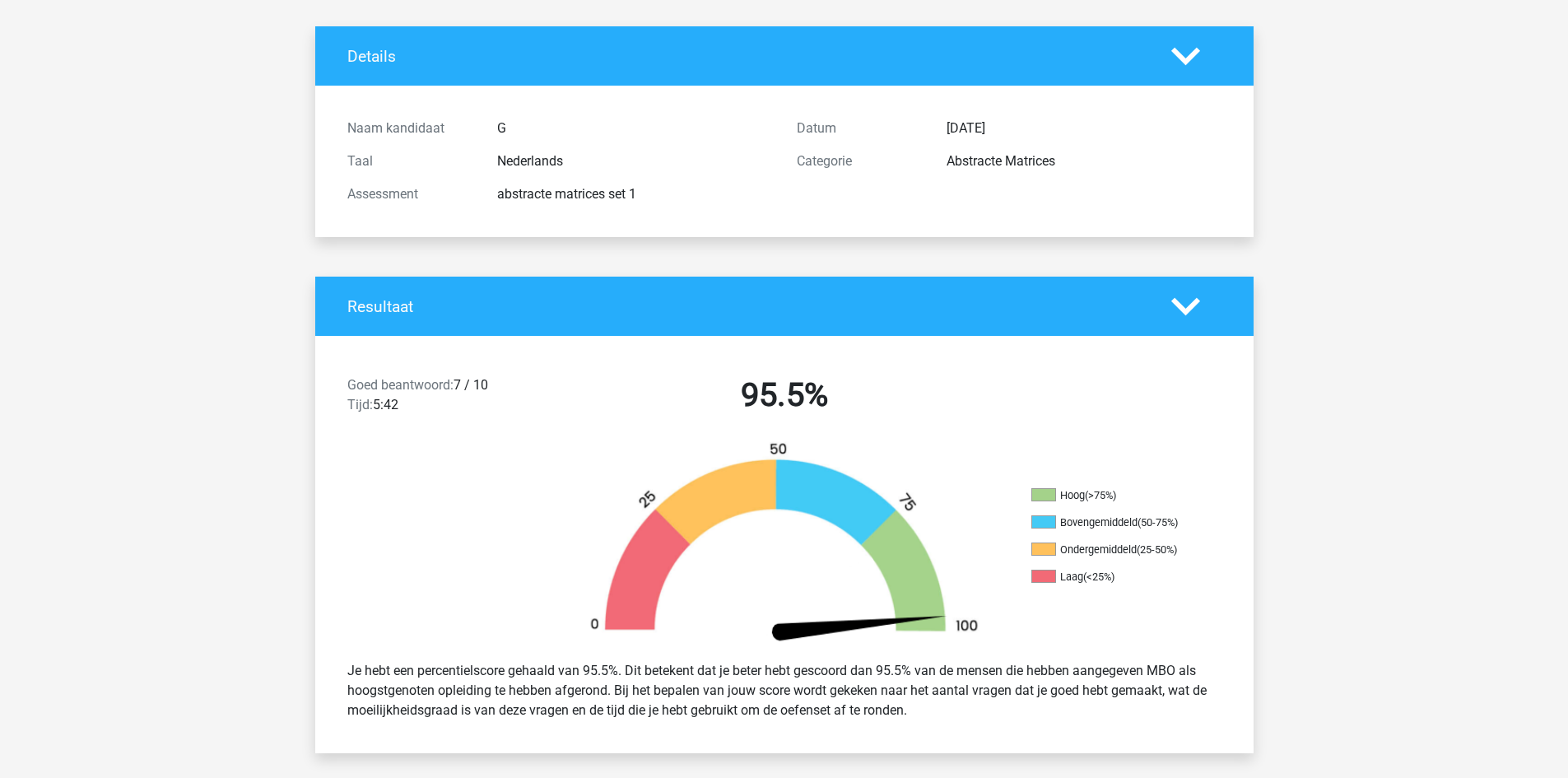
scroll to position [0, 0]
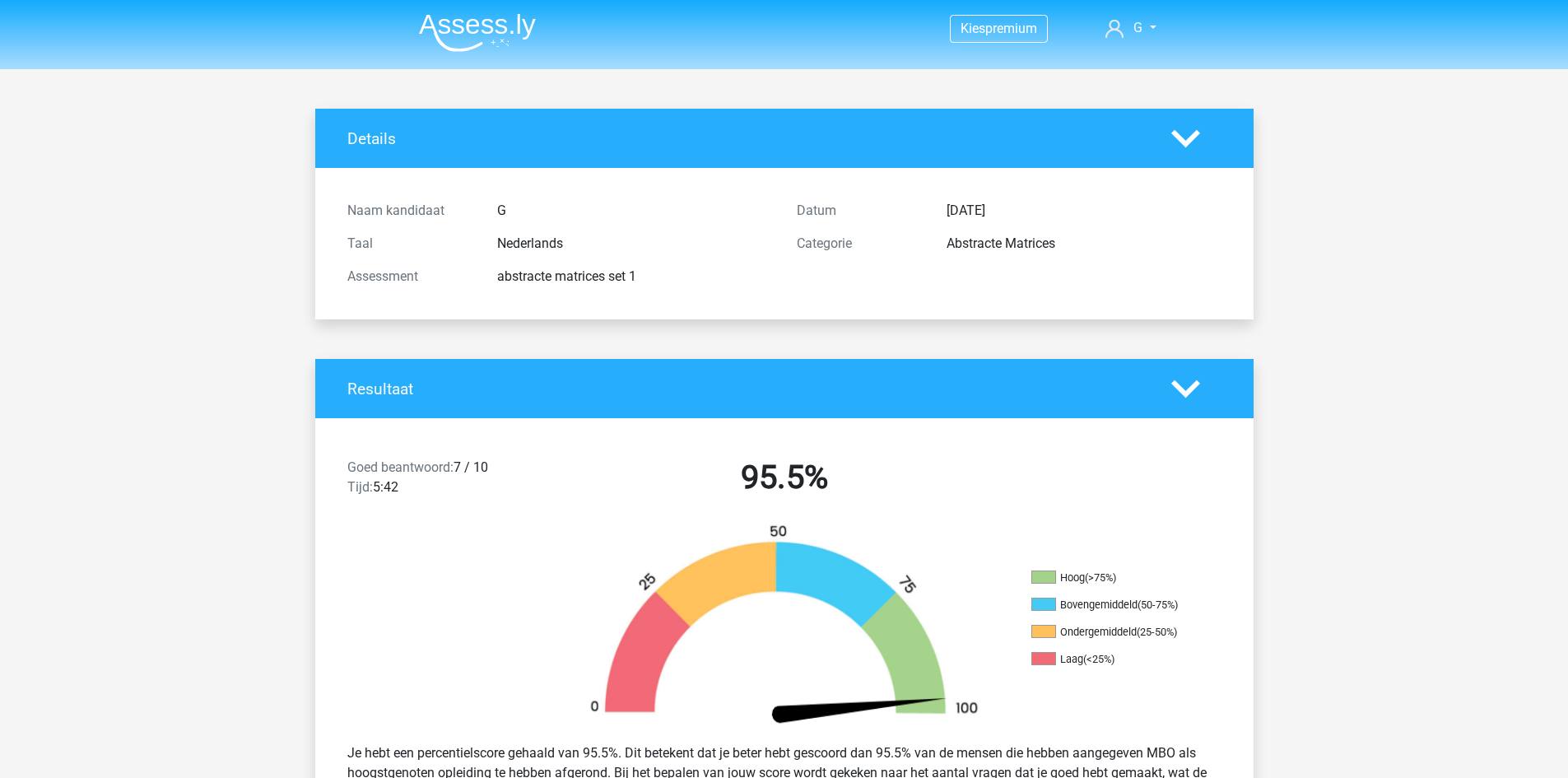
click at [487, 33] on img at bounding box center [477, 32] width 117 height 39
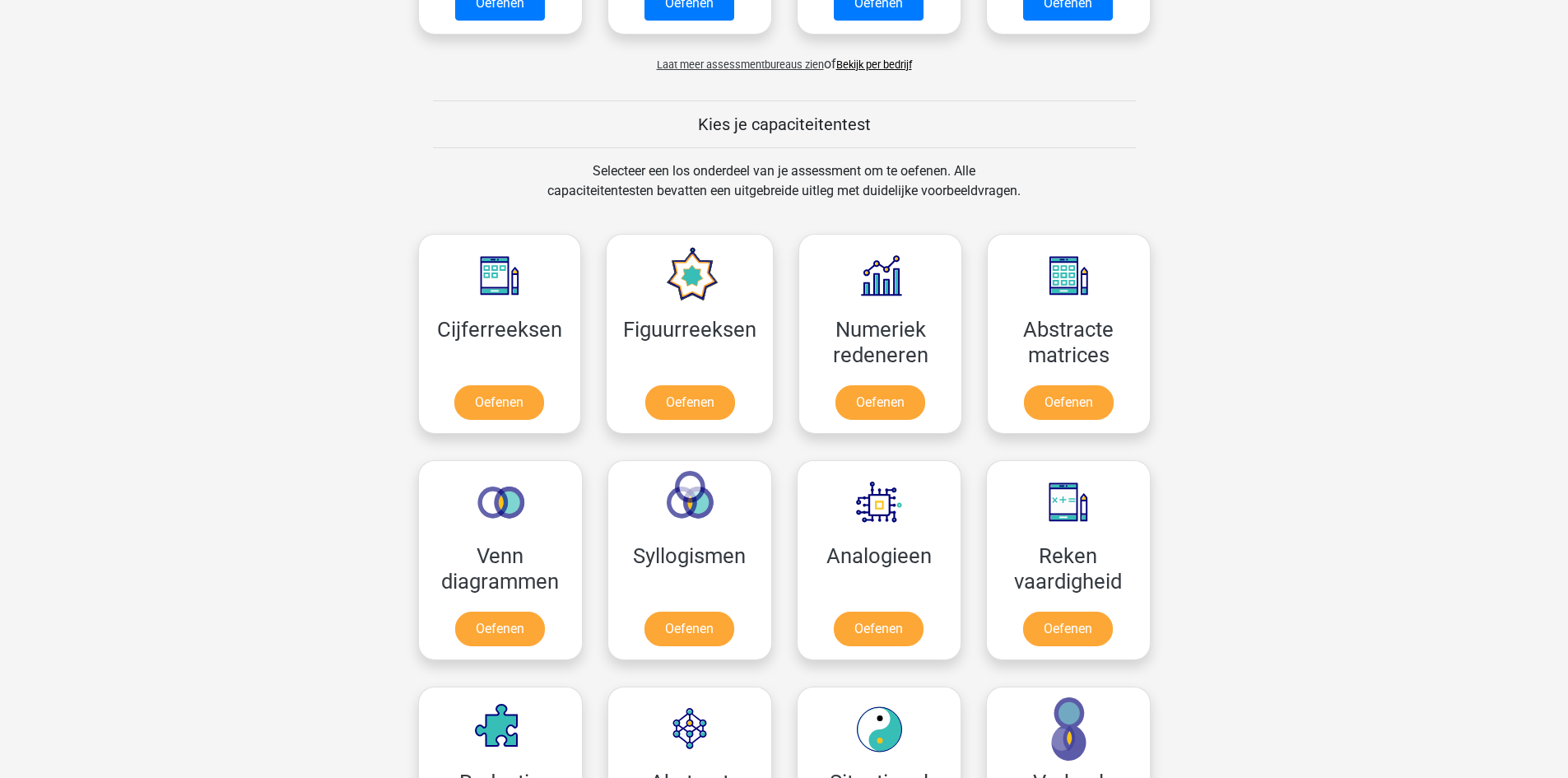
scroll to position [576, 0]
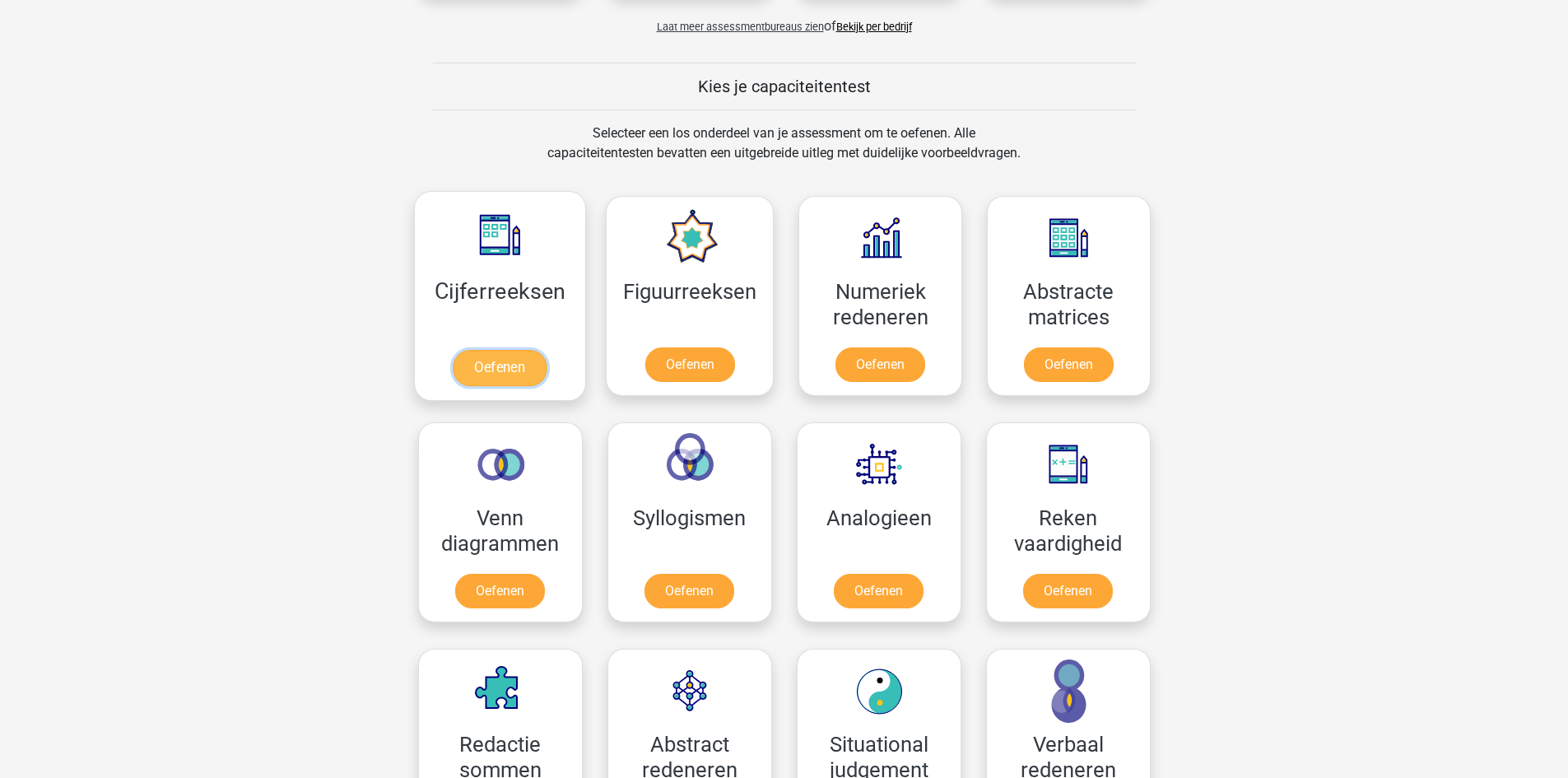
click at [460, 353] on link "Oefenen" at bounding box center [499, 368] width 94 height 36
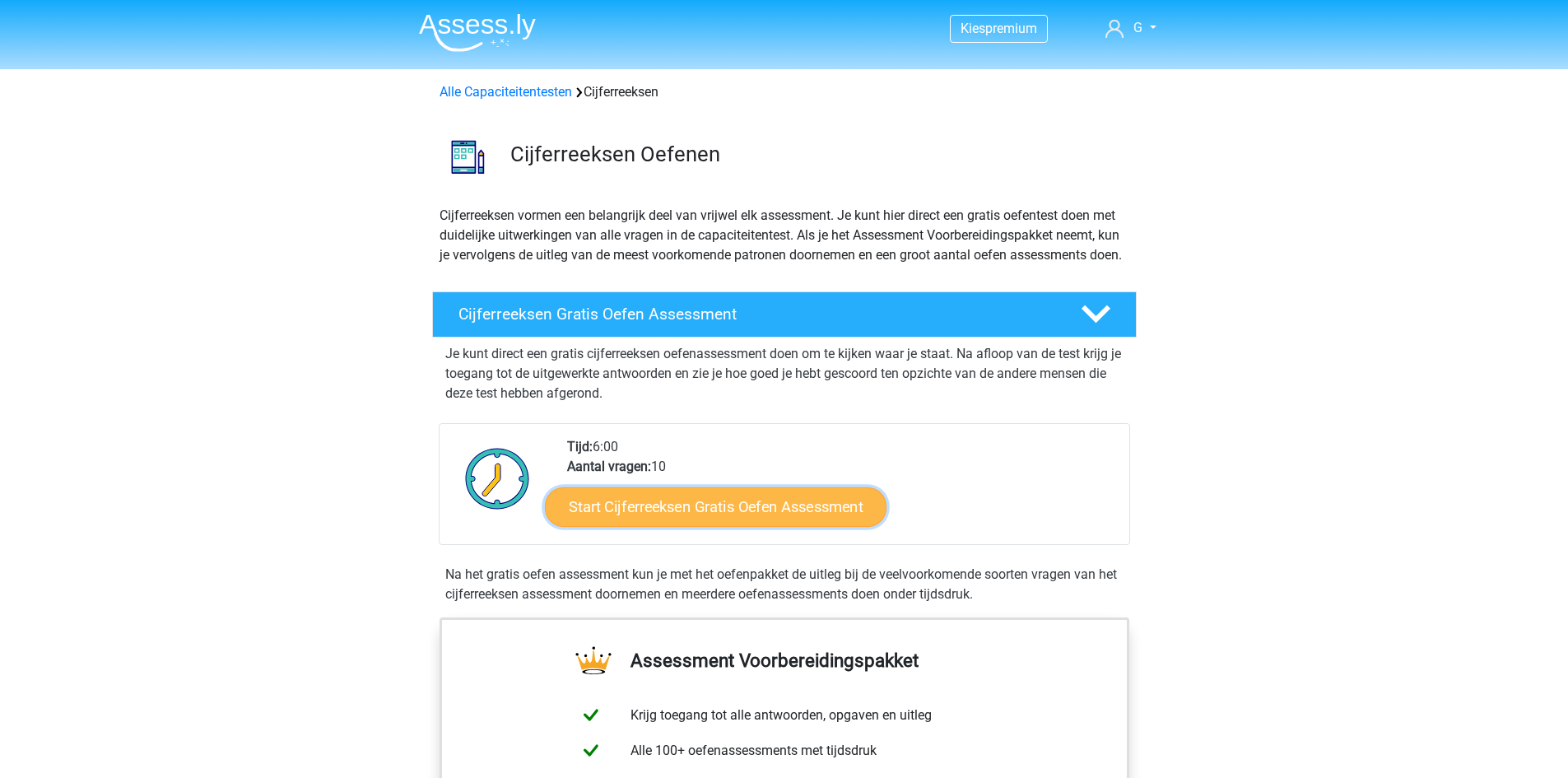
click at [723, 526] on link "Start Cijferreeksen Gratis Oefen Assessment" at bounding box center [715, 507] width 341 height 40
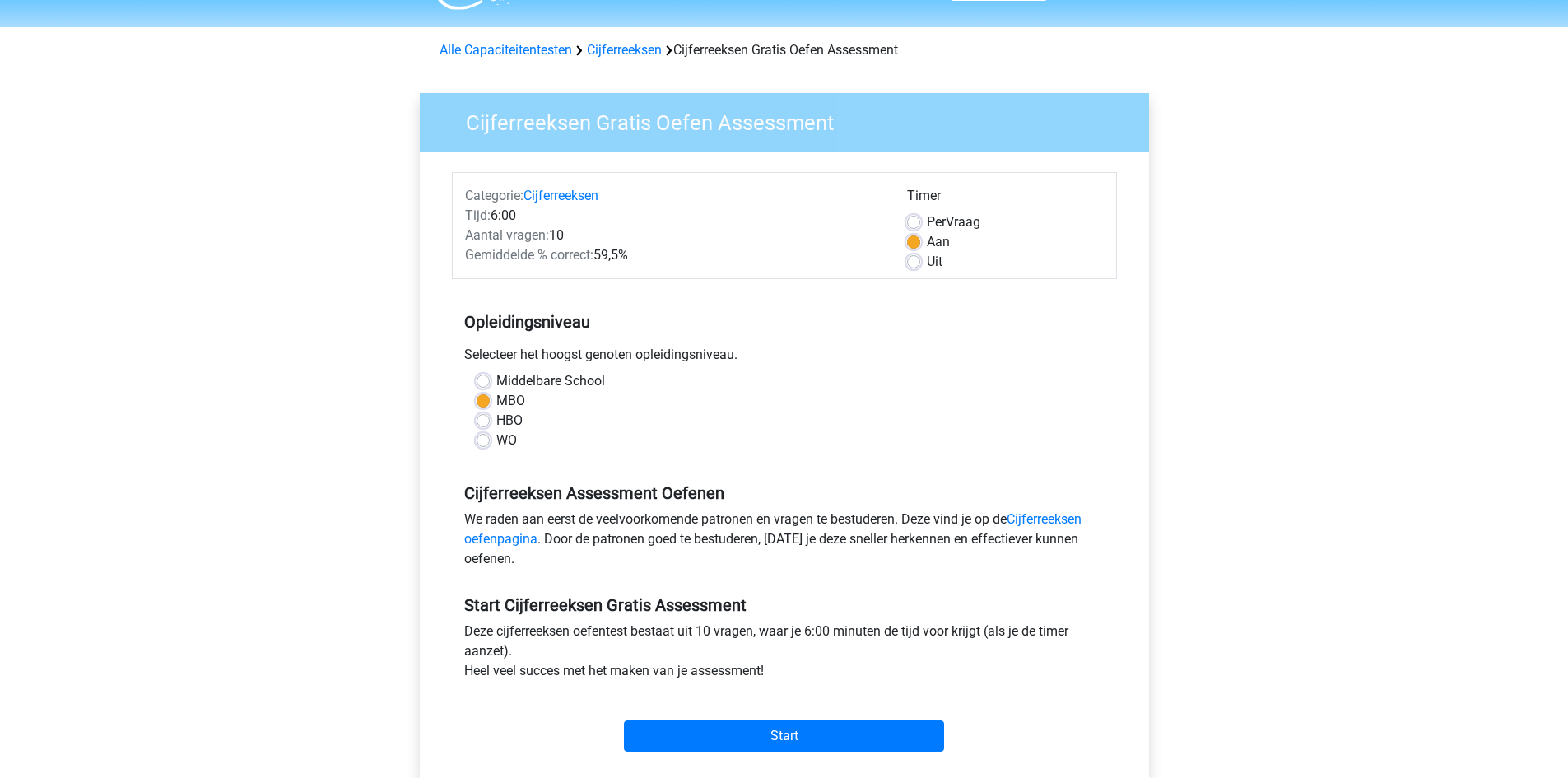
scroll to position [83, 0]
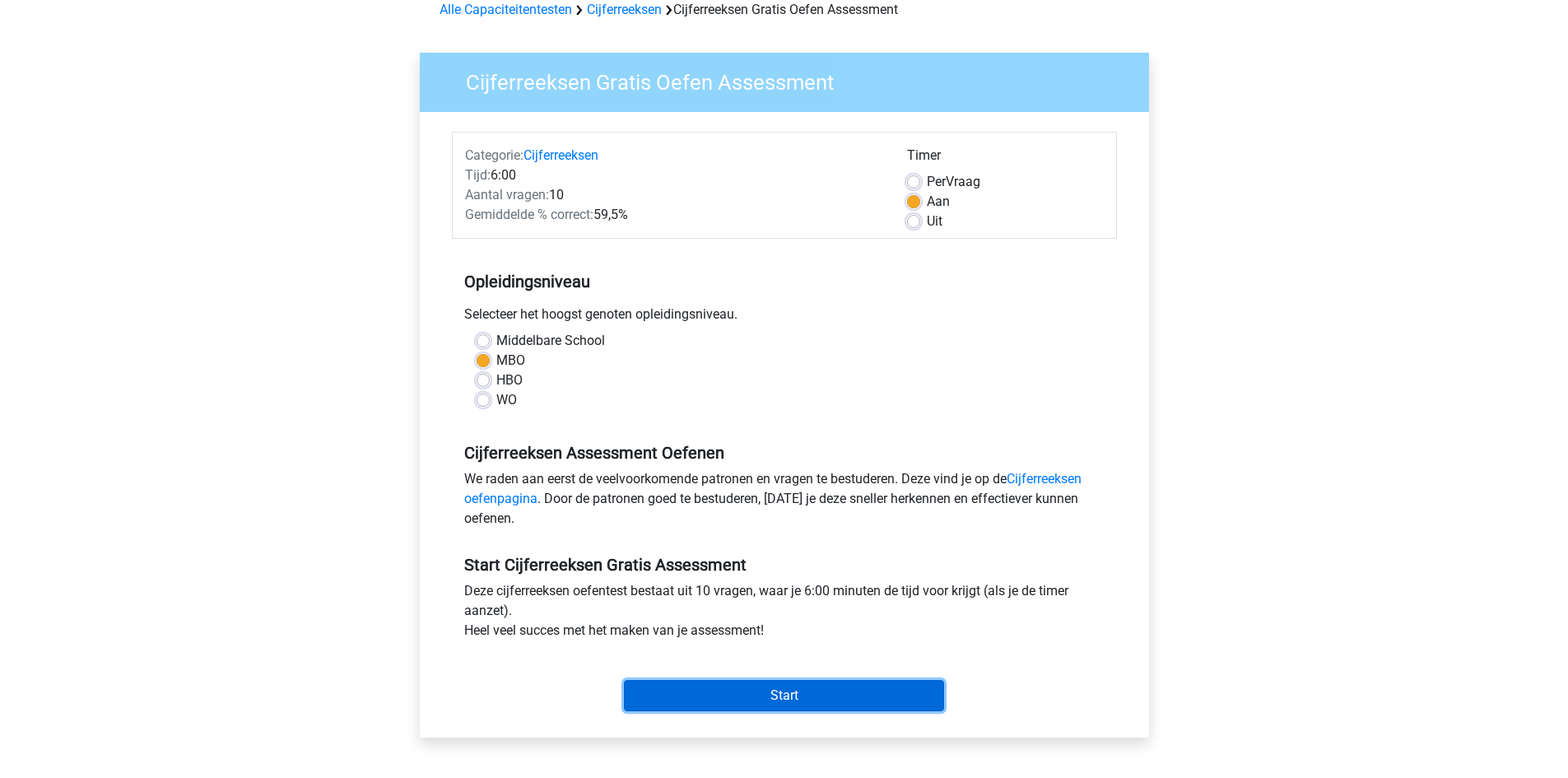
click at [871, 688] on input "Start" at bounding box center [784, 695] width 320 height 31
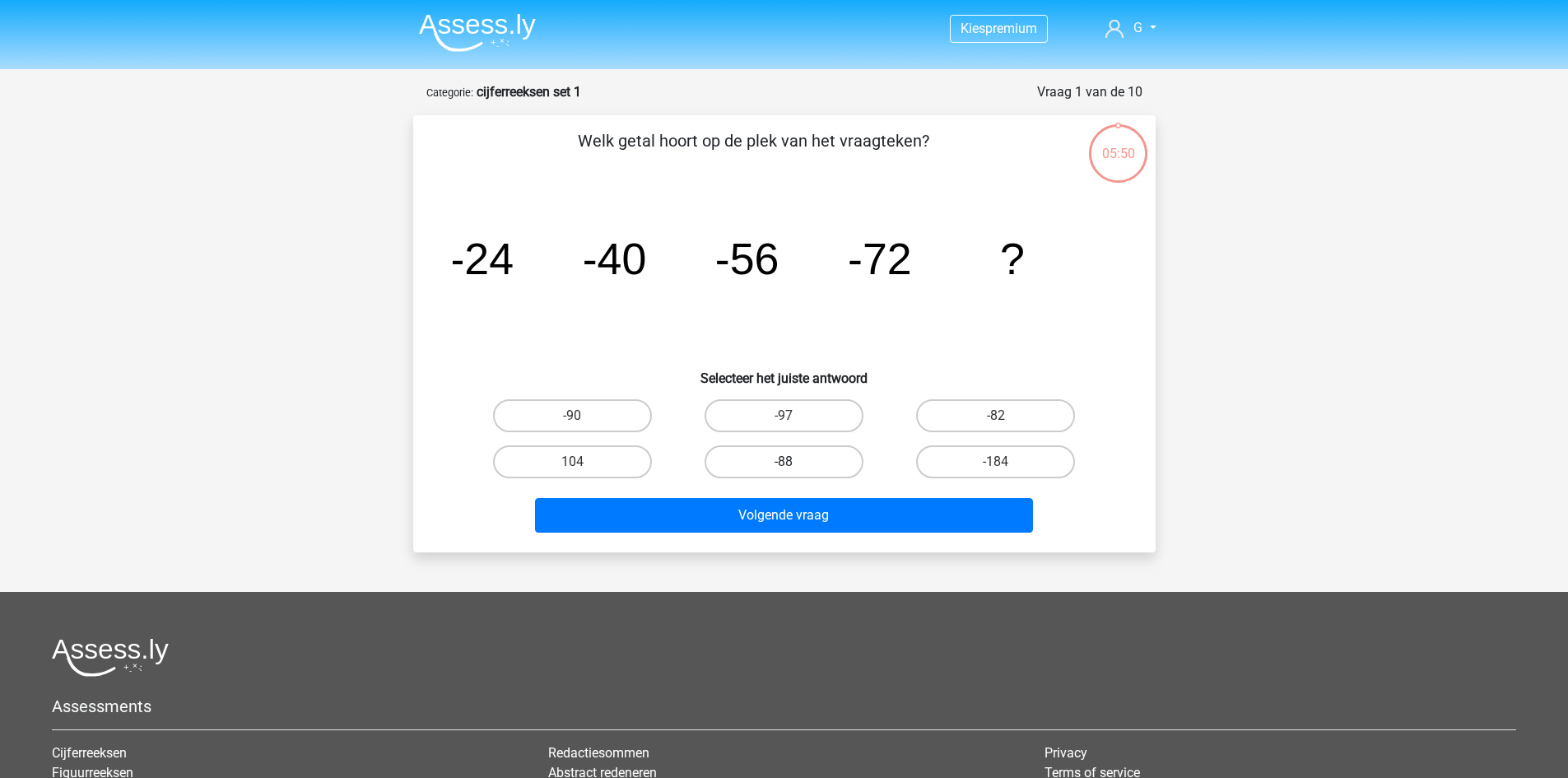
click at [824, 467] on label "-88" at bounding box center [784, 461] width 159 height 33
click at [794, 467] on input "-88" at bounding box center [788, 467] width 10 height 10
radio input "true"
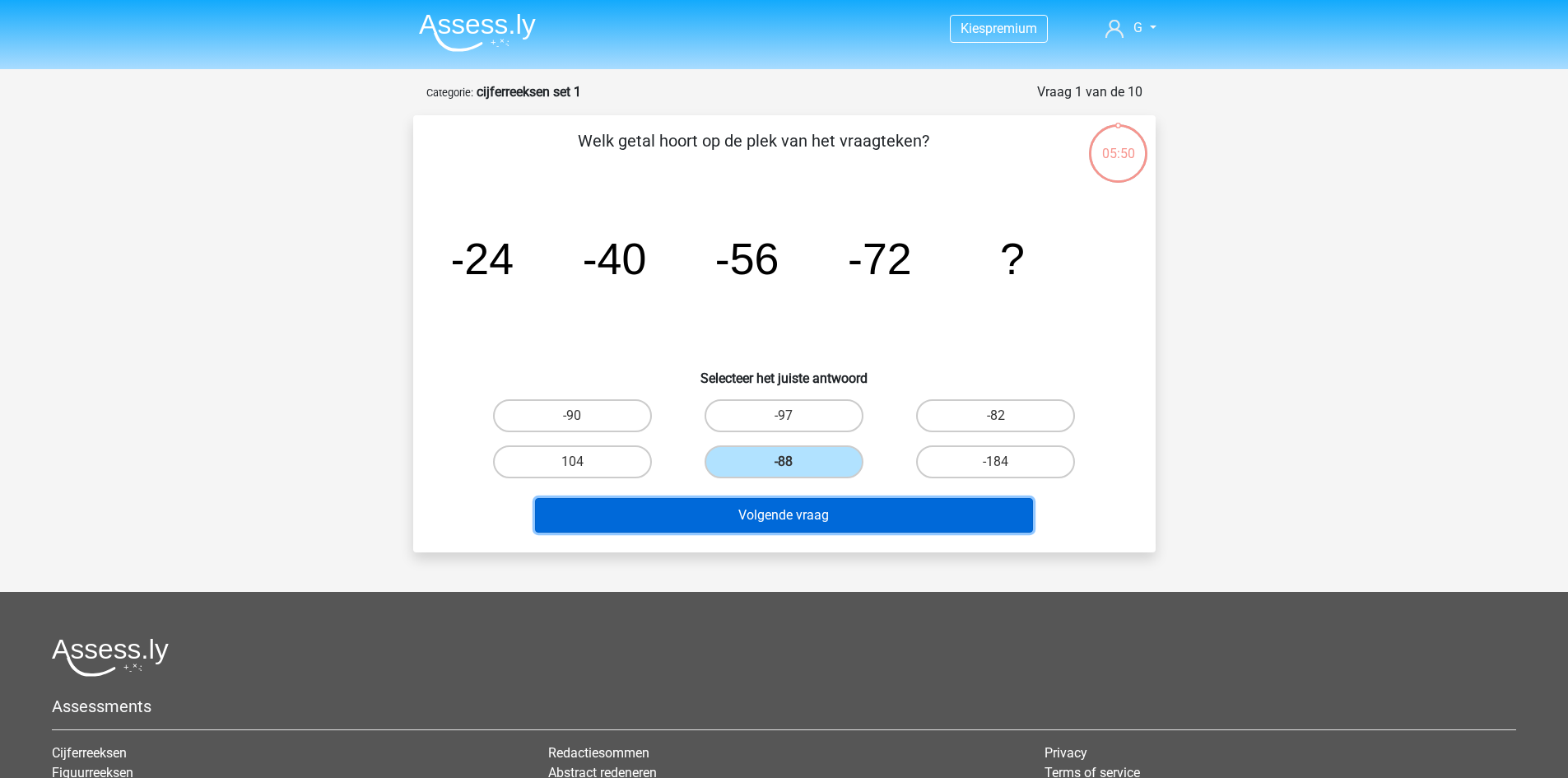
click at [821, 515] on button "Volgende vraag" at bounding box center [784, 515] width 498 height 34
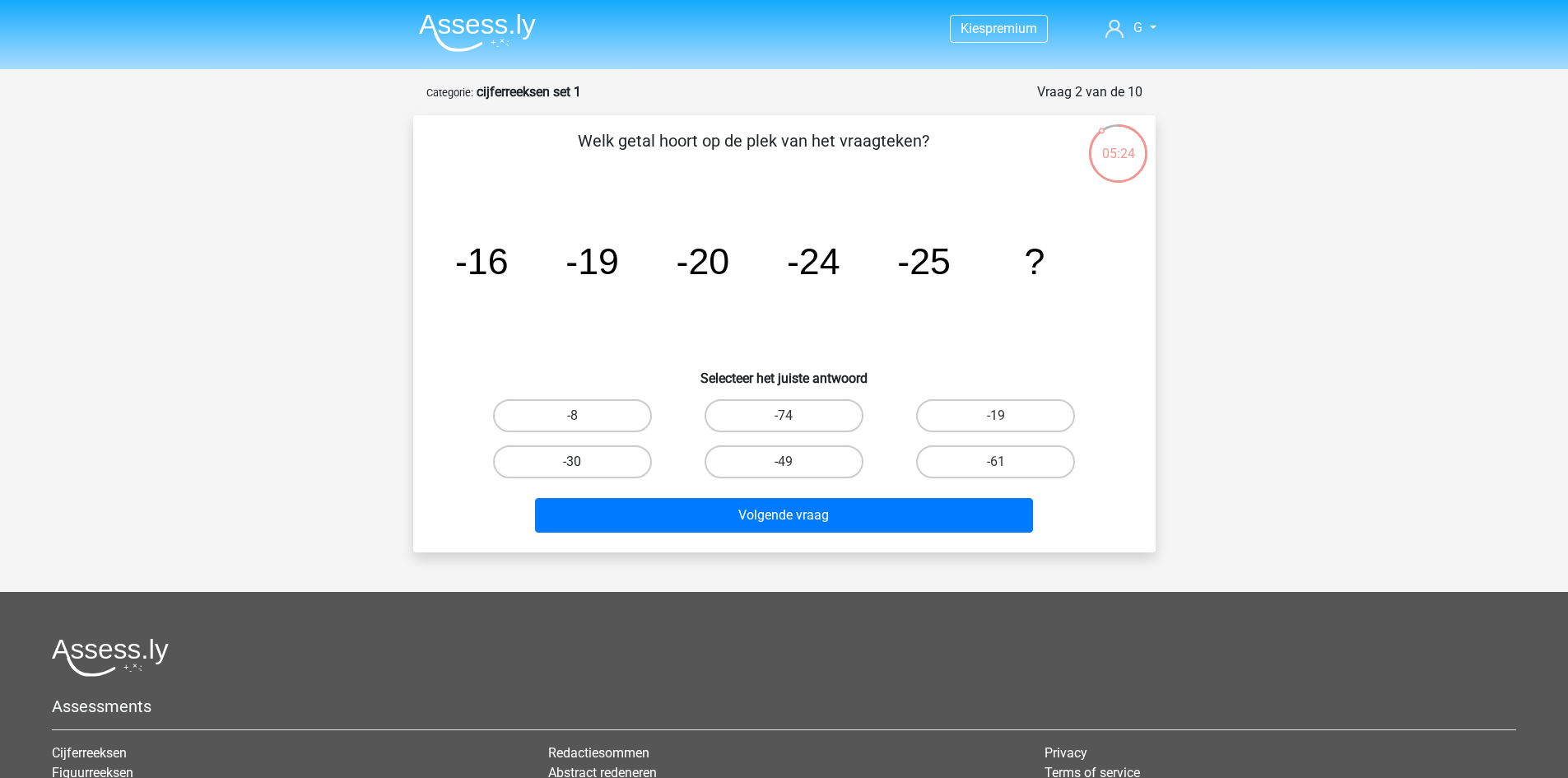
click at [615, 469] on label "-30" at bounding box center [572, 461] width 159 height 33
click at [583, 469] on input "-30" at bounding box center [577, 467] width 10 height 10
radio input "true"
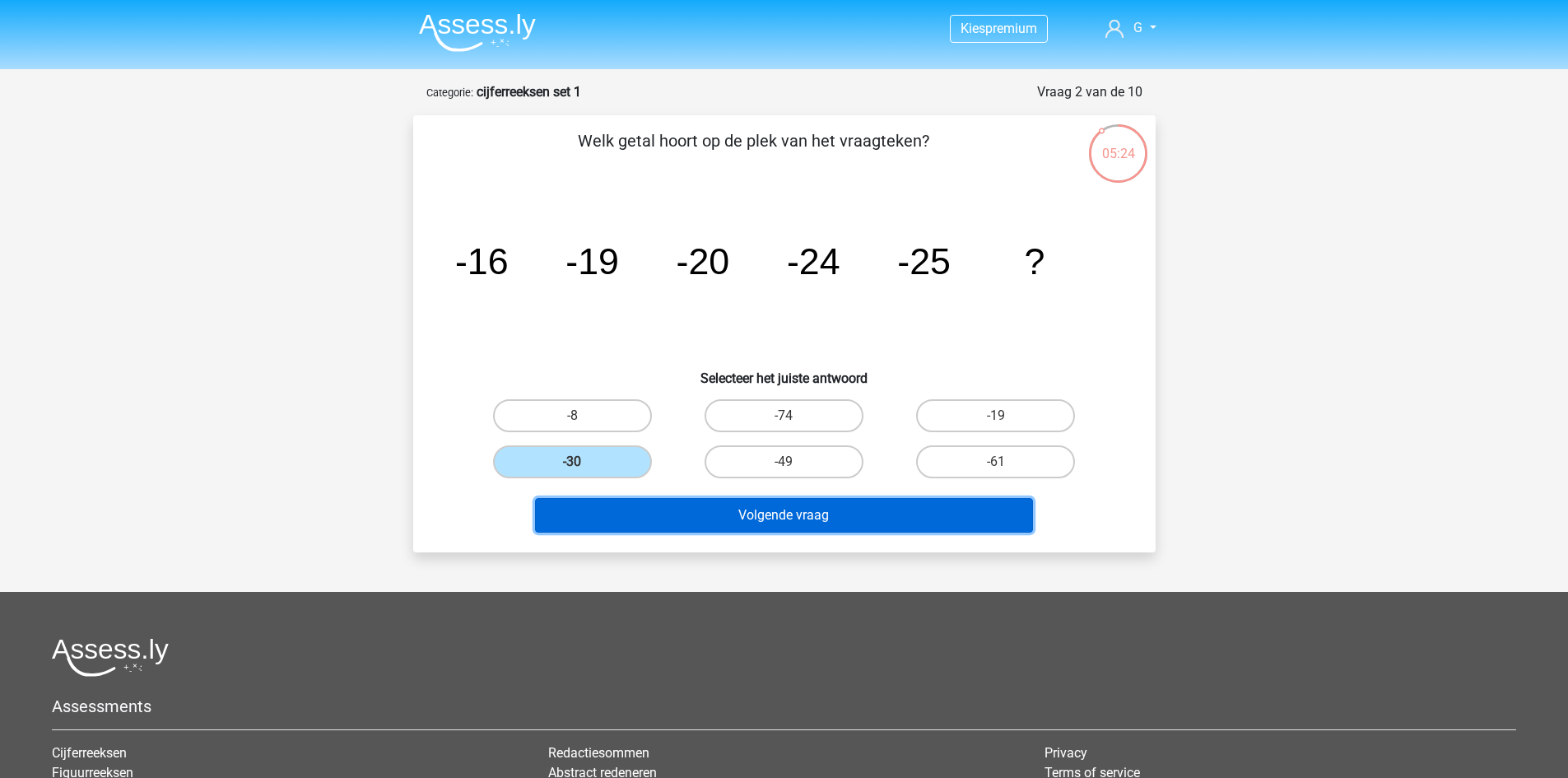
click at [706, 531] on button "Volgende vraag" at bounding box center [784, 515] width 498 height 34
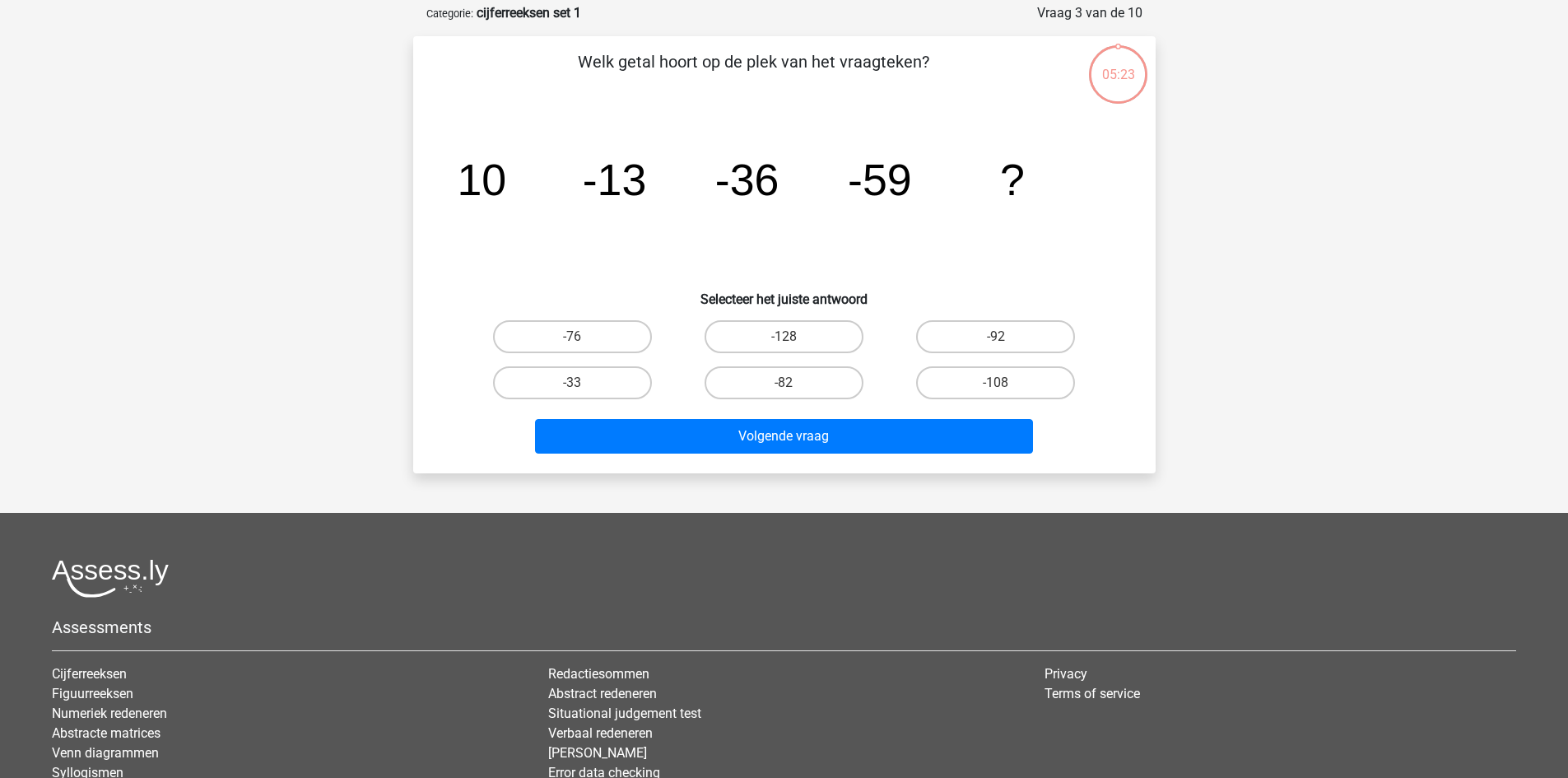
scroll to position [83, 0]
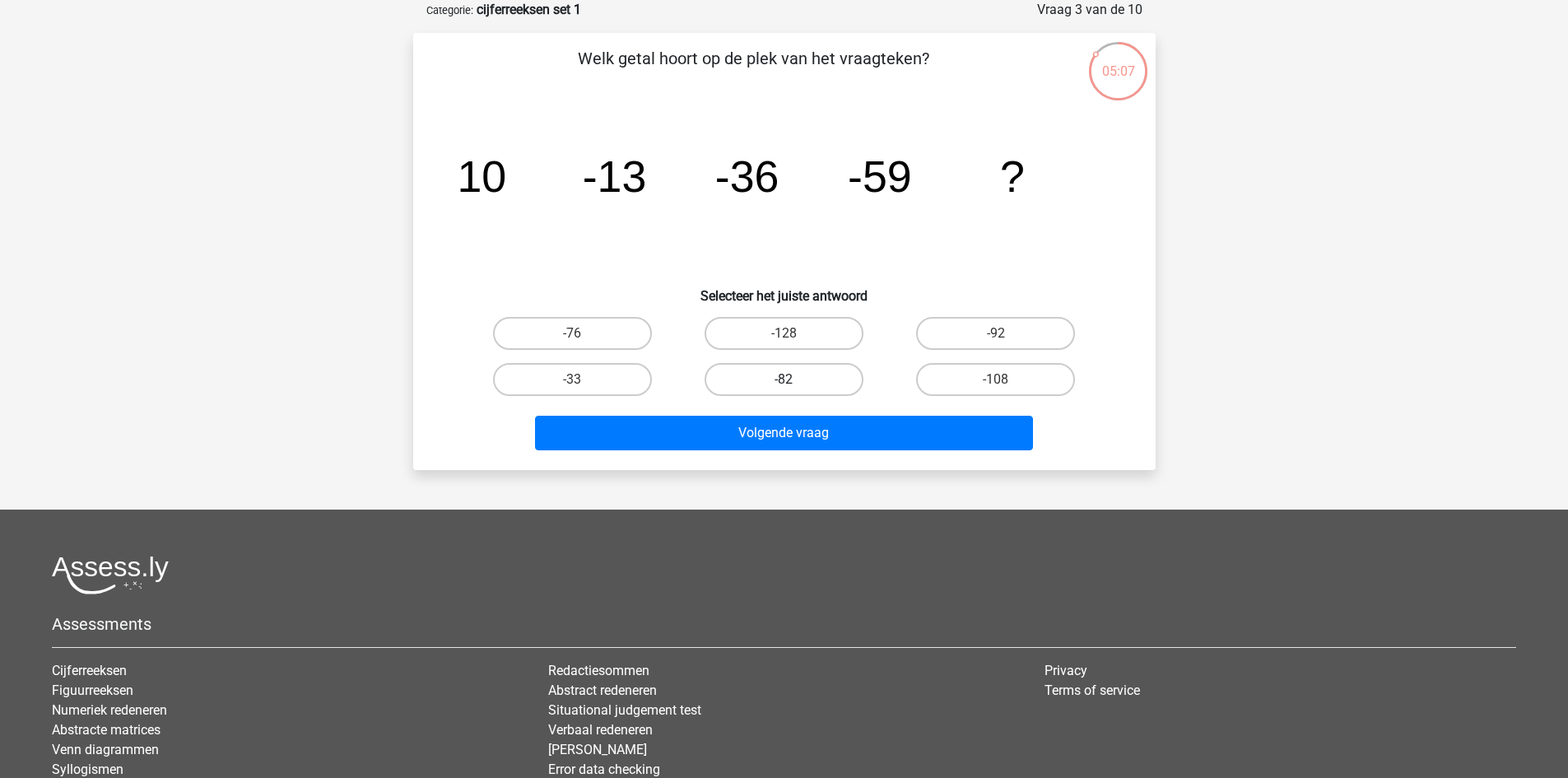
click at [759, 389] on label "-82" at bounding box center [784, 379] width 159 height 33
click at [784, 389] on input "-82" at bounding box center [788, 384] width 10 height 10
radio input "true"
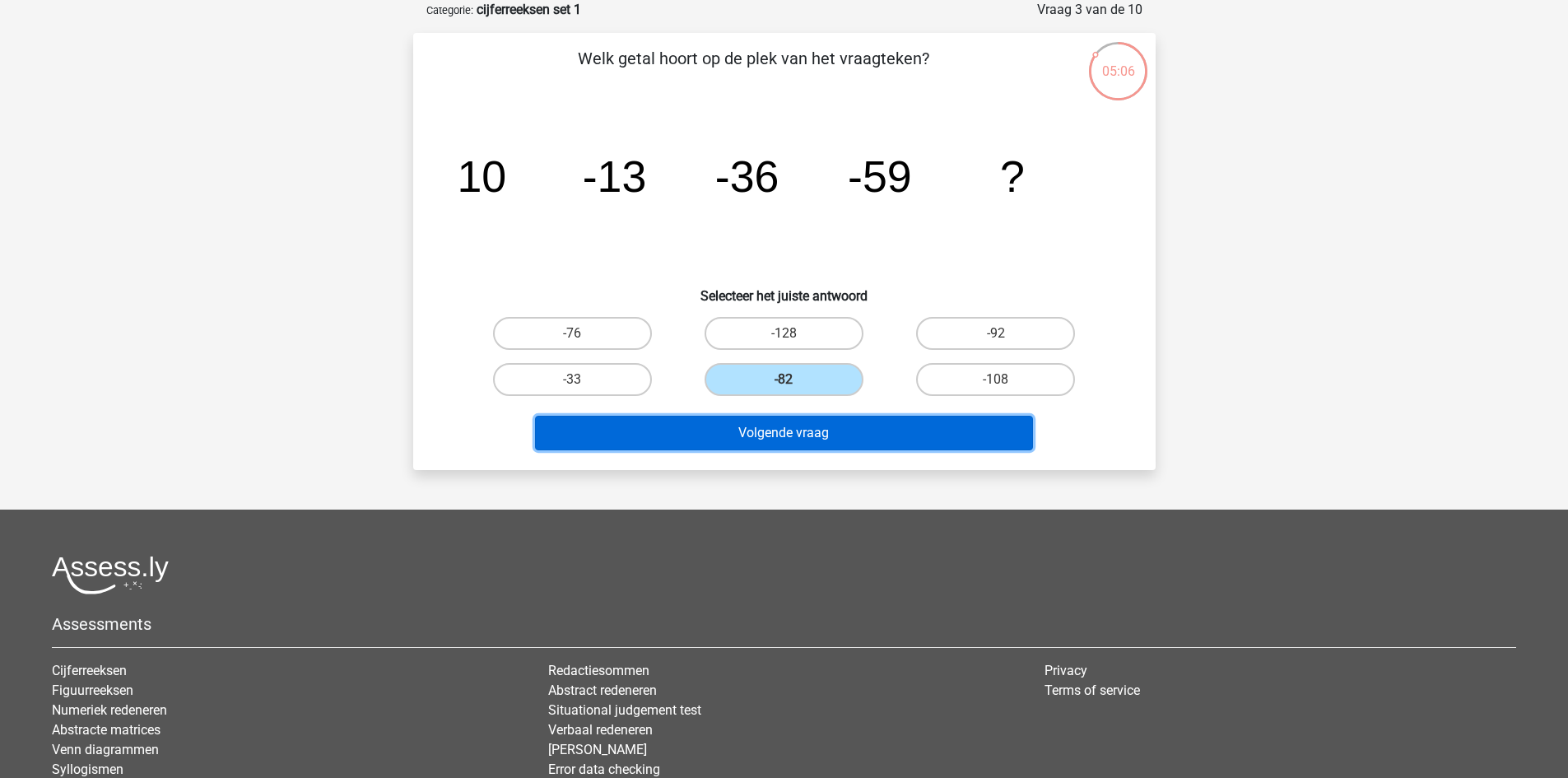
click at [745, 440] on button "Volgende vraag" at bounding box center [784, 433] width 498 height 34
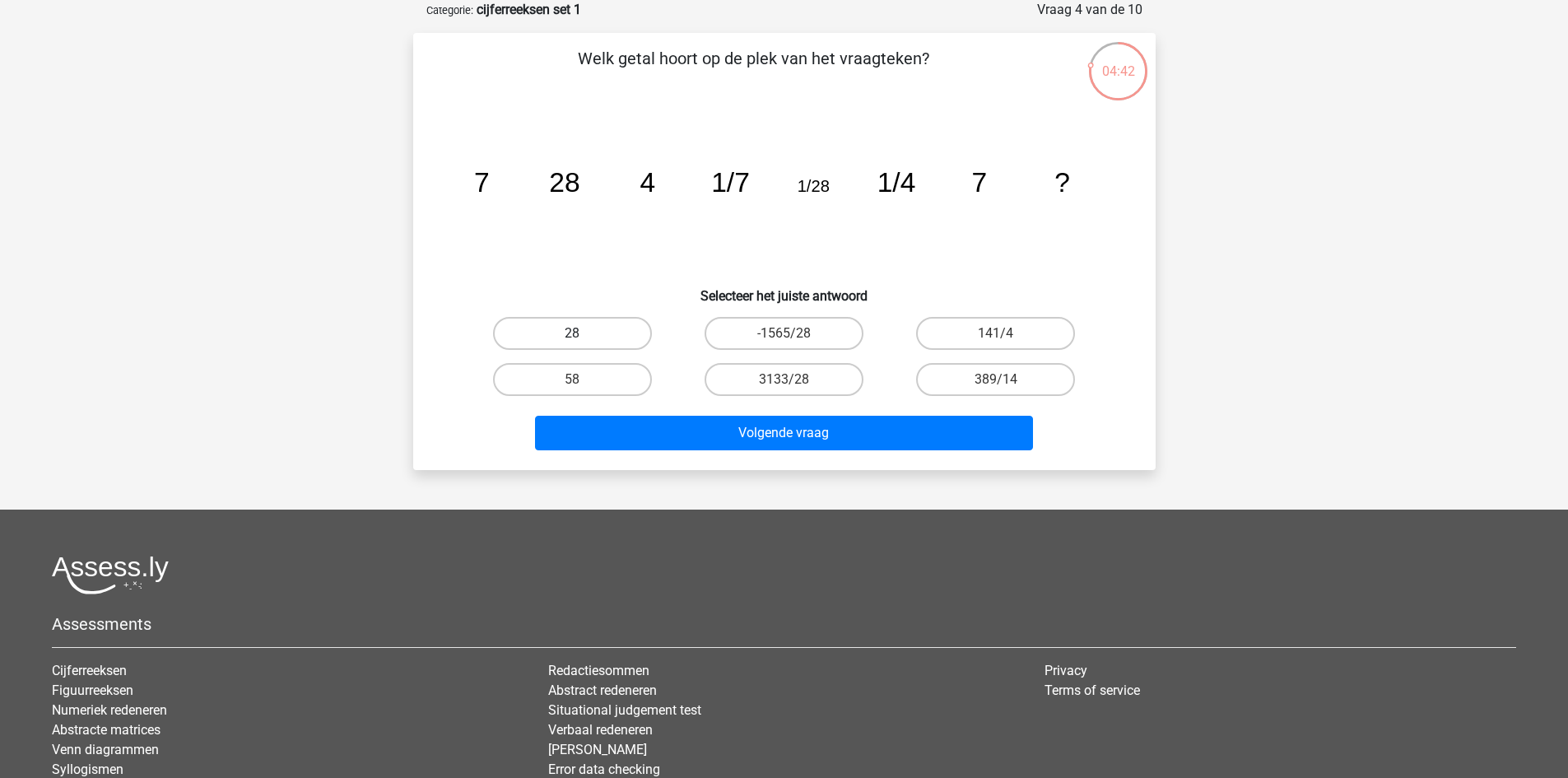
click at [610, 324] on label "28" at bounding box center [572, 333] width 159 height 33
click at [583, 334] on input "28" at bounding box center [577, 339] width 10 height 10
radio input "true"
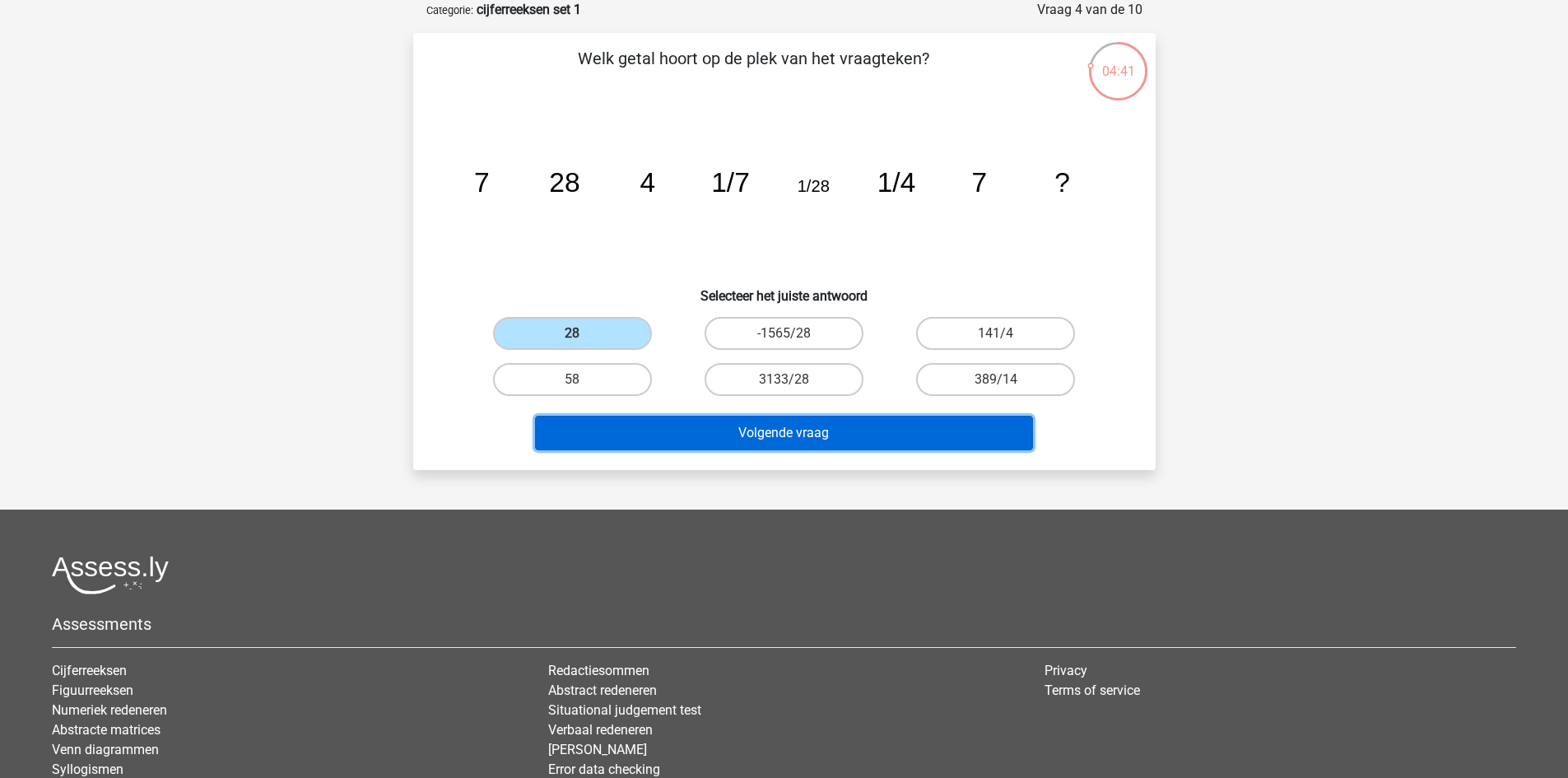
click at [680, 447] on button "Volgende vraag" at bounding box center [784, 433] width 498 height 34
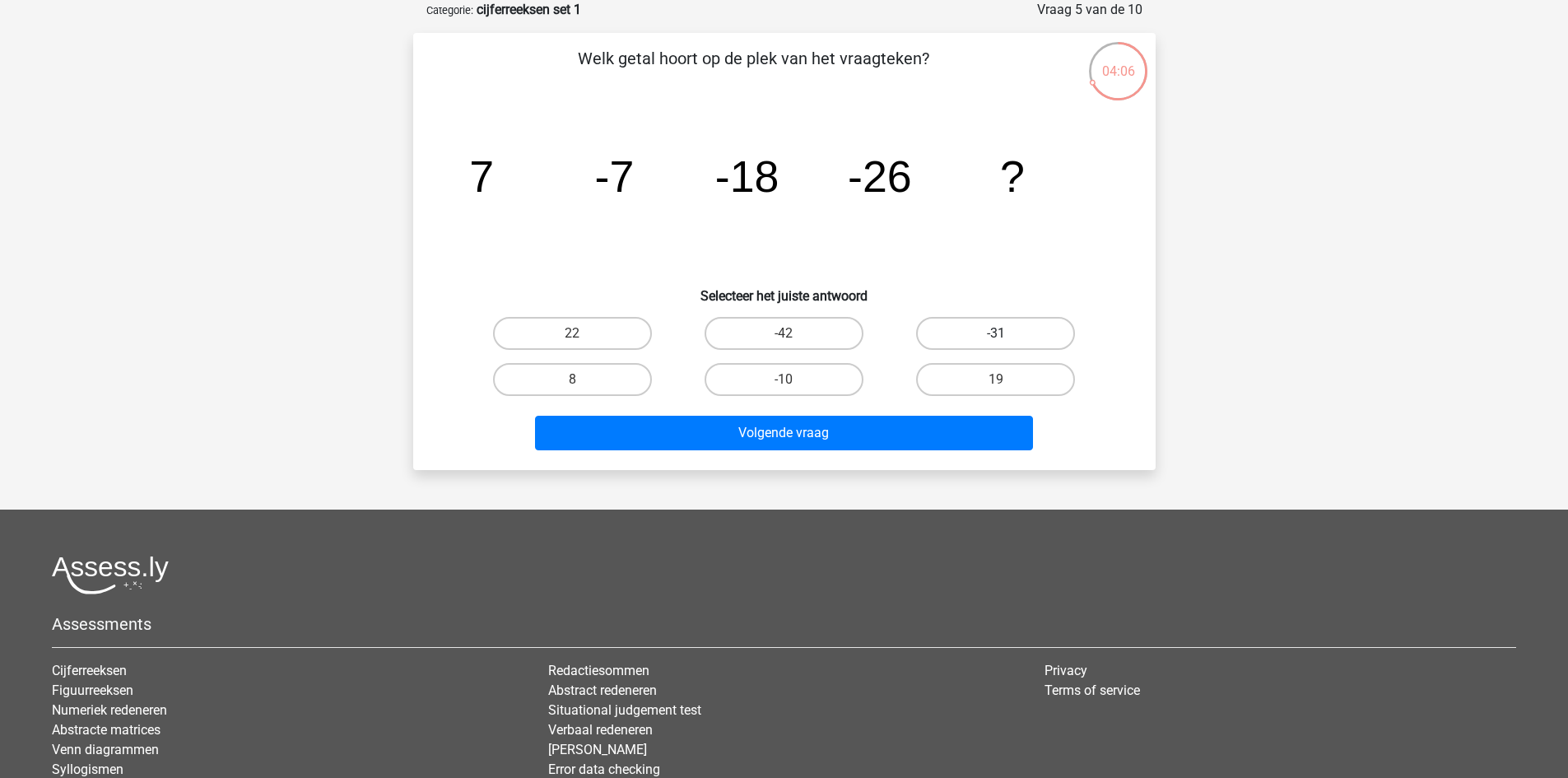
click at [1064, 329] on label "-31" at bounding box center [996, 333] width 159 height 33
click at [1007, 334] on input "-31" at bounding box center [1001, 339] width 10 height 10
radio input "true"
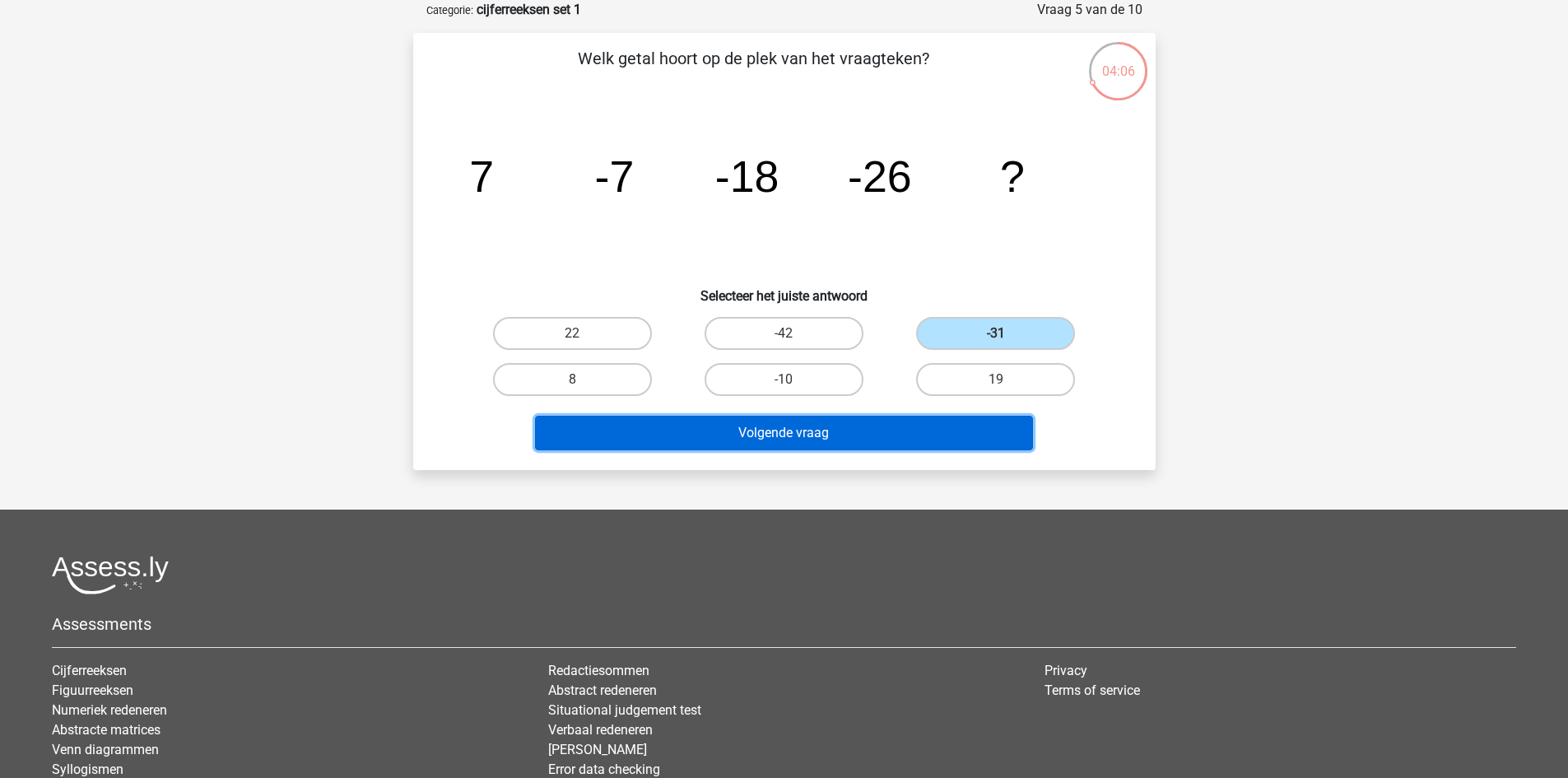
click at [902, 443] on button "Volgende vraag" at bounding box center [784, 433] width 498 height 34
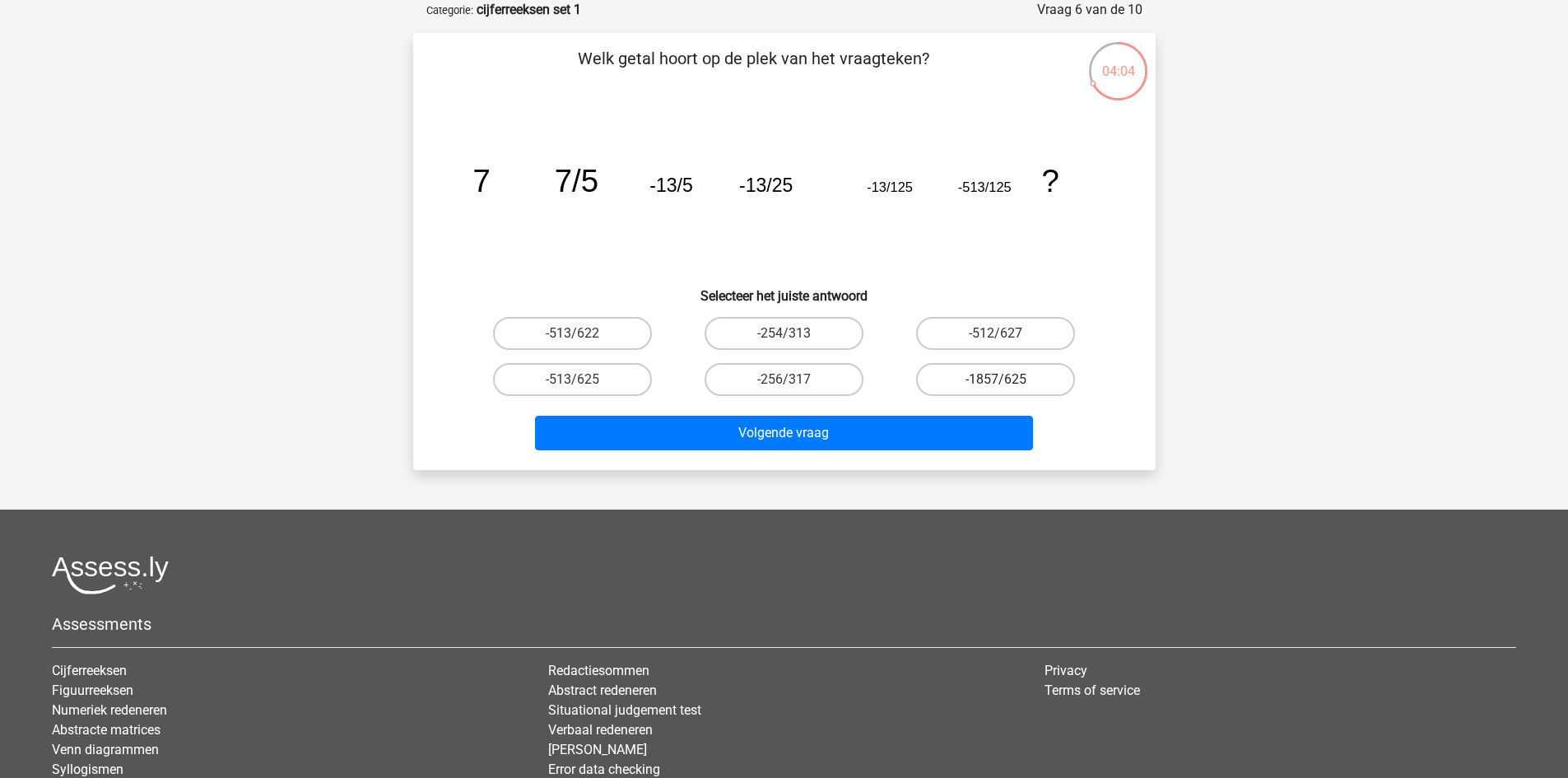
click at [1033, 387] on label "-1857/625" at bounding box center [996, 379] width 159 height 33
click at [1007, 387] on input "-1857/625" at bounding box center [1001, 384] width 10 height 10
radio input "true"
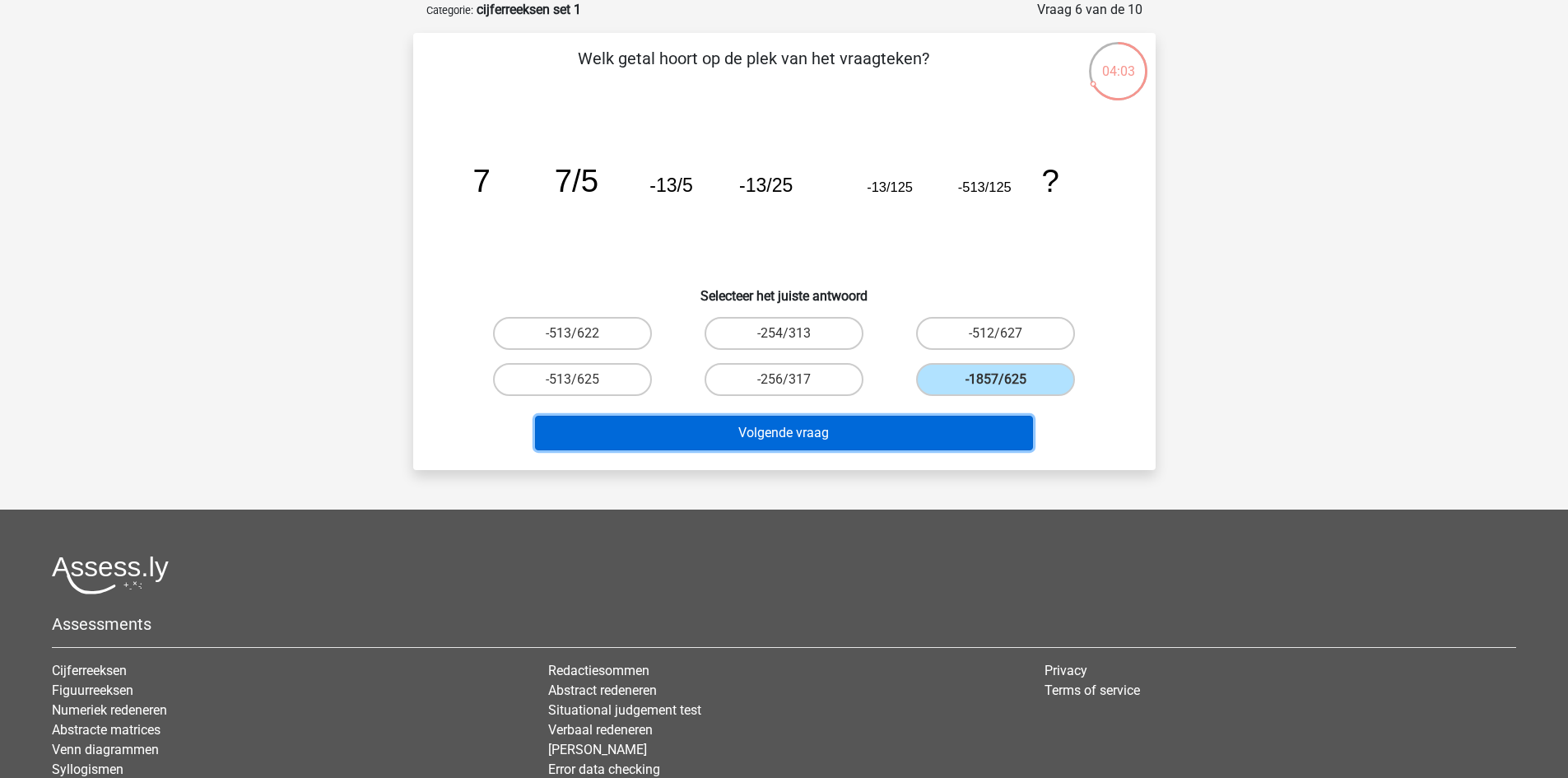
click at [957, 420] on button "Volgende vraag" at bounding box center [784, 433] width 498 height 34
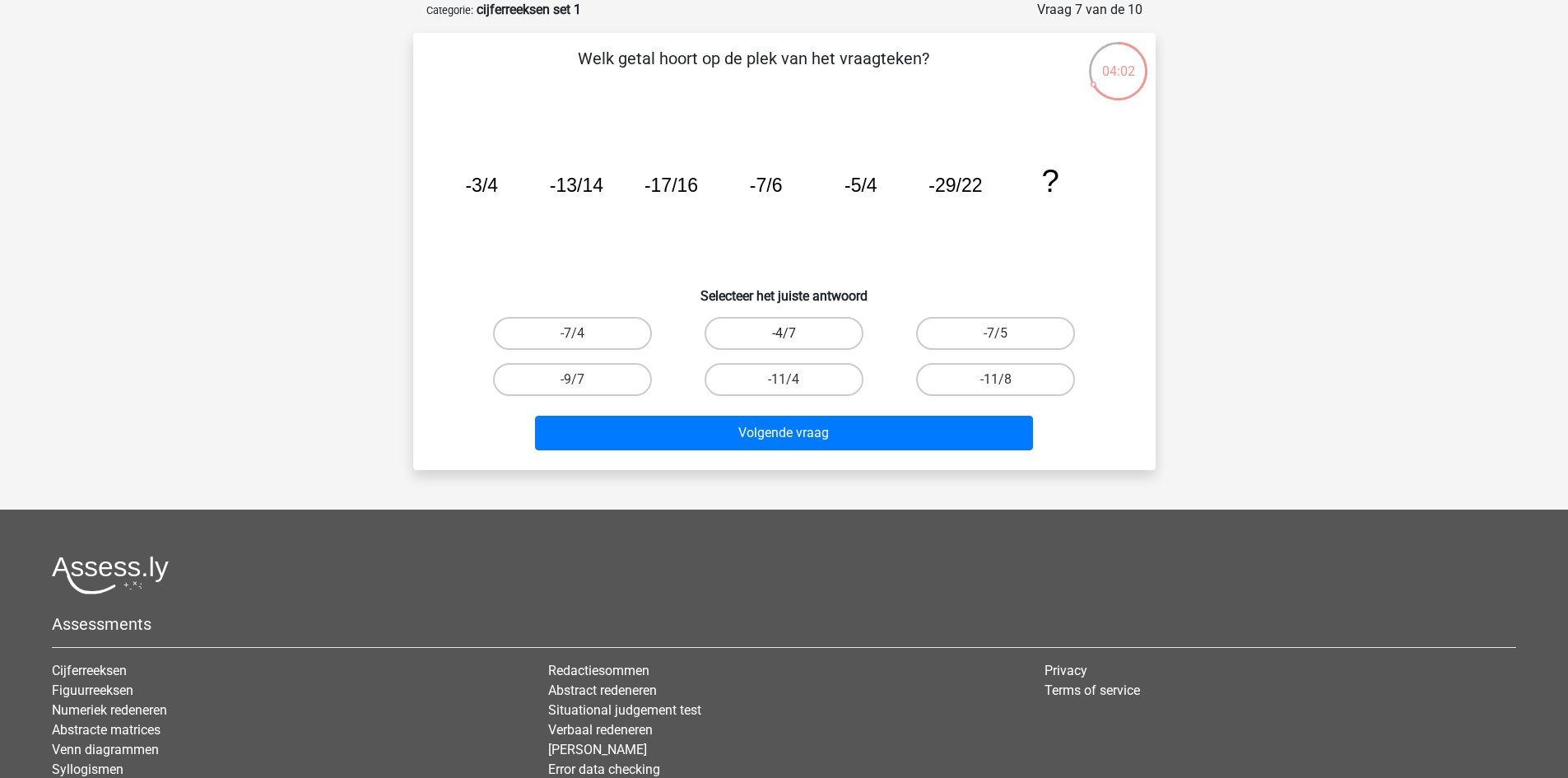
click at [805, 319] on label "-4/7" at bounding box center [784, 333] width 159 height 33
click at [794, 334] on input "-4/7" at bounding box center [788, 339] width 10 height 10
radio input "true"
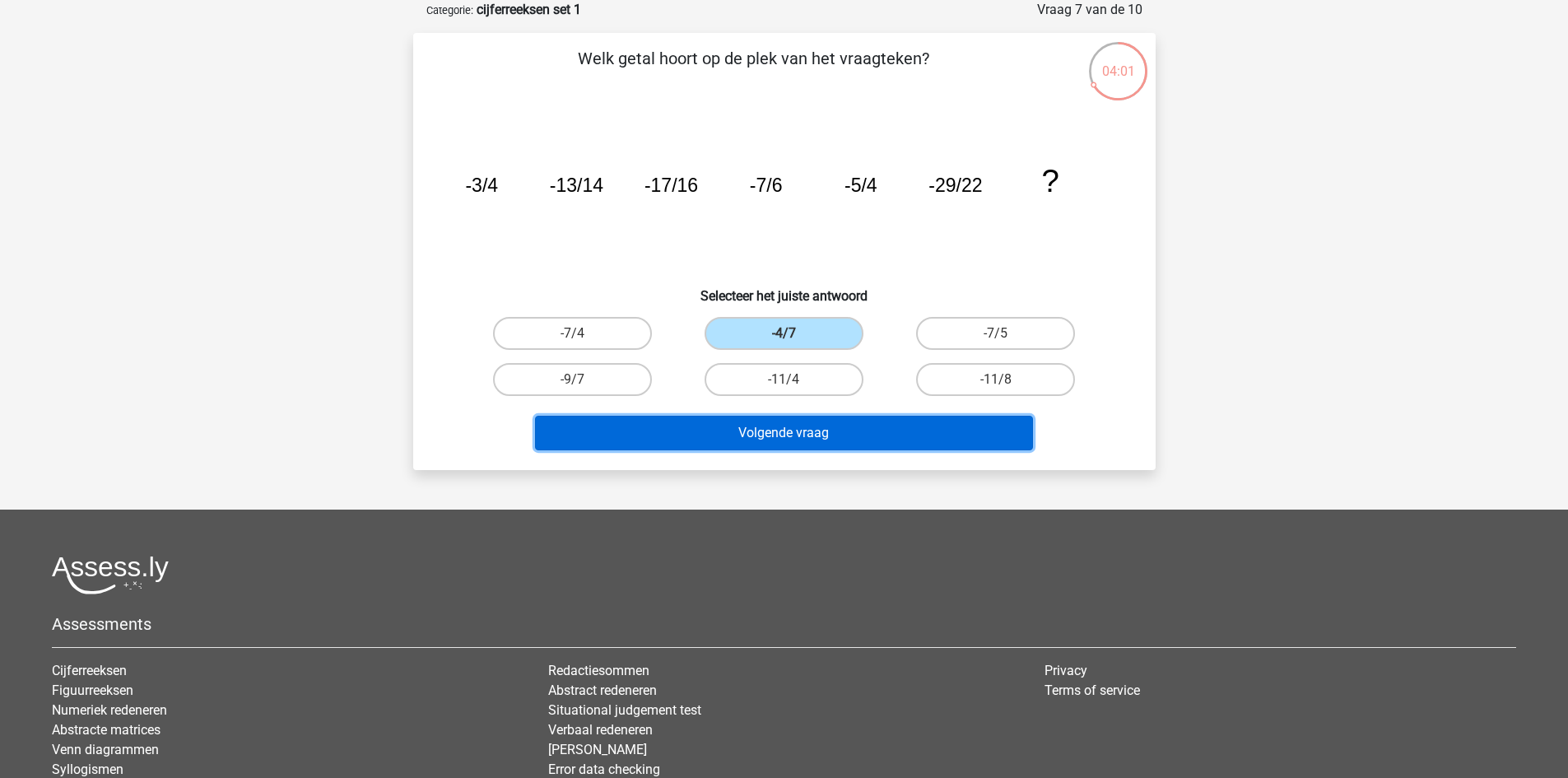
click at [871, 443] on button "Volgende vraag" at bounding box center [784, 433] width 498 height 34
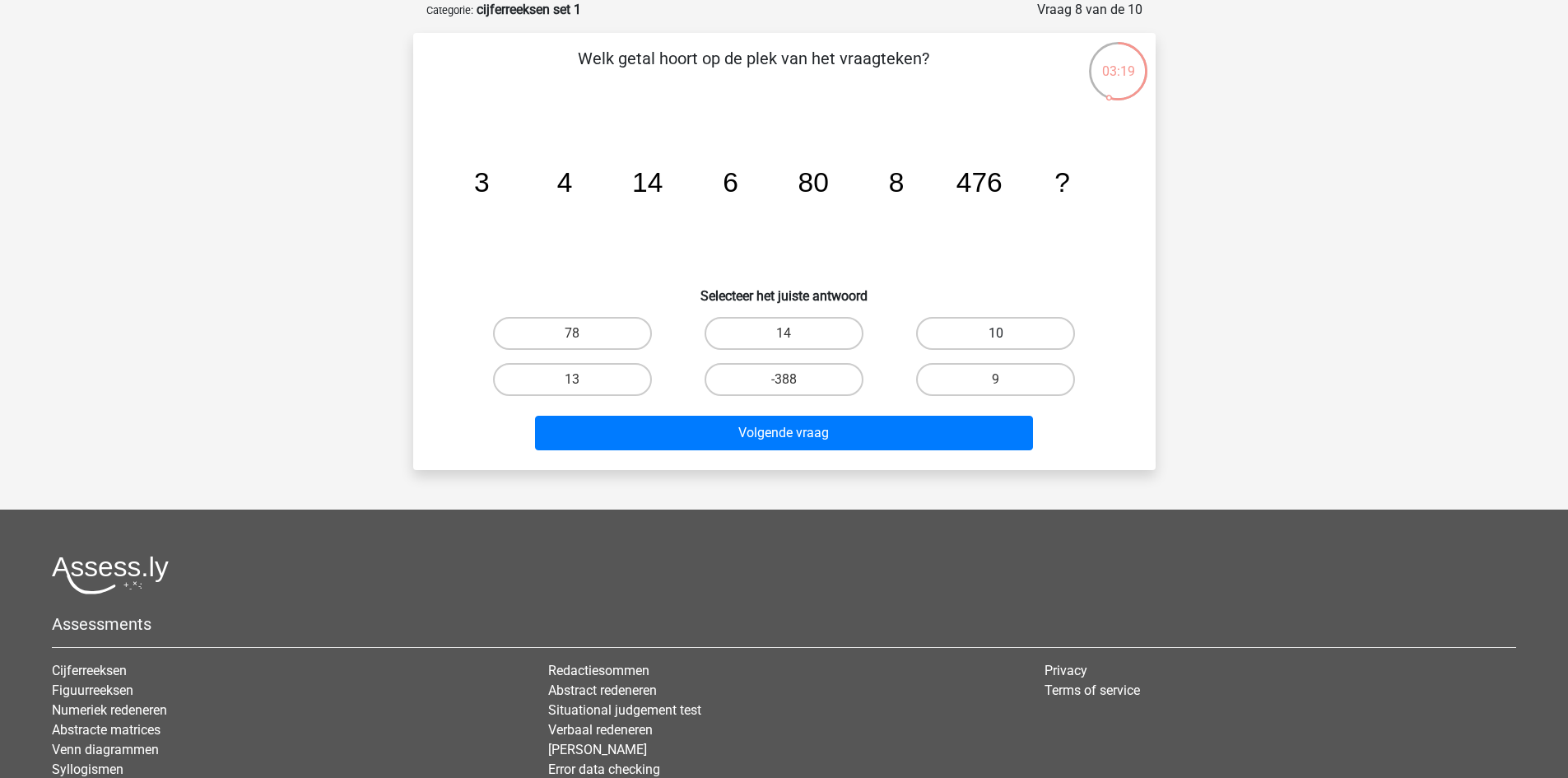
click at [960, 327] on label "10" at bounding box center [996, 333] width 159 height 33
click at [997, 334] on input "10" at bounding box center [1001, 339] width 10 height 10
radio input "true"
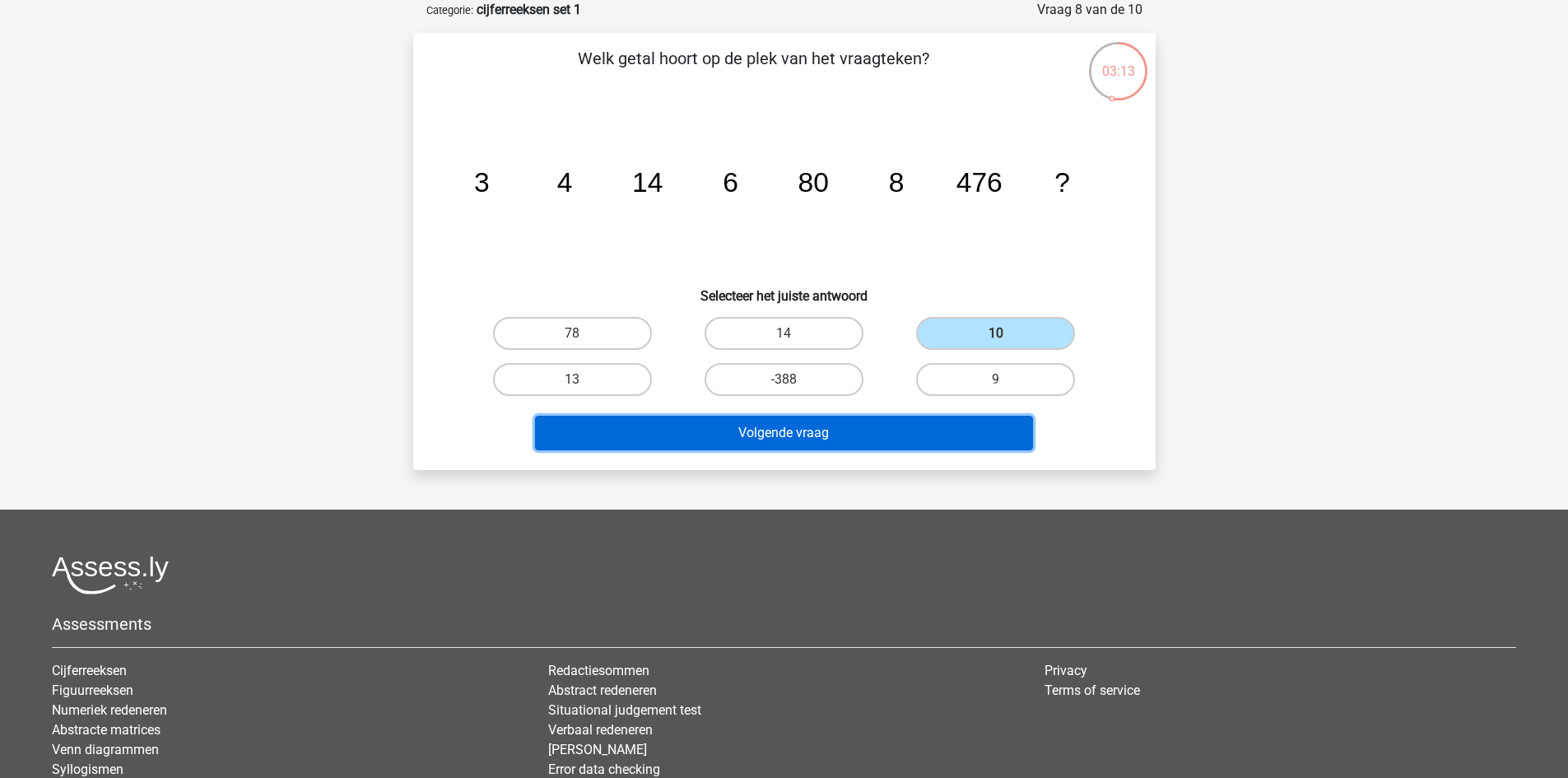
click at [926, 433] on button "Volgende vraag" at bounding box center [784, 433] width 498 height 34
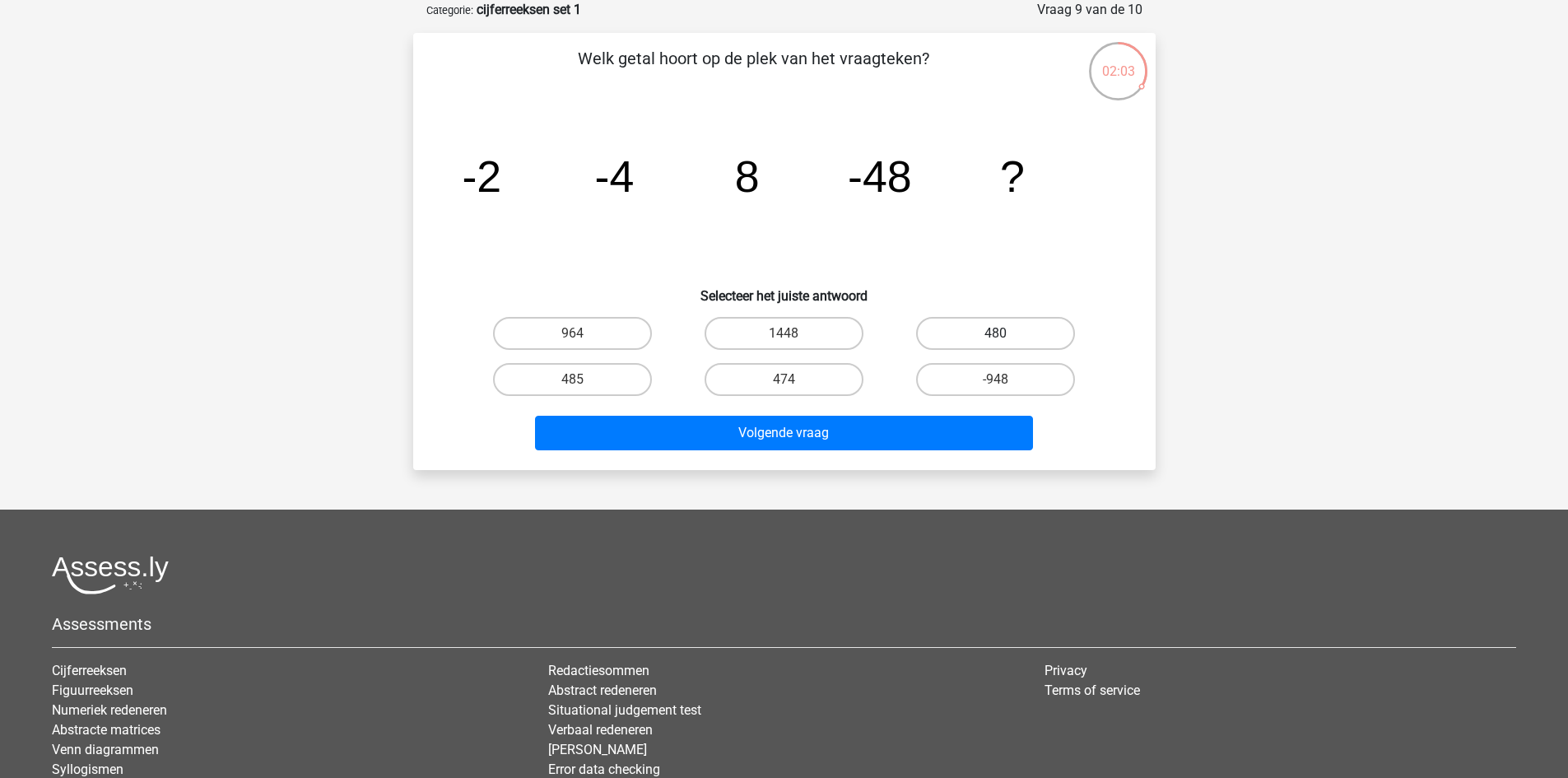
click at [1016, 327] on label "480" at bounding box center [996, 333] width 159 height 33
click at [1007, 334] on input "480" at bounding box center [1001, 339] width 10 height 10
radio input "true"
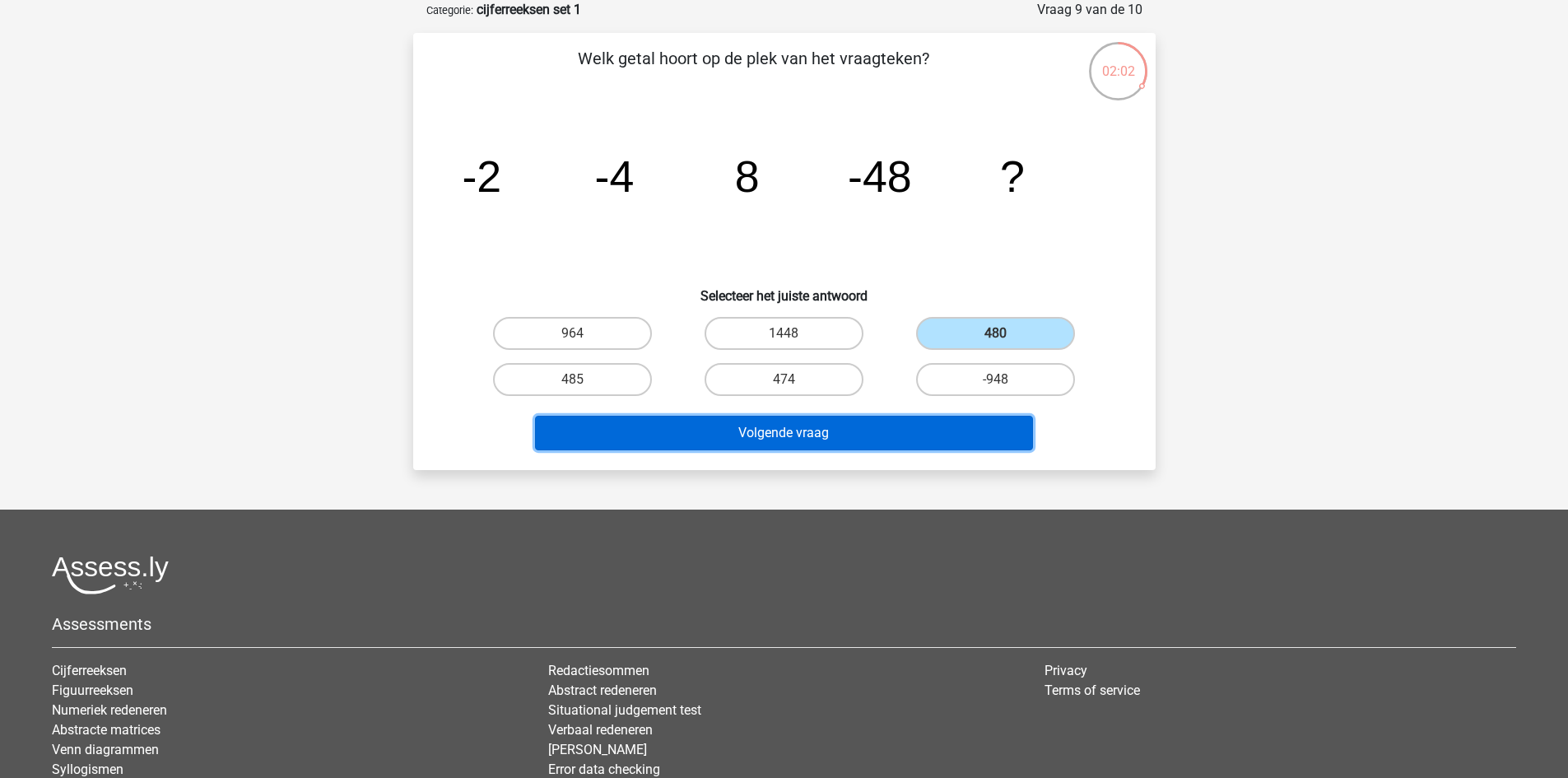
click at [933, 422] on button "Volgende vraag" at bounding box center [784, 433] width 498 height 34
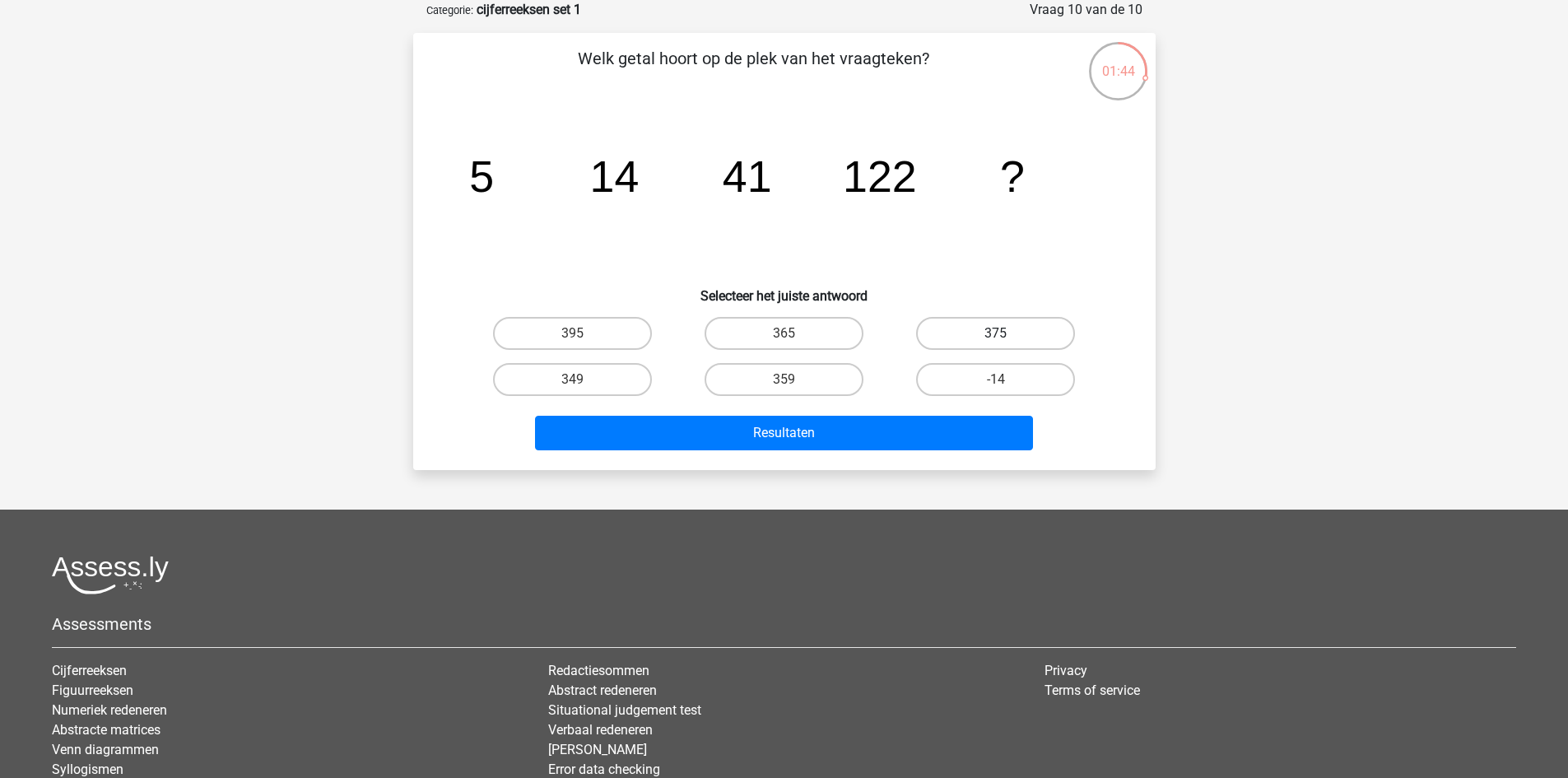
click at [991, 333] on label "375" at bounding box center [996, 333] width 159 height 33
click at [997, 334] on input "375" at bounding box center [1001, 339] width 10 height 10
radio input "true"
click at [991, 333] on label "375" at bounding box center [996, 333] width 159 height 33
click at [997, 334] on input "375" at bounding box center [1001, 339] width 10 height 10
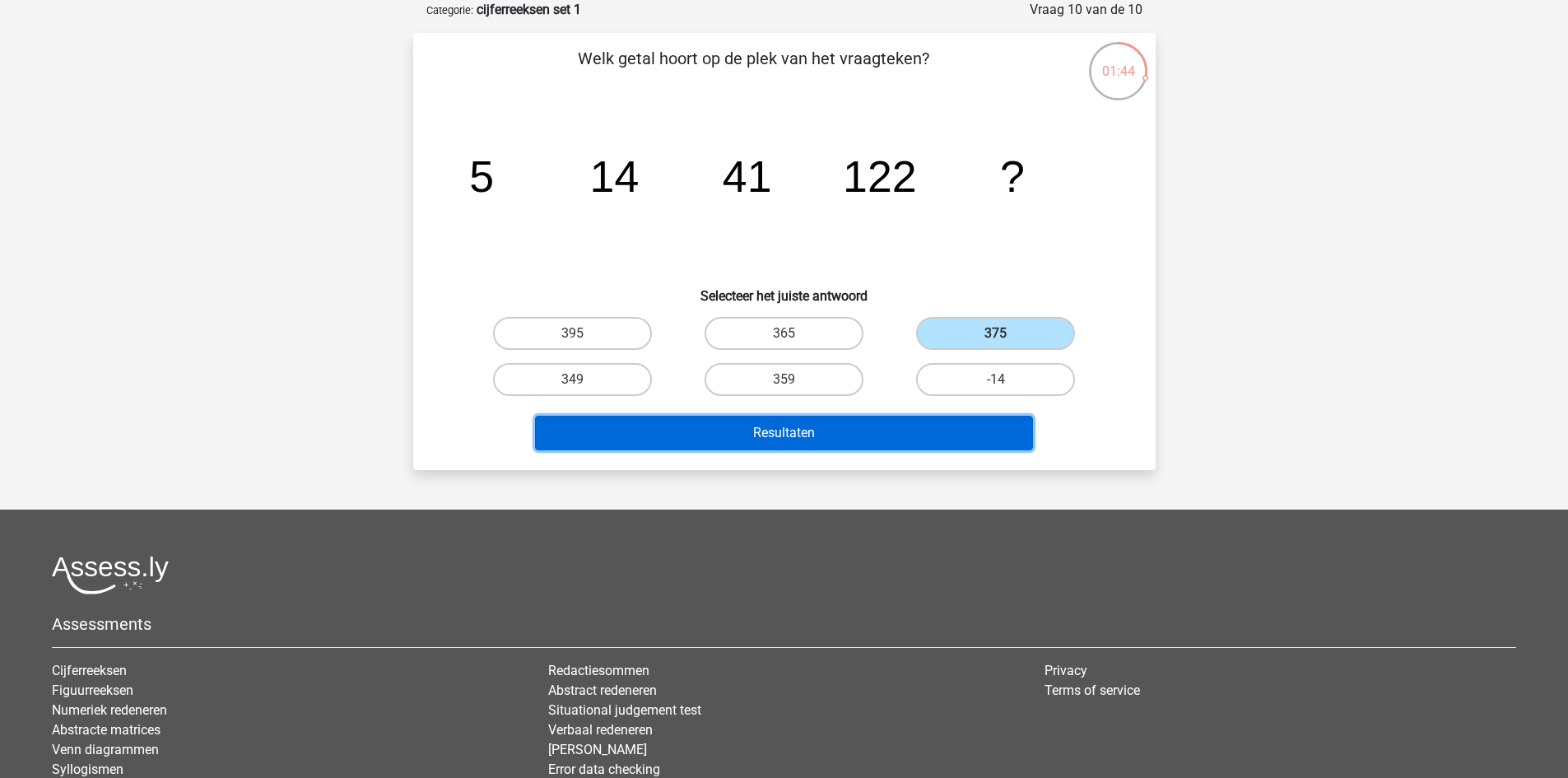
click at [915, 441] on button "Resultaten" at bounding box center [784, 433] width 498 height 34
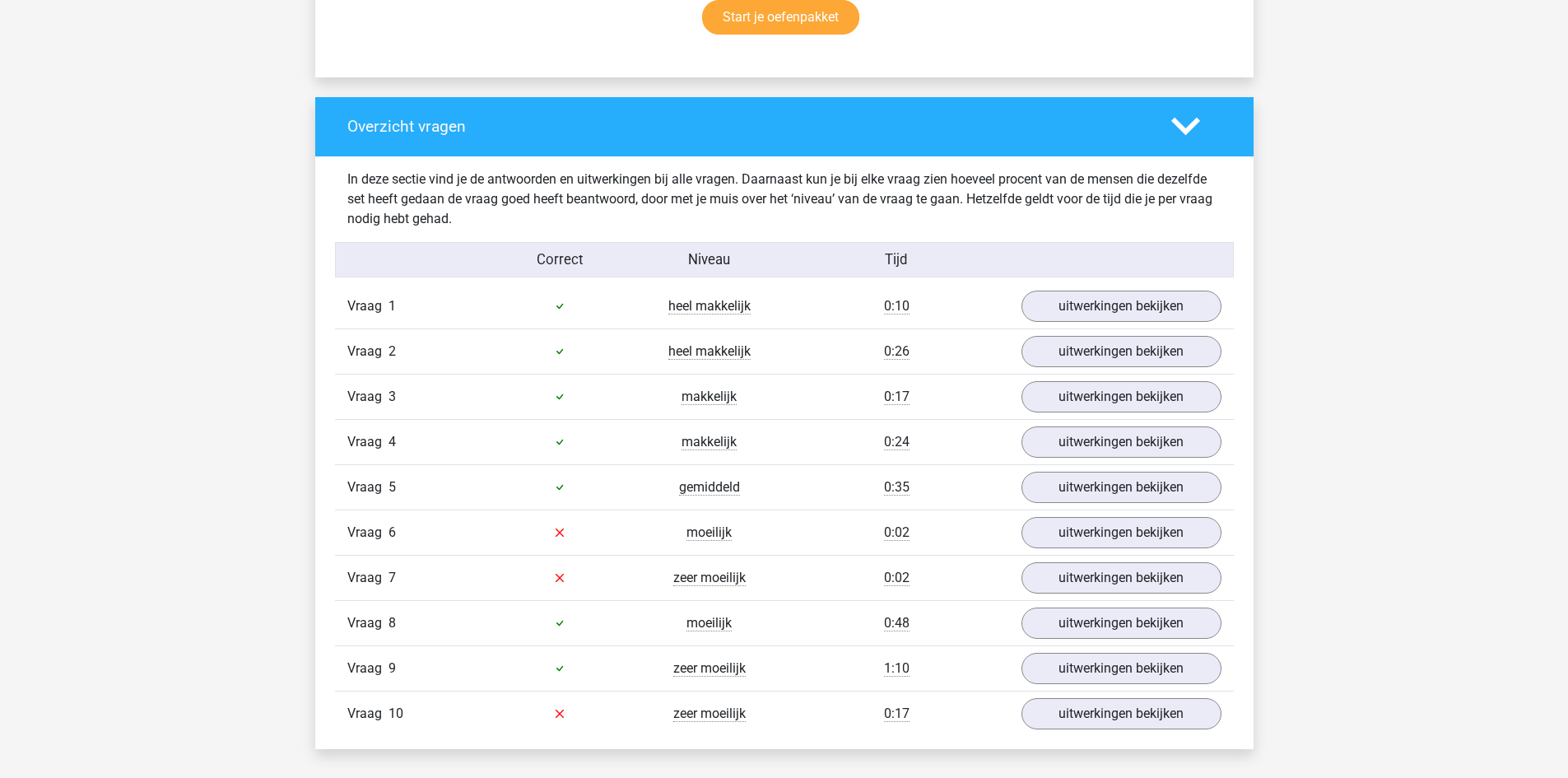
scroll to position [1317, 0]
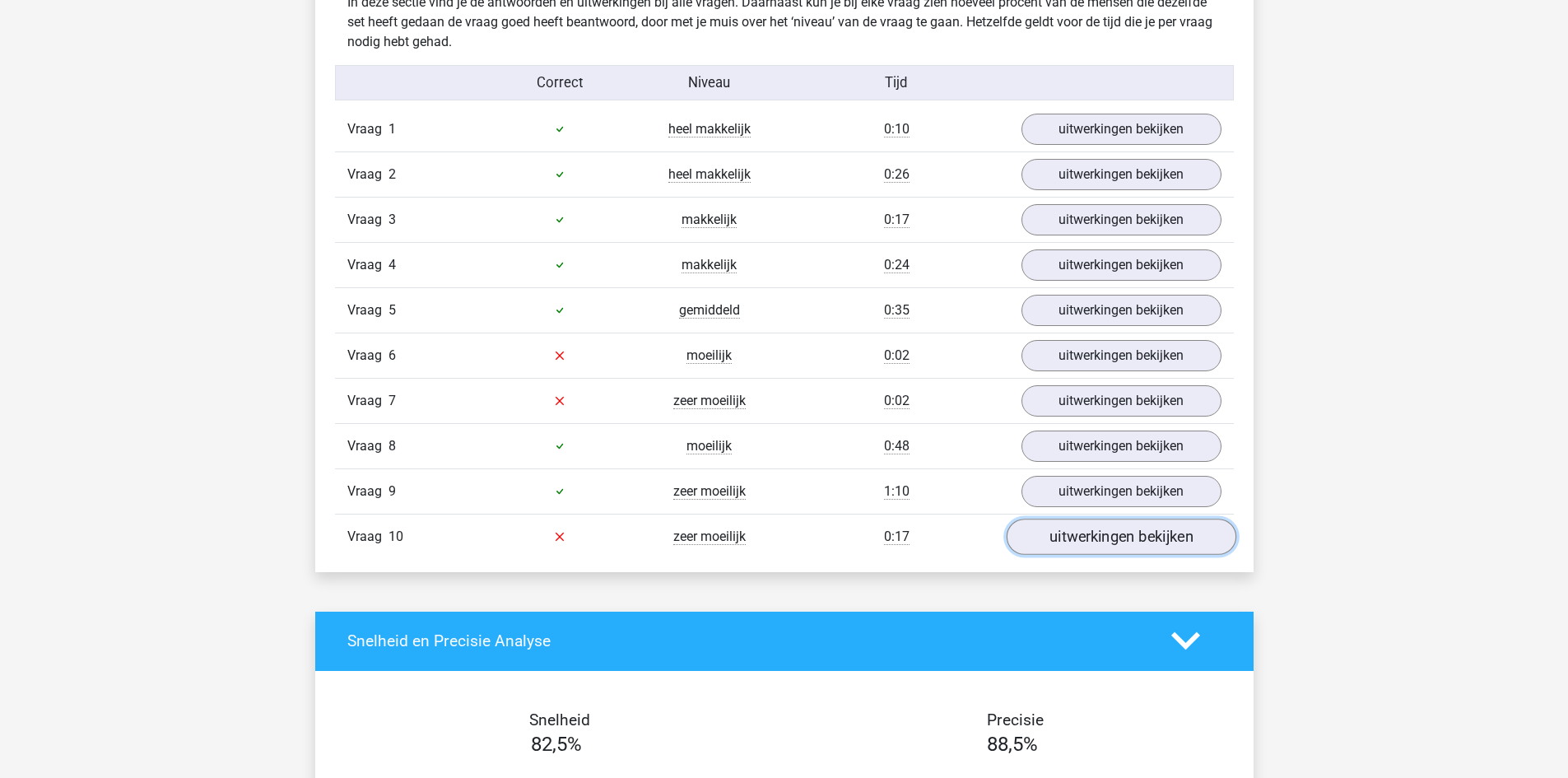
click at [1100, 545] on link "uitwerkingen bekijken" at bounding box center [1121, 536] width 230 height 36
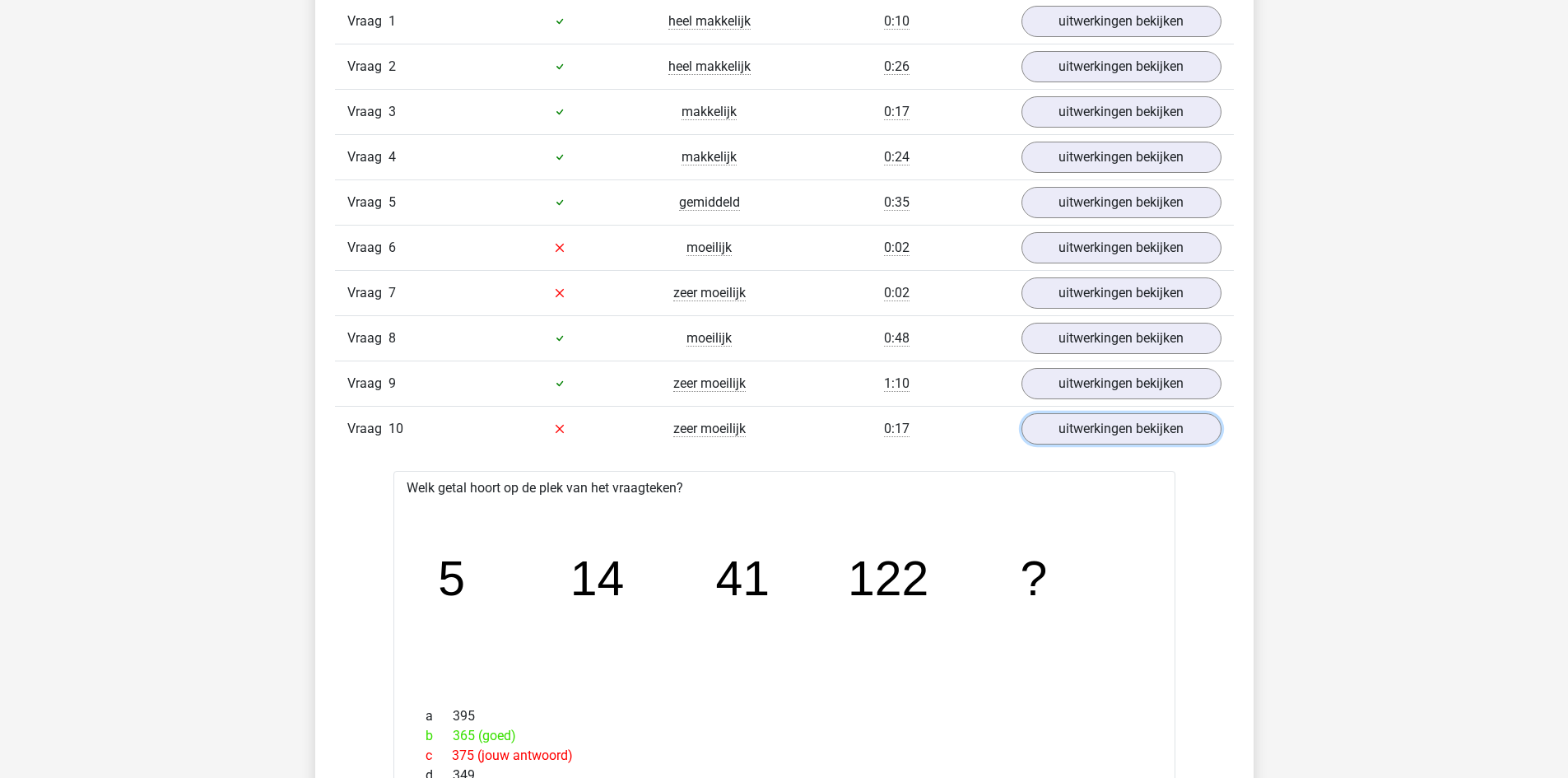
scroll to position [1400, 0]
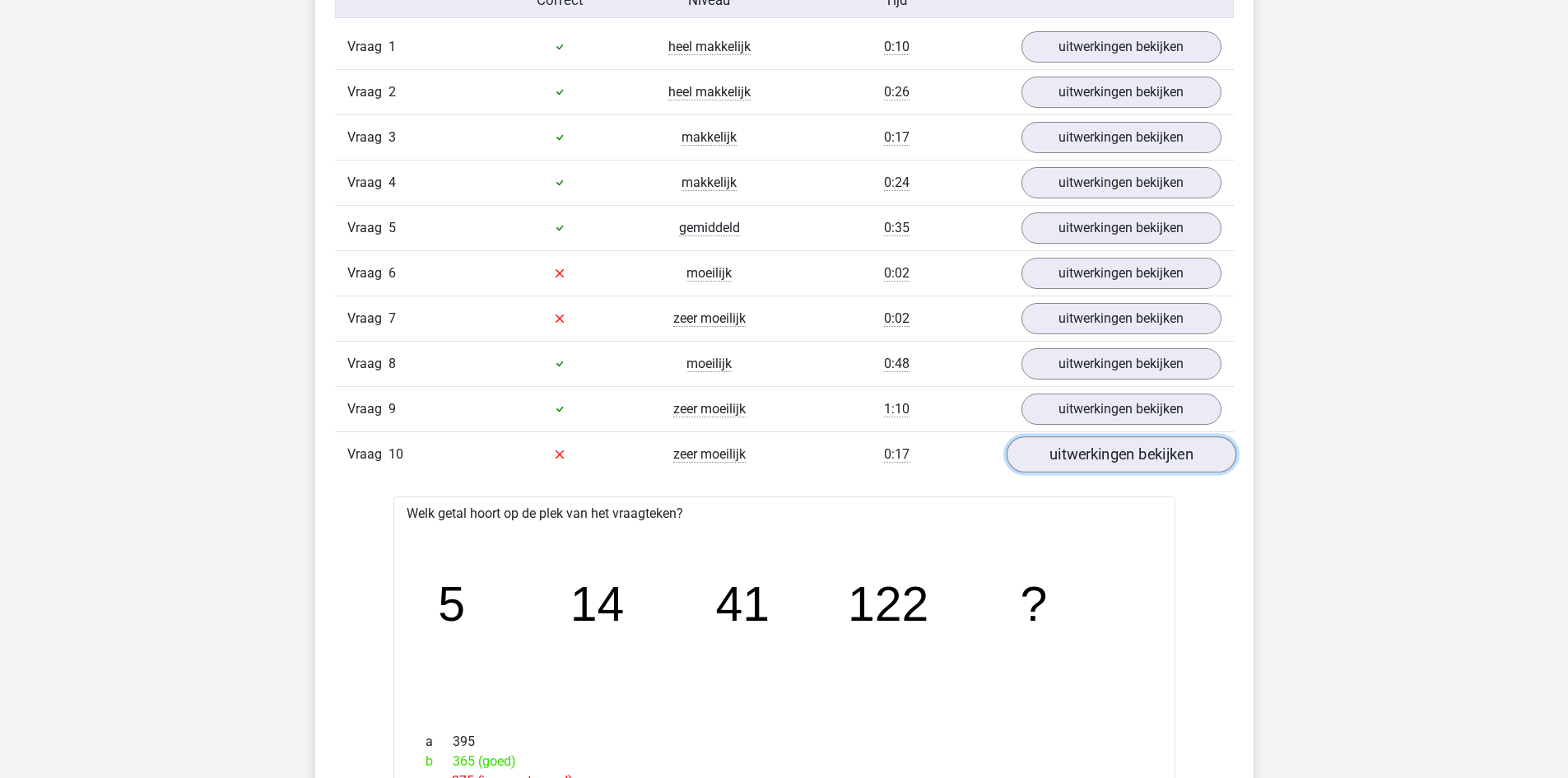
click at [1056, 445] on link "uitwerkingen bekijken" at bounding box center [1121, 455] width 230 height 36
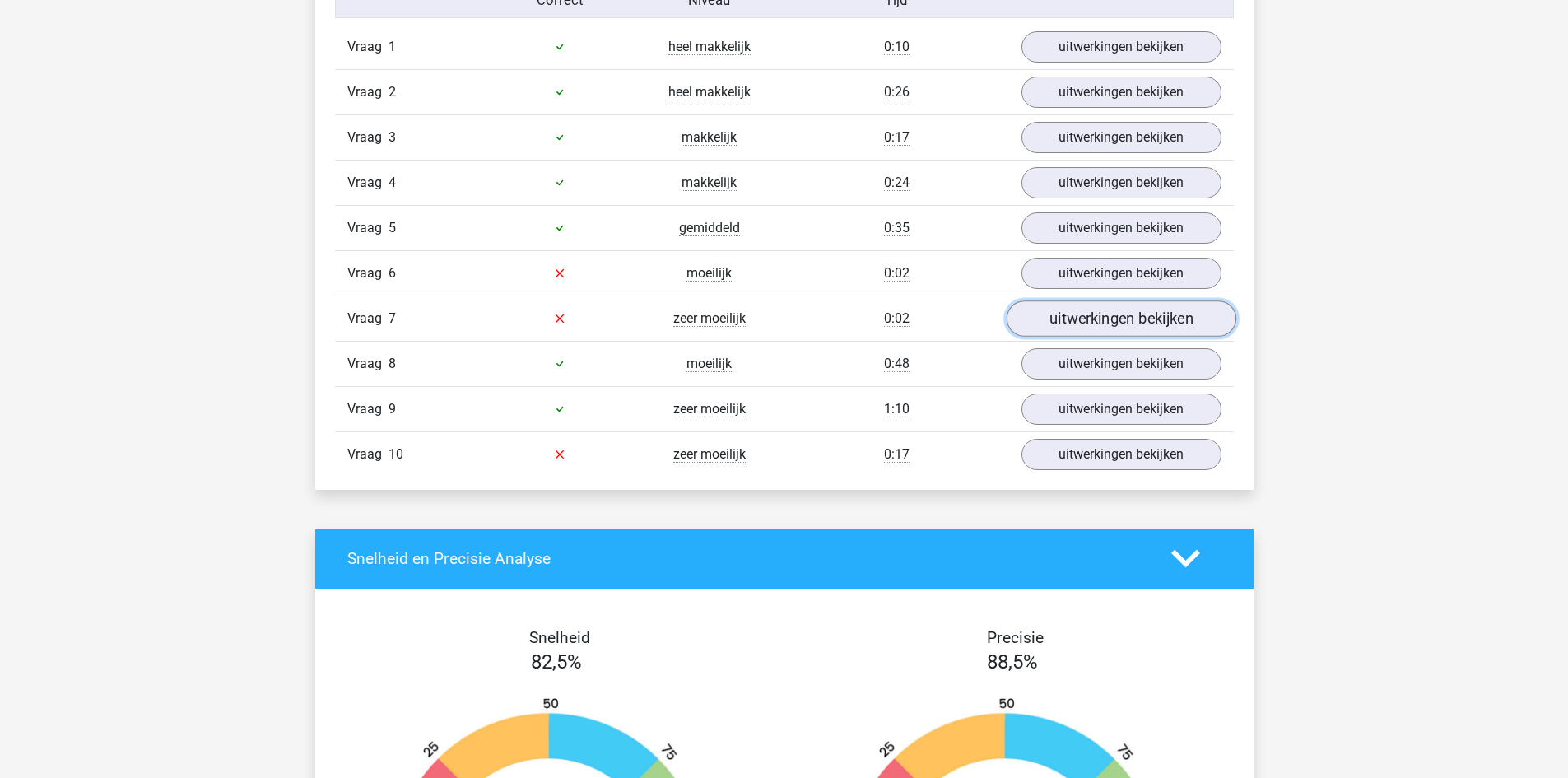
click at [1094, 314] on link "uitwerkingen bekijken" at bounding box center [1121, 319] width 230 height 36
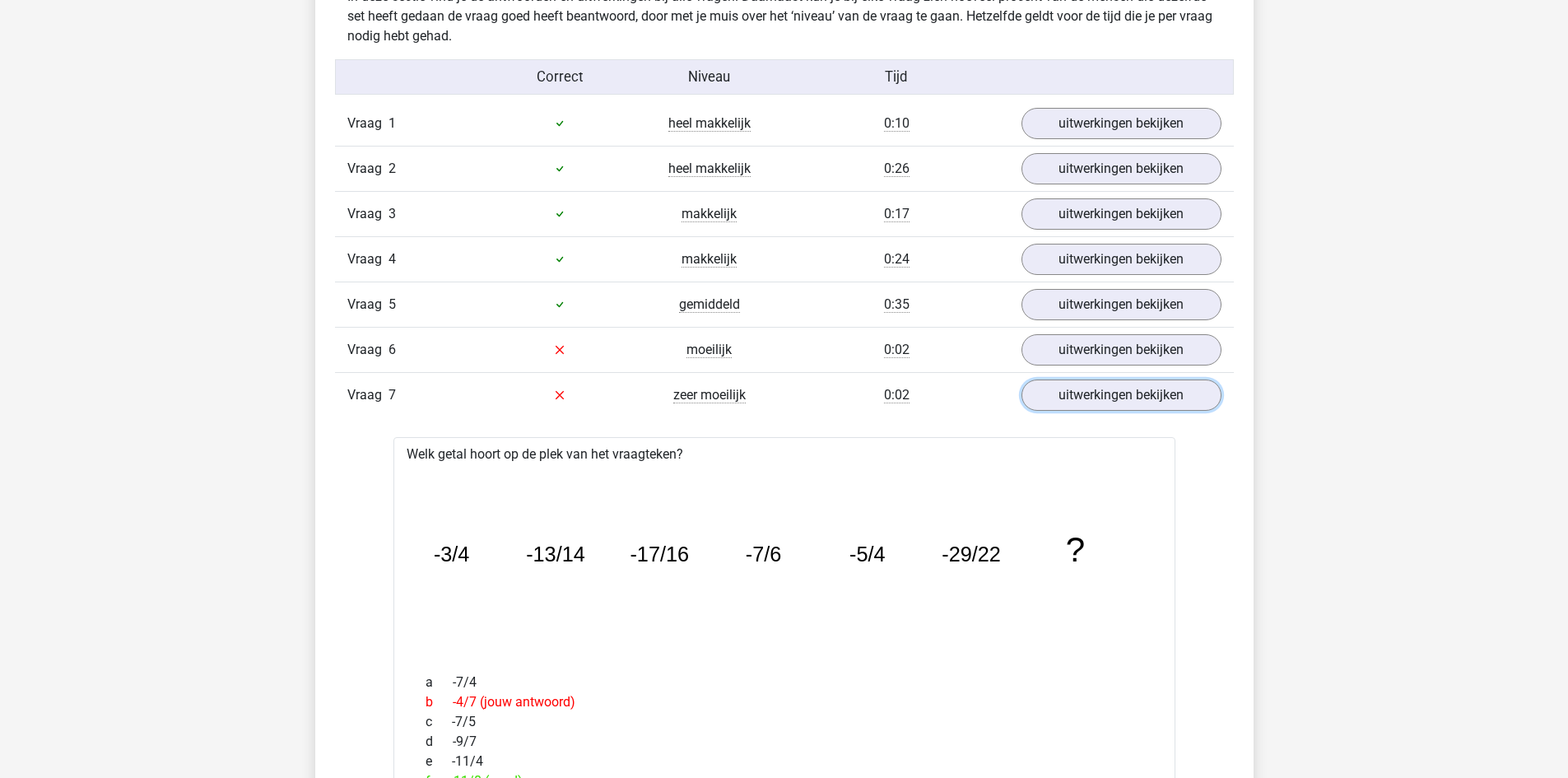
scroll to position [1317, 0]
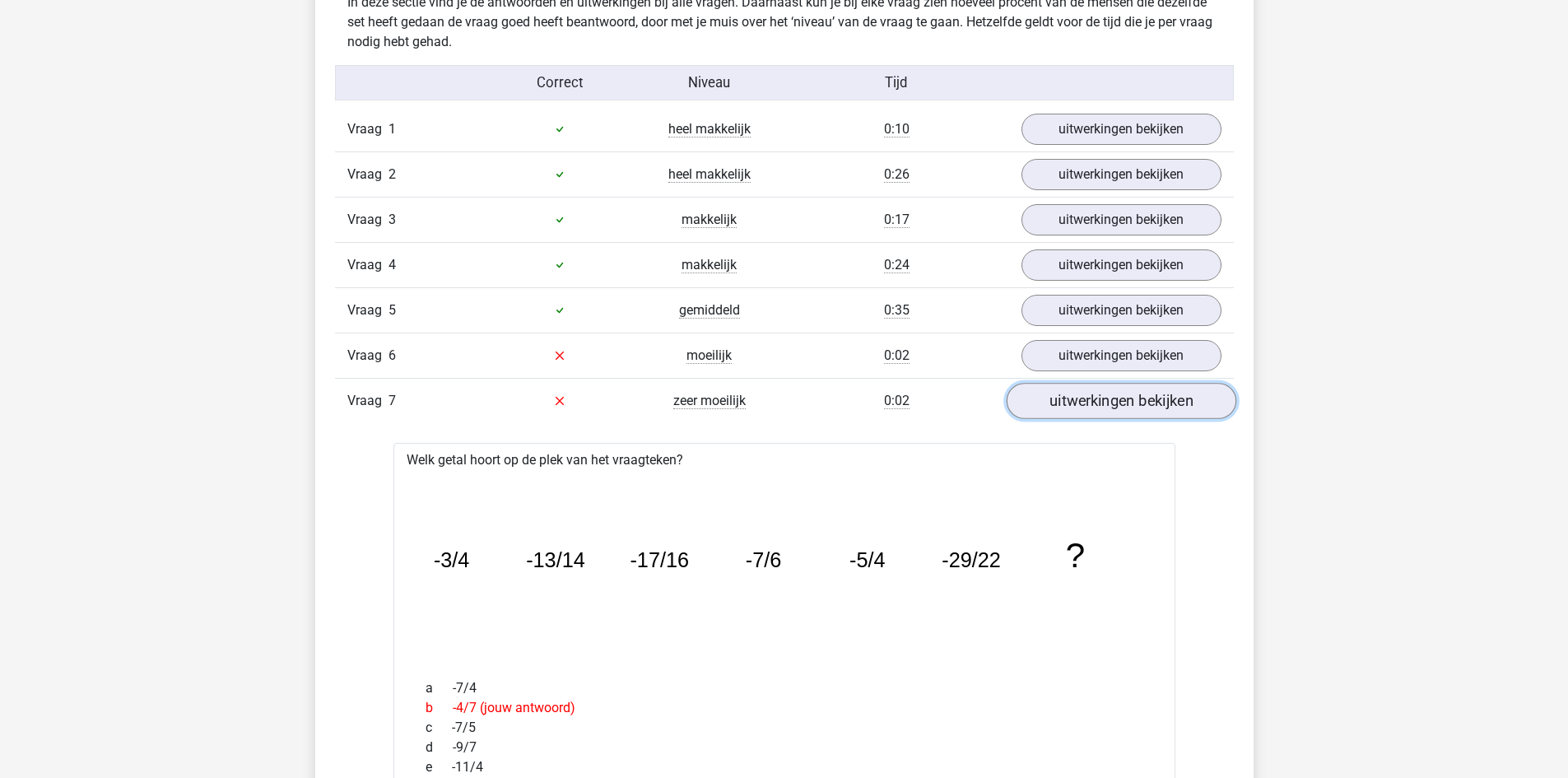
click at [1107, 418] on link "uitwerkingen bekijken" at bounding box center [1121, 401] width 230 height 36
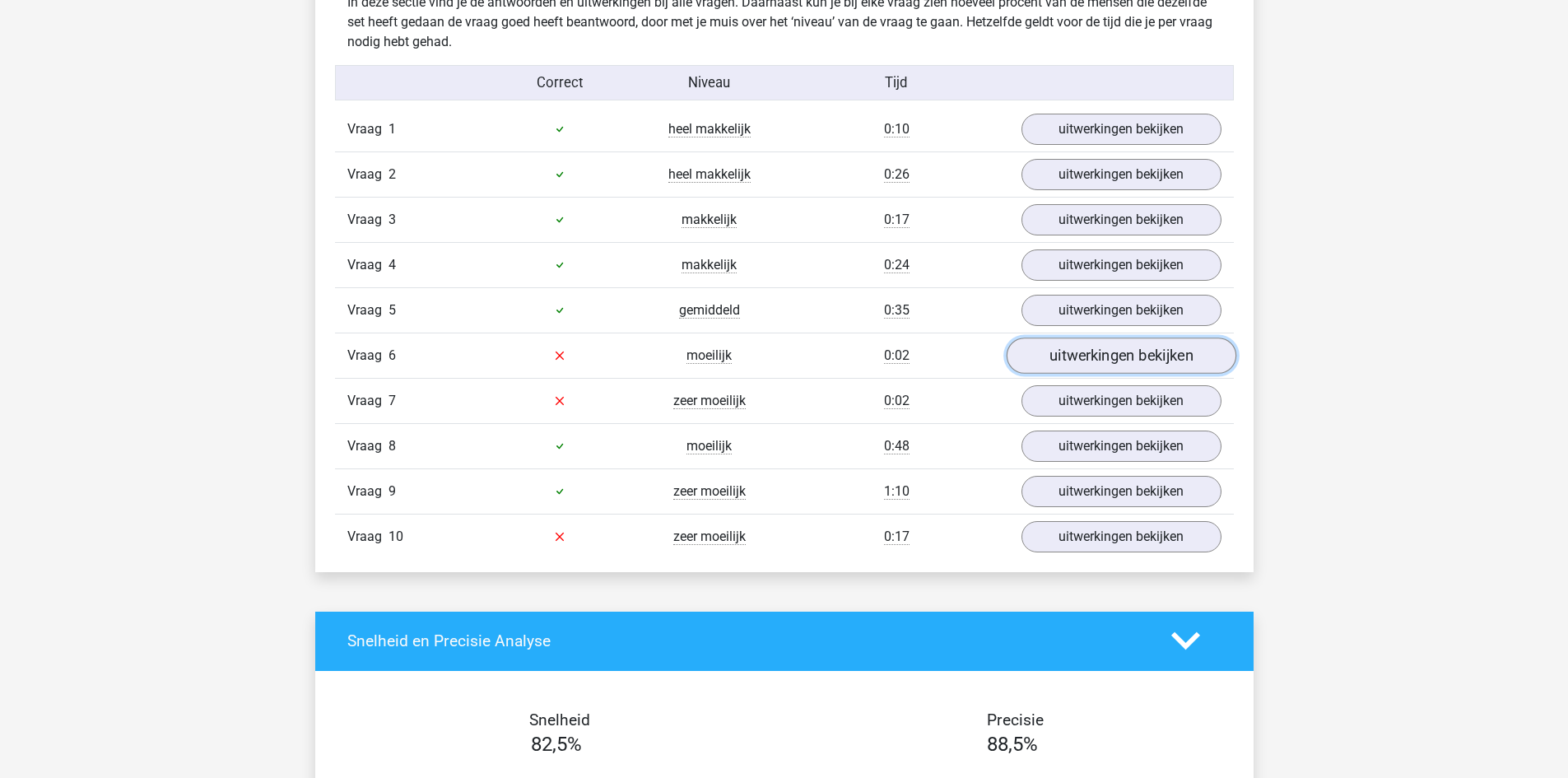
click at [1117, 351] on link "uitwerkingen bekijken" at bounding box center [1121, 356] width 230 height 36
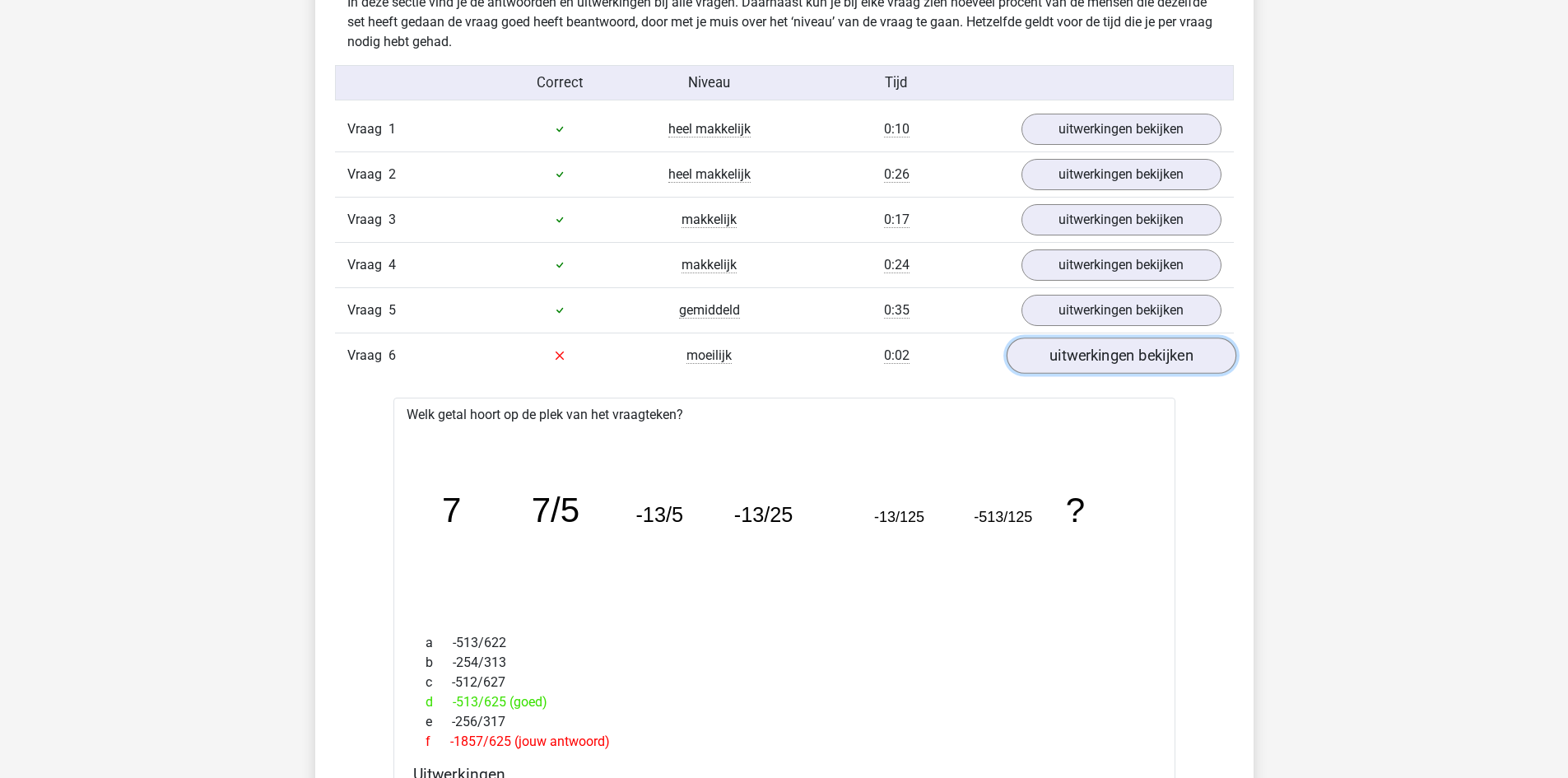
click at [1110, 351] on link "uitwerkingen bekijken" at bounding box center [1121, 356] width 230 height 36
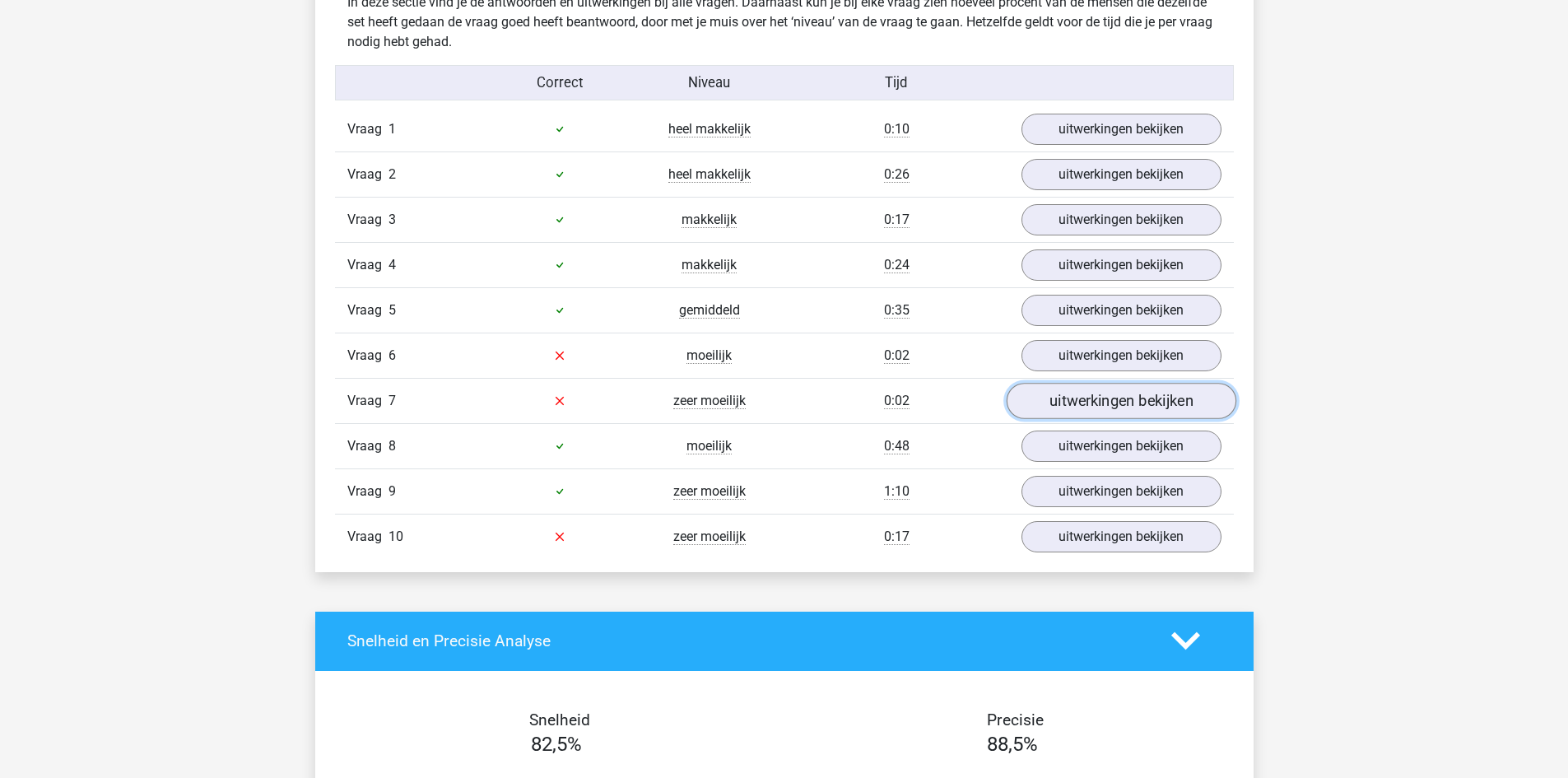
click at [1117, 396] on link "uitwerkingen bekijken" at bounding box center [1121, 401] width 230 height 36
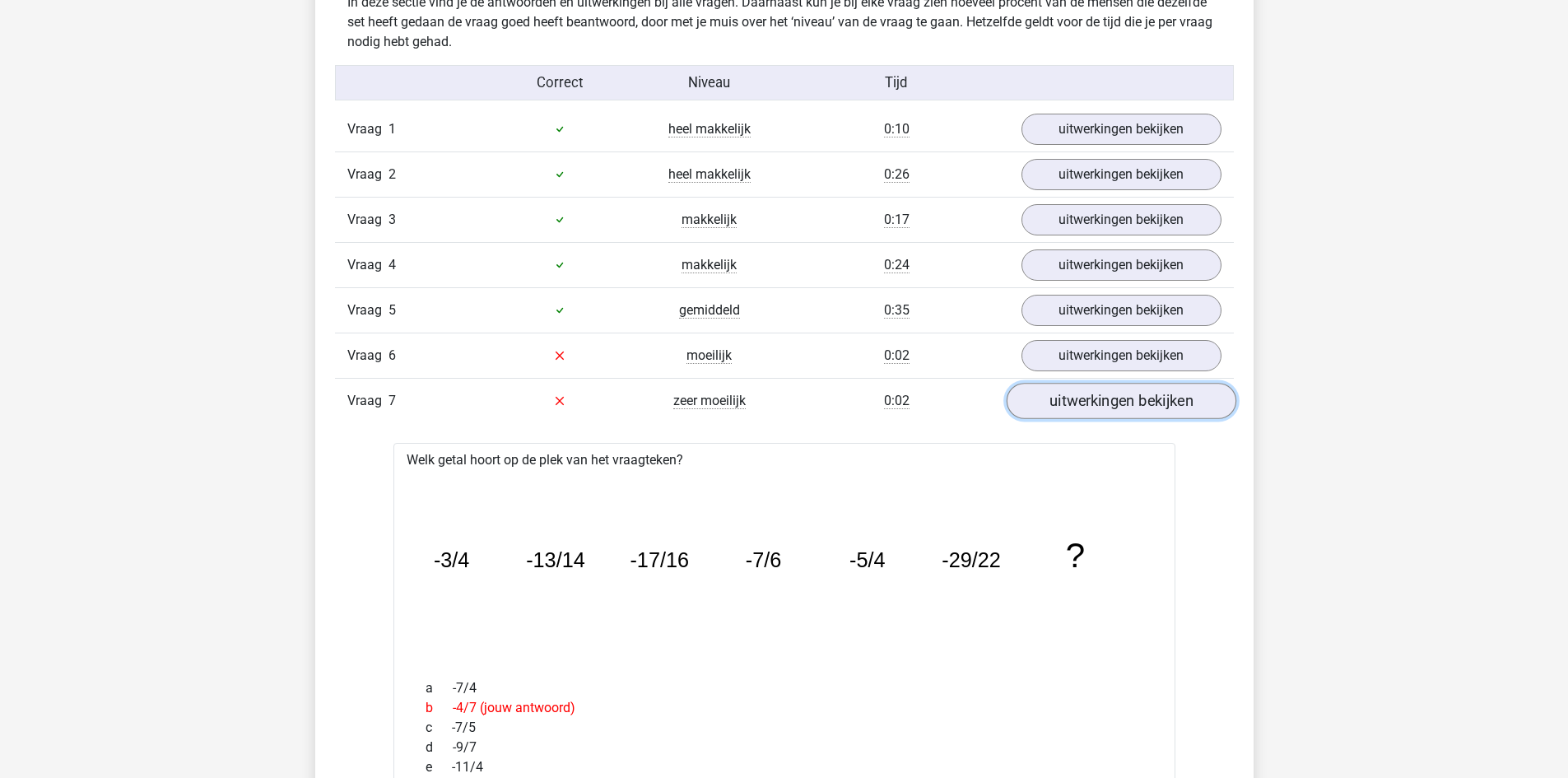
click at [1113, 408] on link "uitwerkingen bekijken" at bounding box center [1121, 401] width 230 height 36
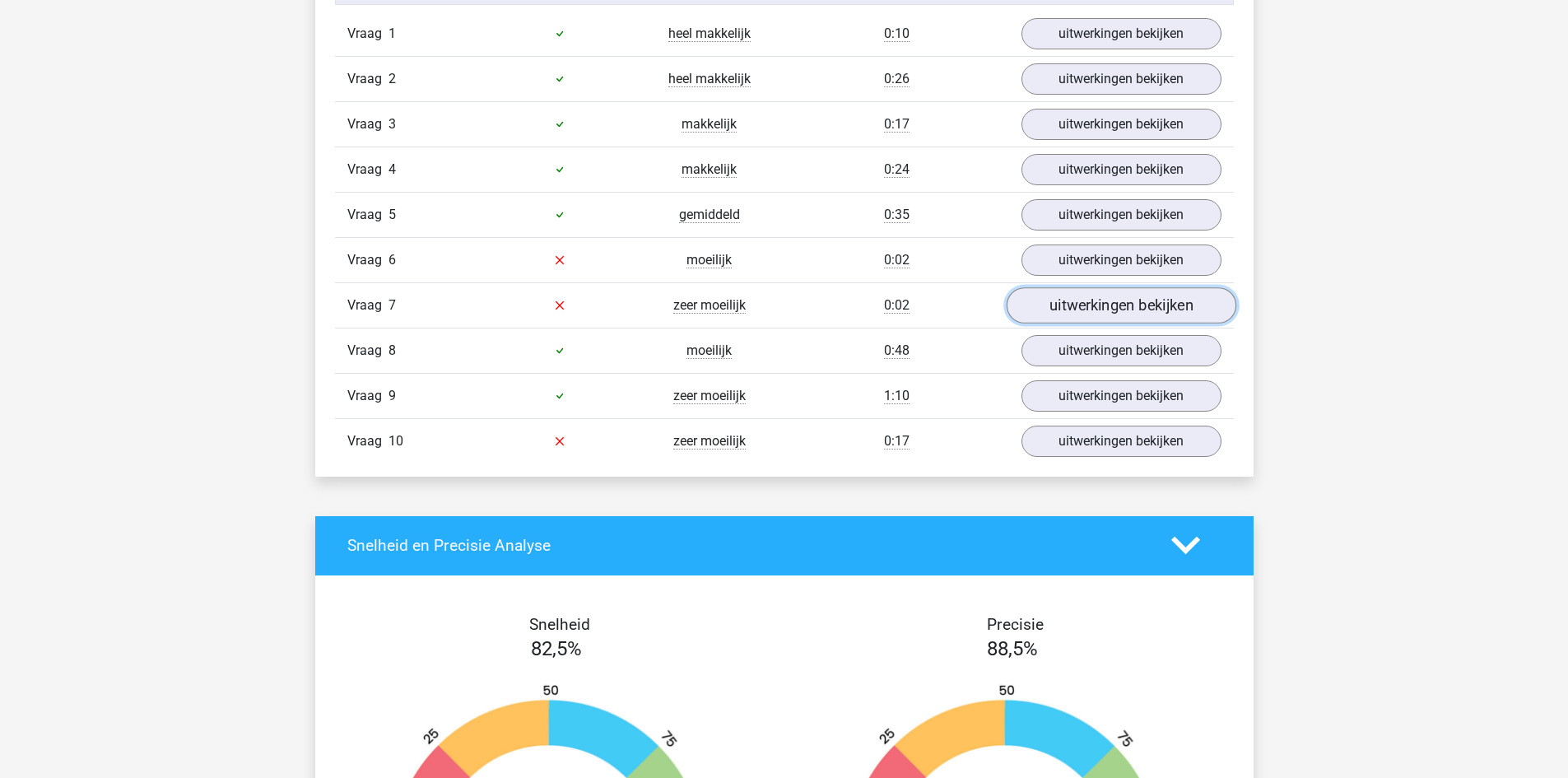
scroll to position [1565, 0]
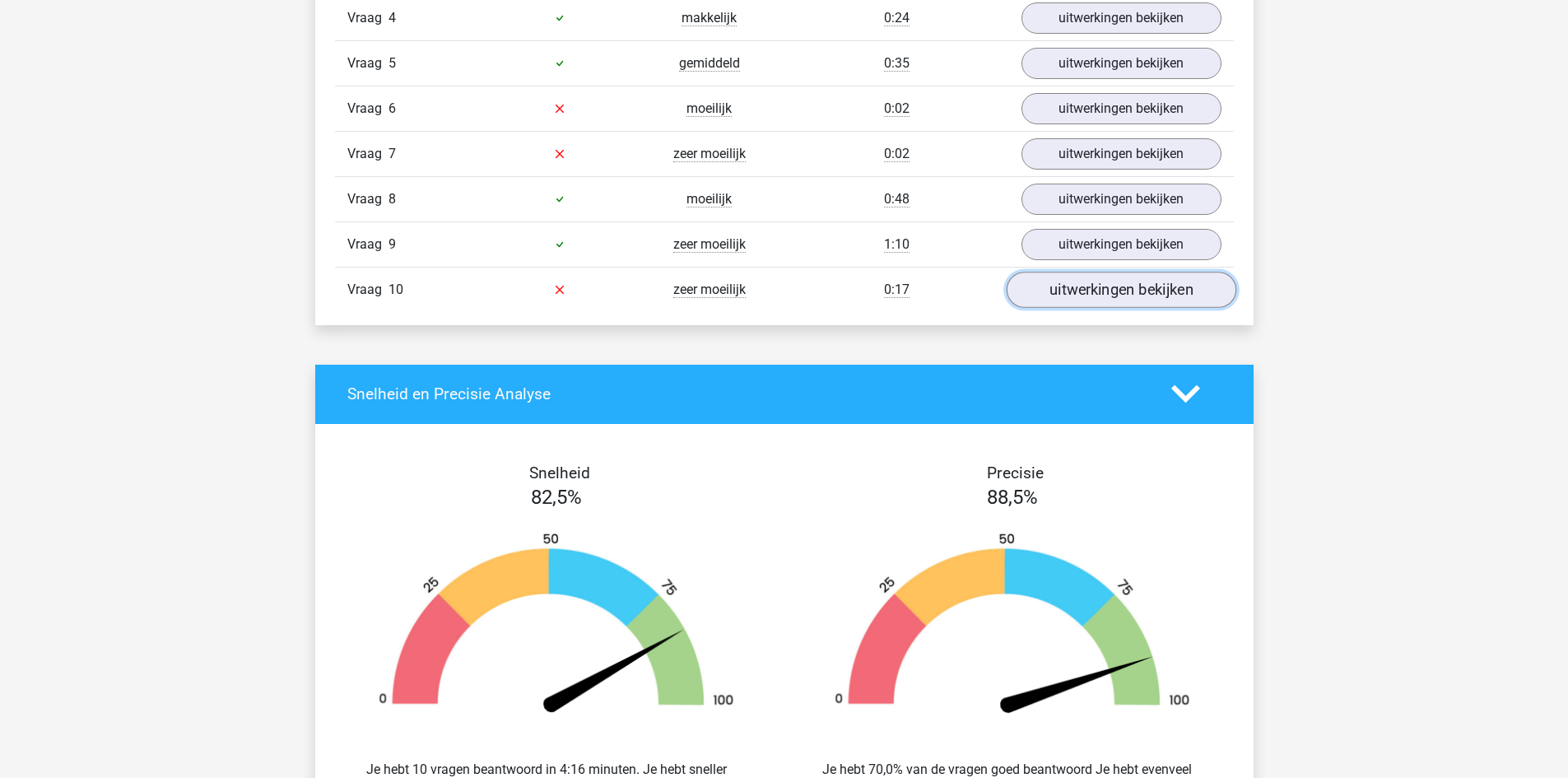
click at [1128, 284] on link "uitwerkingen bekijken" at bounding box center [1121, 290] width 230 height 36
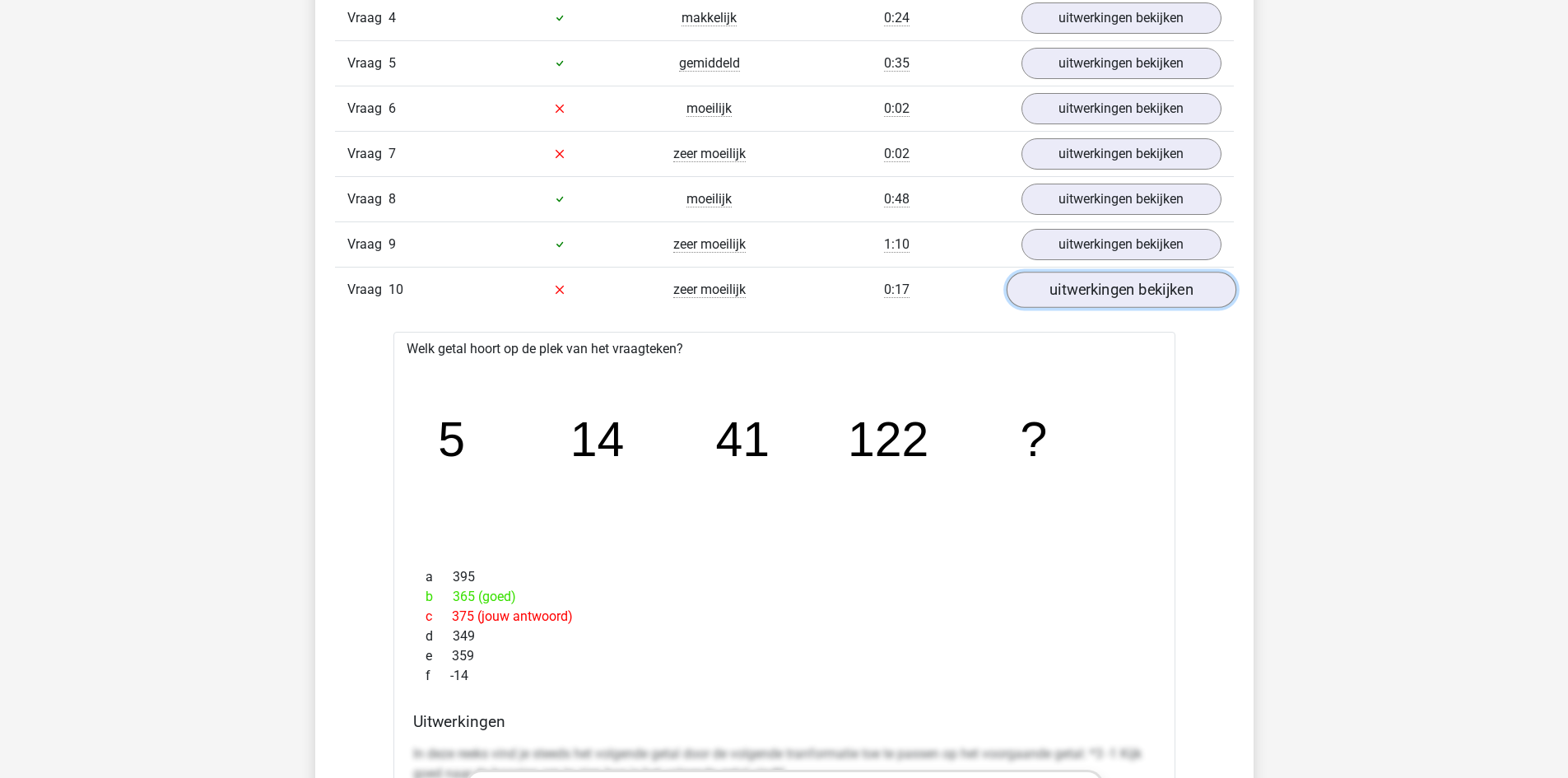
click at [1127, 277] on link "uitwerkingen bekijken" at bounding box center [1121, 290] width 230 height 36
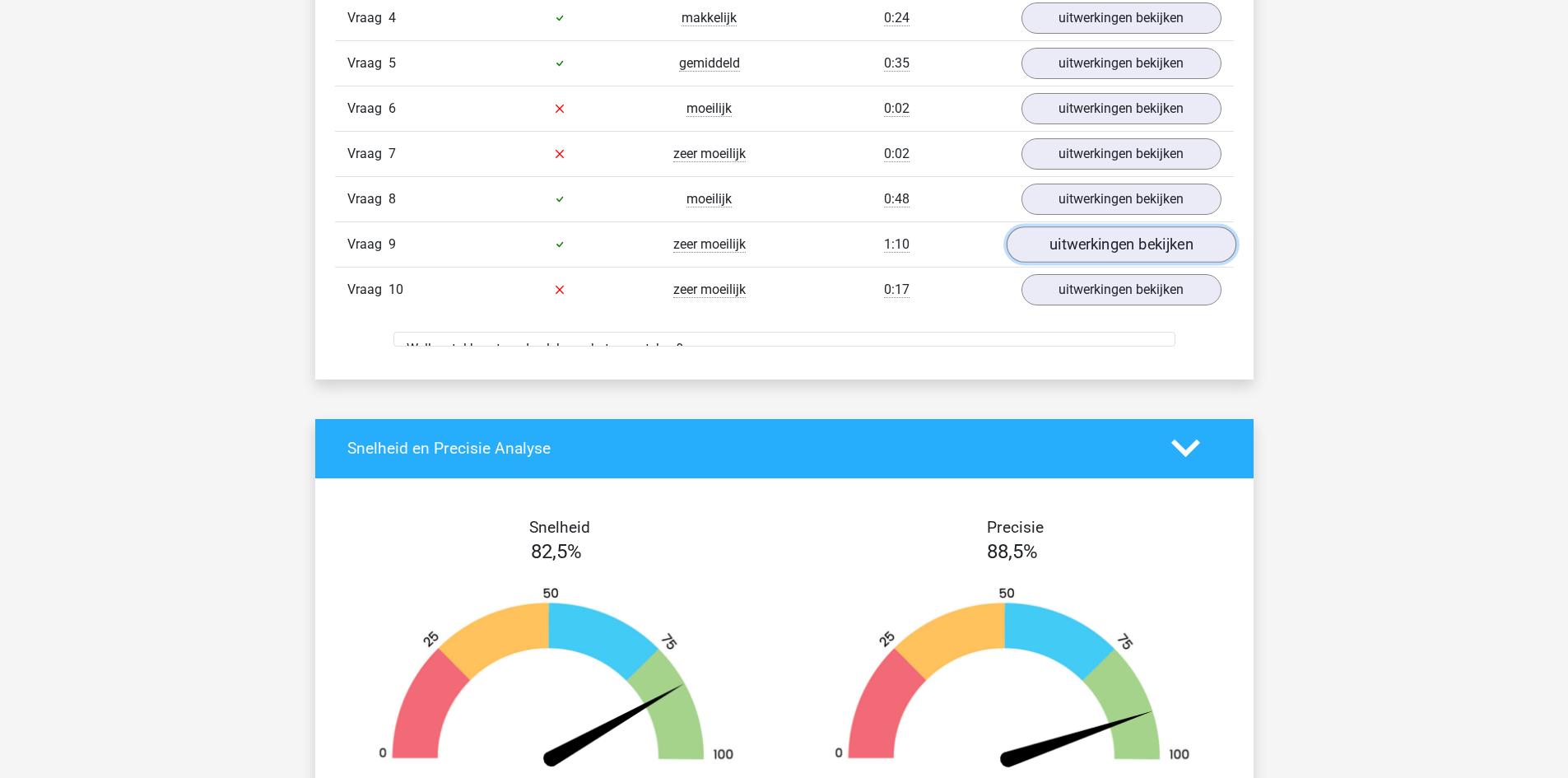
click at [1128, 243] on link "uitwerkingen bekijken" at bounding box center [1121, 244] width 230 height 36
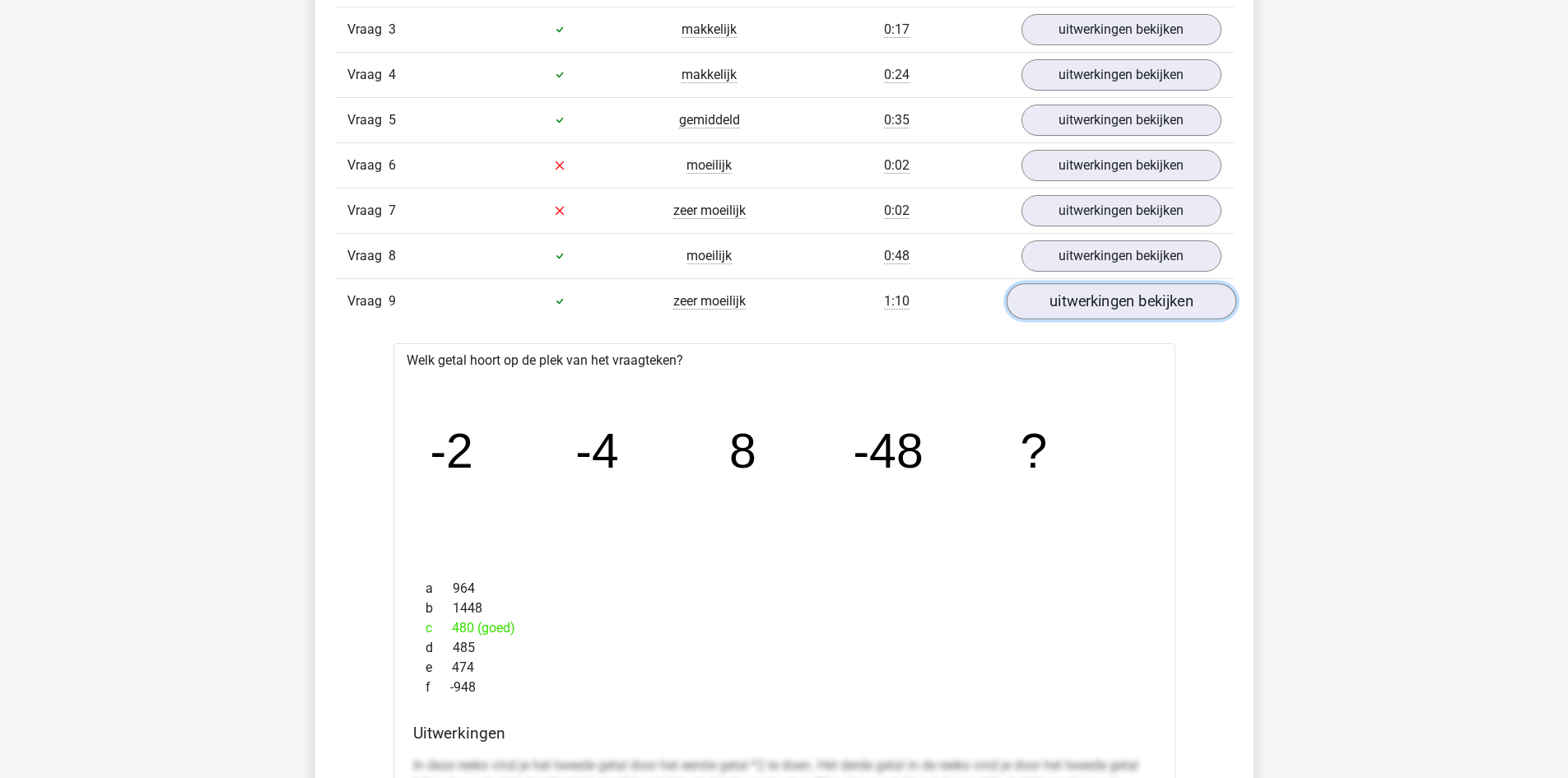
scroll to position [1482, 0]
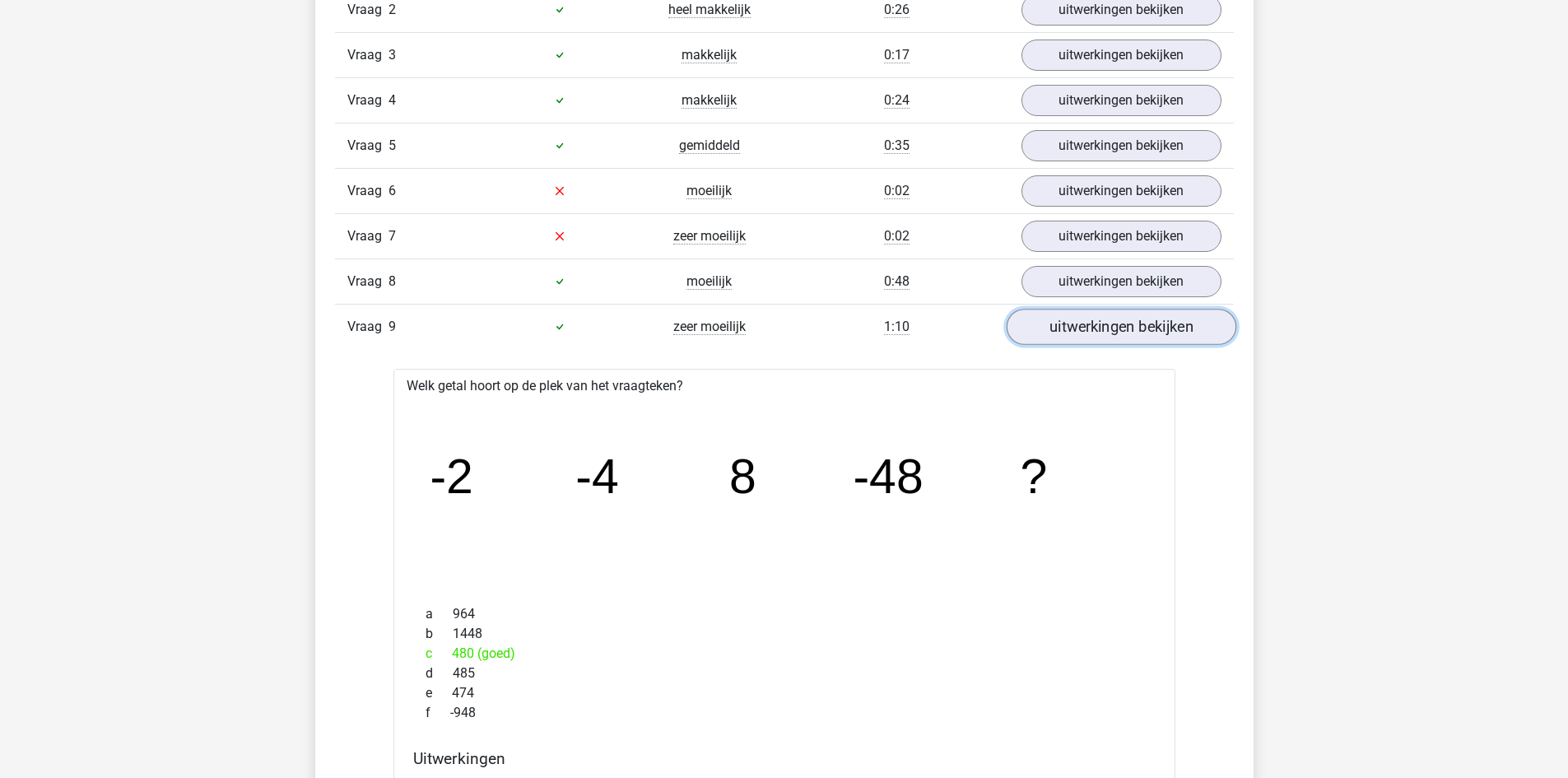
click at [1103, 344] on link "uitwerkingen bekijken" at bounding box center [1121, 327] width 230 height 36
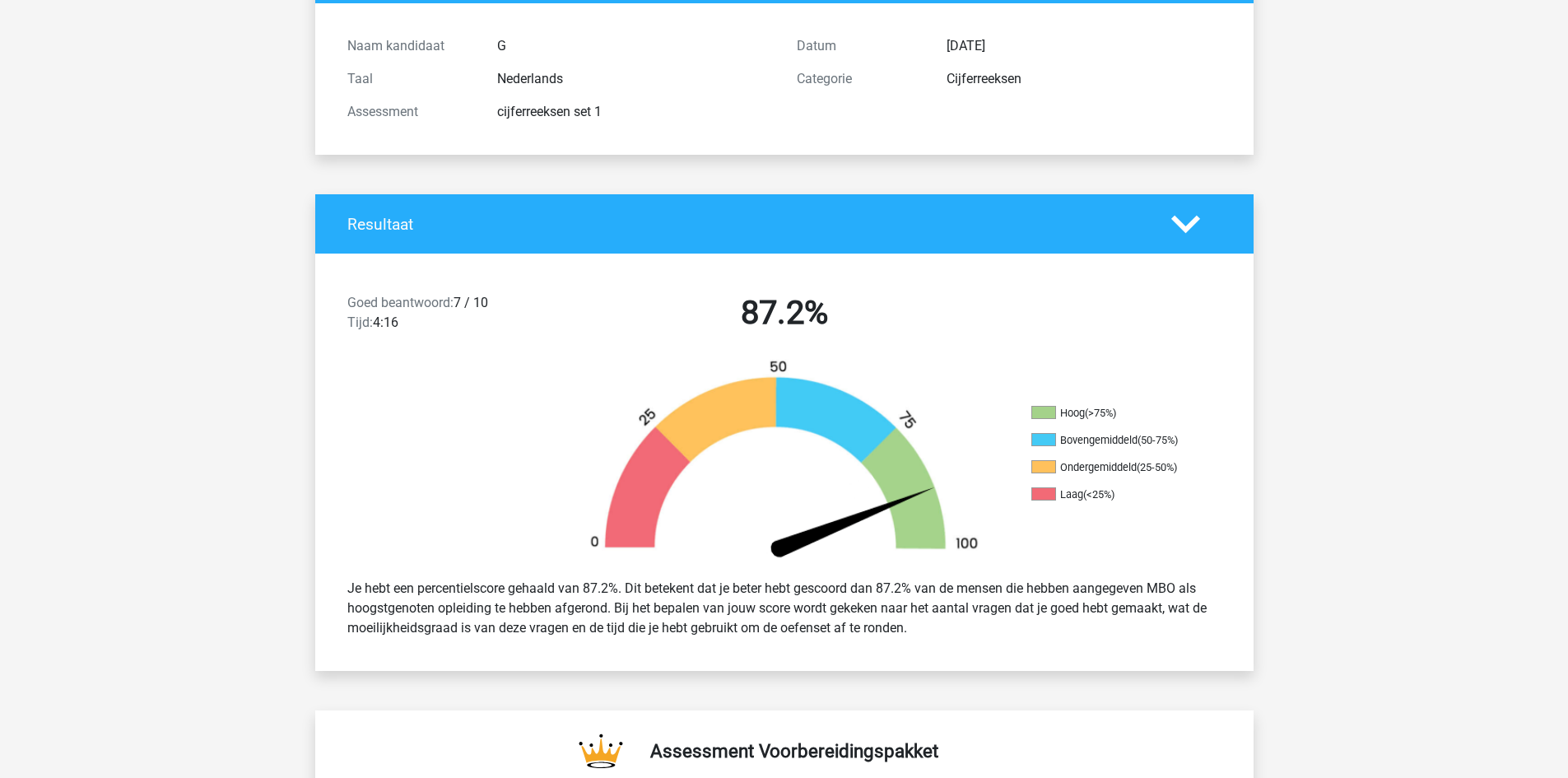
scroll to position [0, 0]
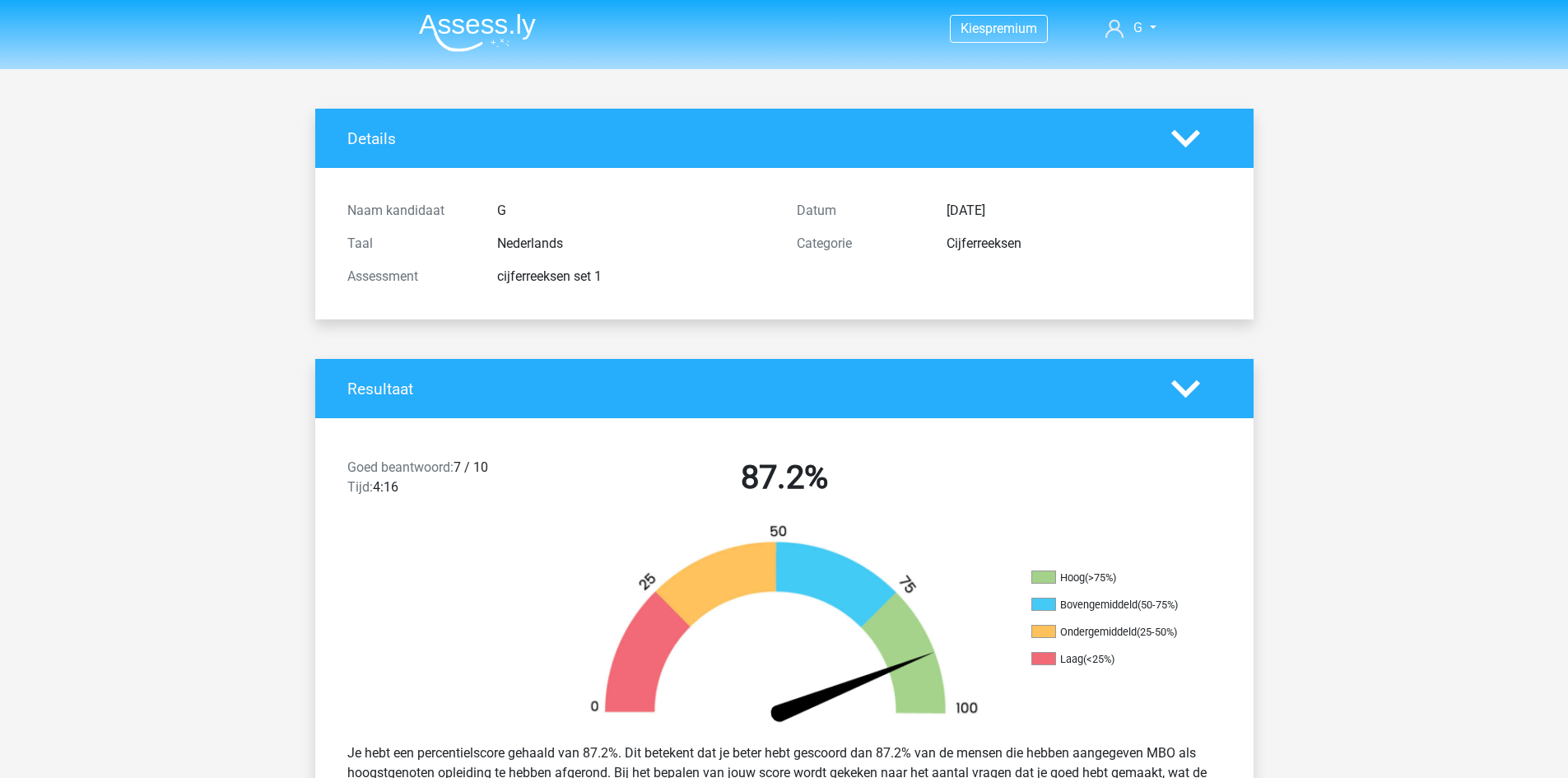
click at [436, 32] on img at bounding box center [477, 32] width 117 height 39
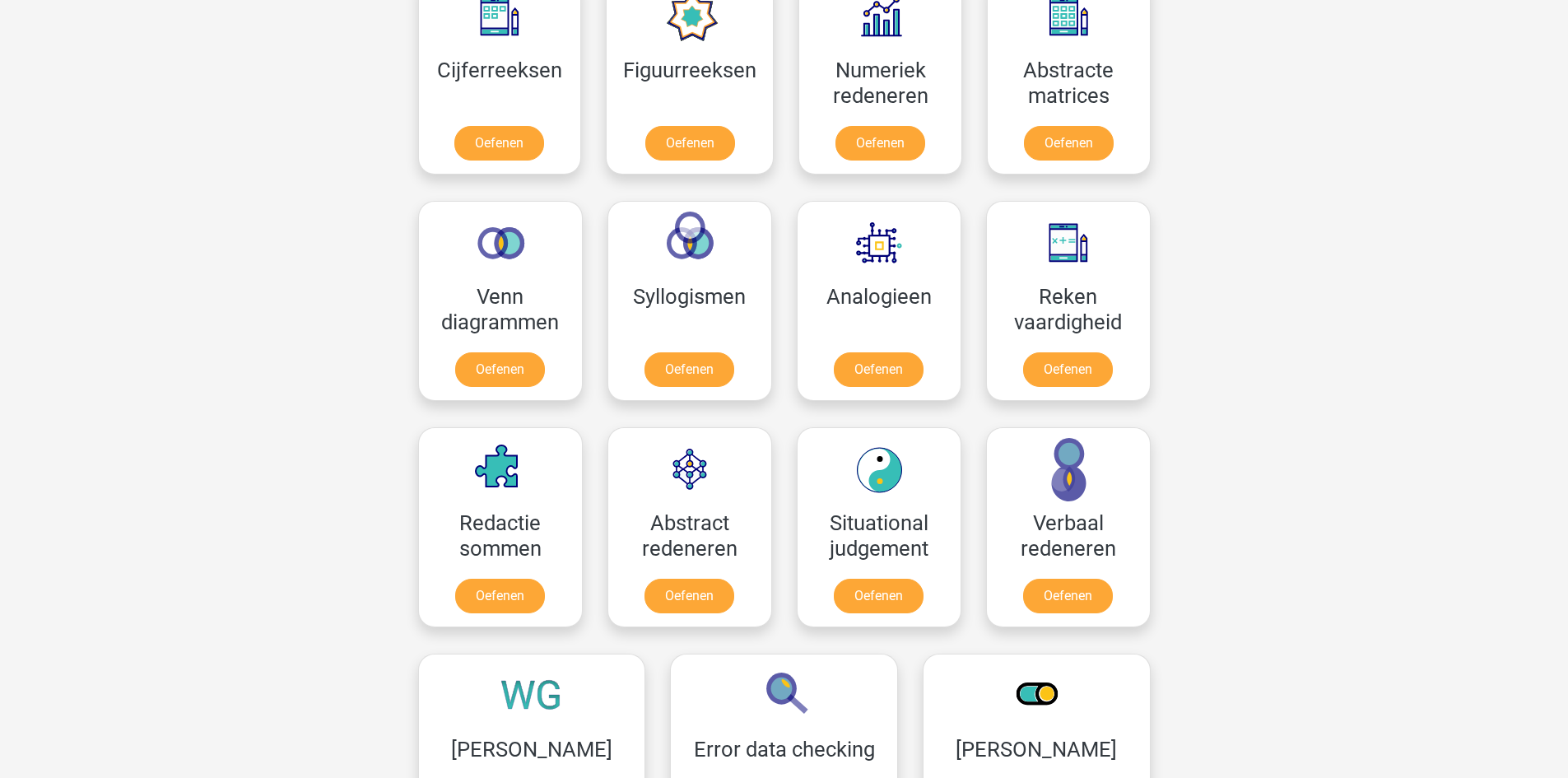
scroll to position [824, 0]
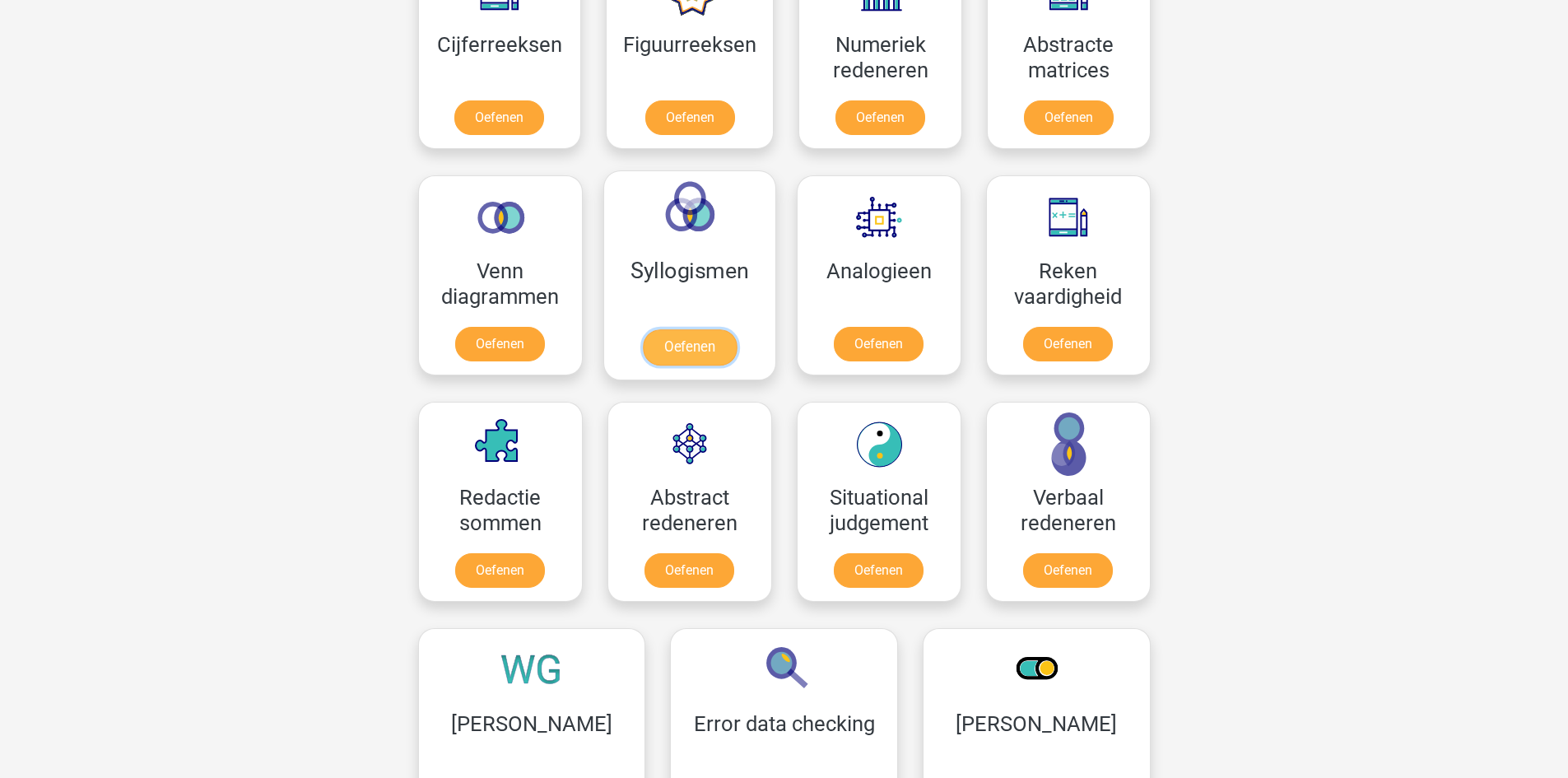
click at [667, 329] on link "Oefenen" at bounding box center [688, 347] width 94 height 36
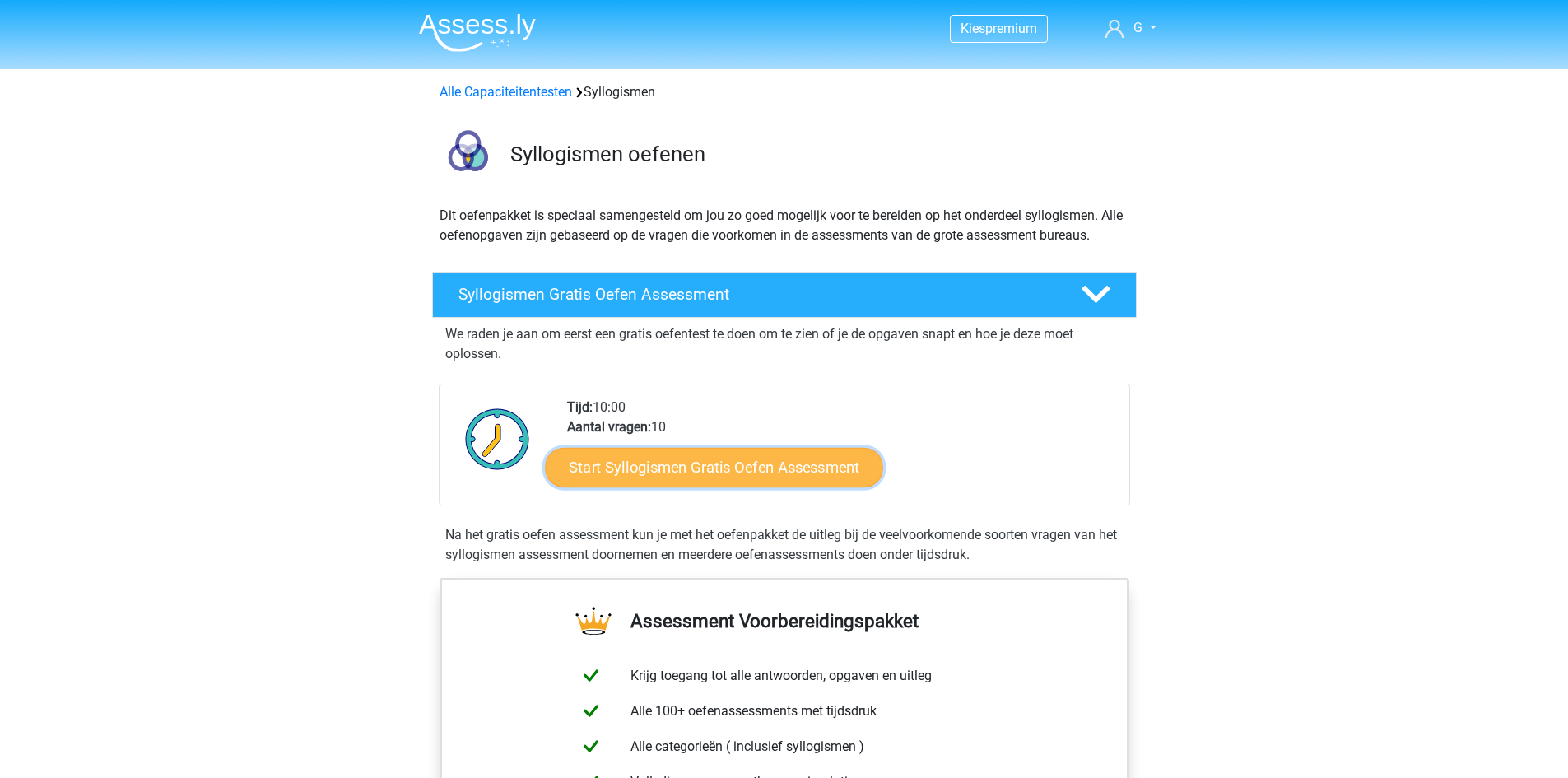
click at [674, 470] on link "Start Syllogismen Gratis Oefen Assessment" at bounding box center [714, 467] width 339 height 40
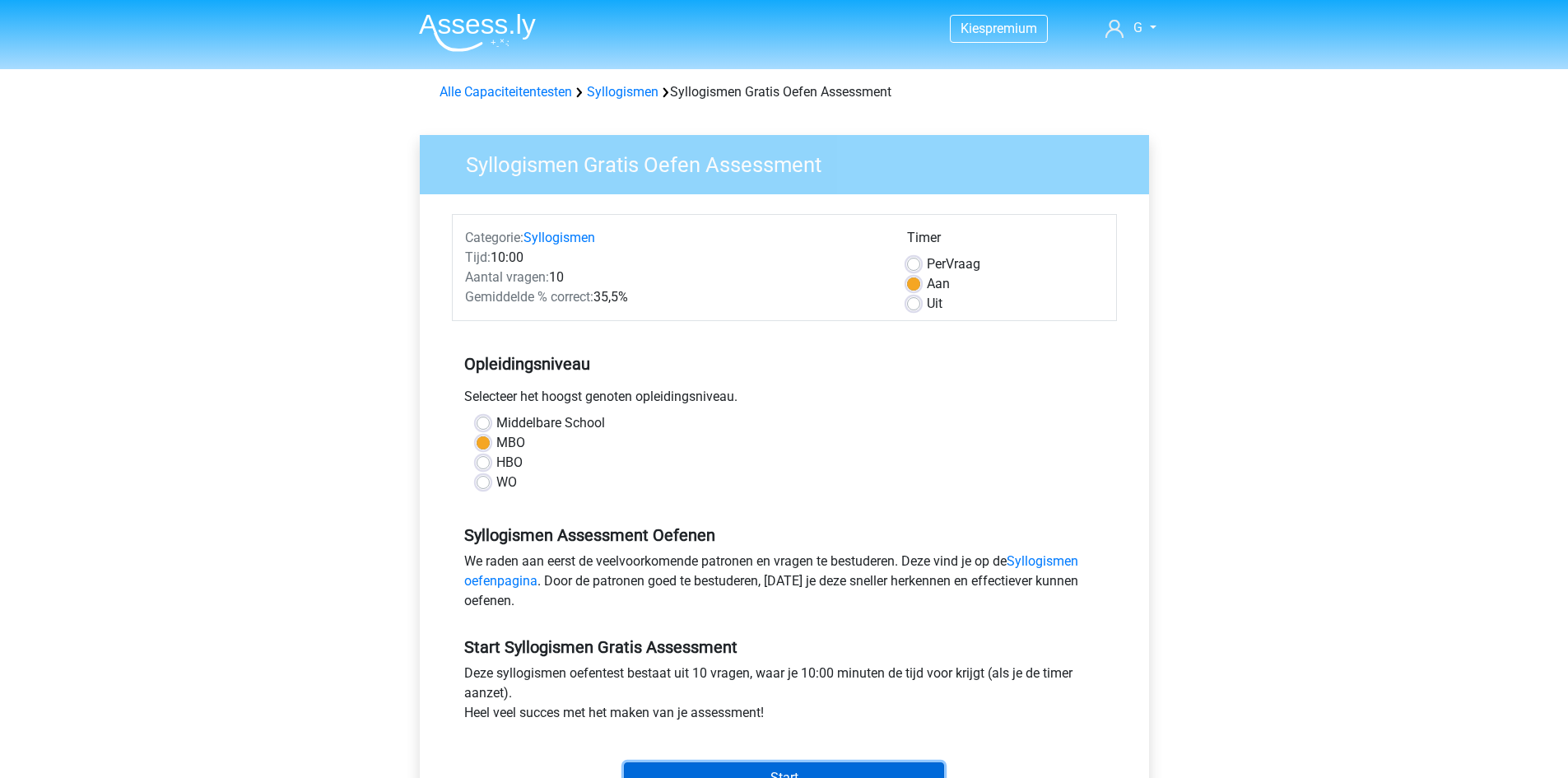
click at [773, 771] on input "Start" at bounding box center [784, 778] width 320 height 31
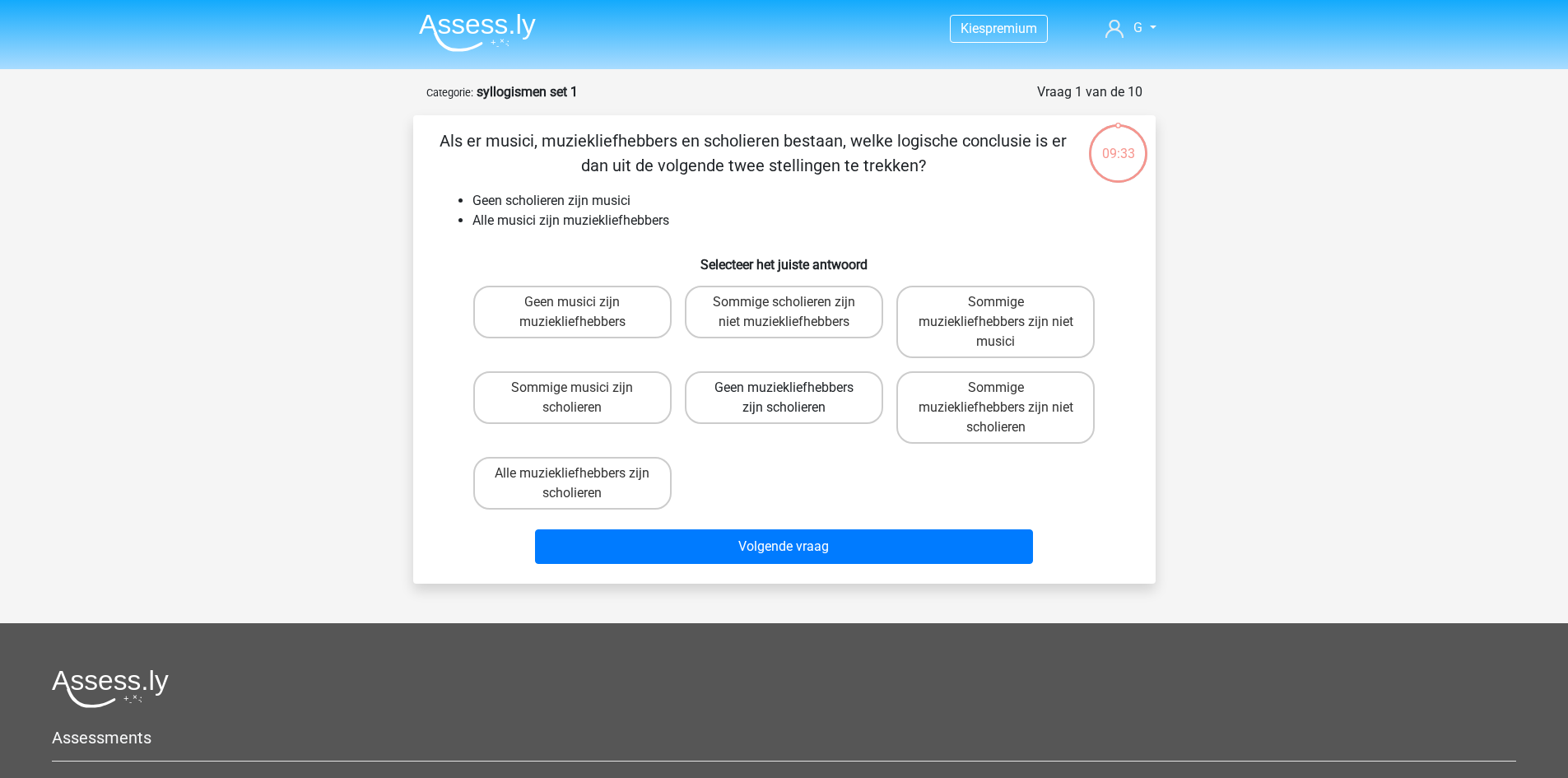
click at [800, 400] on label "Geen muziekliefhebbers zijn scholieren" at bounding box center [784, 397] width 199 height 52
click at [794, 399] on input "Geen muziekliefhebbers zijn scholieren" at bounding box center [788, 393] width 10 height 10
radio input "true"
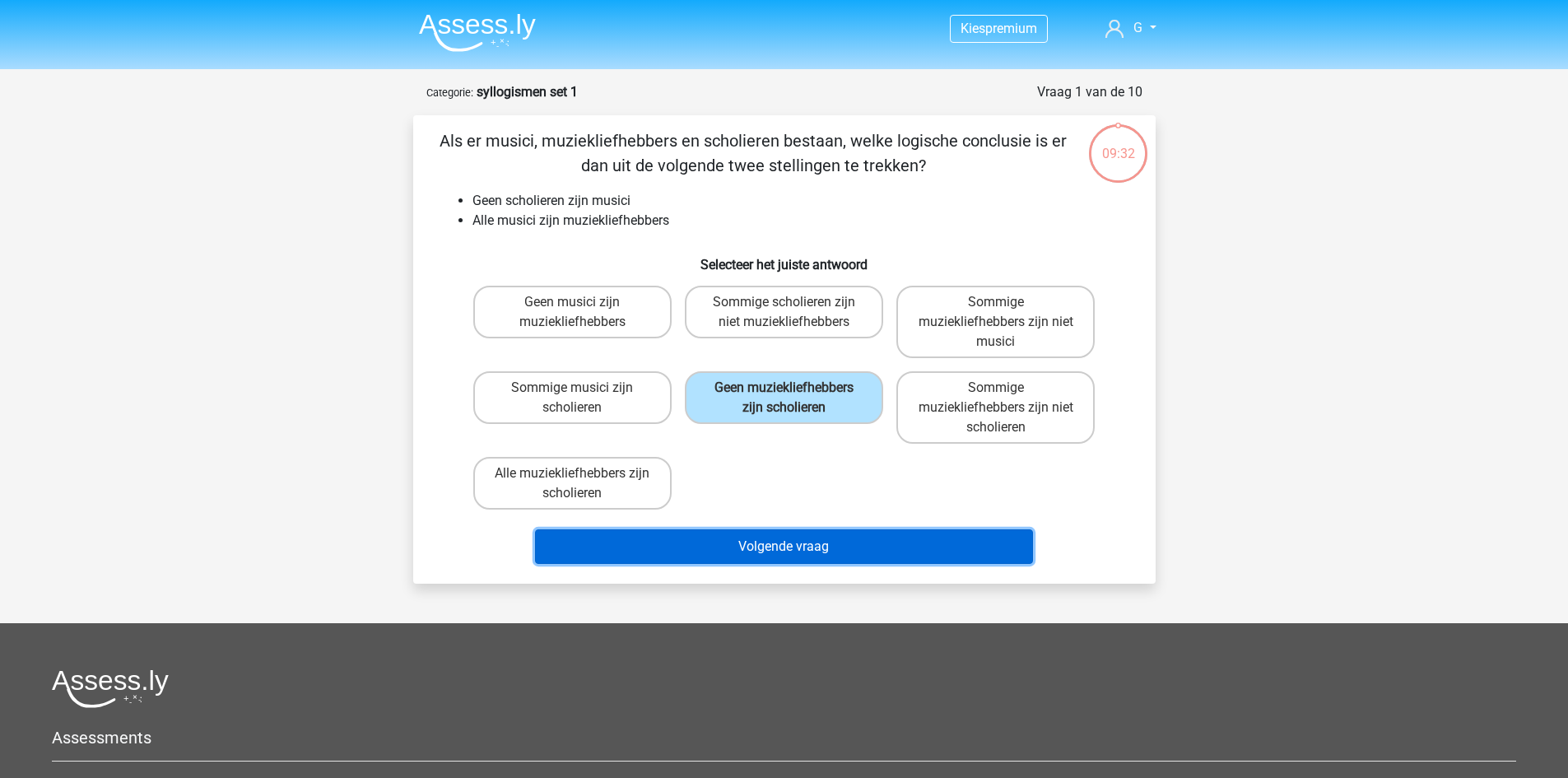
click at [785, 558] on button "Volgende vraag" at bounding box center [784, 547] width 498 height 34
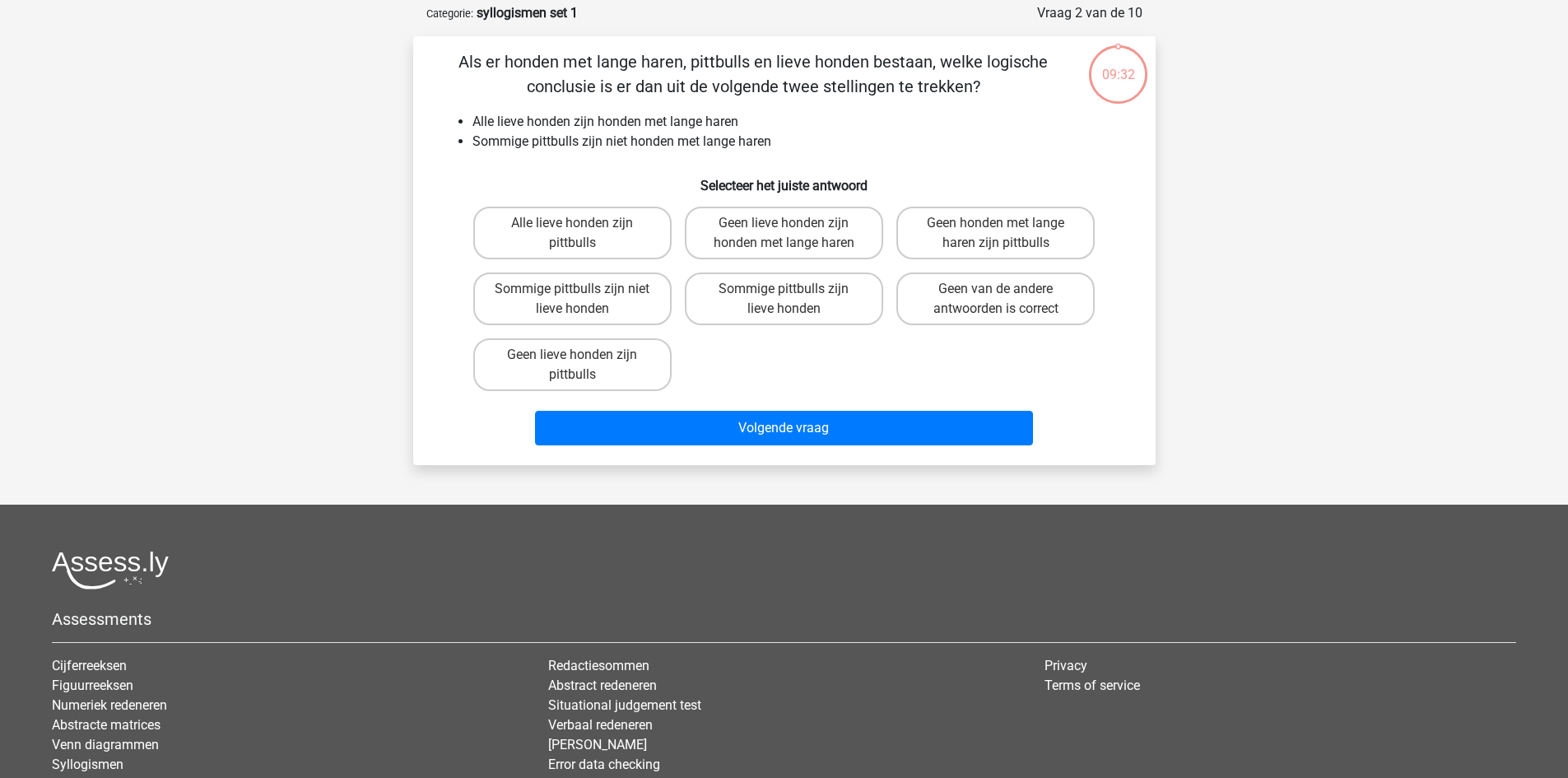
scroll to position [83, 0]
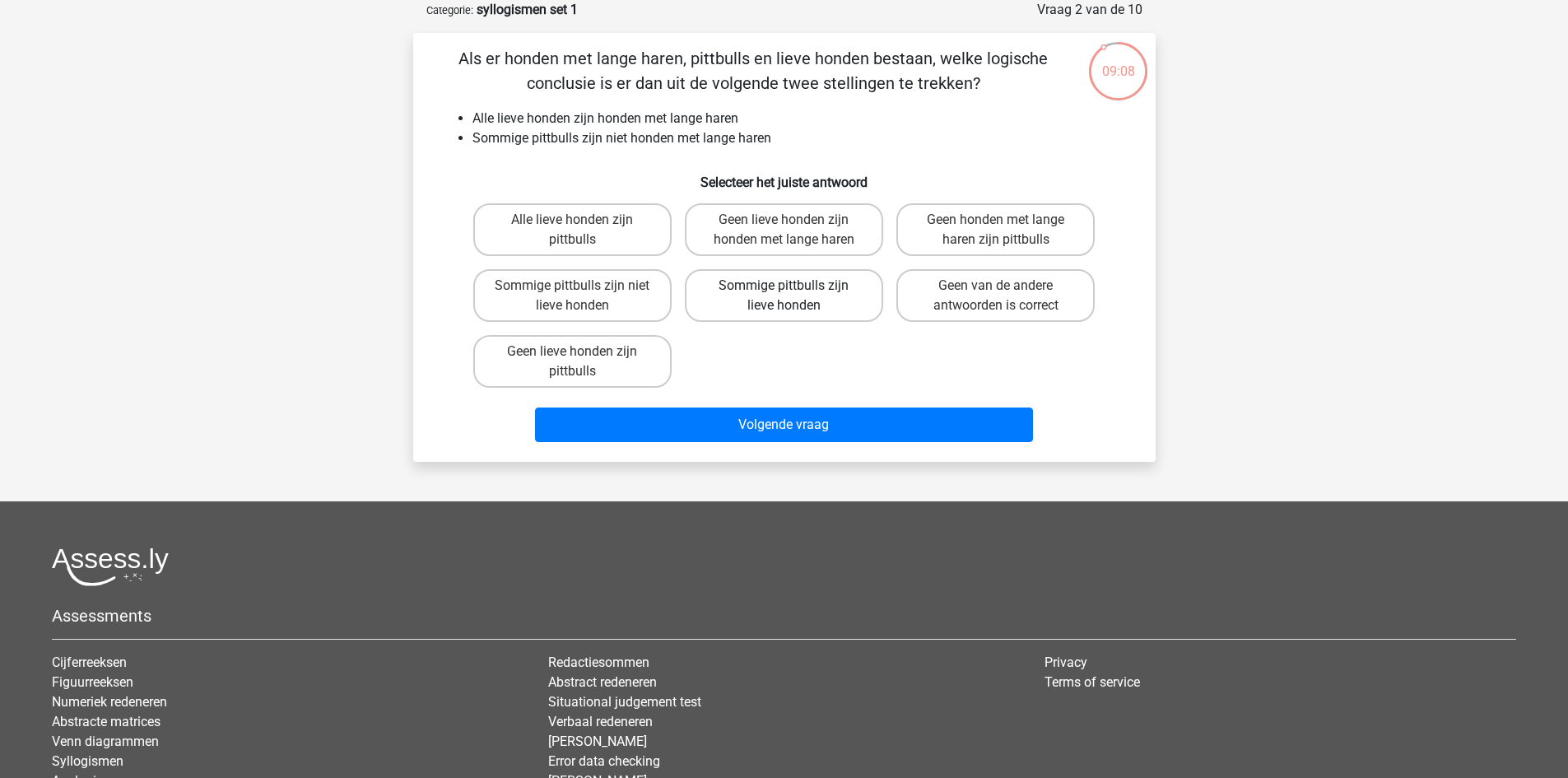
click at [814, 301] on label "Sommige pittbulls zijn lieve honden" at bounding box center [784, 295] width 199 height 52
click at [794, 297] on input "Sommige pittbulls zijn lieve honden" at bounding box center [788, 290] width 10 height 10
radio input "true"
click at [577, 297] on input "Sommige pittbulls zijn niet lieve honden" at bounding box center [577, 290] width 10 height 10
radio input "true"
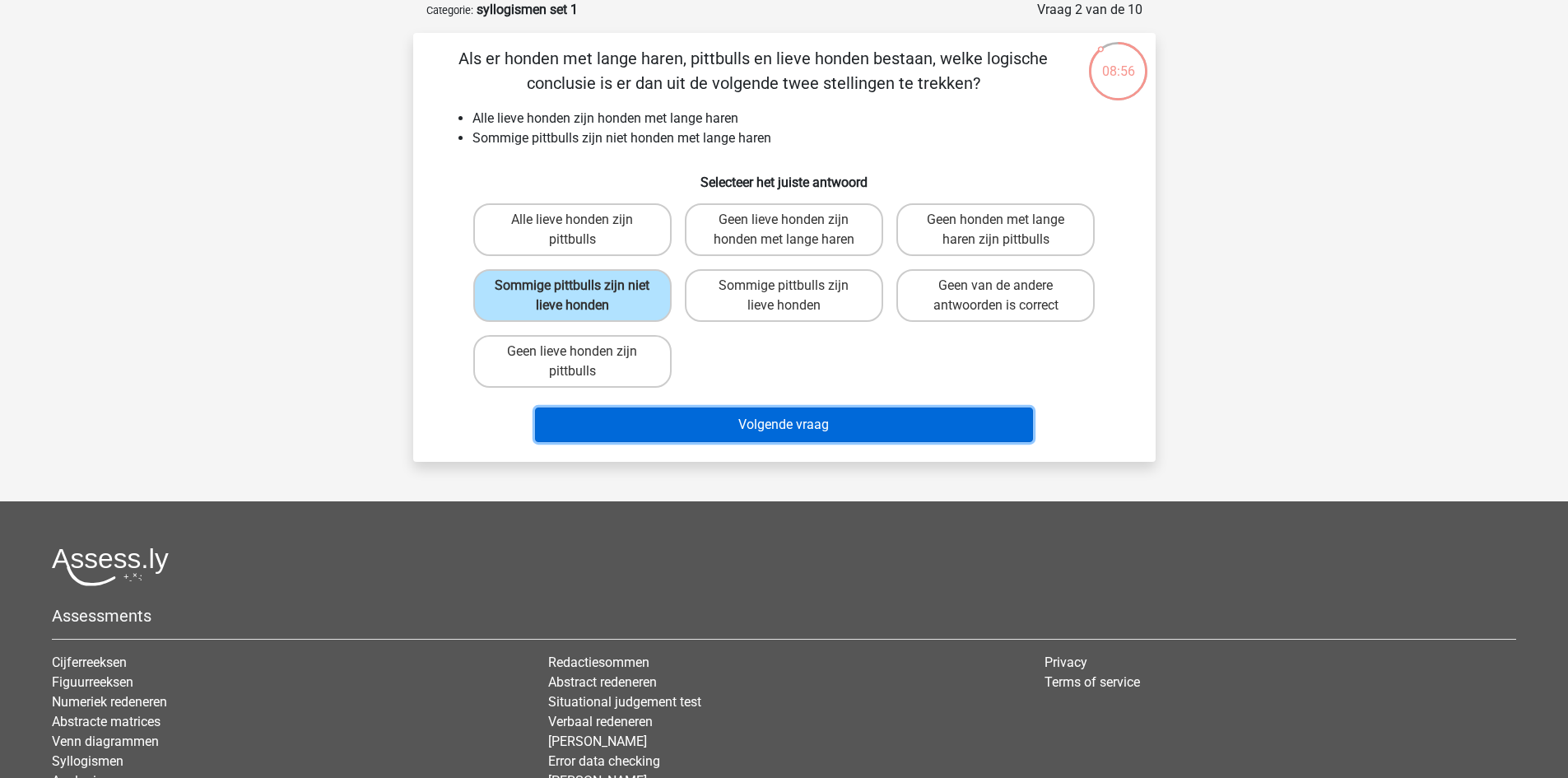
click at [683, 426] on button "Volgende vraag" at bounding box center [784, 425] width 498 height 34
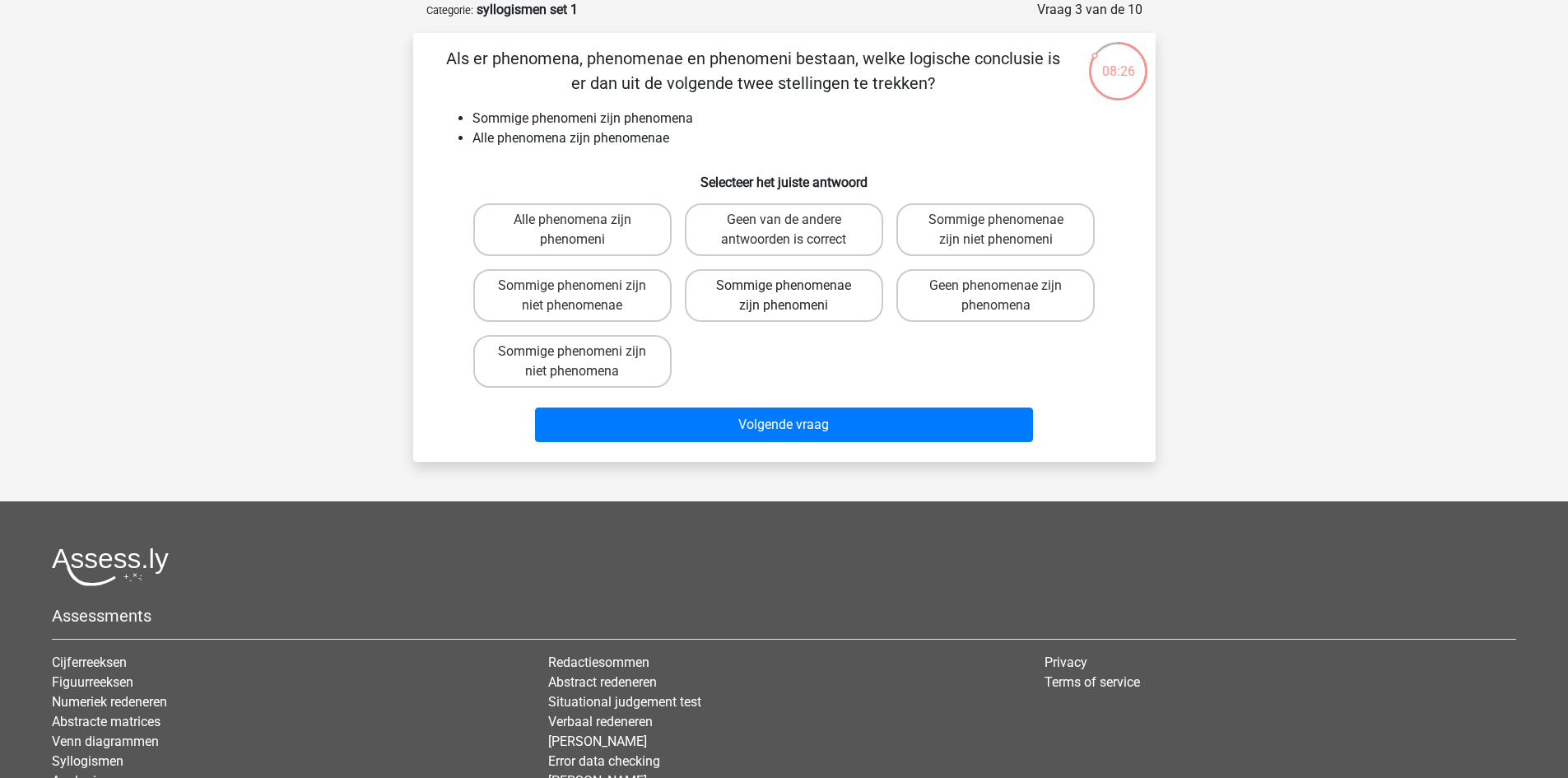
click at [809, 299] on label "Sommige phenomenae zijn phenomeni" at bounding box center [784, 295] width 199 height 52
click at [794, 297] on input "Sommige phenomenae zijn phenomeni" at bounding box center [788, 290] width 10 height 10
radio input "true"
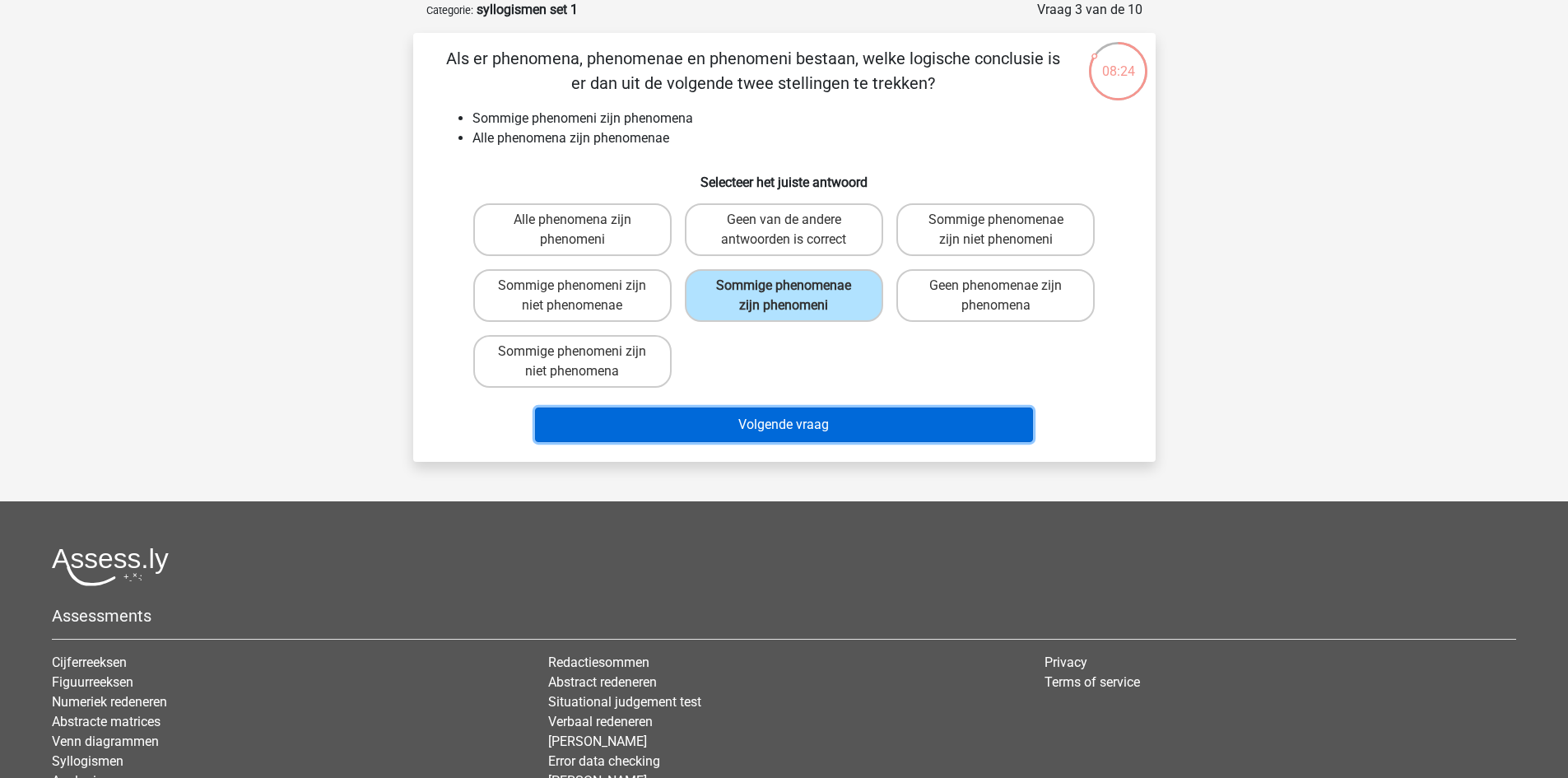
click at [843, 408] on button "Volgende vraag" at bounding box center [784, 425] width 498 height 34
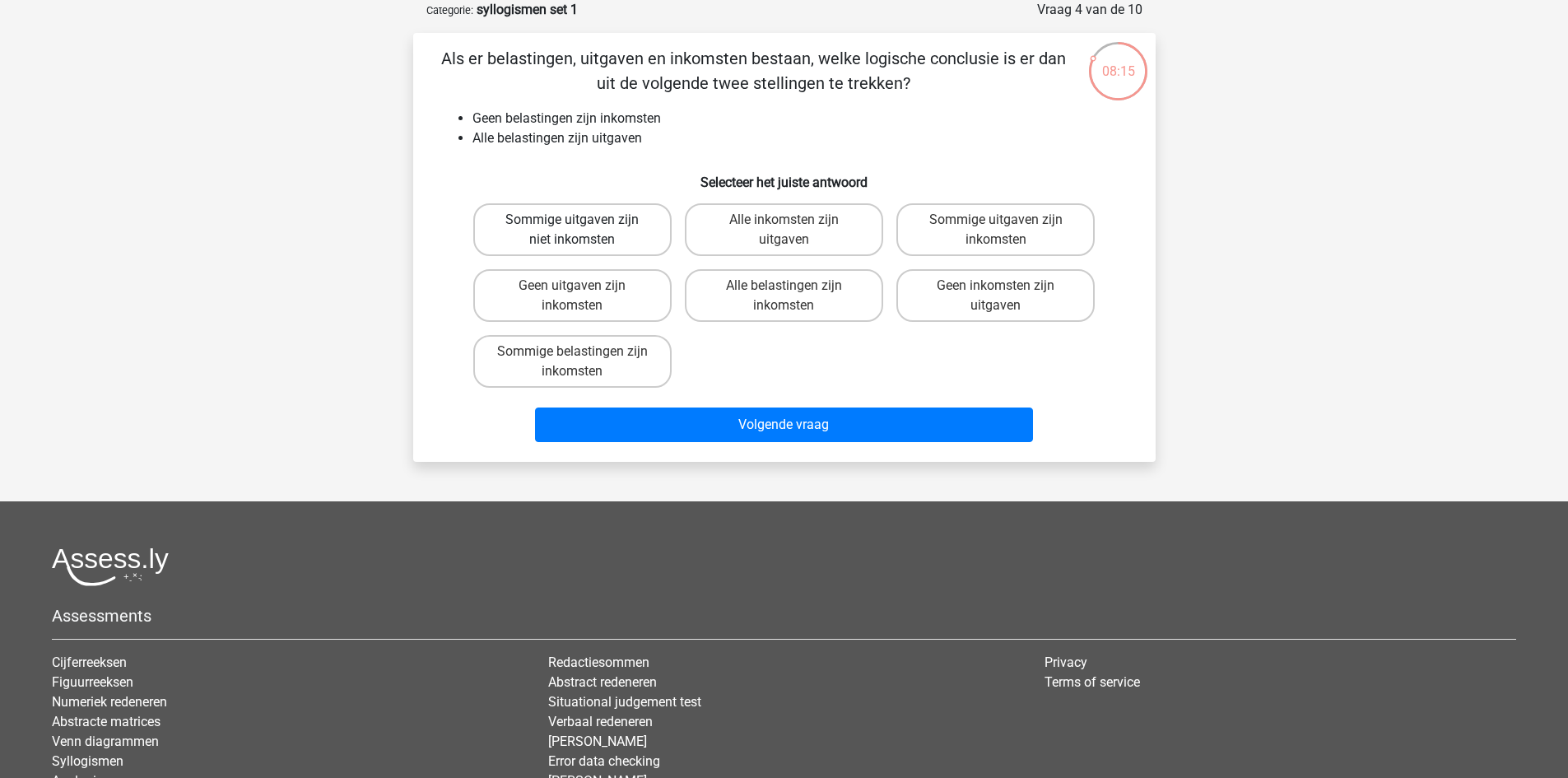
click at [616, 243] on label "Sommige uitgaven zijn niet inkomsten" at bounding box center [572, 229] width 199 height 52
click at [583, 230] on input "Sommige uitgaven zijn niet inkomsten" at bounding box center [577, 224] width 10 height 10
radio input "true"
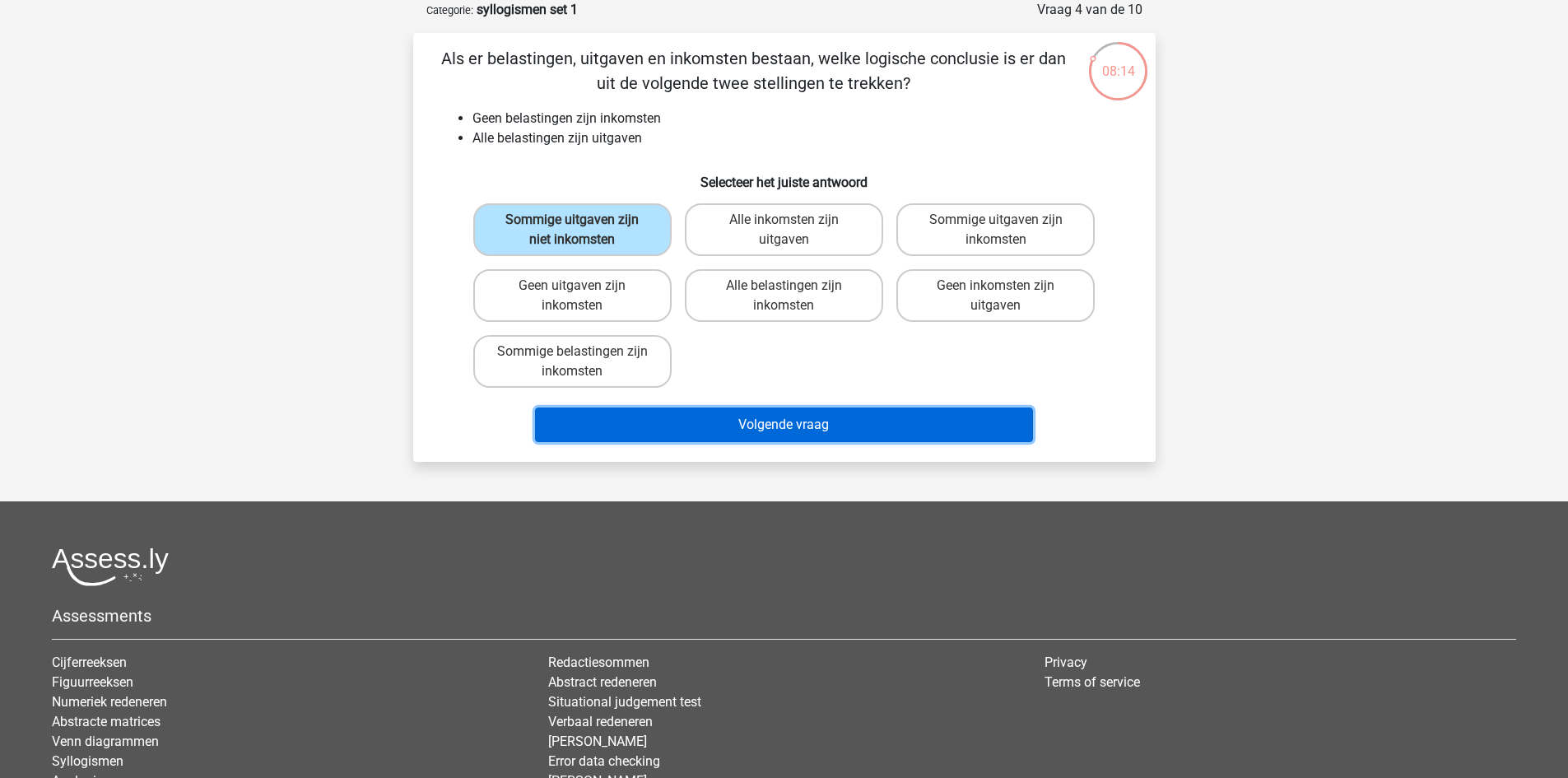
click at [687, 426] on button "Volgende vraag" at bounding box center [784, 425] width 498 height 34
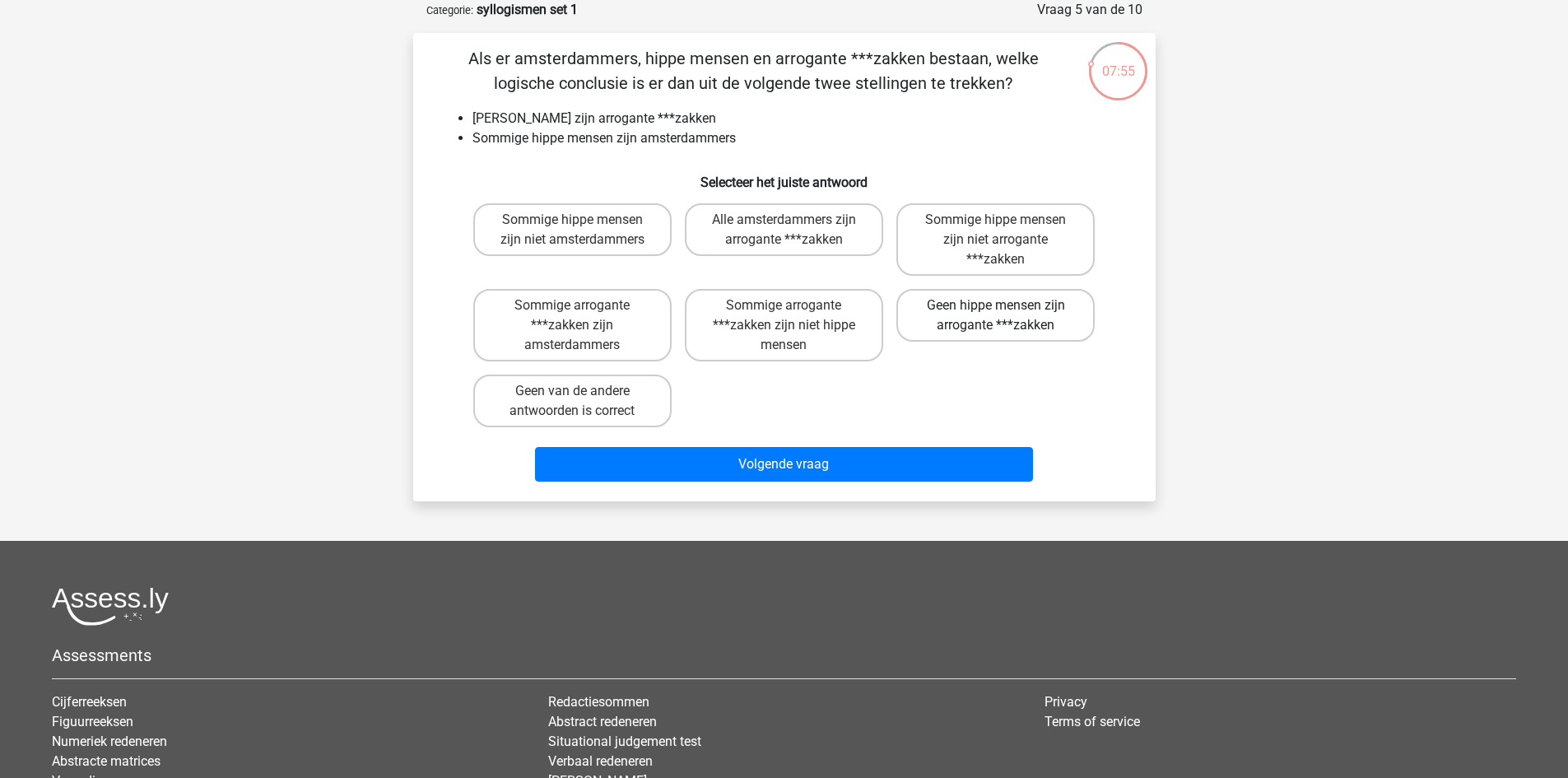
click at [979, 330] on label "Geen hippe mensen zijn arrogante ***zakken" at bounding box center [996, 315] width 199 height 52
click at [997, 316] on input "Geen hippe mensen zijn arrogante ***zakken" at bounding box center [1001, 310] width 10 height 10
radio input "true"
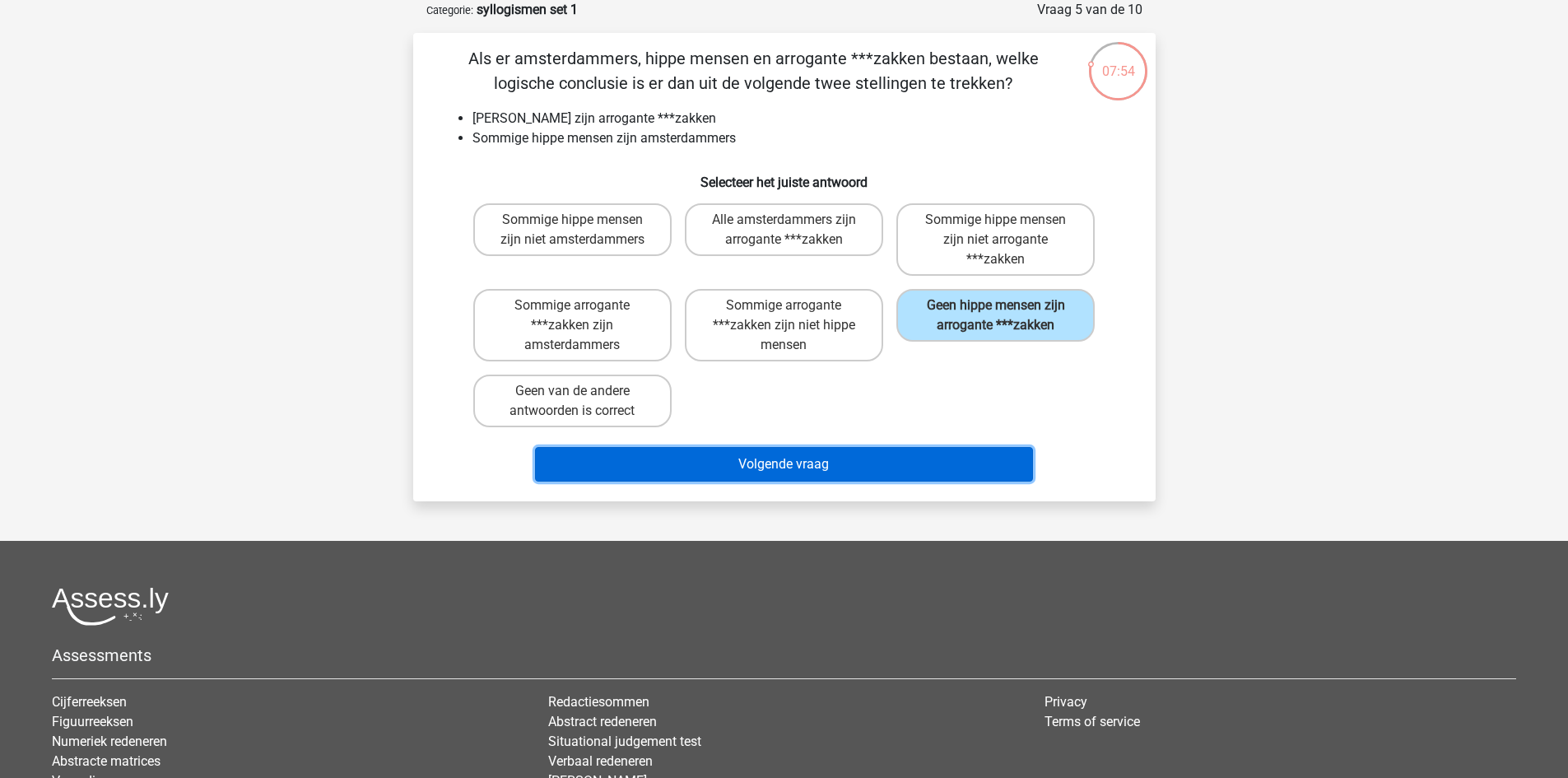
click at [753, 474] on button "Volgende vraag" at bounding box center [784, 464] width 498 height 34
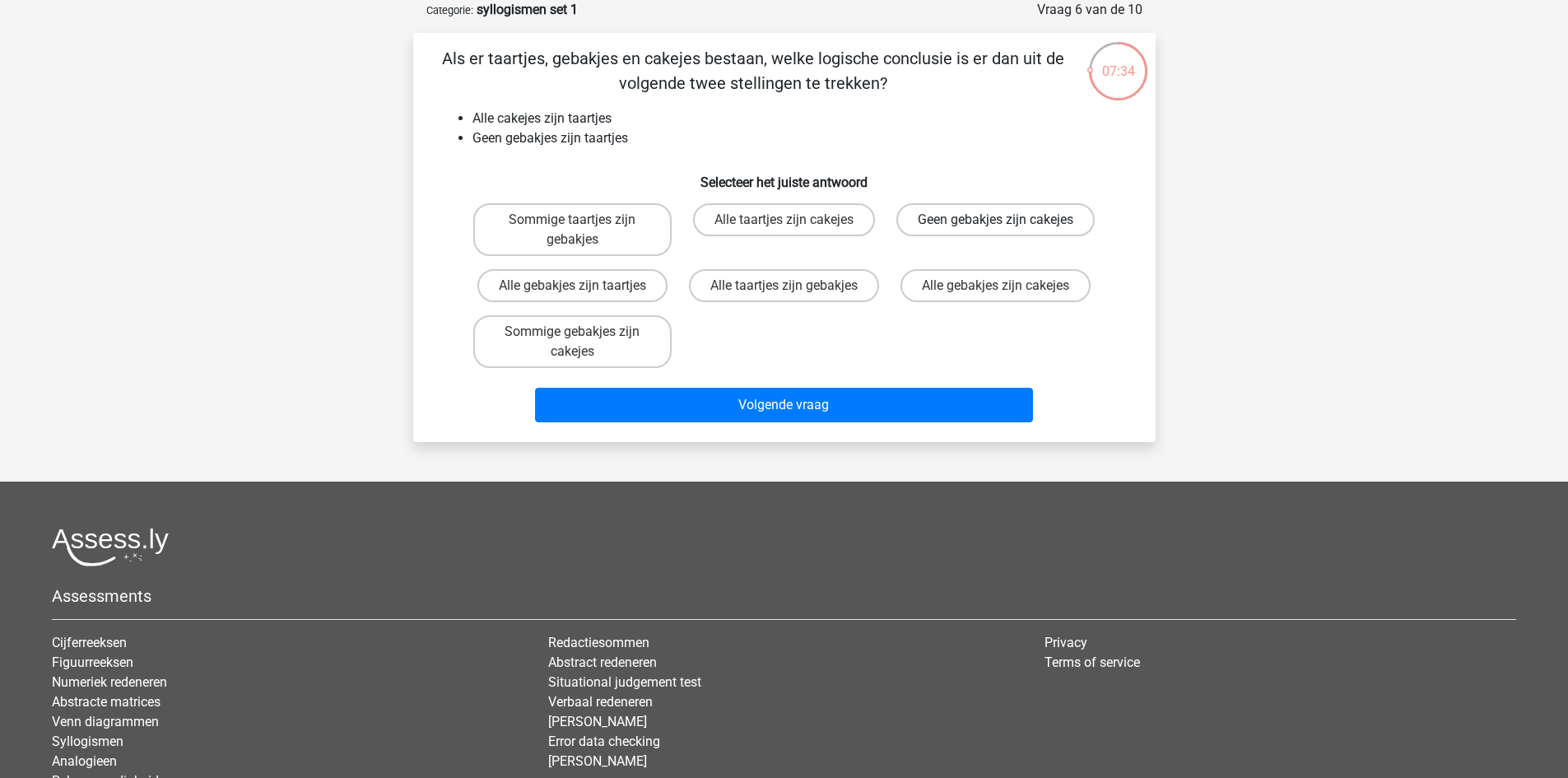
click at [991, 205] on label "Geen gebakjes zijn cakejes" at bounding box center [996, 220] width 199 height 33
click at [997, 220] on input "Geen gebakjes zijn cakejes" at bounding box center [1001, 224] width 10 height 10
radio input "true"
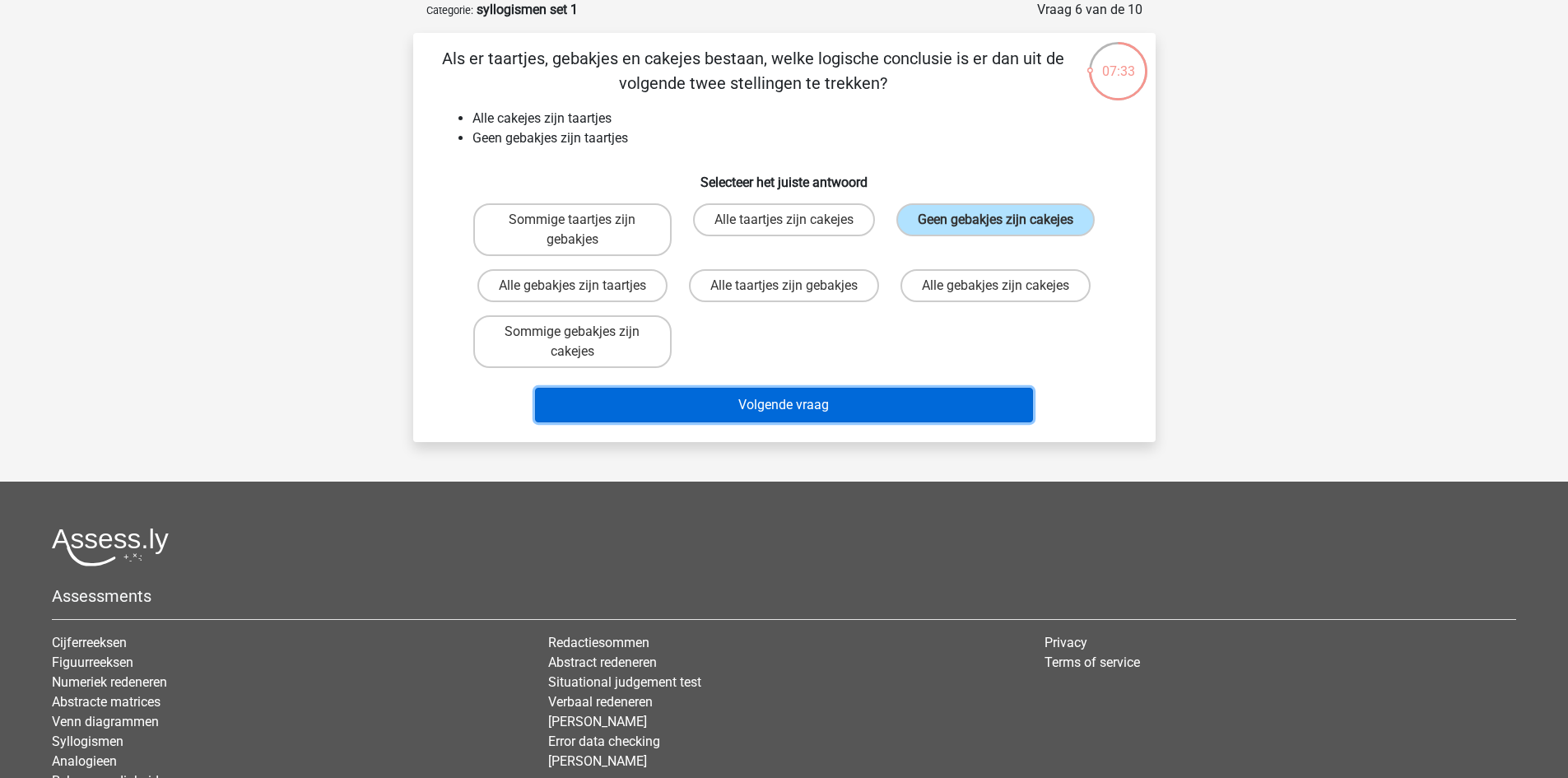
click at [954, 397] on button "Volgende vraag" at bounding box center [784, 405] width 498 height 34
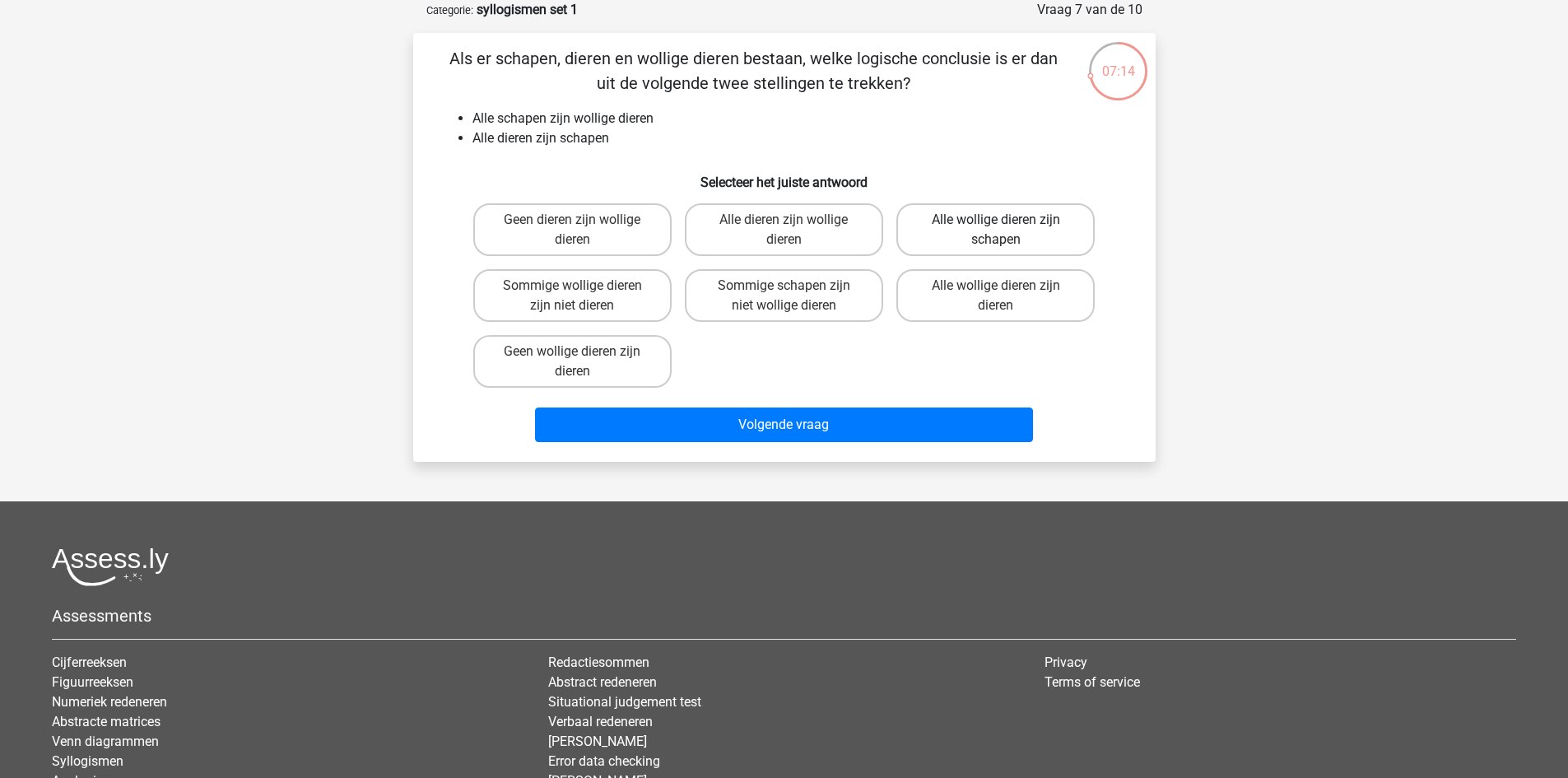
click at [1000, 239] on label "Alle wollige dieren zijn schapen" at bounding box center [996, 229] width 199 height 52
click at [1000, 230] on input "Alle wollige dieren zijn schapen" at bounding box center [1001, 224] width 10 height 10
radio input "true"
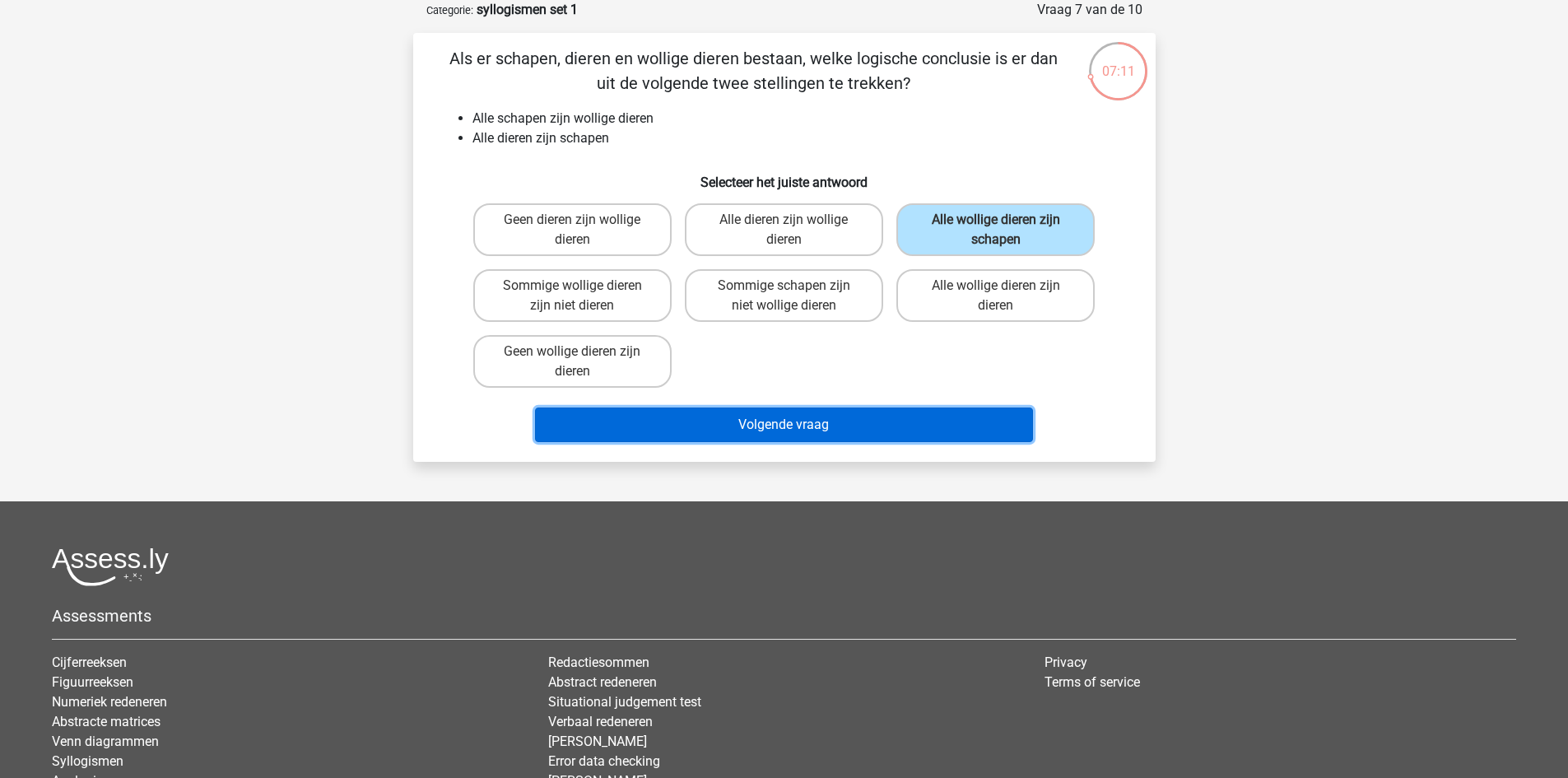
click at [923, 421] on button "Volgende vraag" at bounding box center [784, 425] width 498 height 34
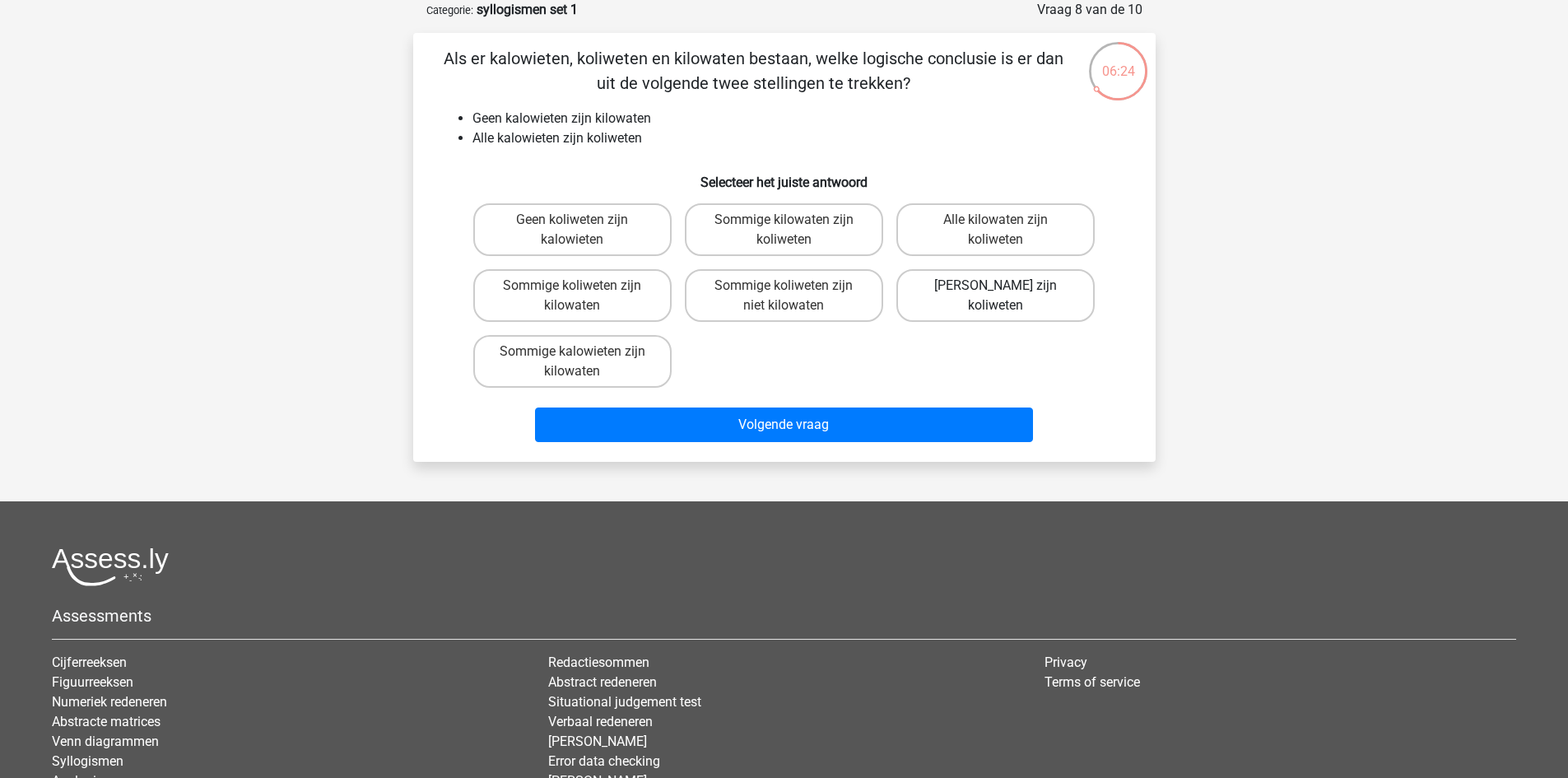
click at [1023, 300] on label "Geen kilowaten zijn koliweten" at bounding box center [996, 295] width 199 height 52
click at [1007, 297] on input "Geen kilowaten zijn koliweten" at bounding box center [1001, 290] width 10 height 10
radio input "true"
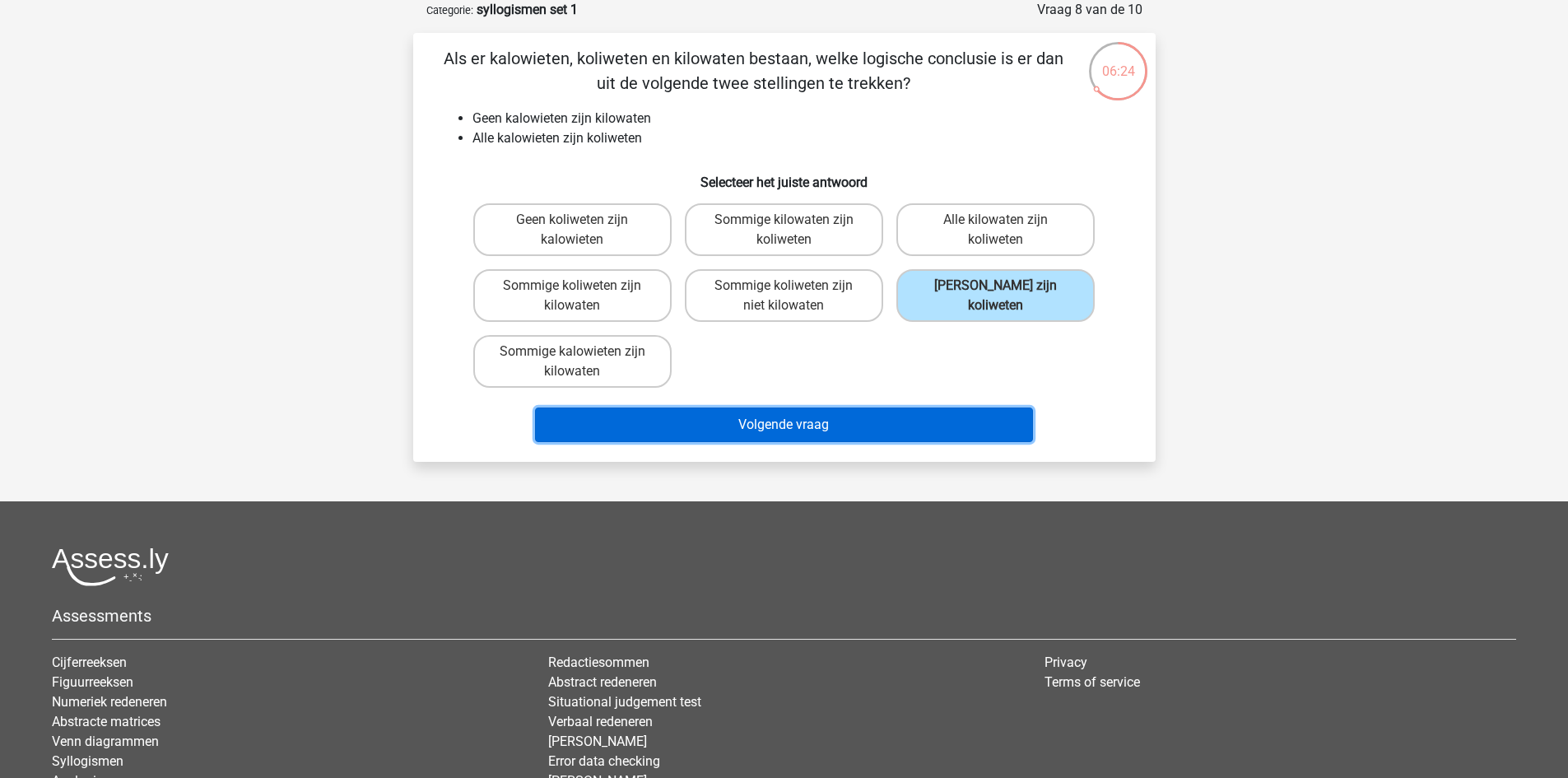
click at [994, 417] on button "Volgende vraag" at bounding box center [784, 425] width 498 height 34
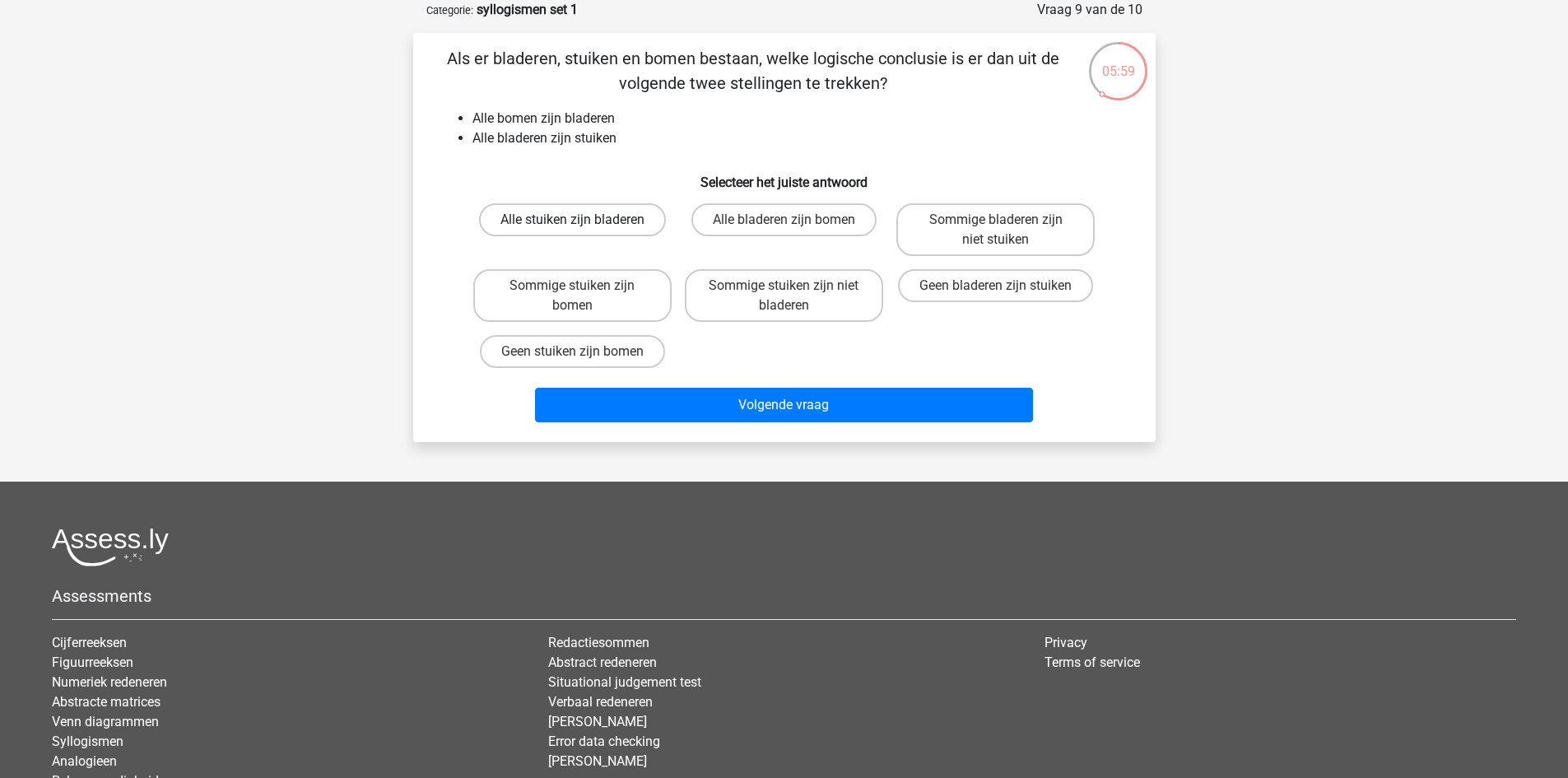
click at [641, 220] on label "Alle stuiken zijn bladeren" at bounding box center [572, 220] width 187 height 33
click at [583, 220] on input "Alle stuiken zijn bladeren" at bounding box center [577, 224] width 10 height 10
radio input "true"
click at [523, 277] on label "Sommige stuiken zijn bomen" at bounding box center [572, 295] width 199 height 52
click at [572, 285] on input "Sommige stuiken zijn bomen" at bounding box center [577, 290] width 10 height 10
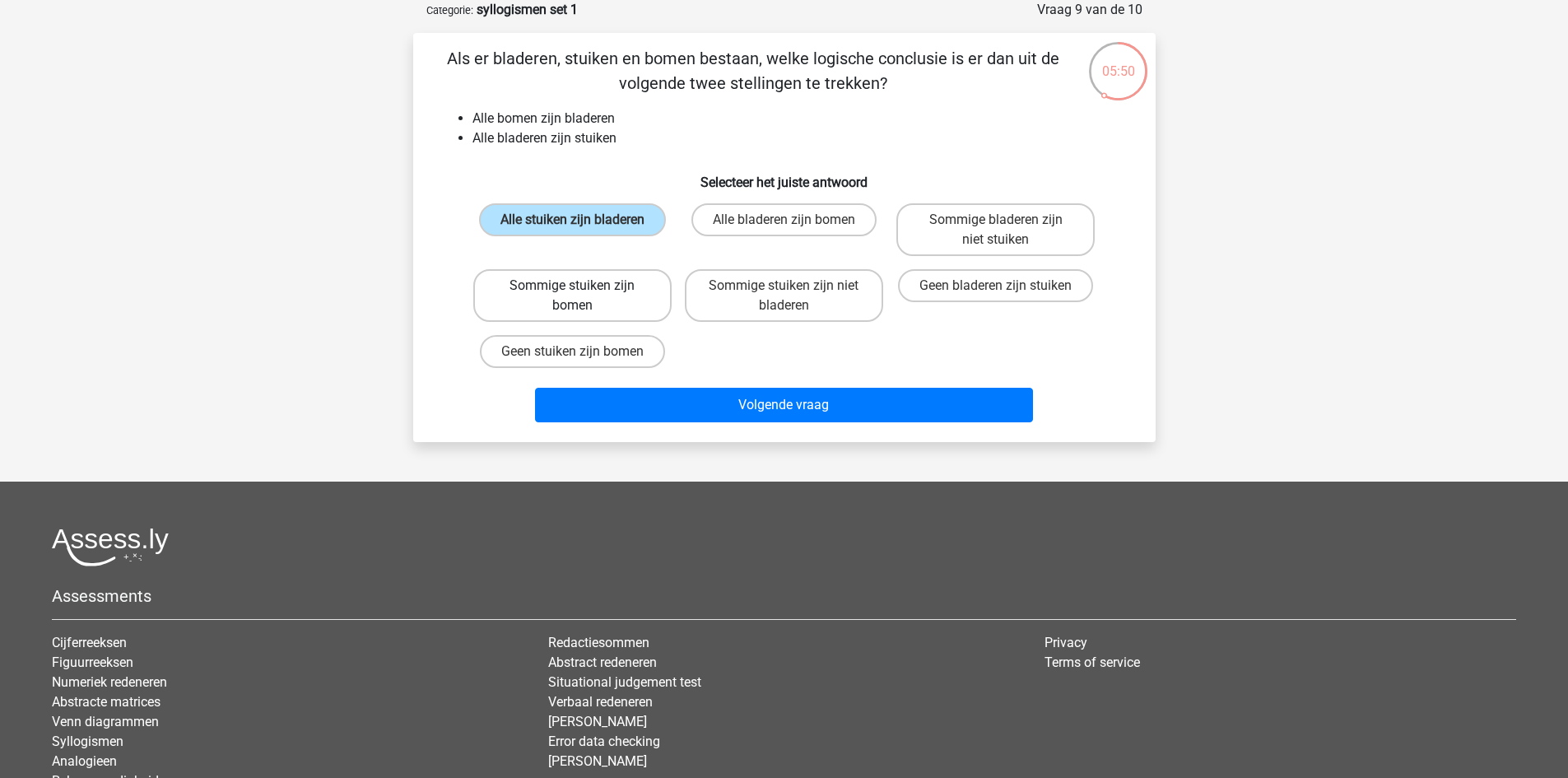
radio input "true"
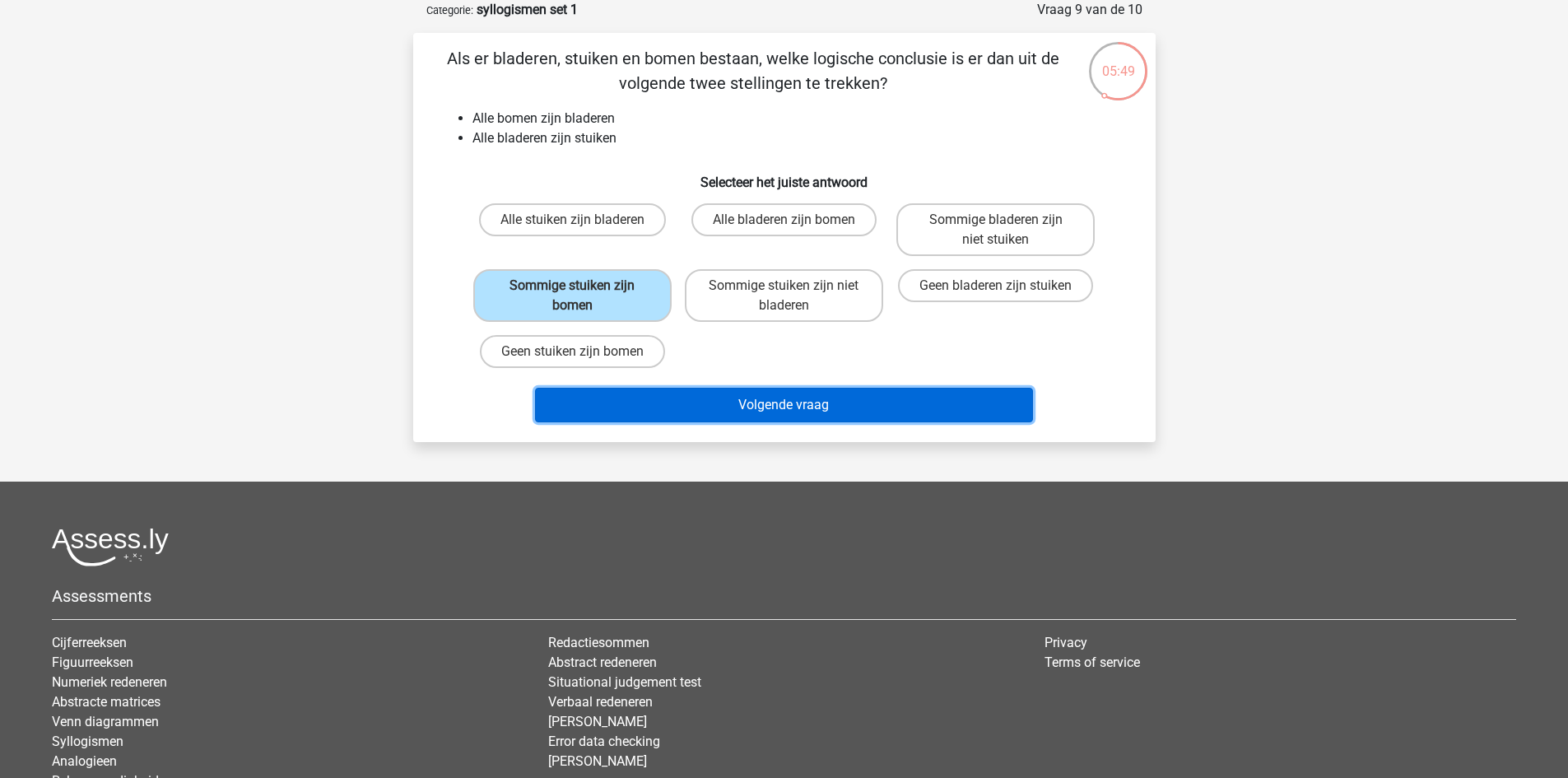
click at [630, 396] on button "Volgende vraag" at bounding box center [784, 405] width 498 height 34
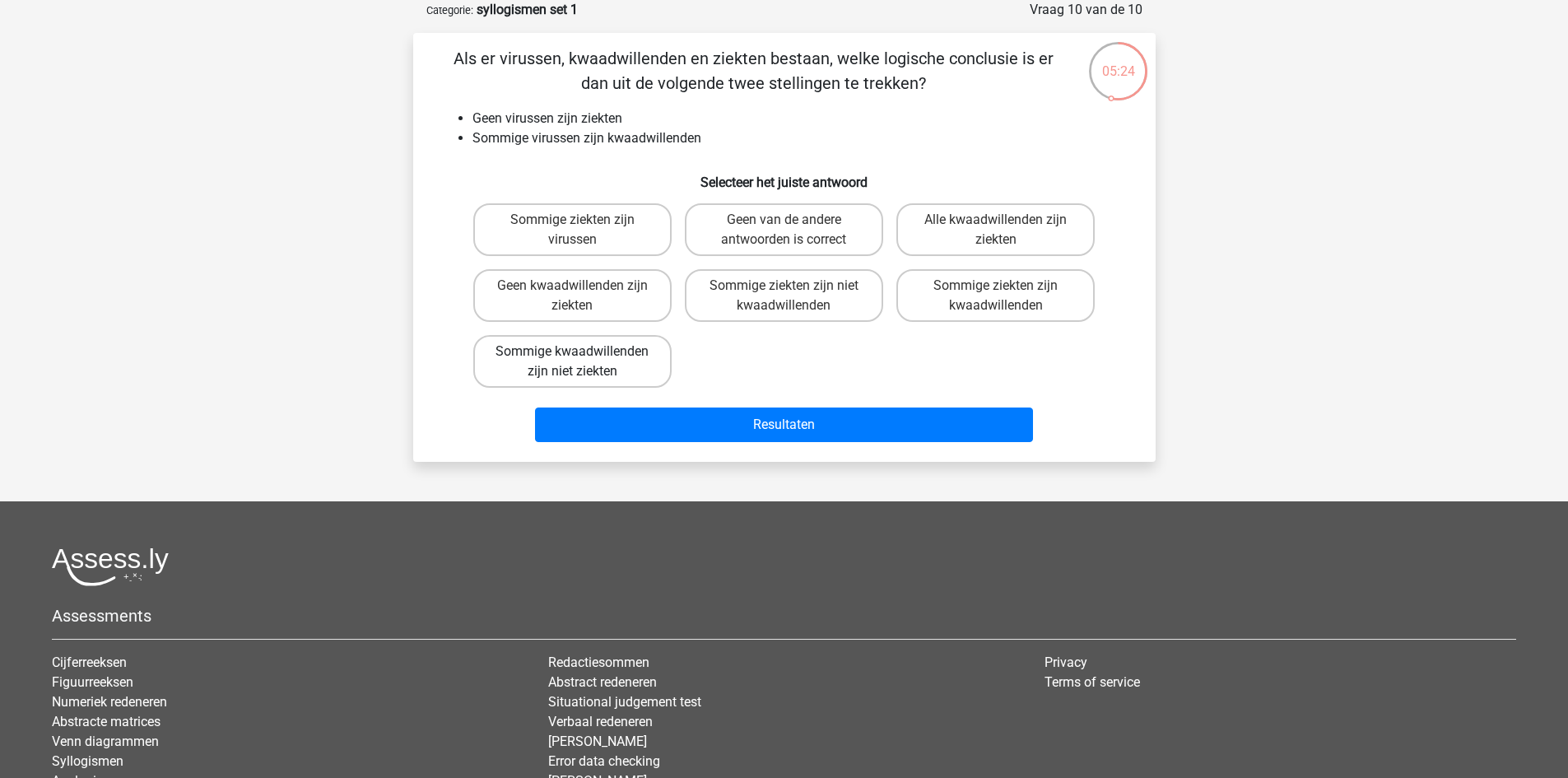
drag, startPoint x: 598, startPoint y: 363, endPoint x: 623, endPoint y: 379, distance: 29.7
click at [598, 363] on label "Sommige kwaadwillenden zijn niet ziekten" at bounding box center [572, 360] width 199 height 52
click at [583, 362] on input "Sommige kwaadwillenden zijn niet ziekten" at bounding box center [577, 357] width 10 height 10
radio input "true"
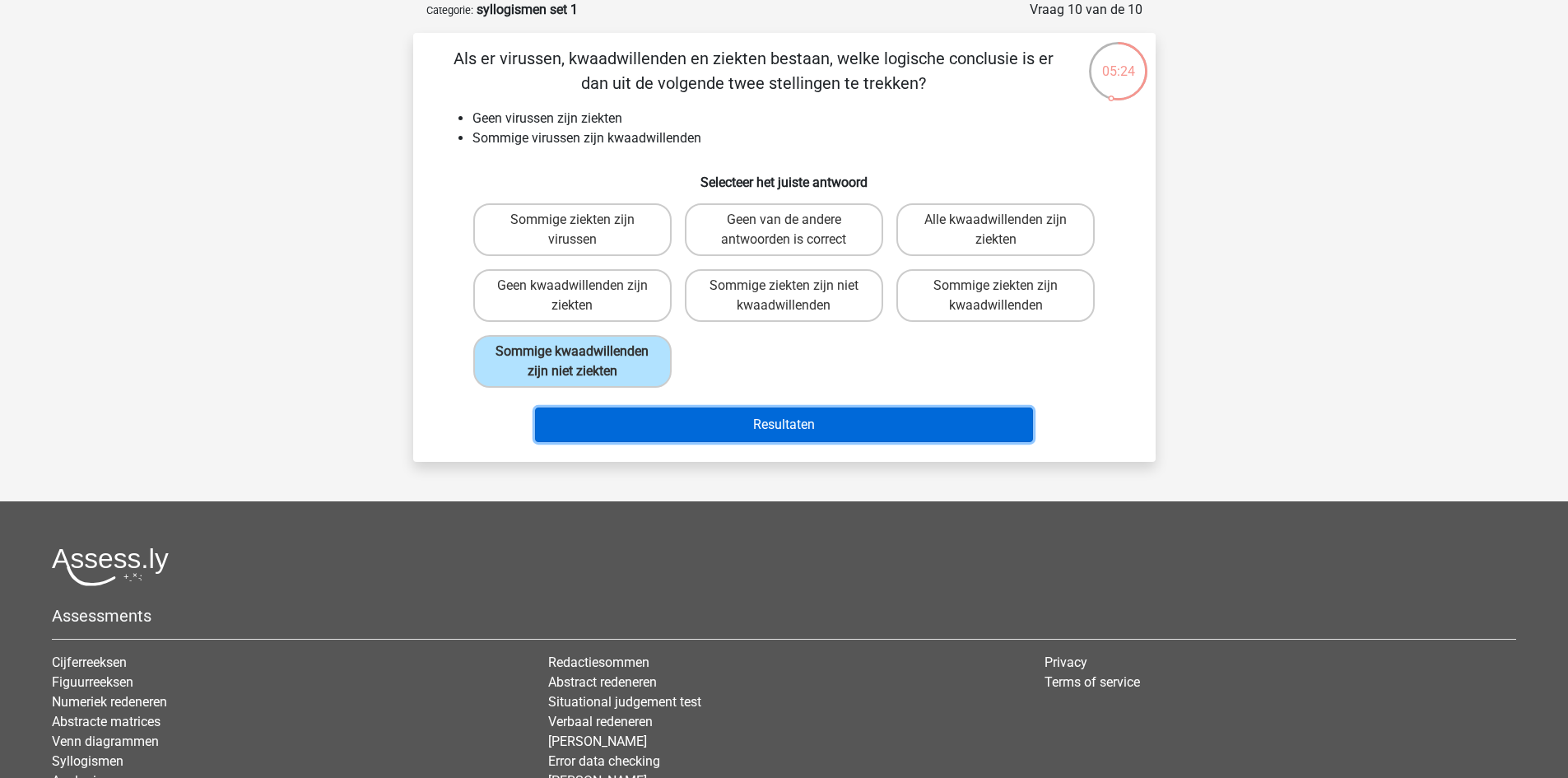
click at [680, 427] on button "Resultaten" at bounding box center [784, 425] width 498 height 34
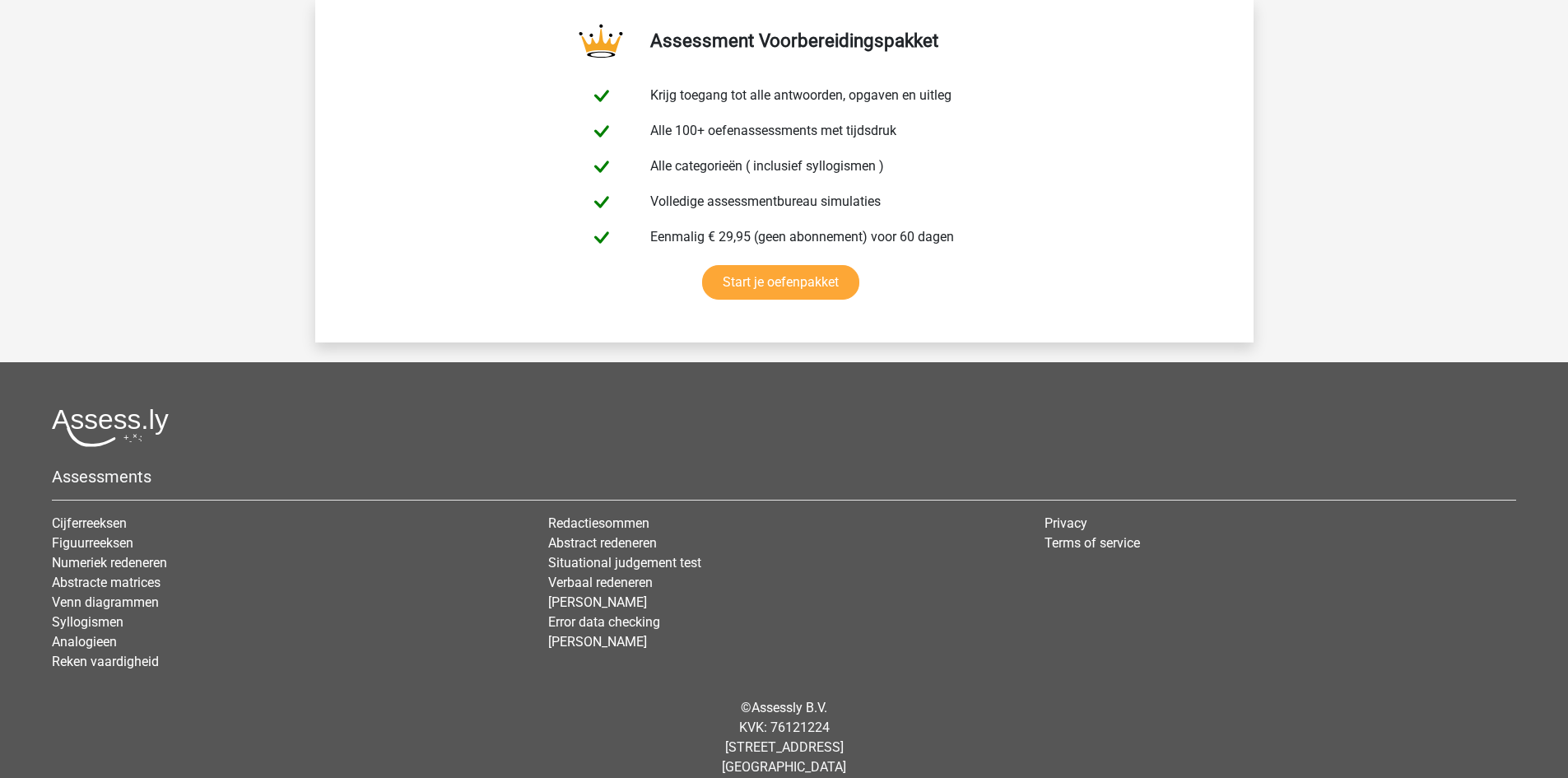
scroll to position [2853, 0]
